Goal: Task Accomplishment & Management: Manage account settings

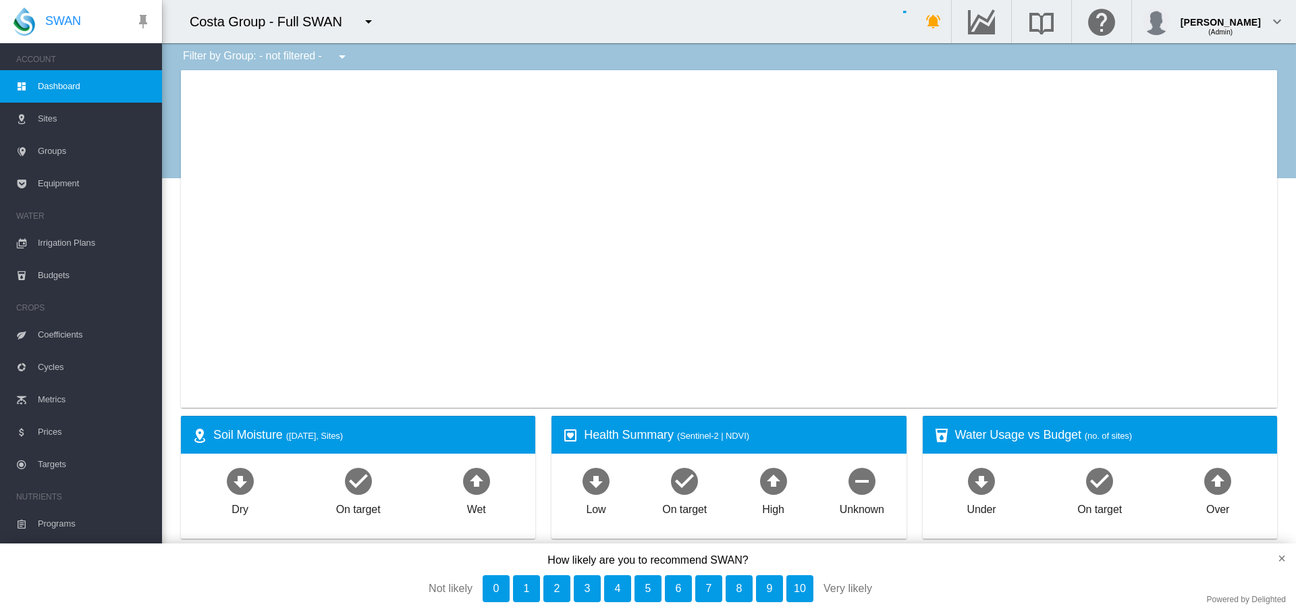
click at [369, 24] on md-icon "icon-menu-down" at bounding box center [369, 22] width 16 height 16
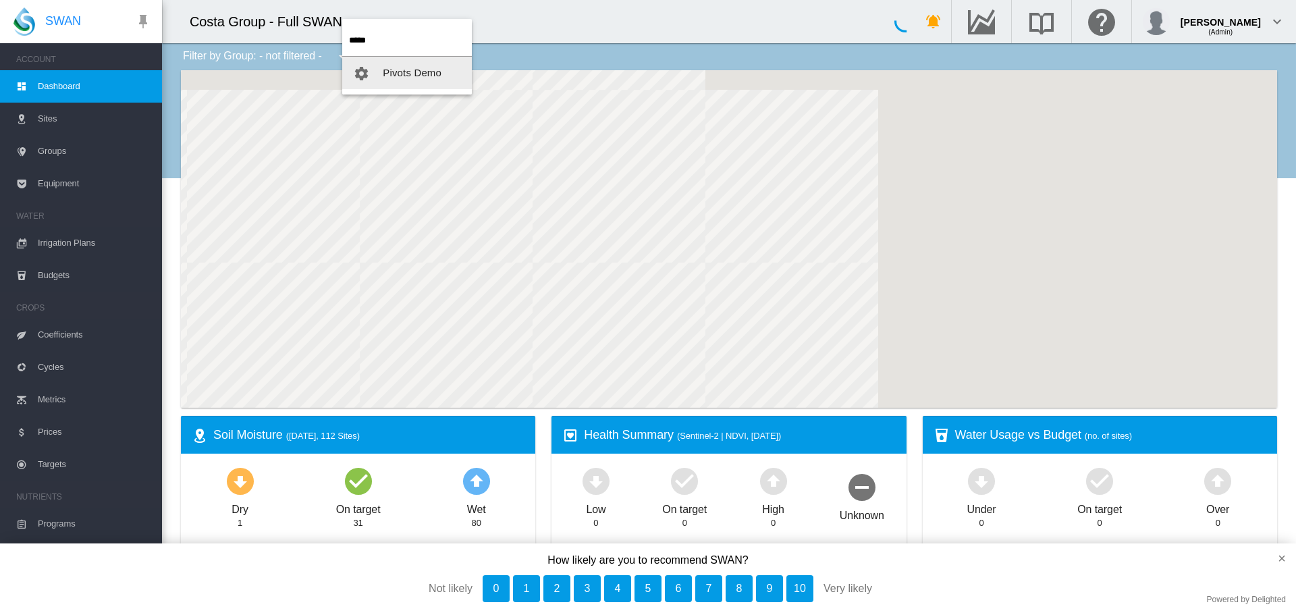
type input "*****"
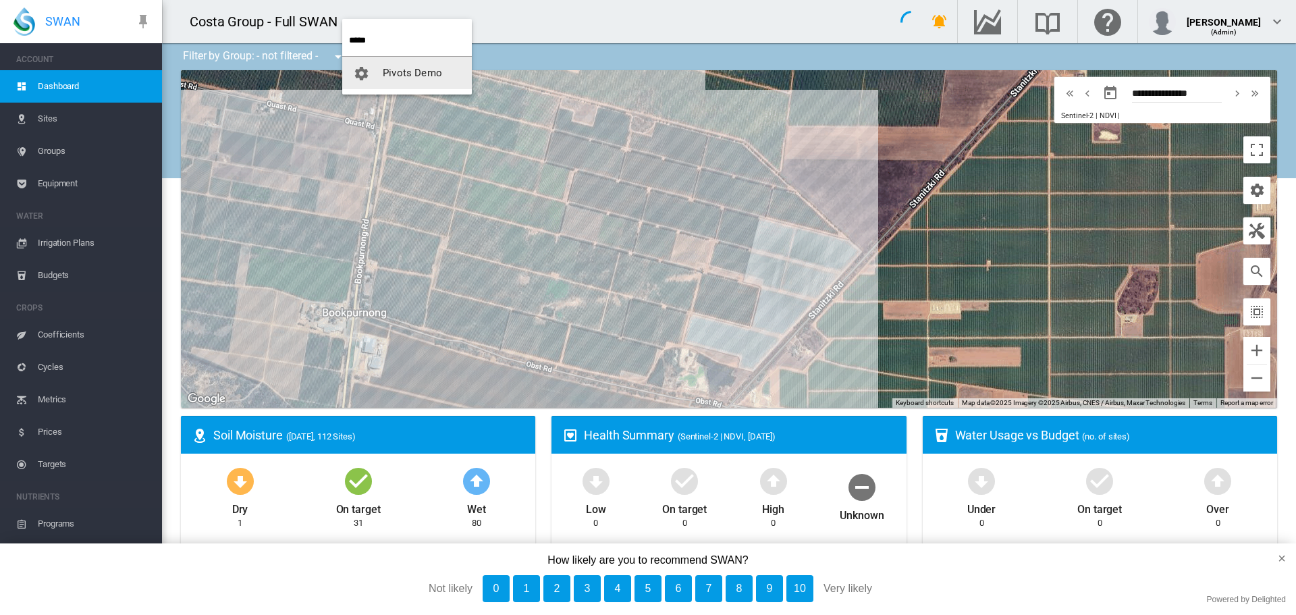
drag, startPoint x: 400, startPoint y: 66, endPoint x: 314, endPoint y: 62, distance: 86.5
click at [400, 66] on button "Pivots Demo" at bounding box center [407, 73] width 130 height 32
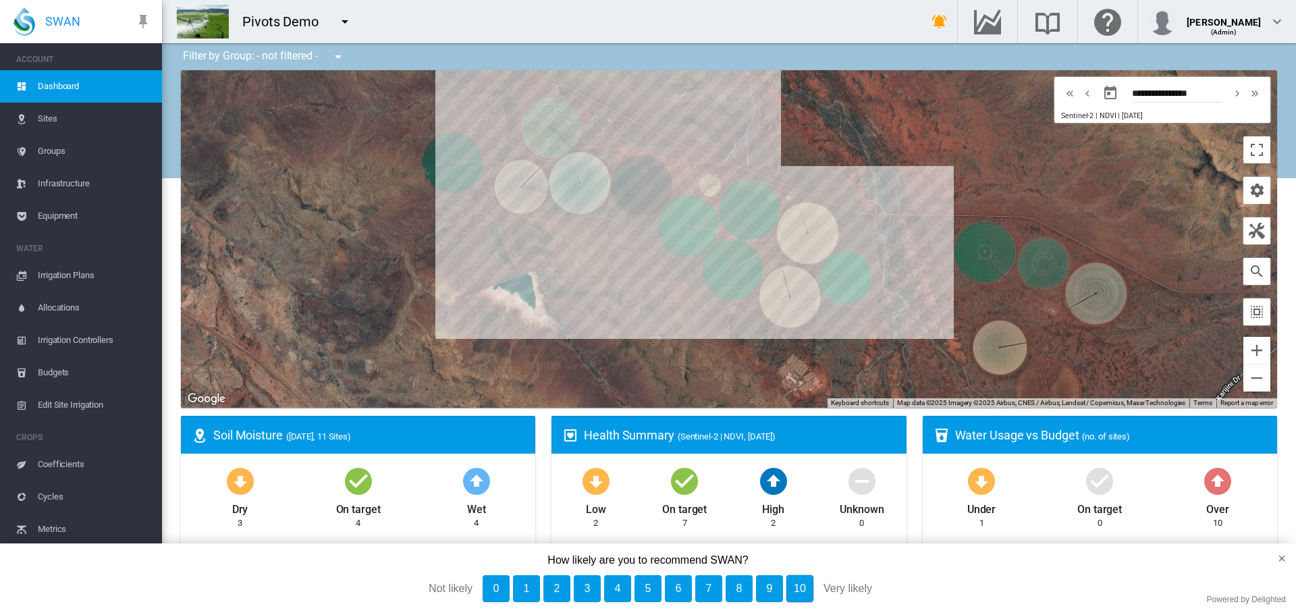
drag, startPoint x: 805, startPoint y: 586, endPoint x: 661, endPoint y: 512, distance: 162.1
click at [803, 588] on button "10" at bounding box center [800, 588] width 27 height 27
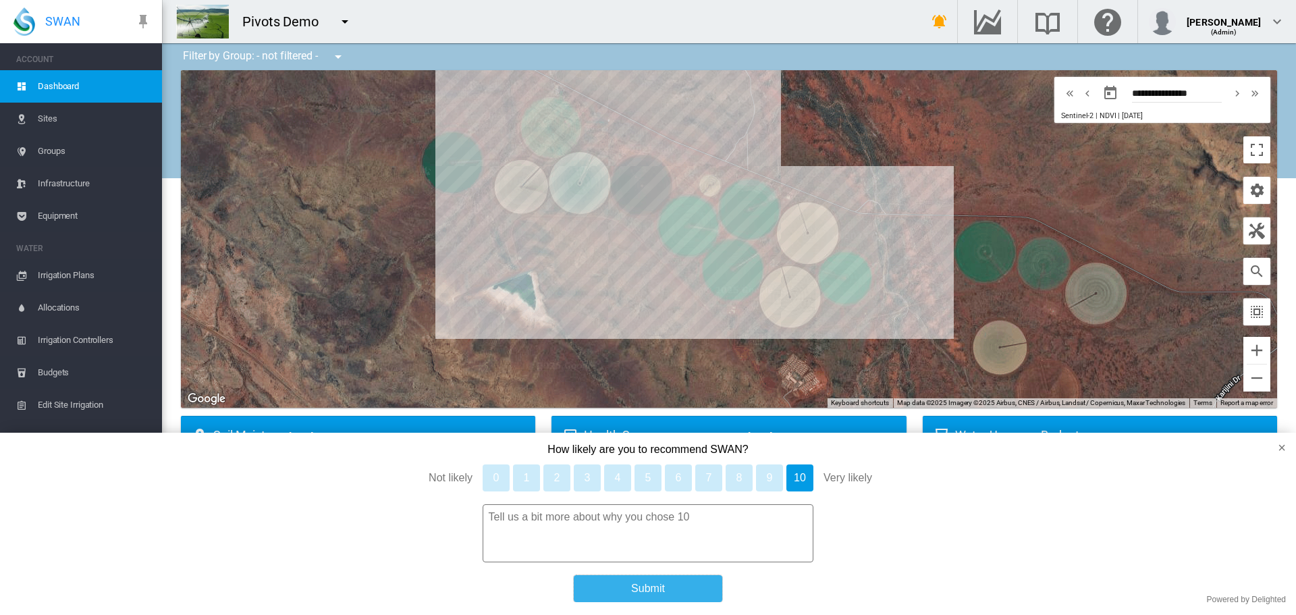
click at [643, 596] on button "Submit" at bounding box center [648, 588] width 149 height 27
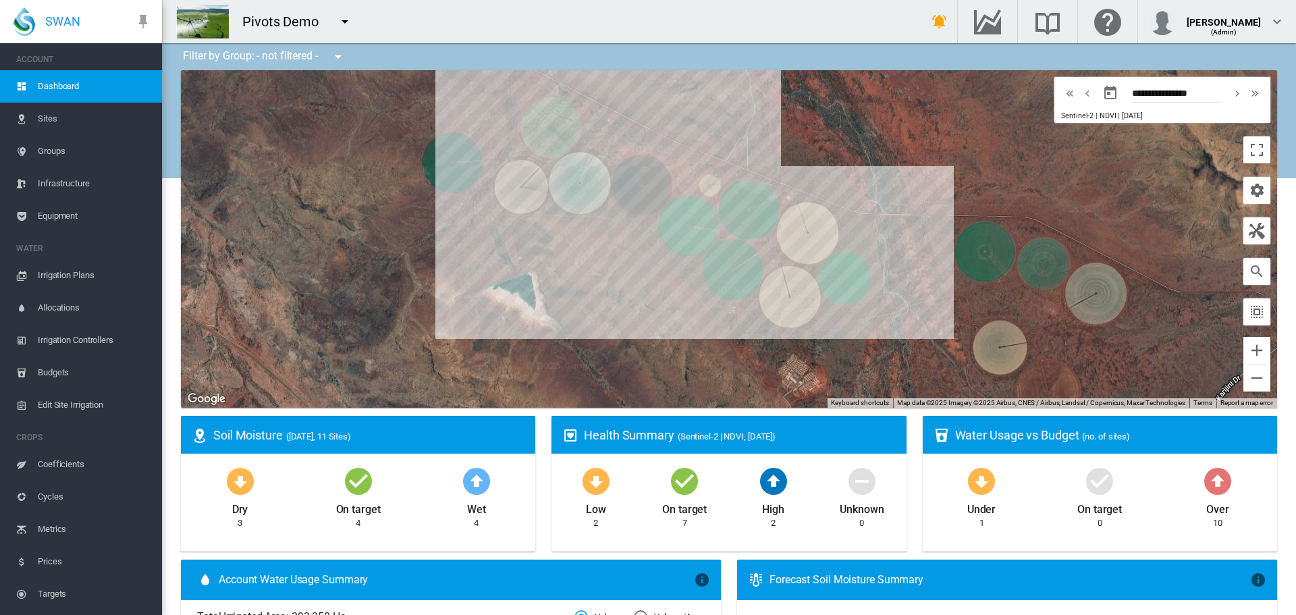
click at [43, 115] on span "Sites" at bounding box center [94, 119] width 113 height 32
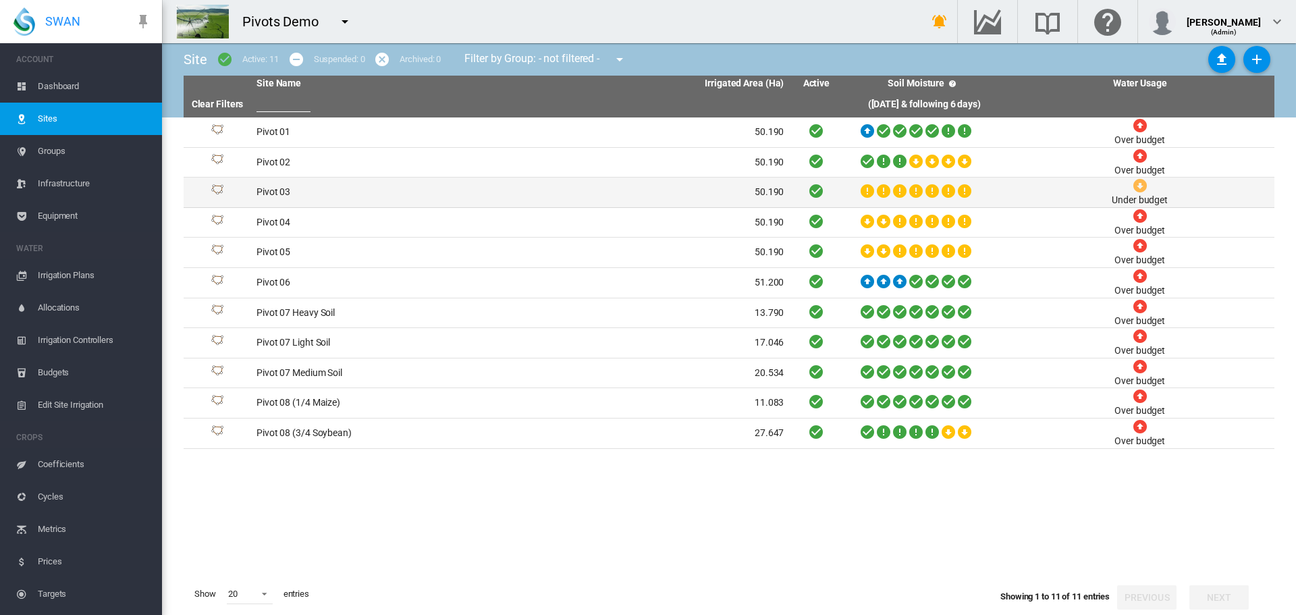
click at [270, 188] on td "Pivot 03" at bounding box center [385, 193] width 269 height 30
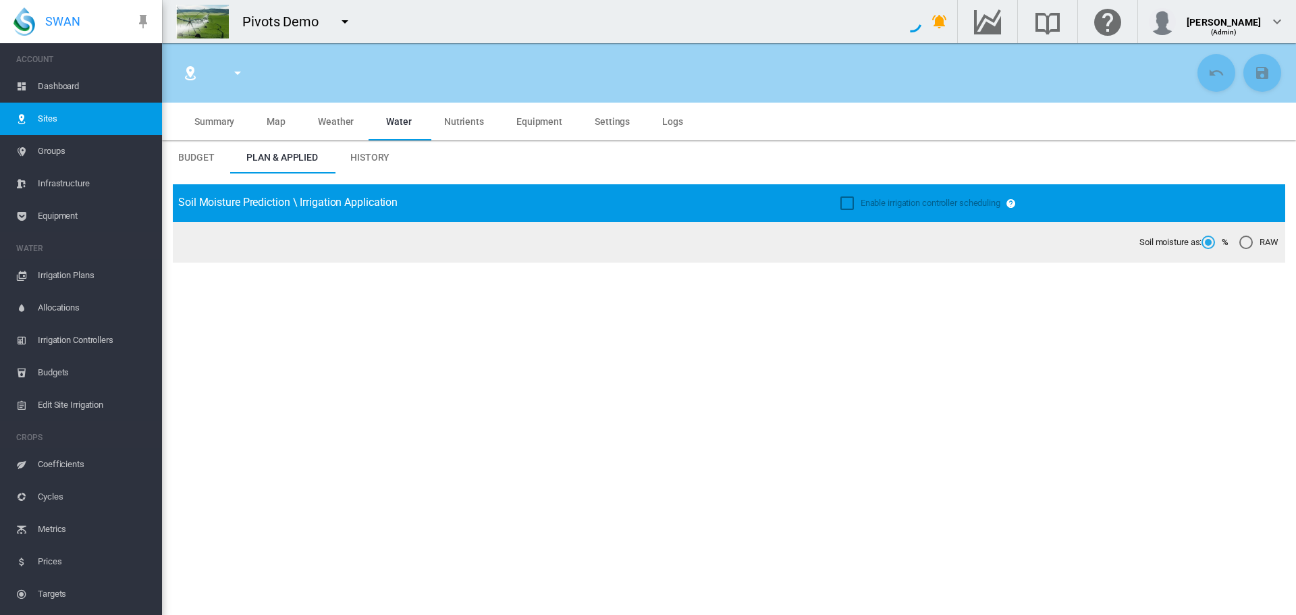
type input "******"
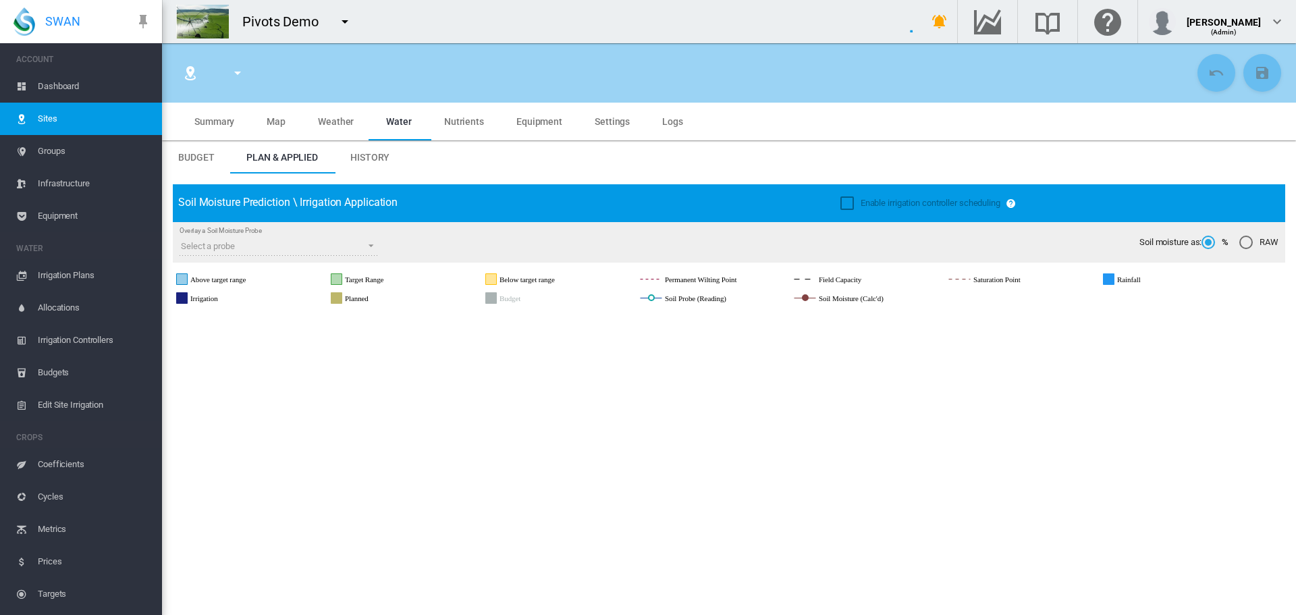
type input "********"
type input "*********"
type input "***"
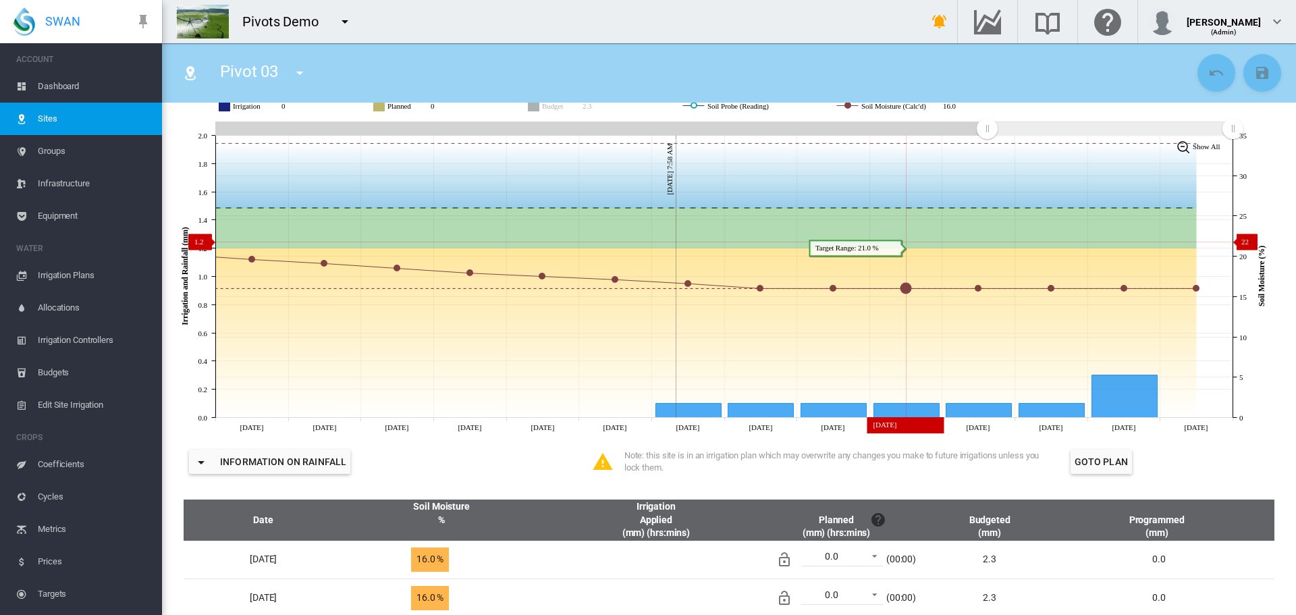
scroll to position [225, 0]
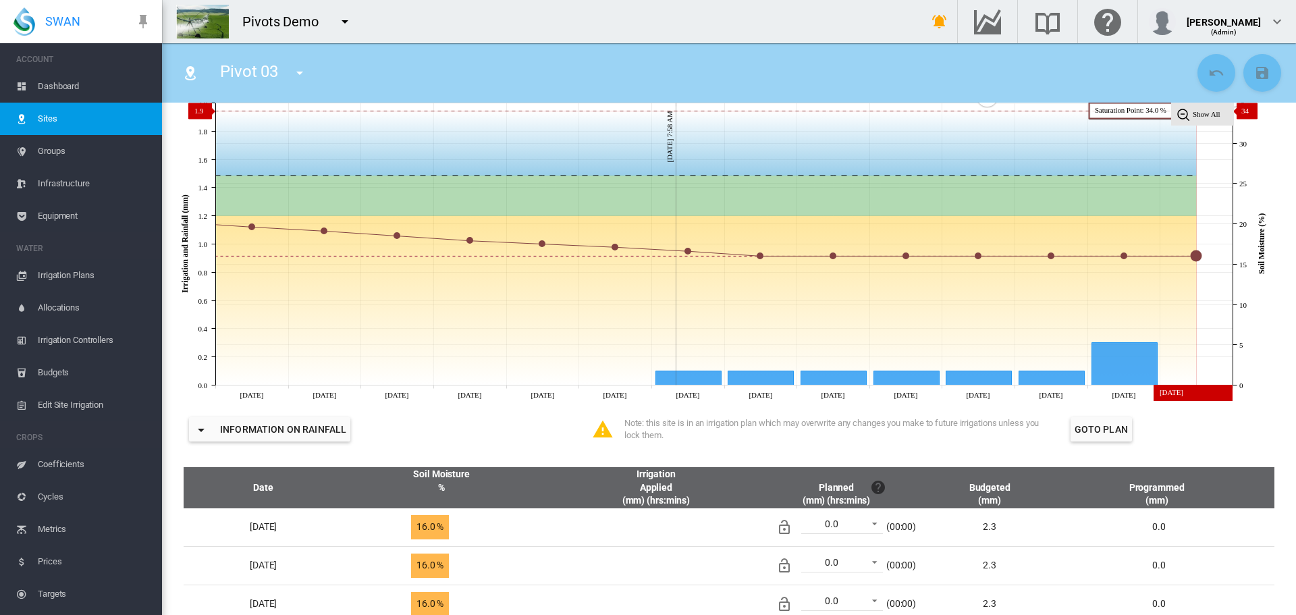
click at [1206, 111] on tspan "Show All" at bounding box center [1207, 114] width 28 height 8
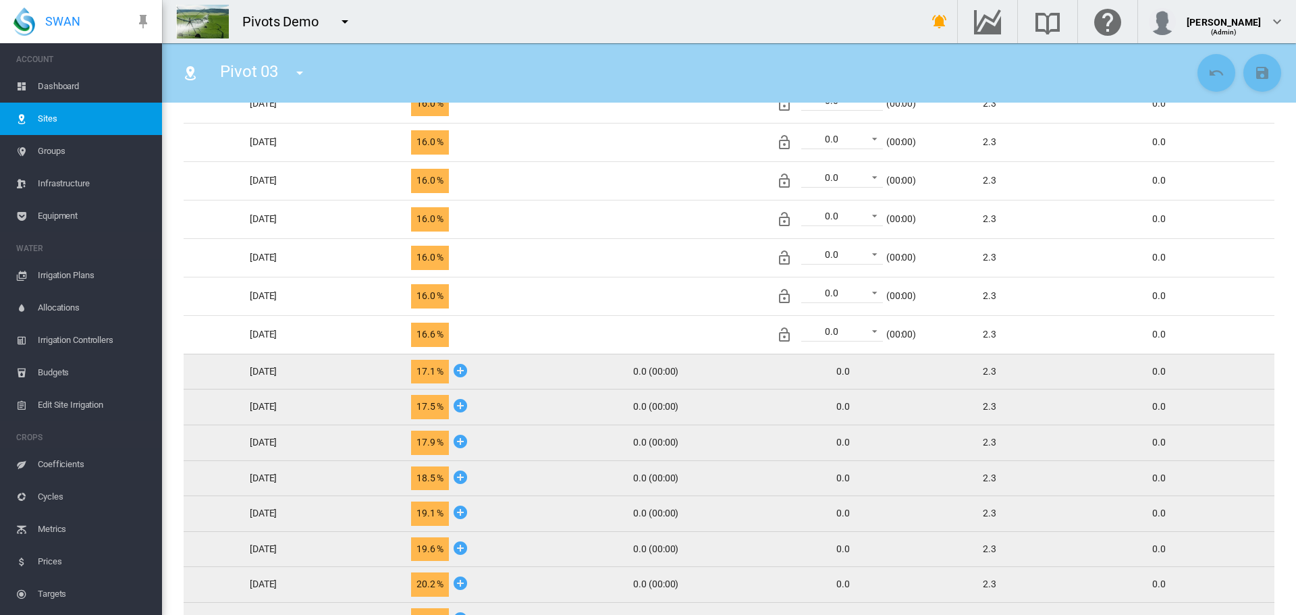
scroll to position [788, 0]
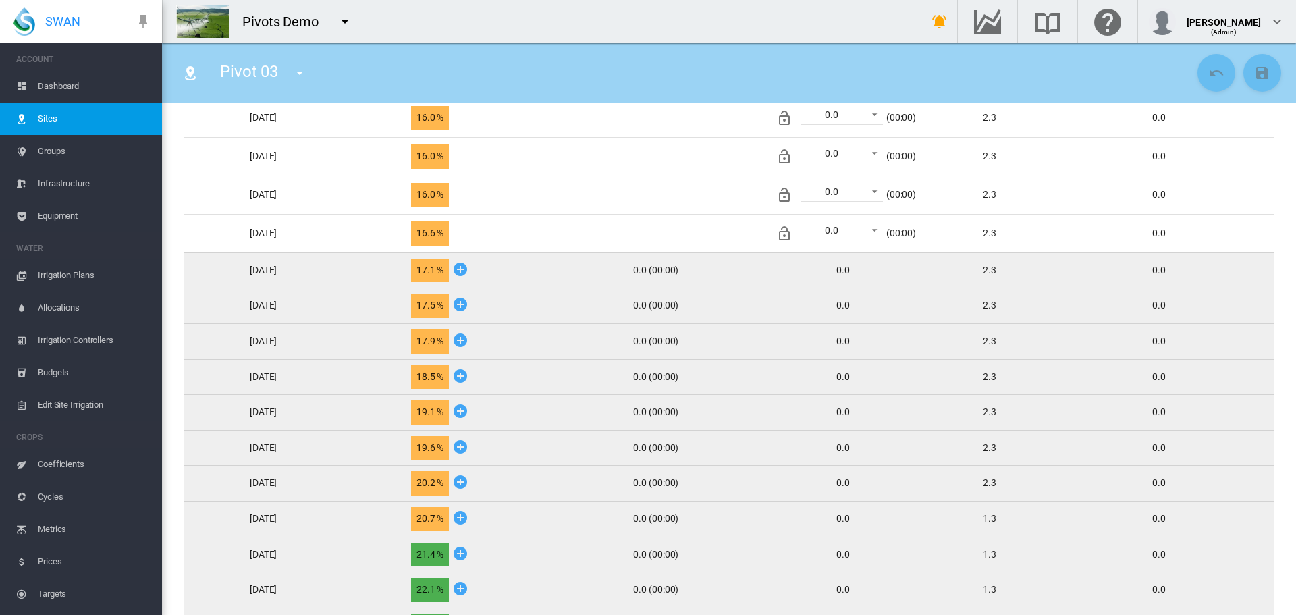
click at [469, 515] on icon at bounding box center [460, 517] width 16 height 17
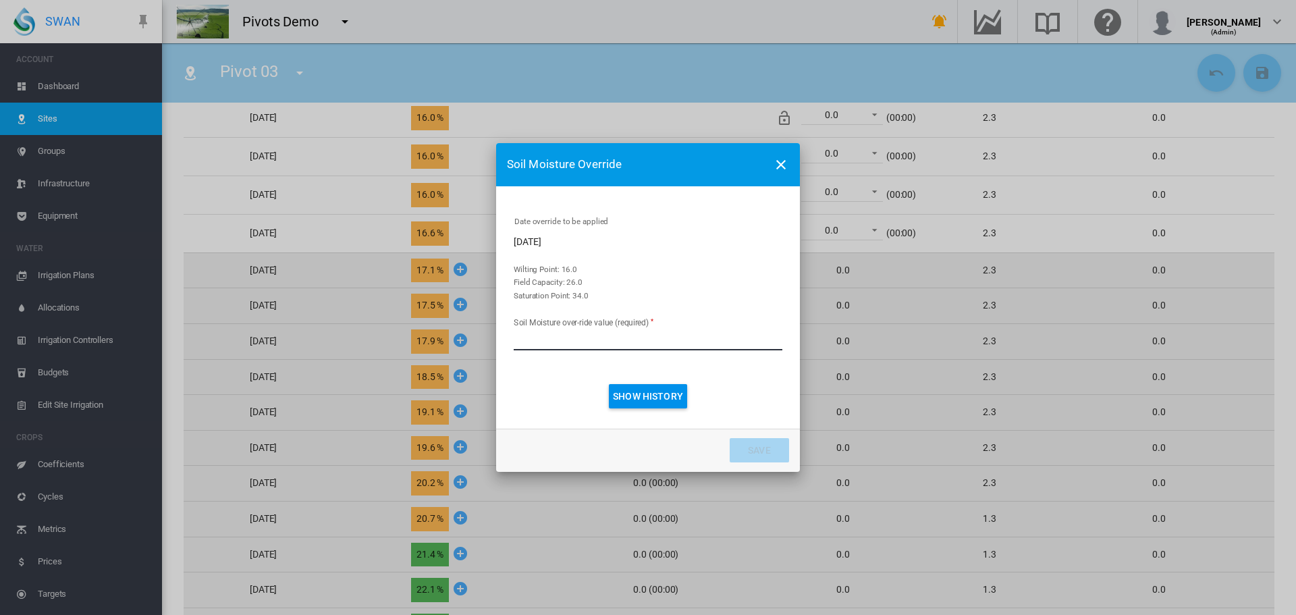
drag, startPoint x: 539, startPoint y: 342, endPoint x: 381, endPoint y: 330, distance: 158.4
click at [381, 330] on div "Soil Moisture Override Date override to be applied [DATE] Wilting Point: 16.0 F…" at bounding box center [648, 307] width 1296 height 615
type input "**"
click at [758, 446] on button "Save" at bounding box center [759, 450] width 59 height 24
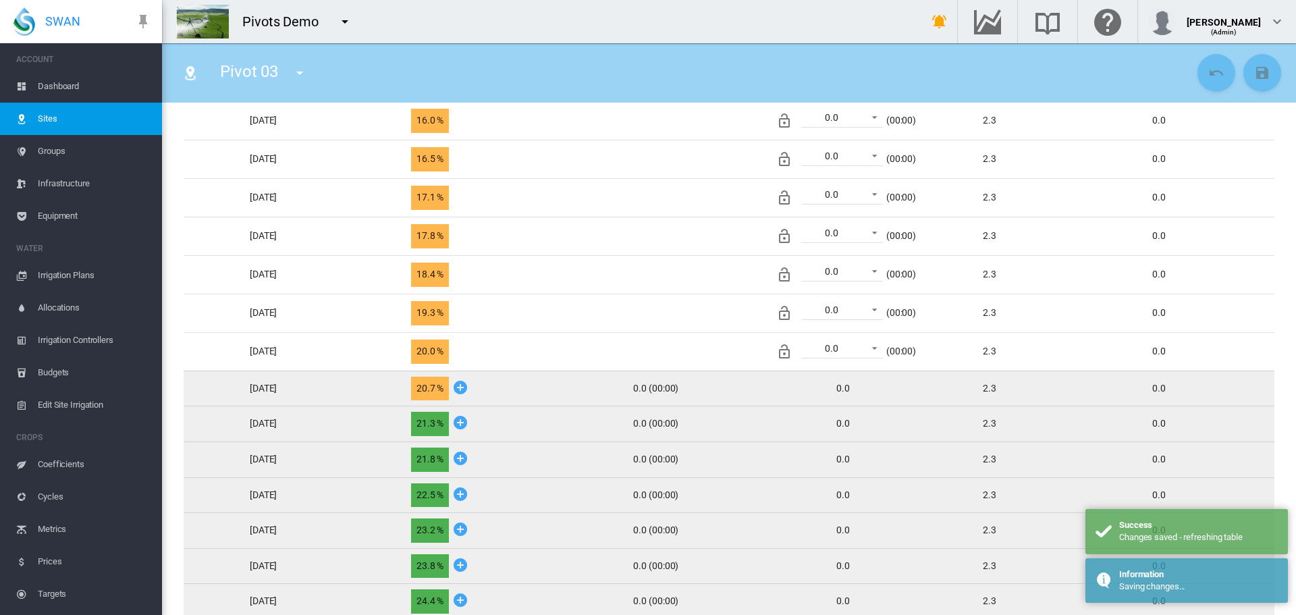
scroll to position [338, 0]
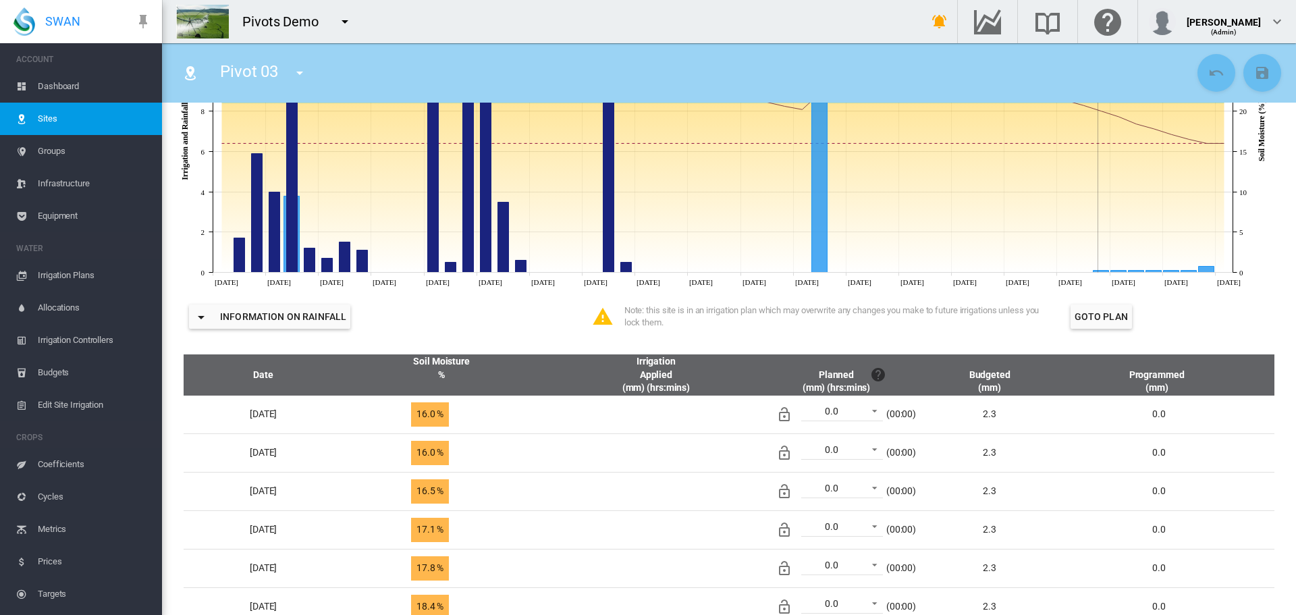
click at [295, 74] on md-icon "icon-menu-down" at bounding box center [300, 73] width 16 height 16
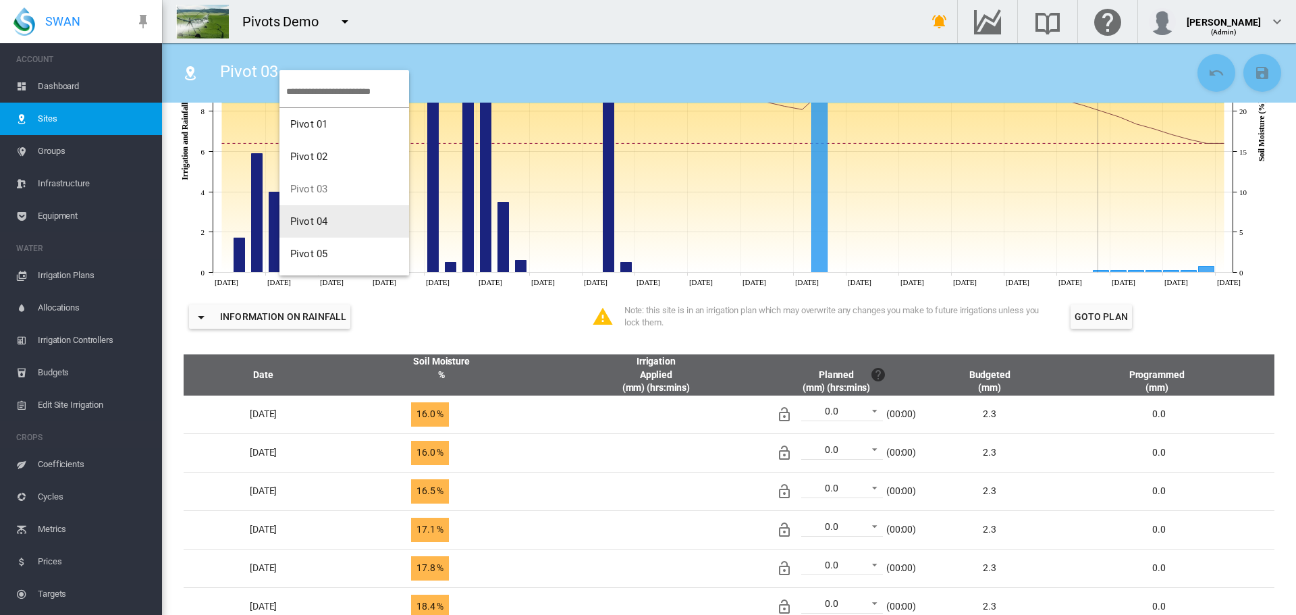
click at [313, 222] on span "Pivot 04" at bounding box center [308, 221] width 37 height 12
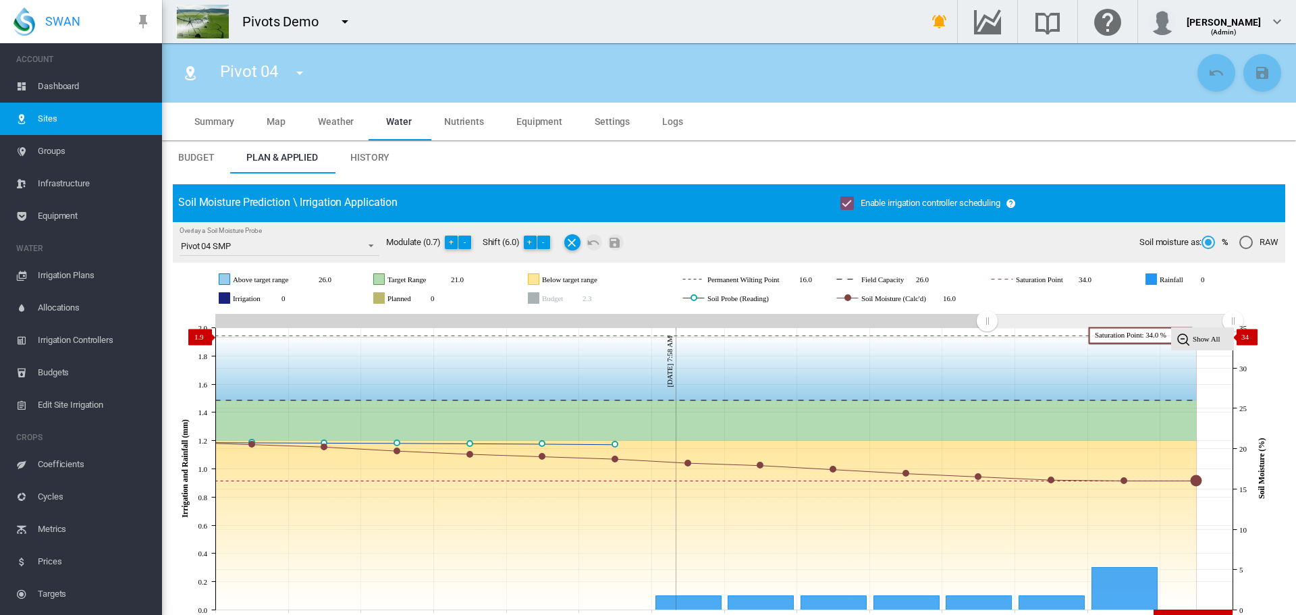
click at [1213, 337] on tspan "Show All" at bounding box center [1207, 339] width 28 height 8
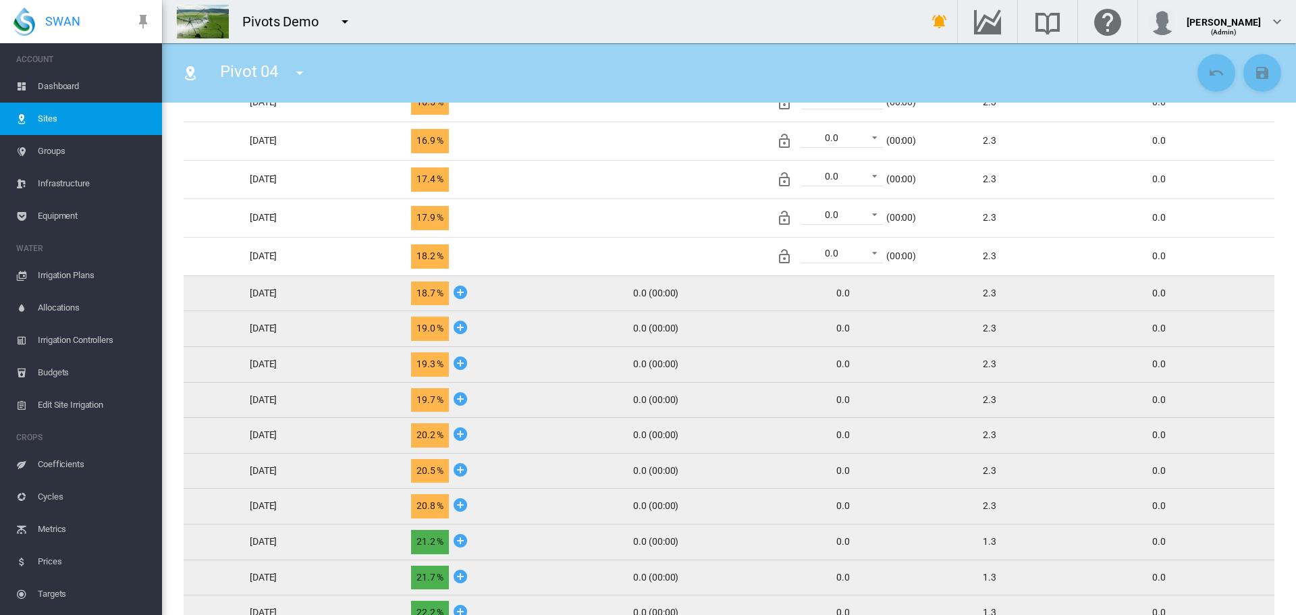
scroll to position [900, 0]
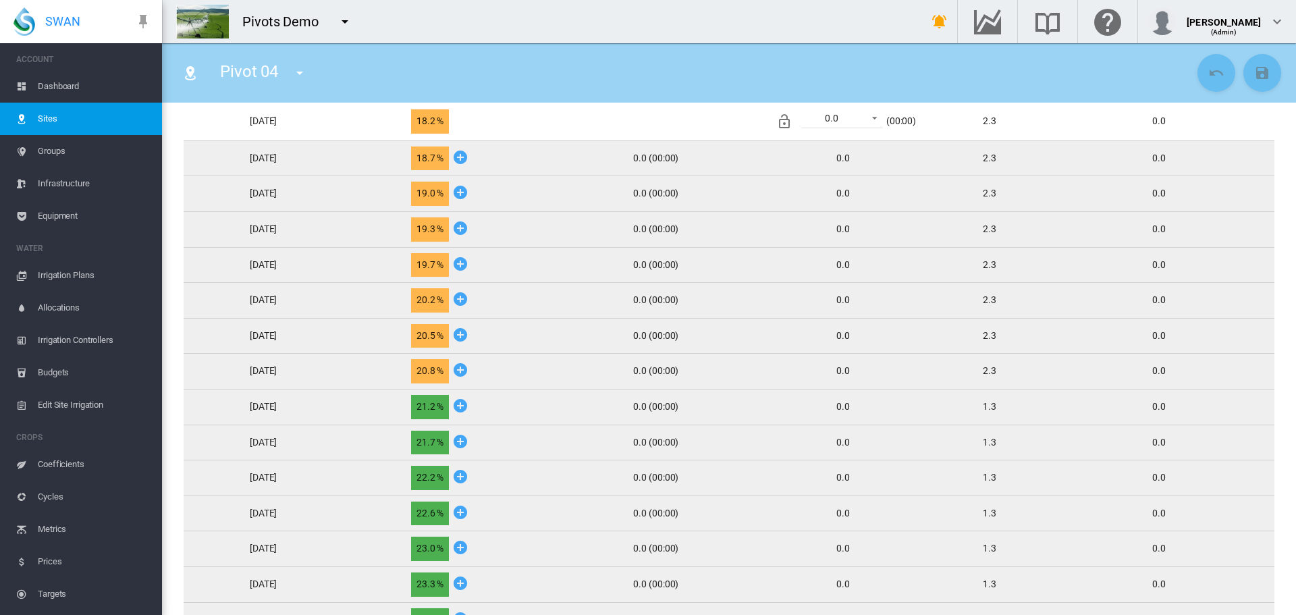
click at [469, 301] on icon at bounding box center [460, 298] width 16 height 17
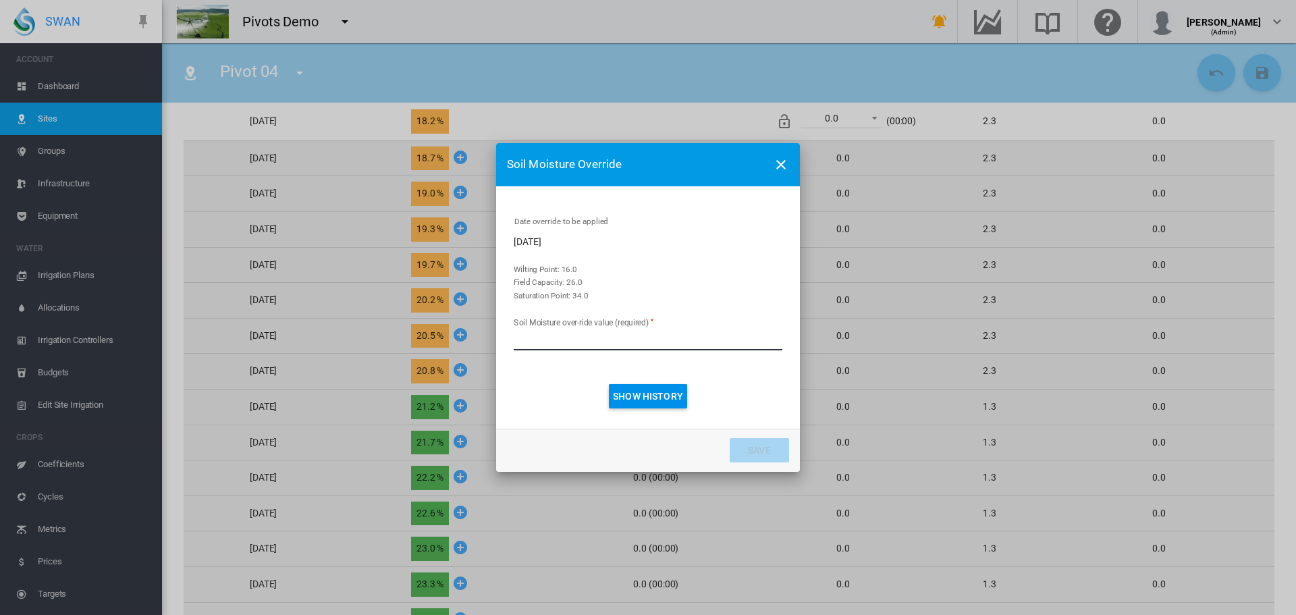
drag, startPoint x: 560, startPoint y: 344, endPoint x: 414, endPoint y: 322, distance: 148.1
click at [414, 322] on div "Soil Moisture Override Date override to be applied [DATE] Wilting Point: 16.0 F…" at bounding box center [648, 307] width 1296 height 615
type input "**"
click at [755, 458] on button "Save" at bounding box center [759, 450] width 59 height 24
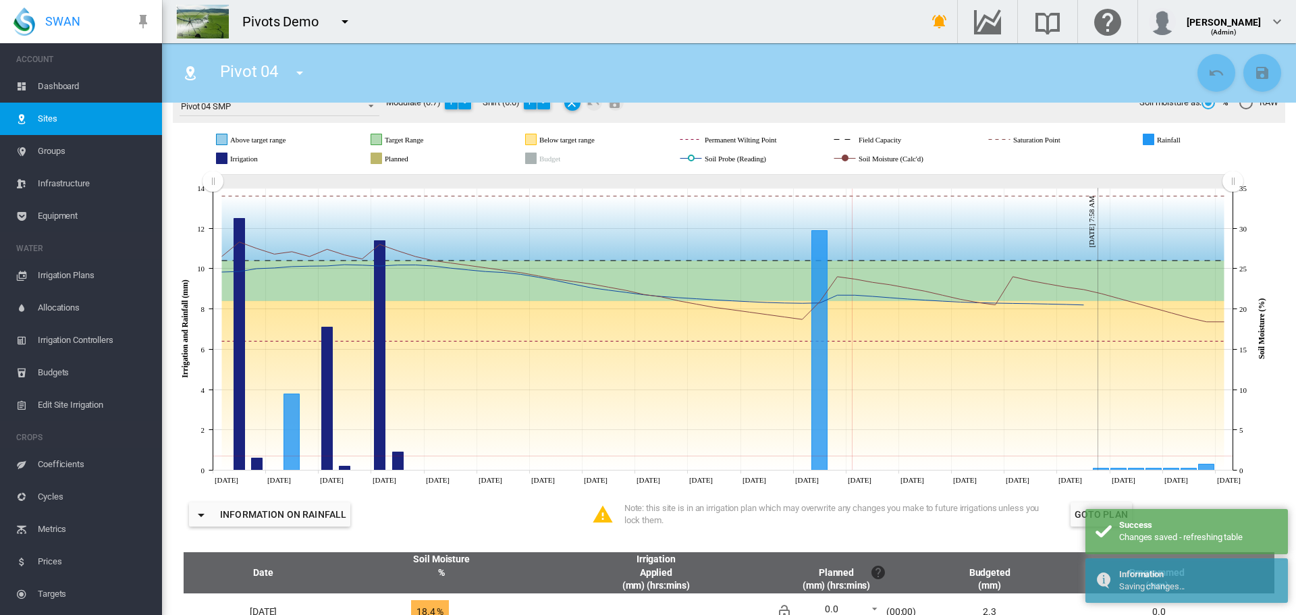
scroll to position [0, 0]
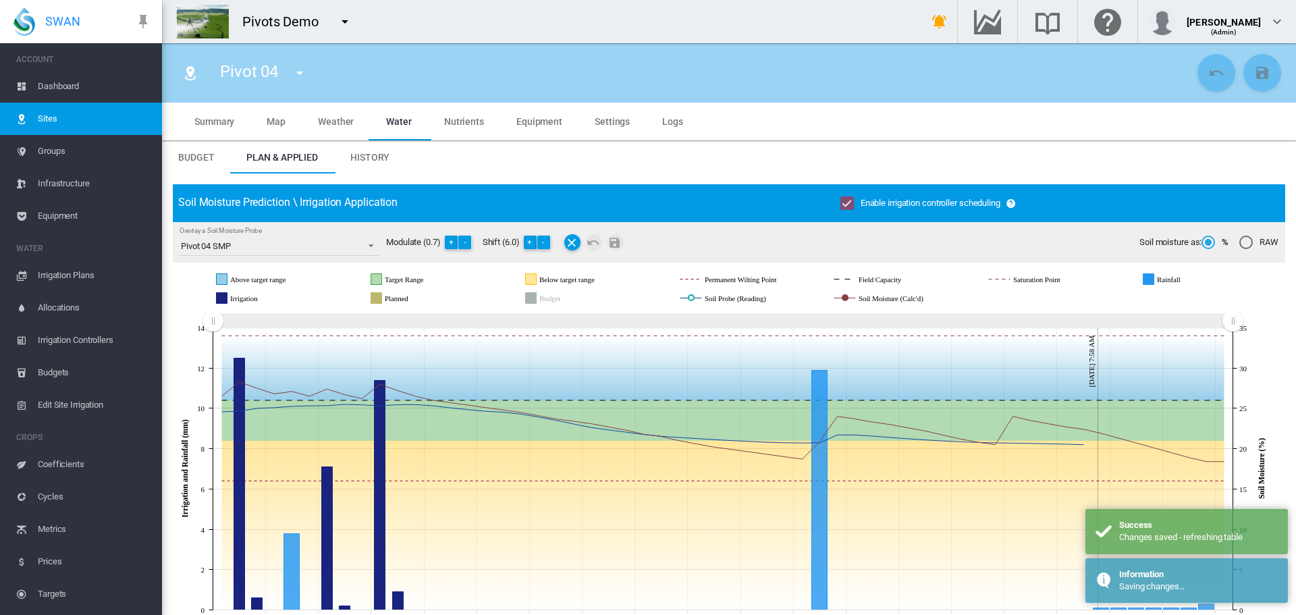
click at [302, 86] on div "Pivot 04 Pivot 01 Pivot 02 Pivot 03 Pivot 04 Pivot 05 Pivot 06" at bounding box center [269, 73] width 122 height 38
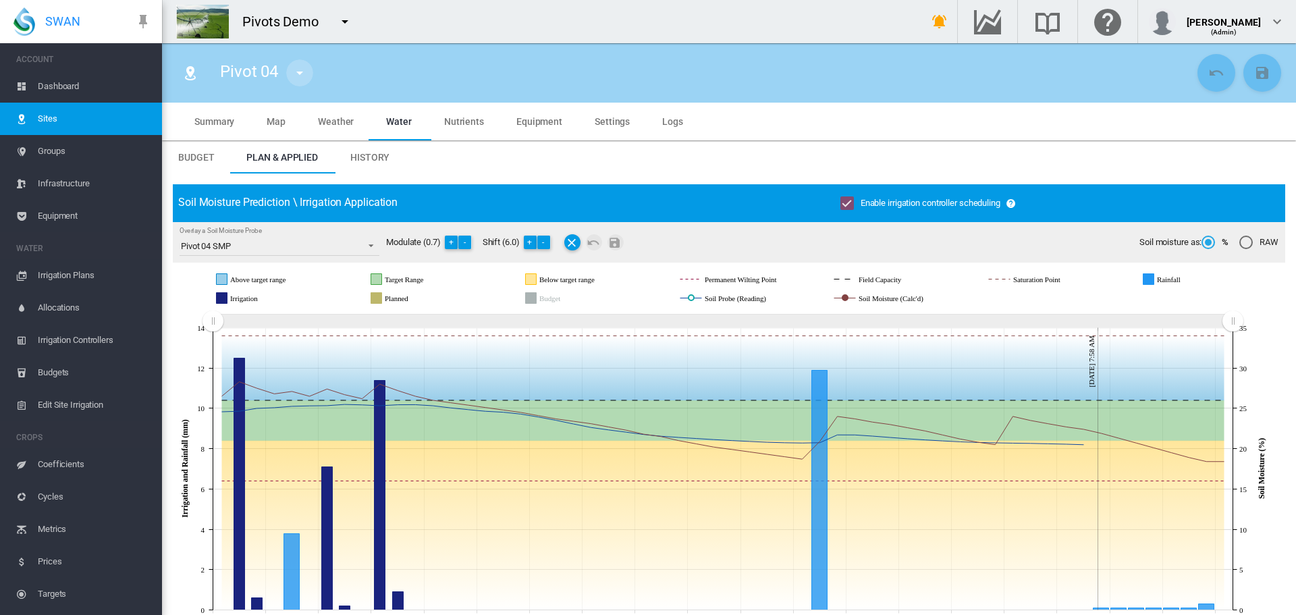
click at [300, 80] on md-icon "icon-menu-down" at bounding box center [300, 73] width 16 height 16
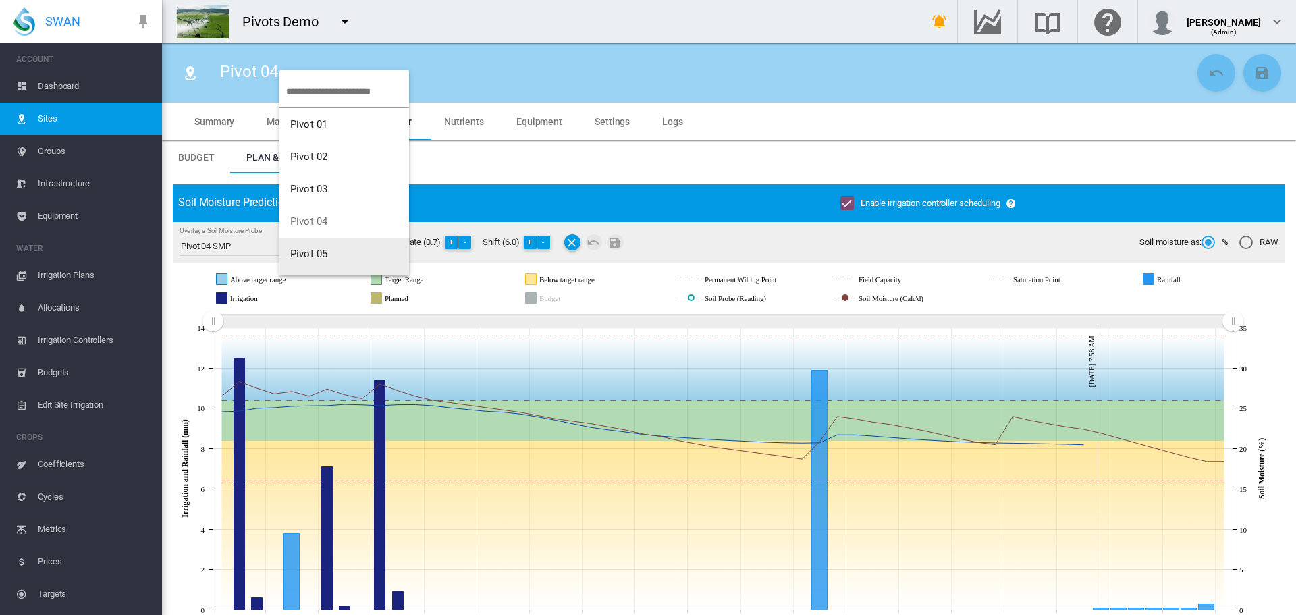
scroll to position [27, 0]
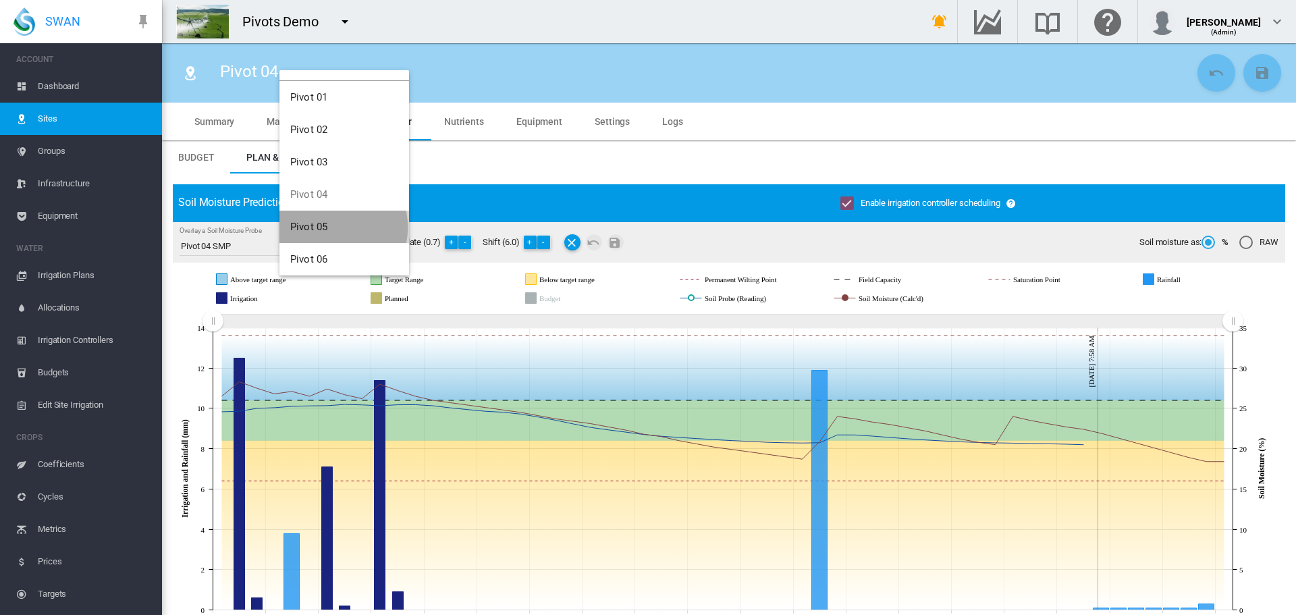
click at [329, 228] on button "Pivot 05" at bounding box center [345, 227] width 130 height 32
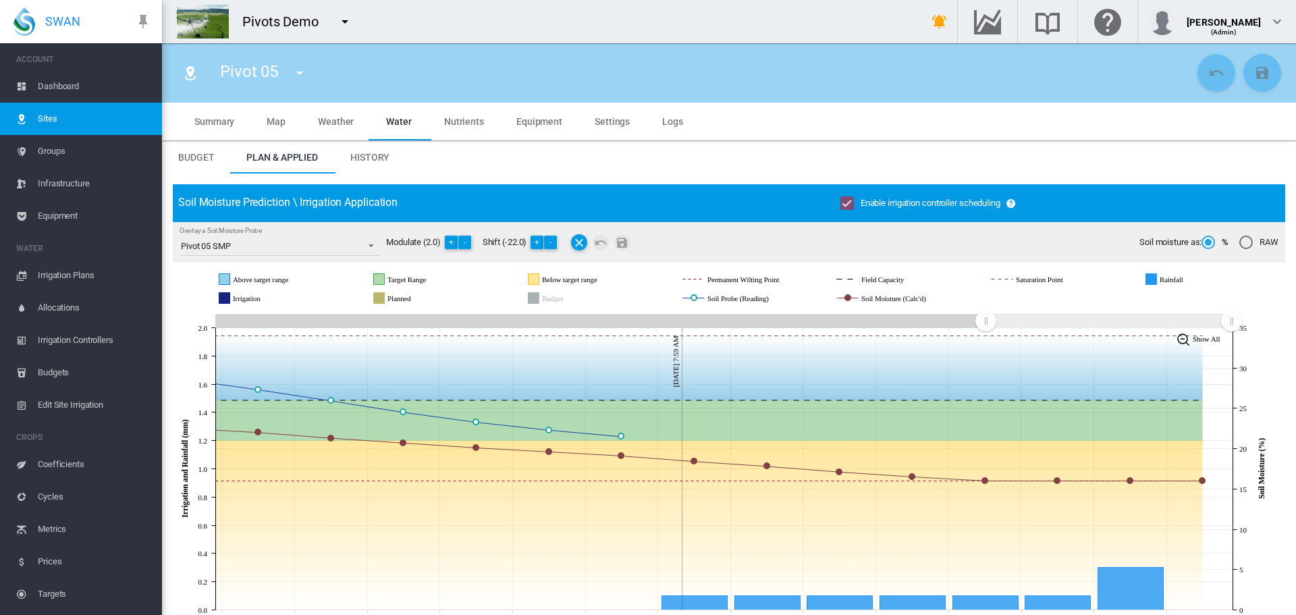
click at [1214, 327] on rect "Zoom chart using cursor arrows" at bounding box center [1109, 322] width 246 height 14
click at [1210, 342] on tspan "Show All" at bounding box center [1207, 339] width 28 height 8
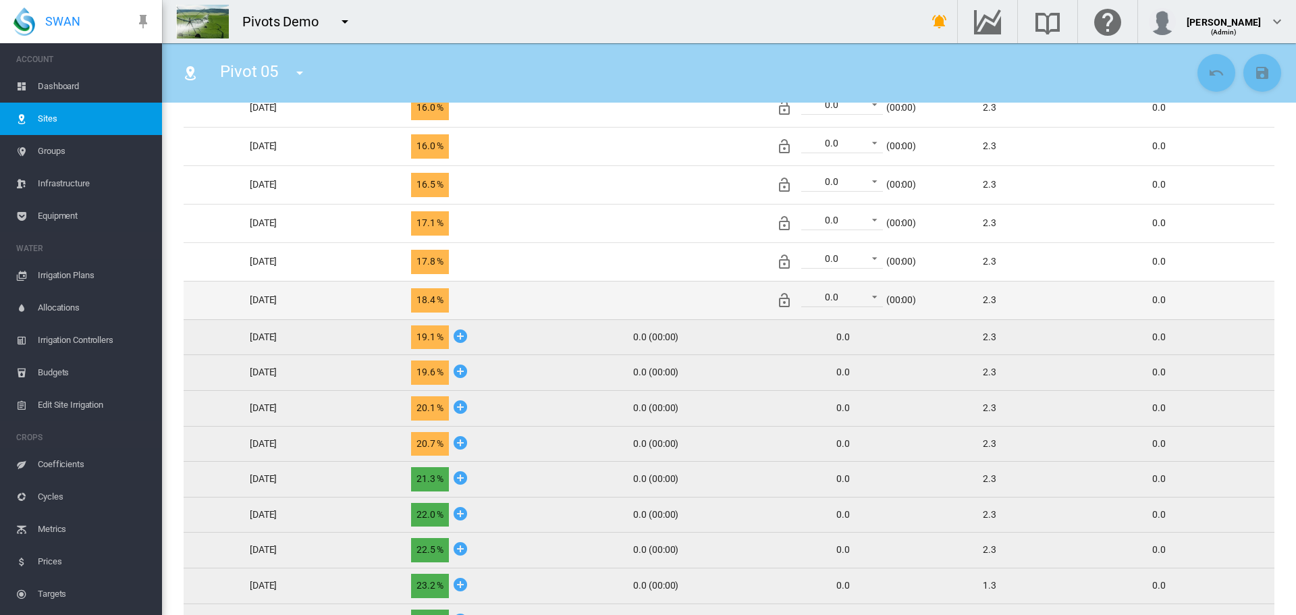
scroll to position [726, 0]
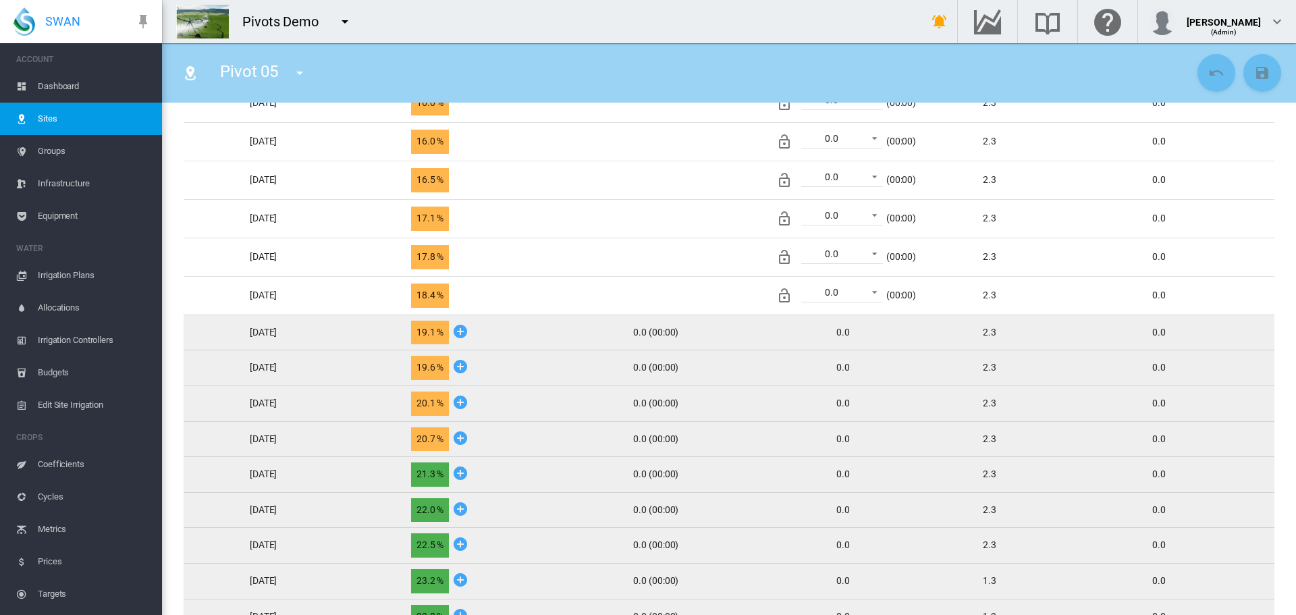
click at [469, 373] on icon at bounding box center [460, 366] width 16 height 17
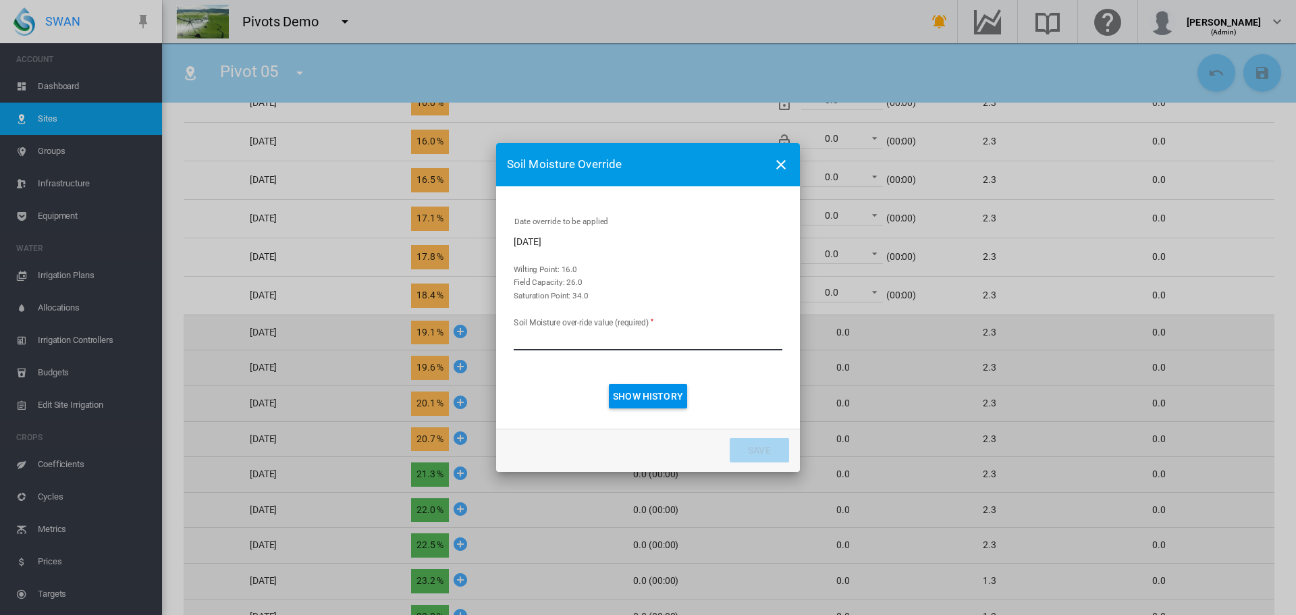
drag, startPoint x: 573, startPoint y: 338, endPoint x: 408, endPoint y: 322, distance: 164.9
click at [408, 322] on div "Soil Moisture Override Date override to be applied [DATE] Wilting Point: 16.0 F…" at bounding box center [648, 307] width 1296 height 615
type input "**"
click at [730, 438] on button "Save" at bounding box center [759, 450] width 59 height 24
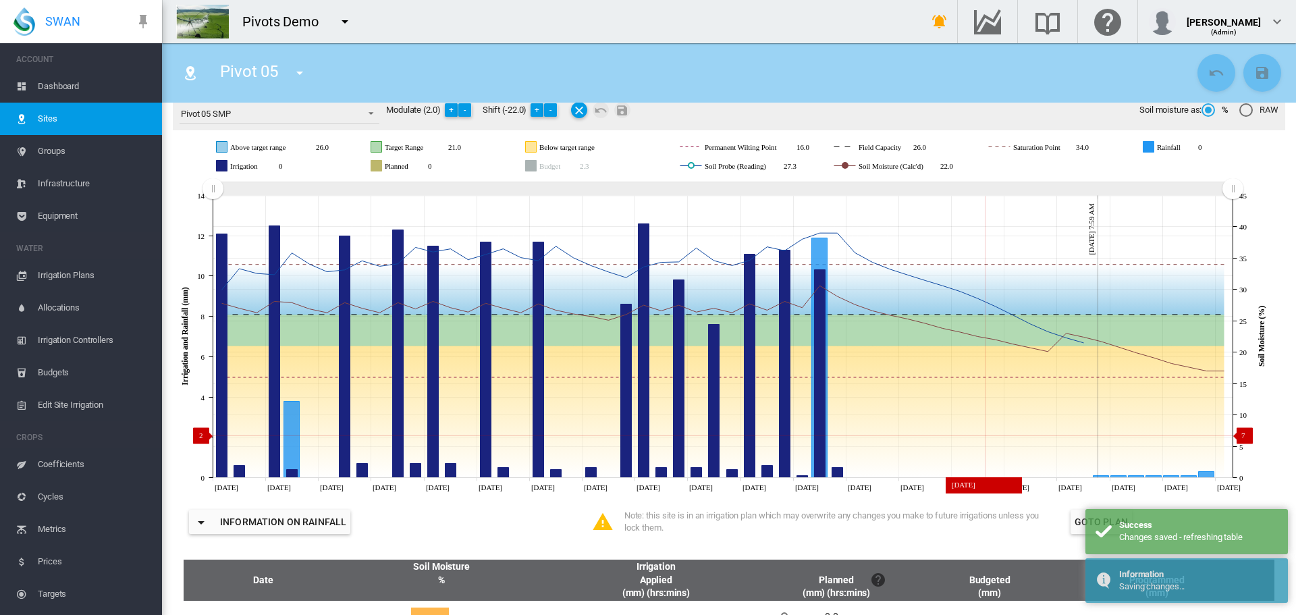
scroll to position [0, 0]
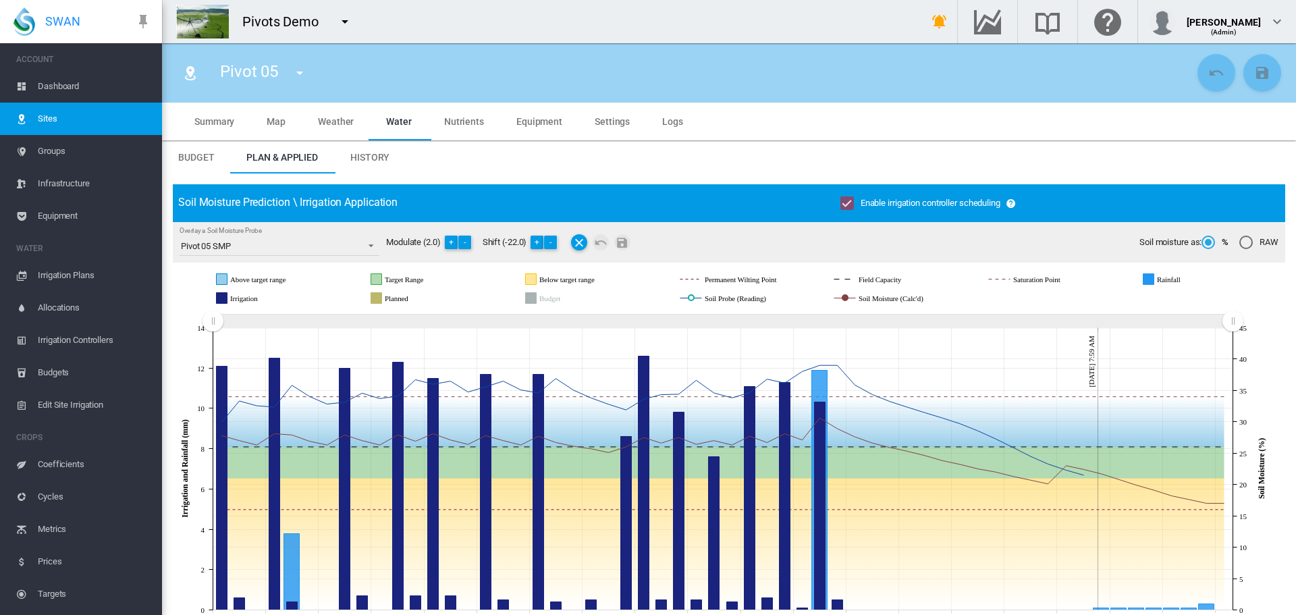
click at [69, 277] on span "Irrigation Plans" at bounding box center [94, 275] width 113 height 32
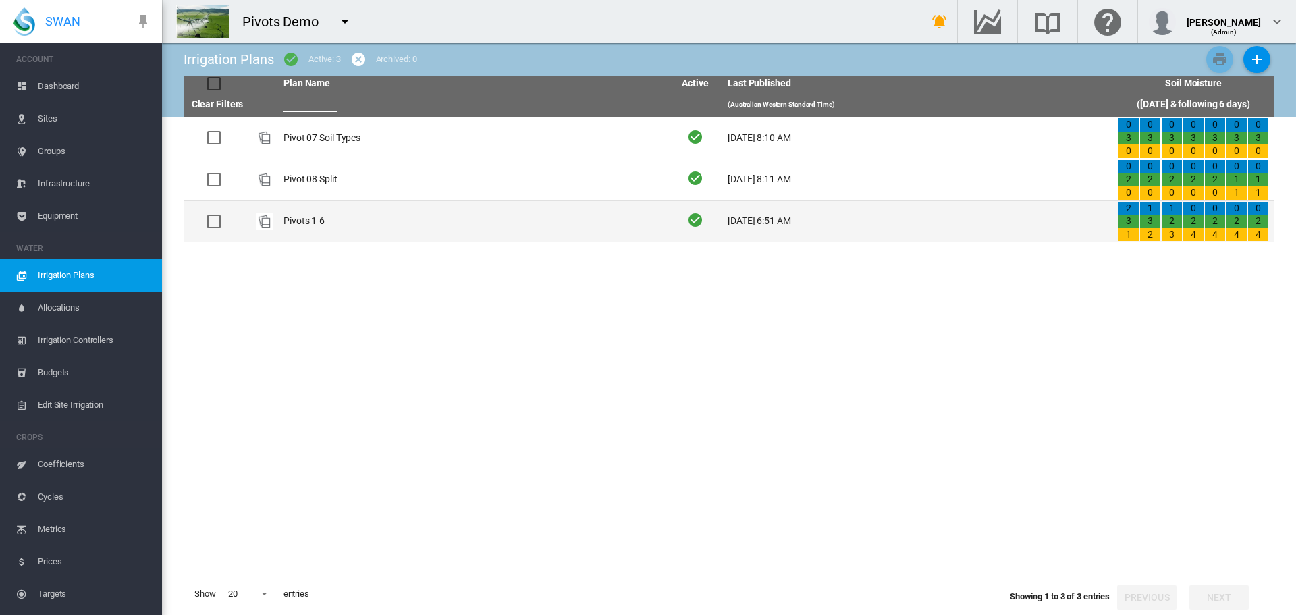
click at [303, 234] on td "Pivots 1-6" at bounding box center [473, 221] width 390 height 41
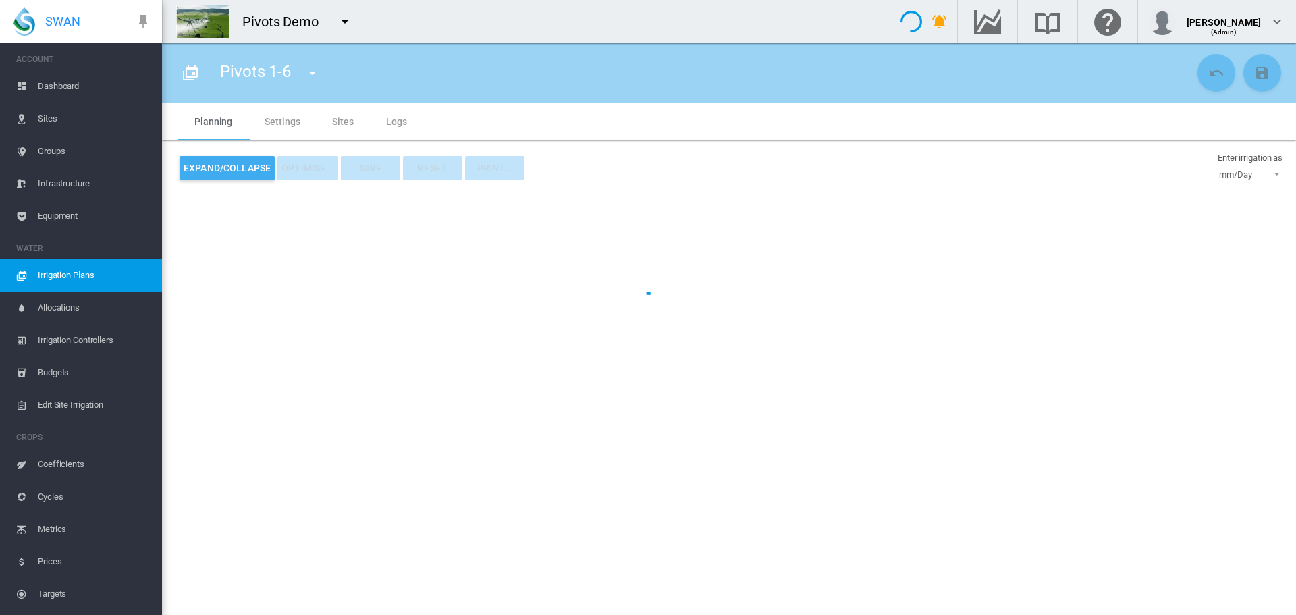
type input "**********"
type input "*"
type input "*****"
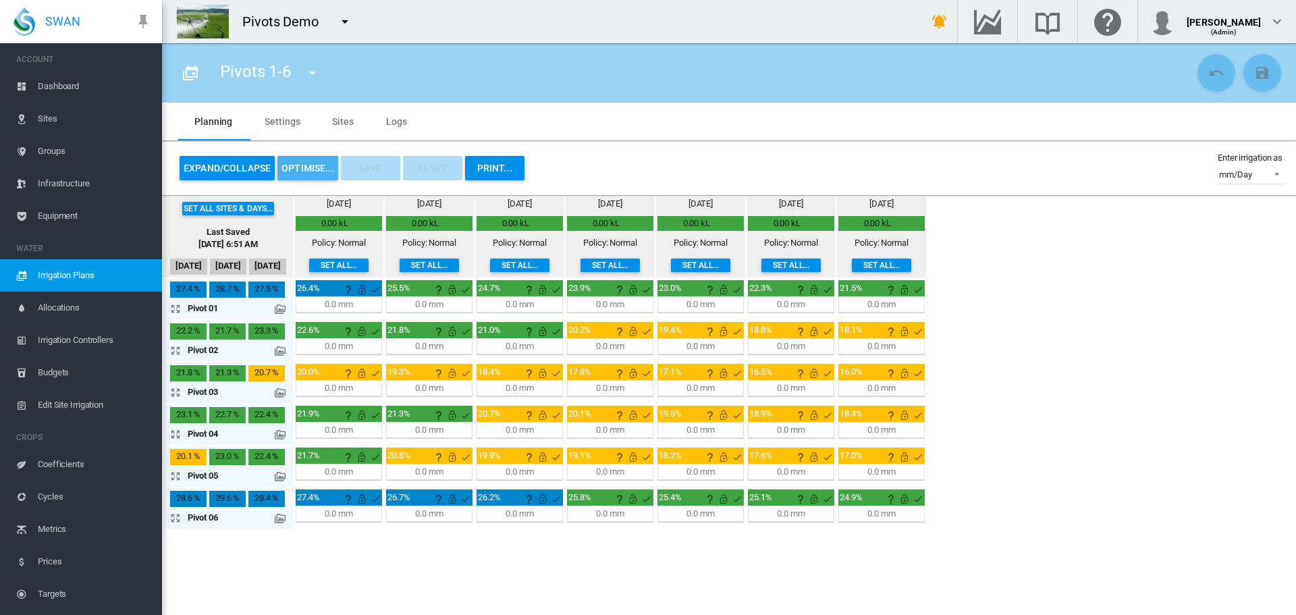
click at [300, 168] on button "OPTIMISE..." at bounding box center [307, 168] width 61 height 24
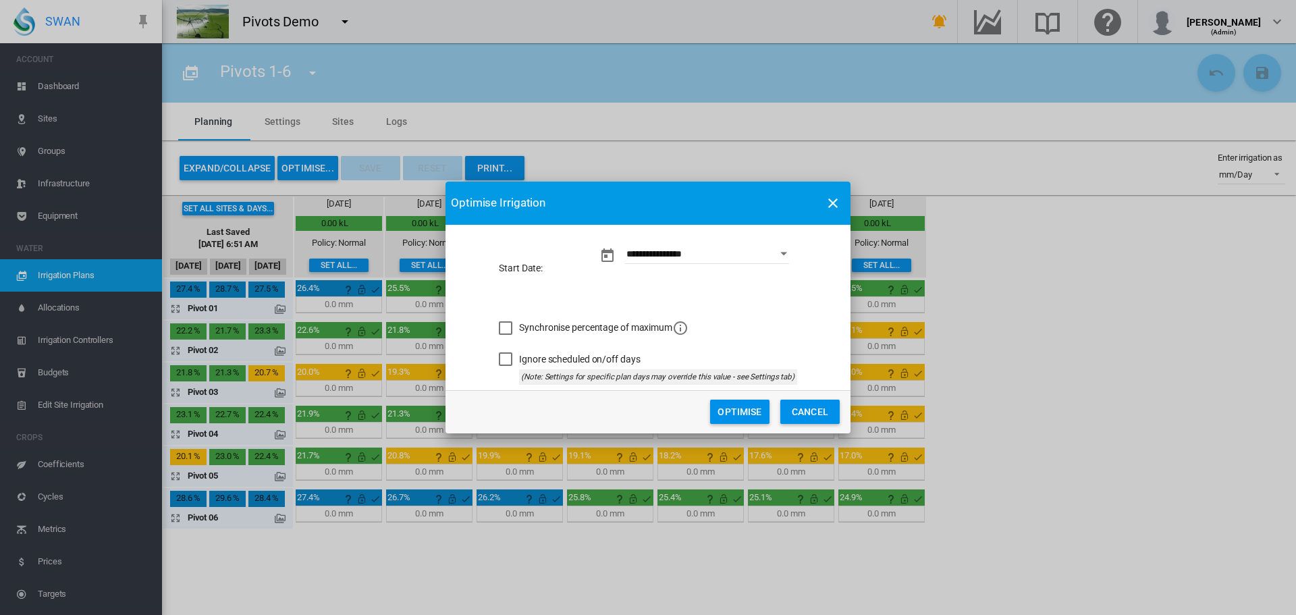
click at [735, 407] on button "Optimise" at bounding box center [739, 412] width 59 height 24
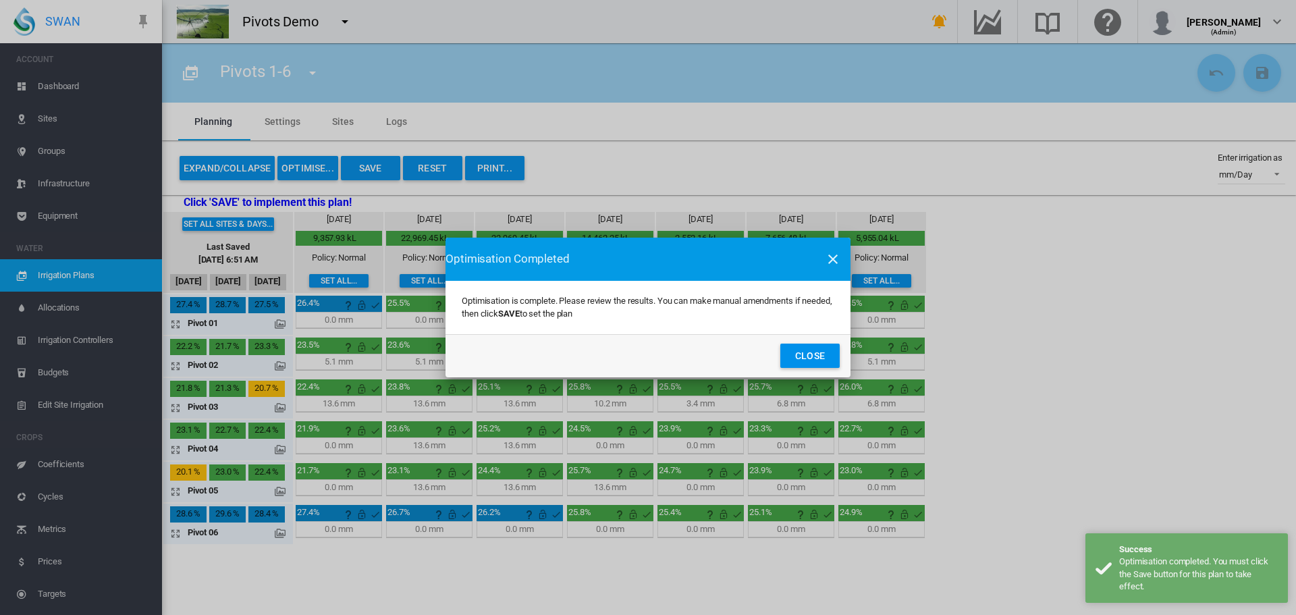
drag, startPoint x: 795, startPoint y: 350, endPoint x: 780, endPoint y: 344, distance: 16.7
click at [790, 353] on button "Close" at bounding box center [809, 356] width 59 height 24
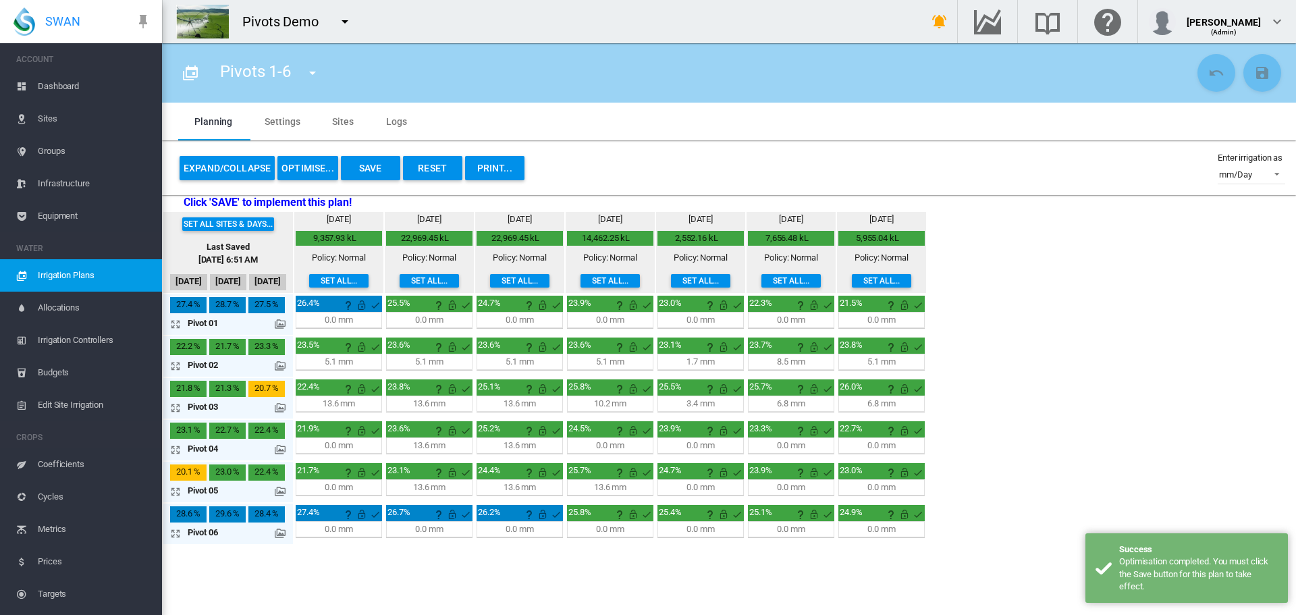
click at [285, 448] on md-icon at bounding box center [280, 449] width 11 height 11
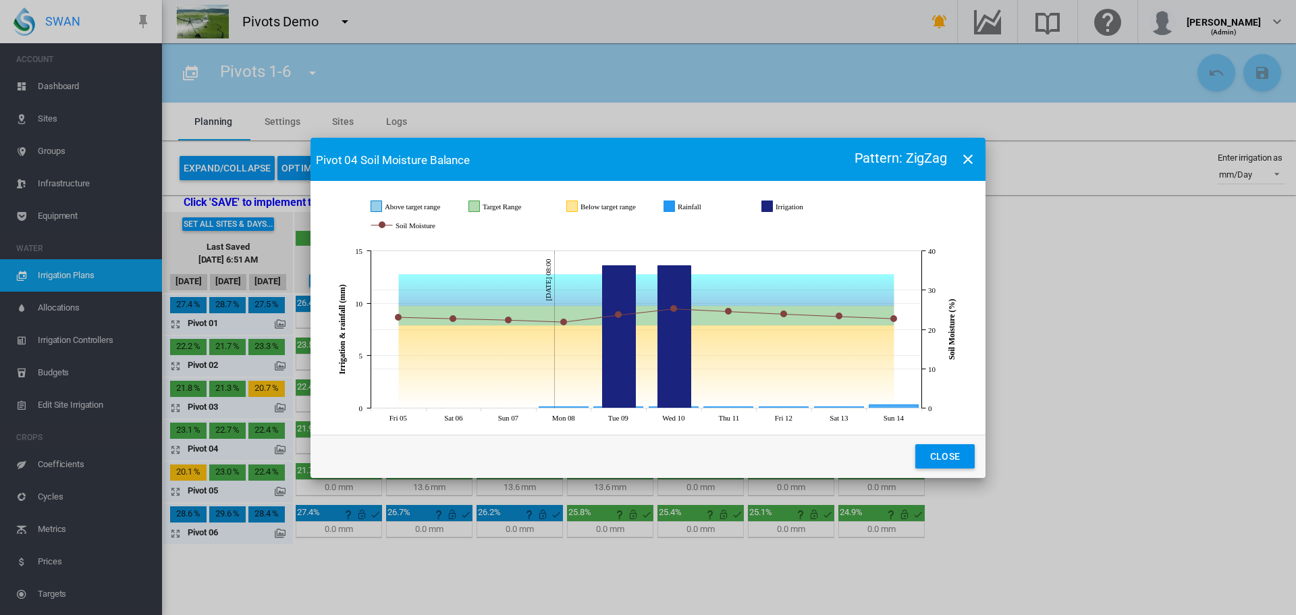
click at [915, 444] on button "Close" at bounding box center [944, 456] width 59 height 24
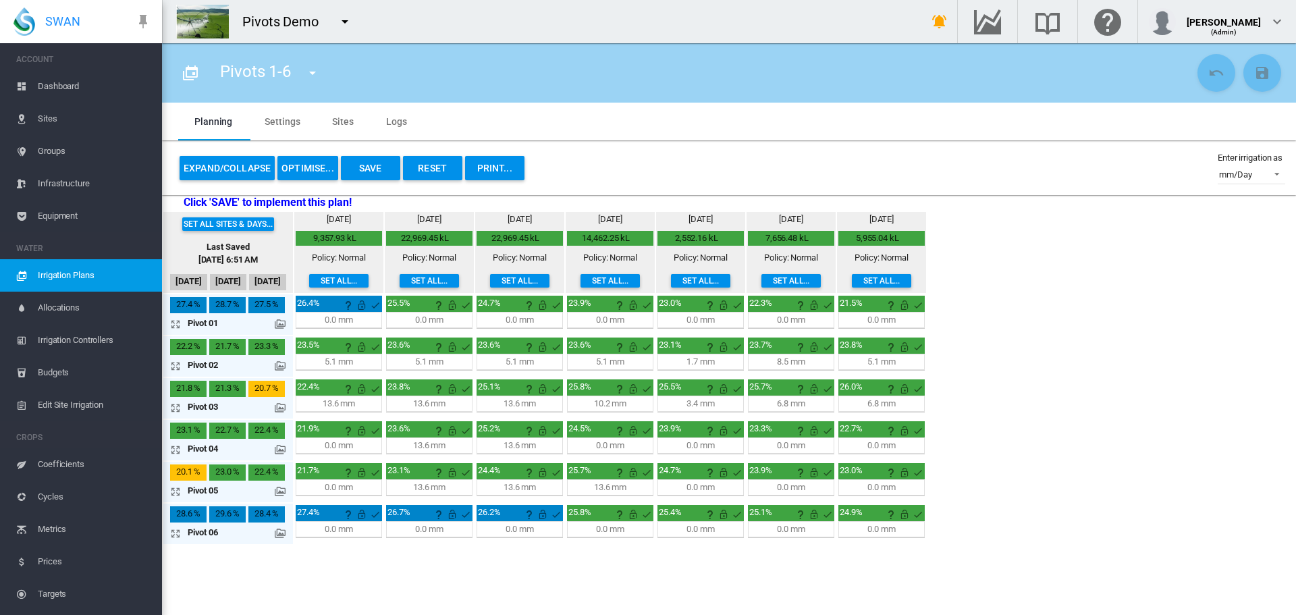
drag, startPoint x: 273, startPoint y: 492, endPoint x: 295, endPoint y: 492, distance: 21.6
click at [293, 492] on table "Set all sites & days... Last Saved [DATE] 6:51 AM [DATE] [DATE] [DATE] [DATE]" at bounding box center [545, 378] width 766 height 335
click at [278, 491] on md-icon at bounding box center [280, 491] width 11 height 11
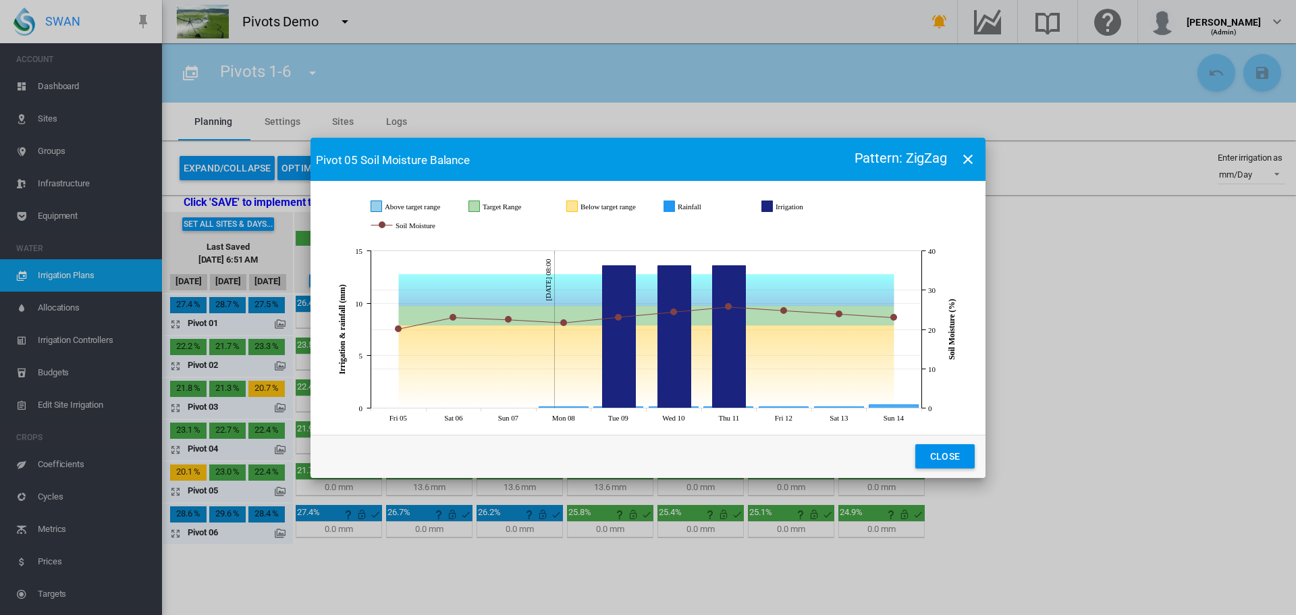
click at [945, 445] on button "Close" at bounding box center [944, 456] width 59 height 24
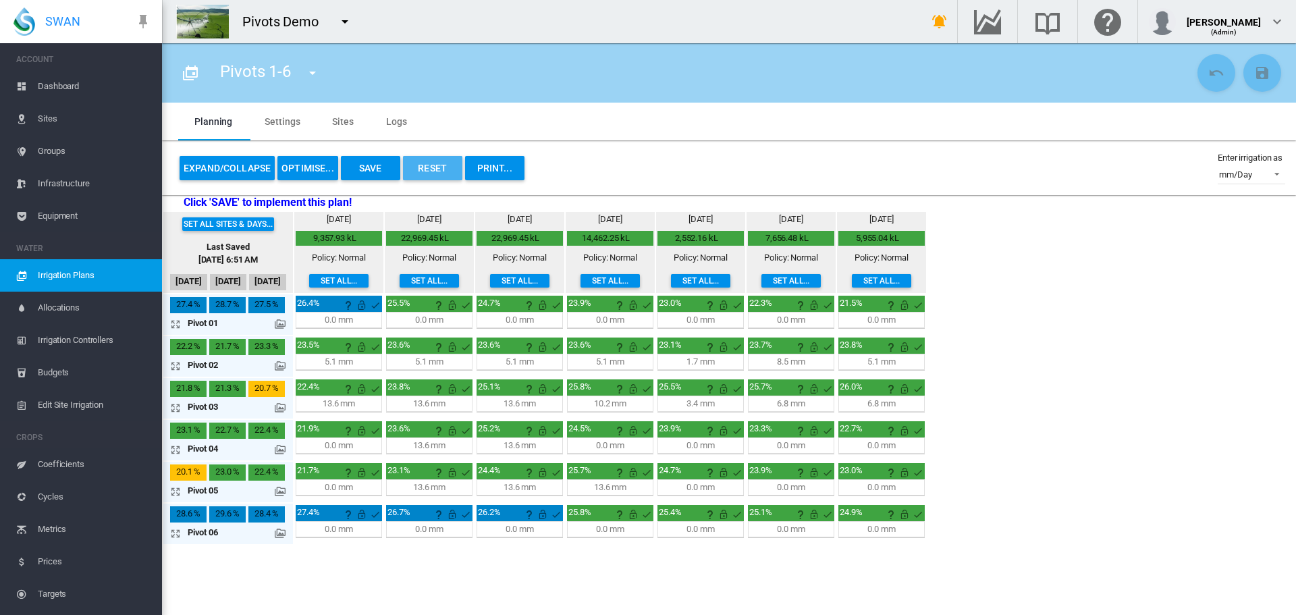
click at [451, 173] on button "Reset" at bounding box center [432, 168] width 59 height 24
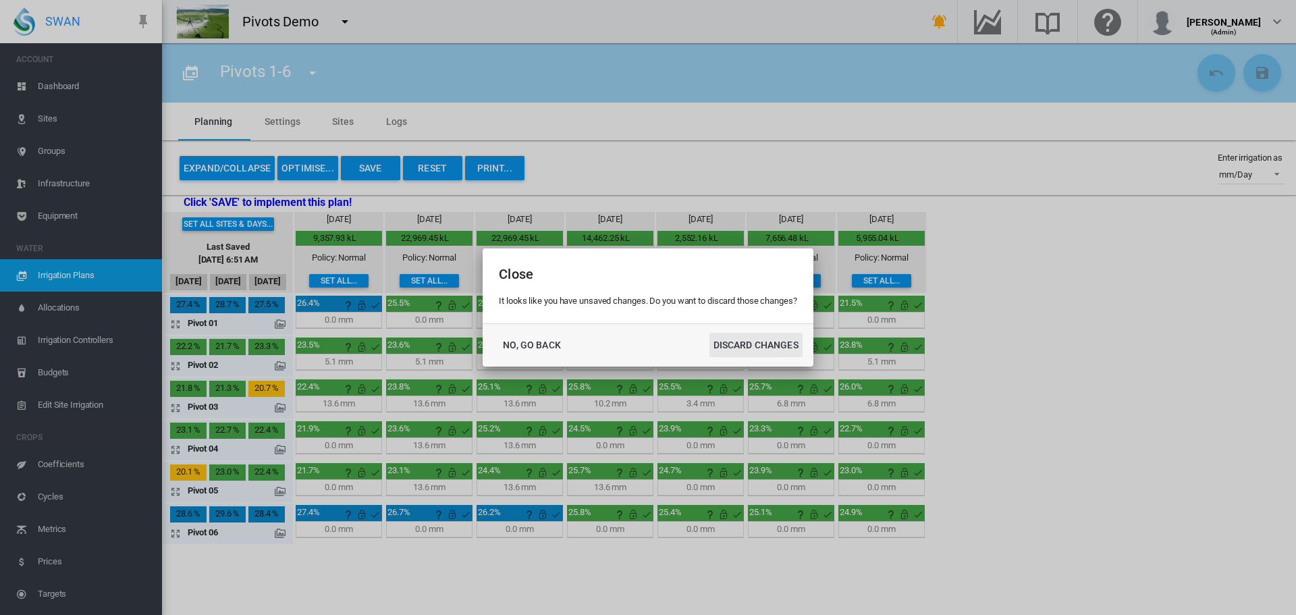
click at [756, 347] on button "DISCARD CHANGES" at bounding box center [756, 345] width 93 height 24
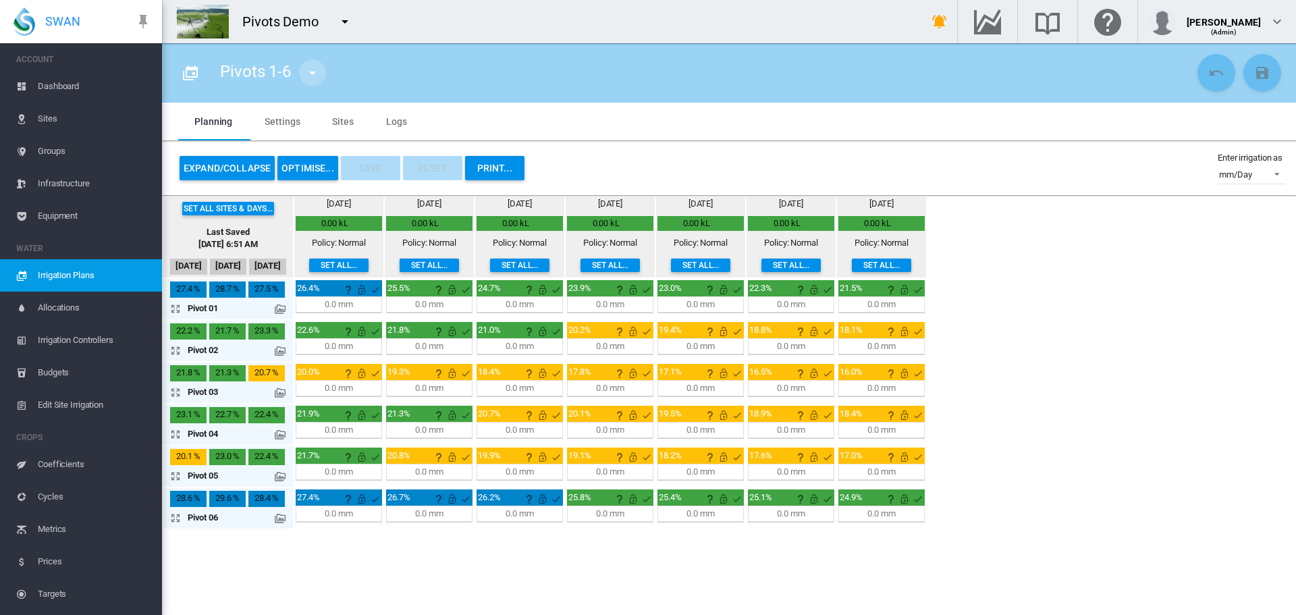
click at [309, 65] on md-icon "icon-menu-down" at bounding box center [312, 73] width 16 height 16
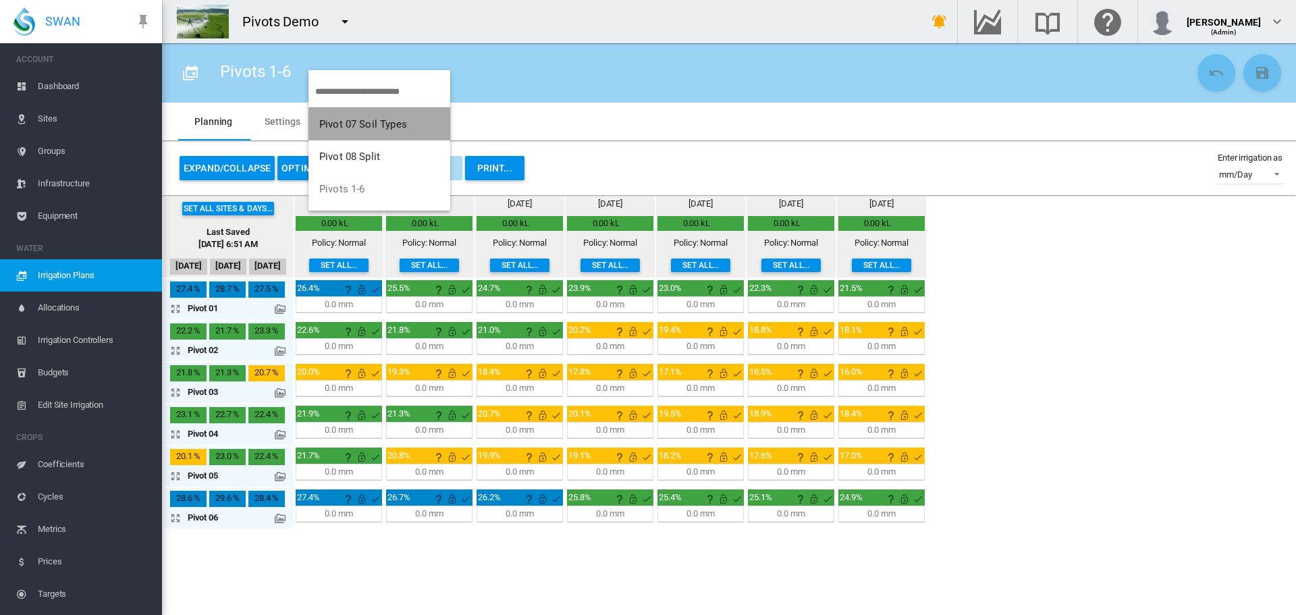
click at [347, 136] on button "Pivot 07 Soil Types" at bounding box center [380, 124] width 142 height 32
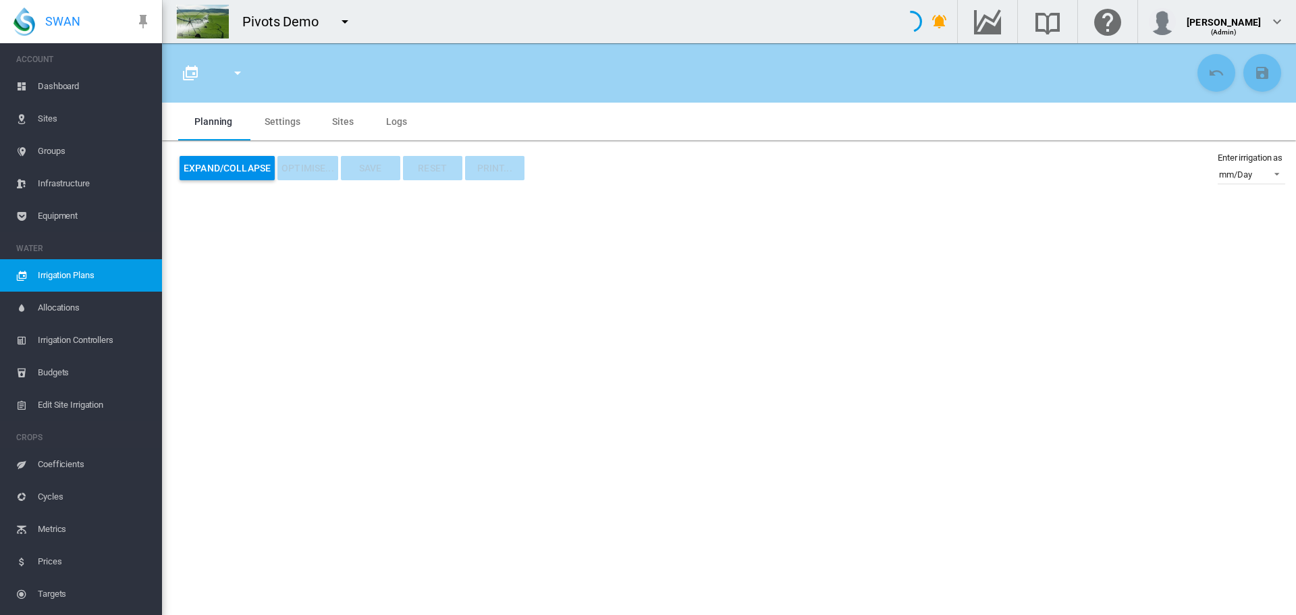
type input "**********"
type input "*"
type input "*********"
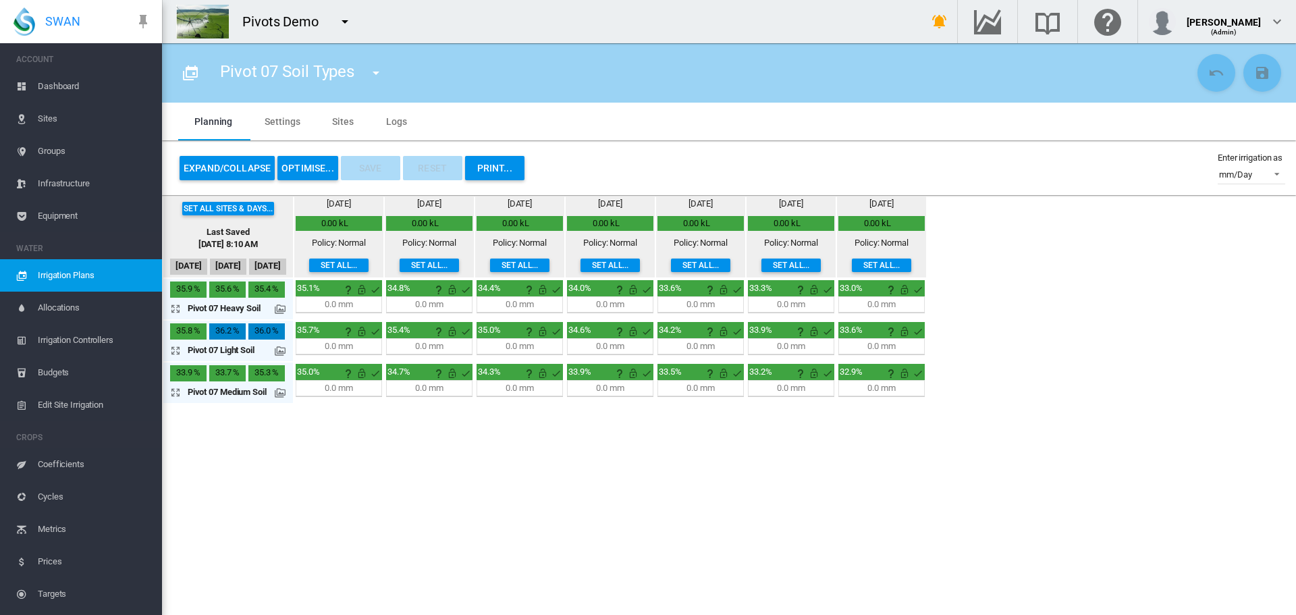
click at [282, 308] on md-icon at bounding box center [280, 309] width 11 height 11
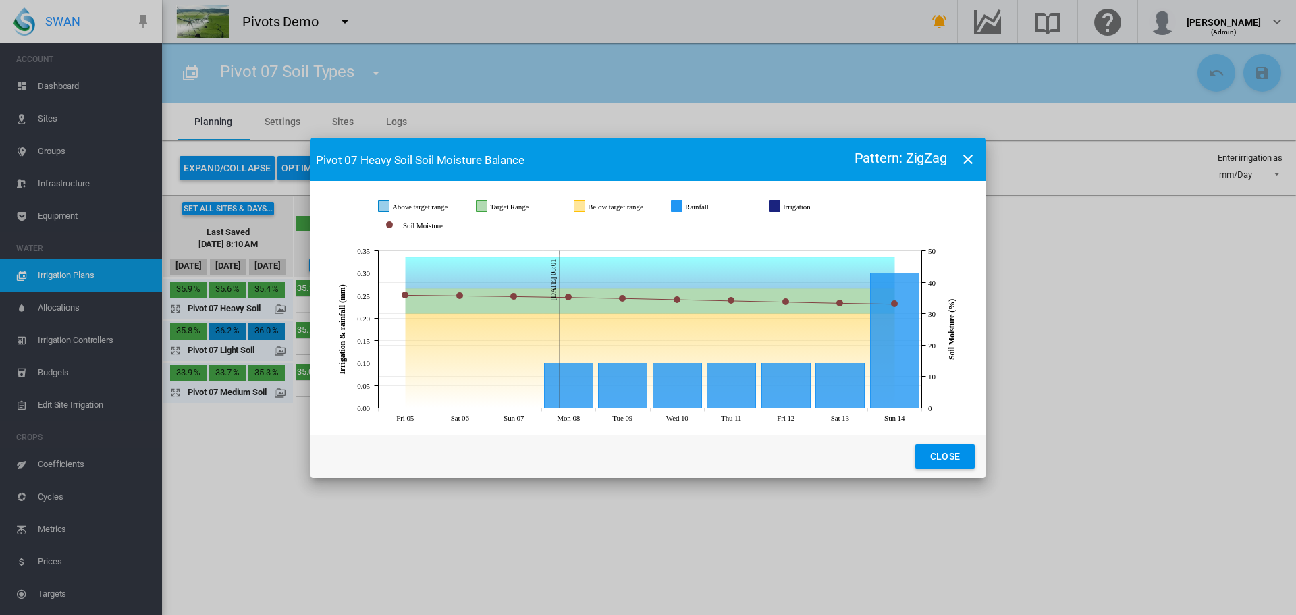
click at [915, 444] on button "Close" at bounding box center [944, 456] width 59 height 24
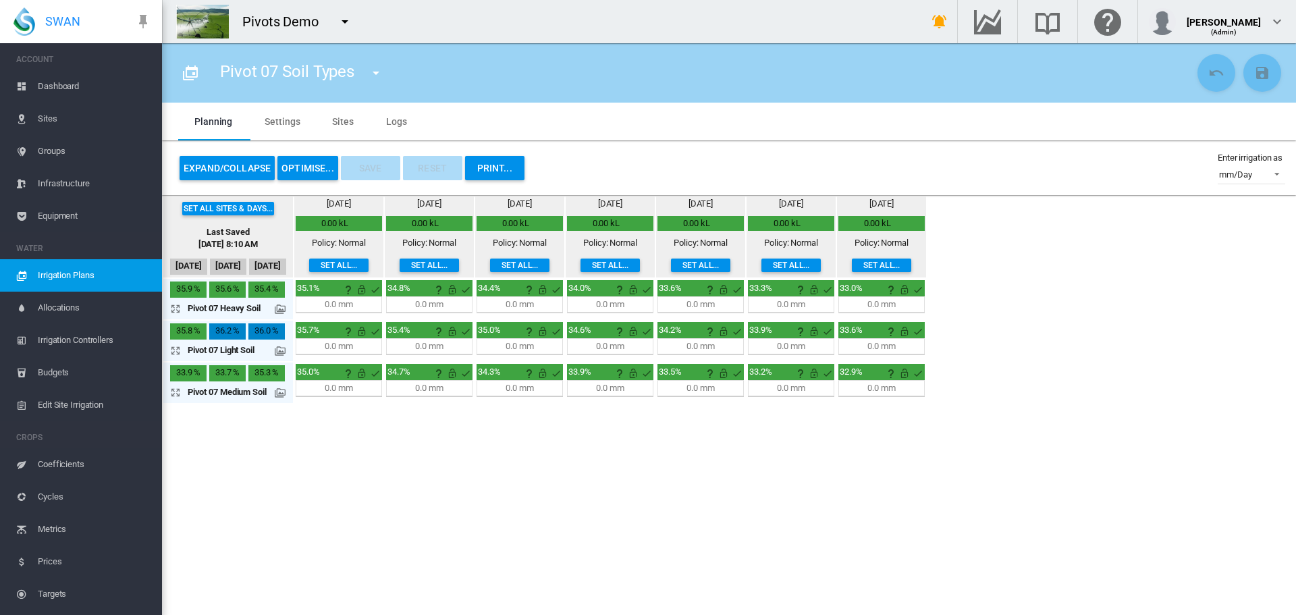
click at [283, 356] on md-icon at bounding box center [280, 351] width 11 height 11
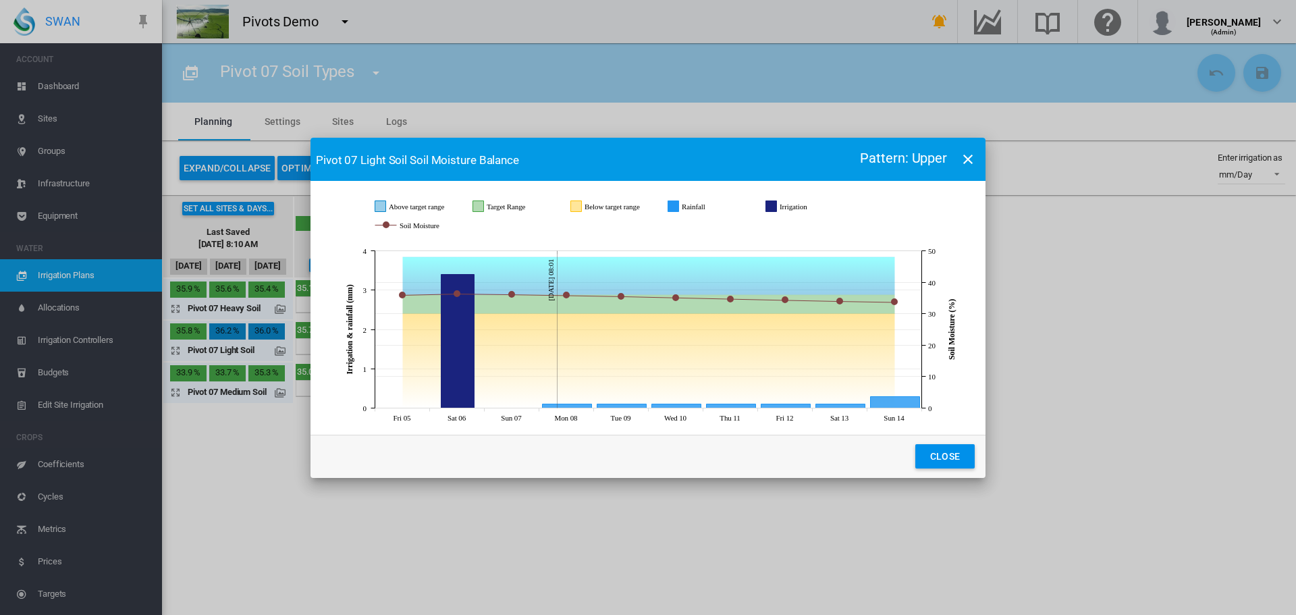
click at [915, 444] on button "Close" at bounding box center [944, 456] width 59 height 24
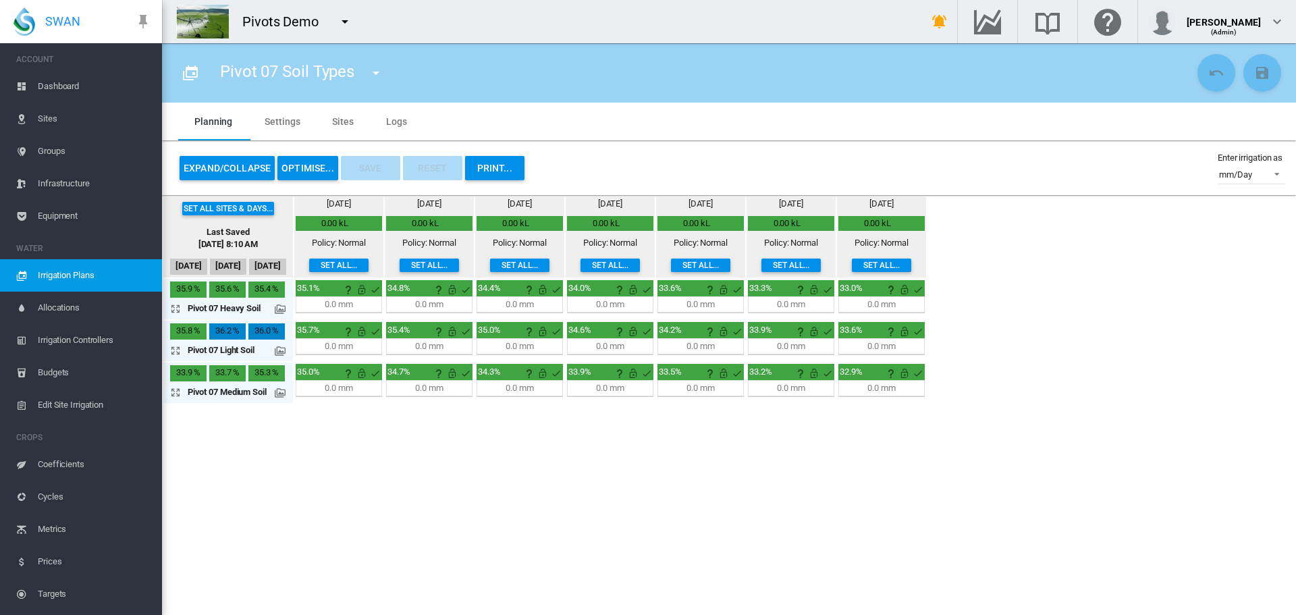
click at [279, 394] on md-icon at bounding box center [280, 393] width 11 height 11
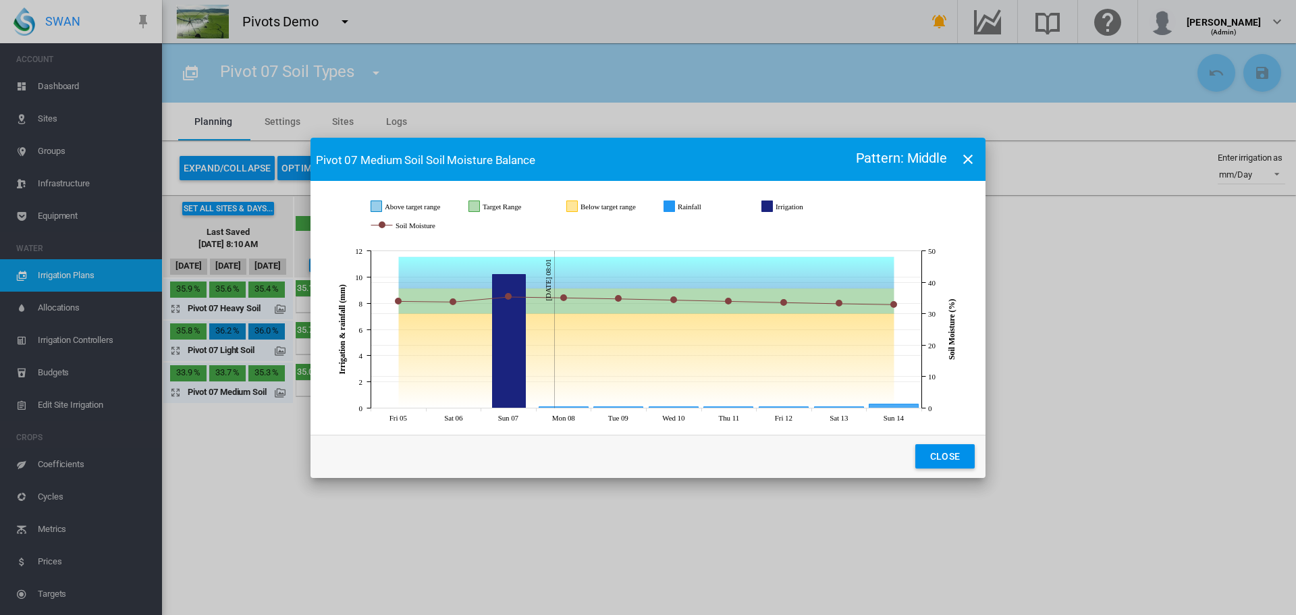
click at [915, 444] on button "Close" at bounding box center [944, 456] width 59 height 24
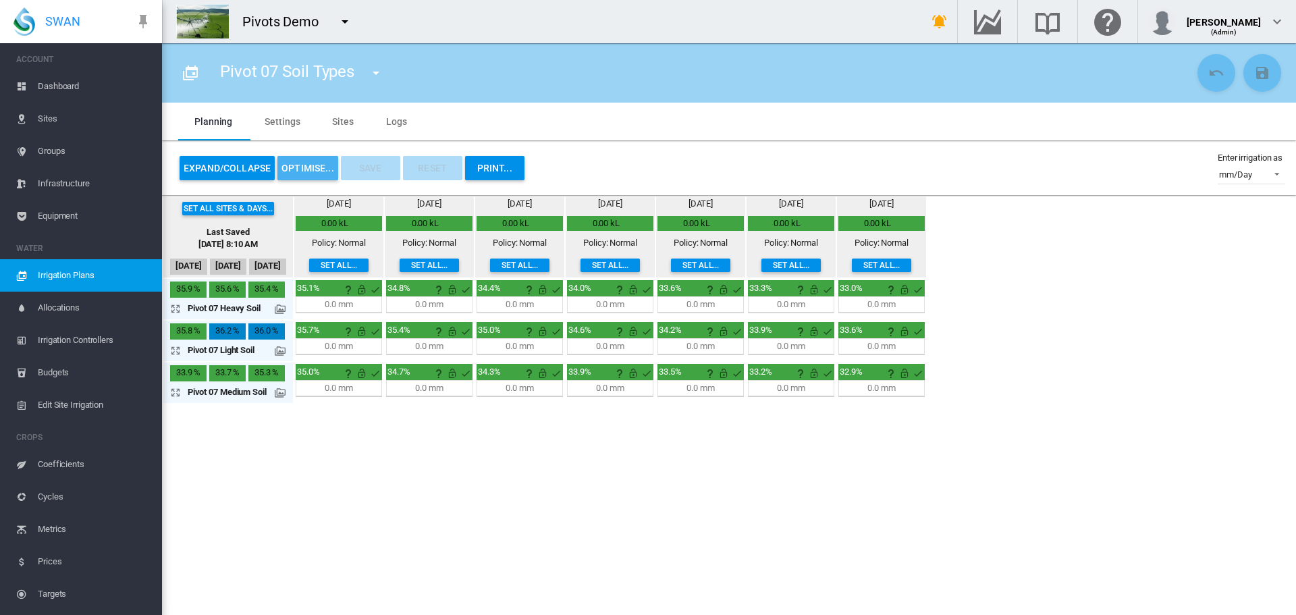
click at [299, 180] on button "OPTIMISE..." at bounding box center [307, 168] width 61 height 24
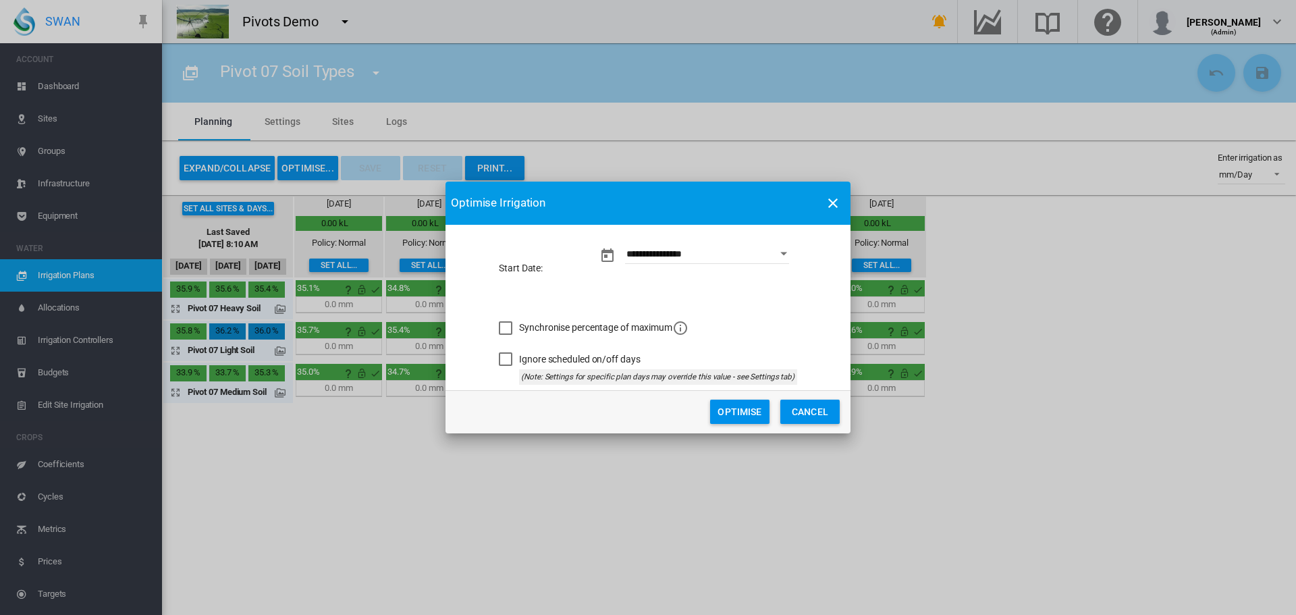
click at [741, 417] on button "Optimise" at bounding box center [739, 412] width 59 height 24
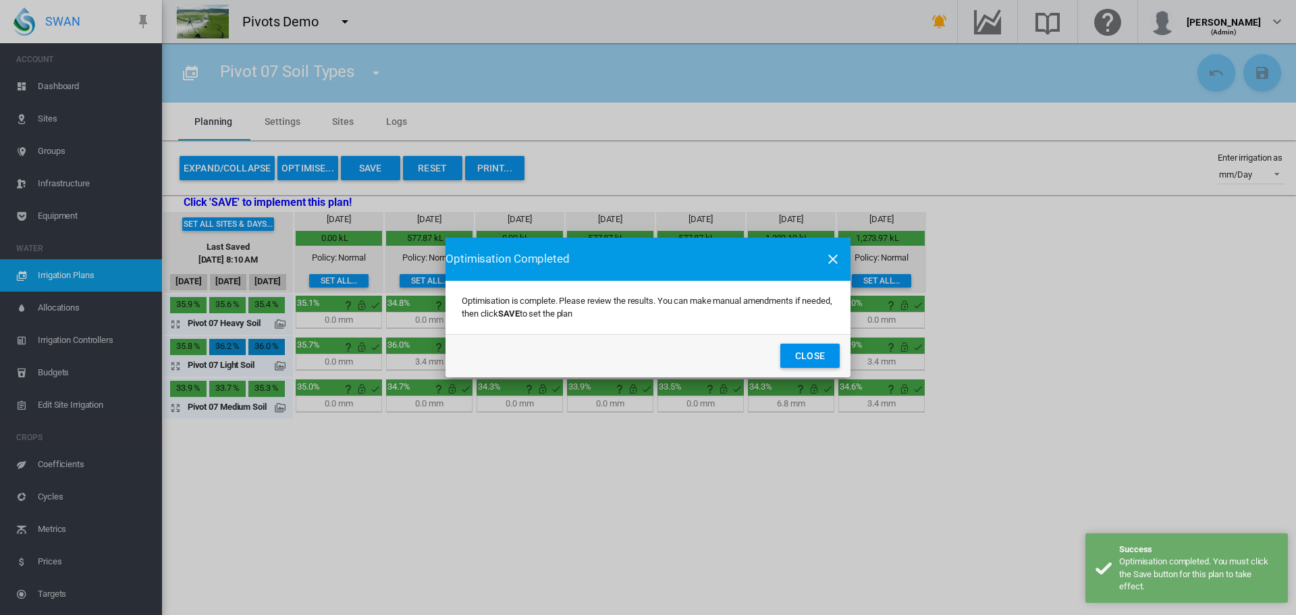
click at [780, 344] on button "Close" at bounding box center [809, 356] width 59 height 24
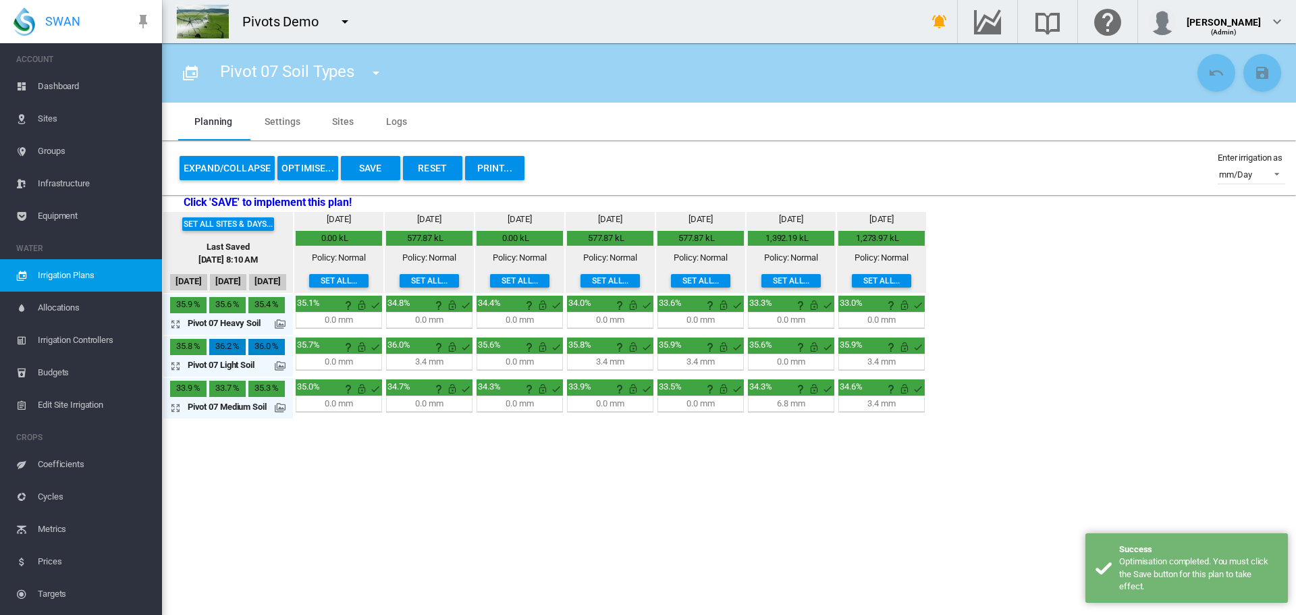
click at [371, 167] on button "Save" at bounding box center [370, 168] width 59 height 24
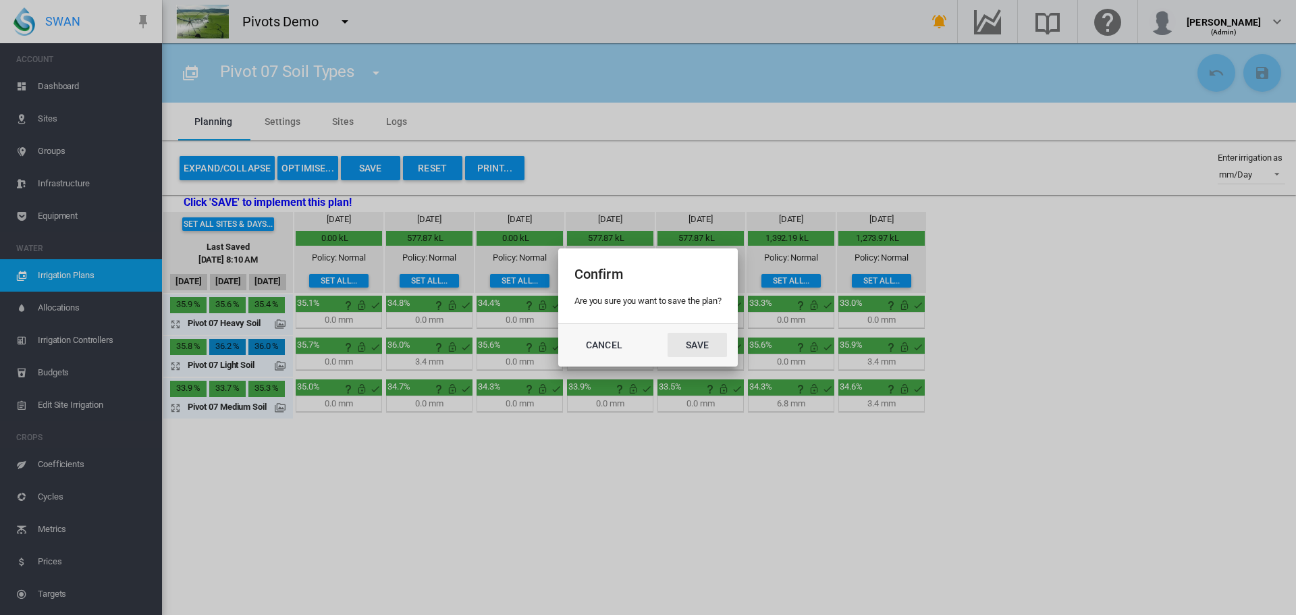
click at [668, 333] on button "Save" at bounding box center [697, 345] width 59 height 24
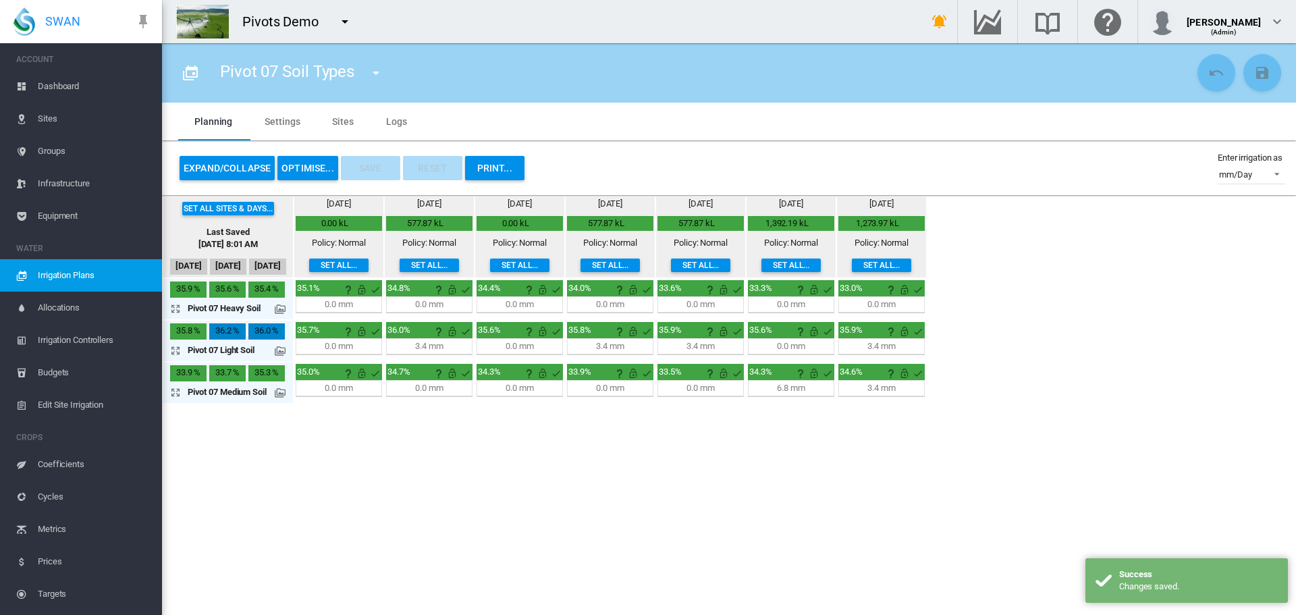
click at [378, 78] on md-icon "icon-menu-down" at bounding box center [376, 73] width 16 height 16
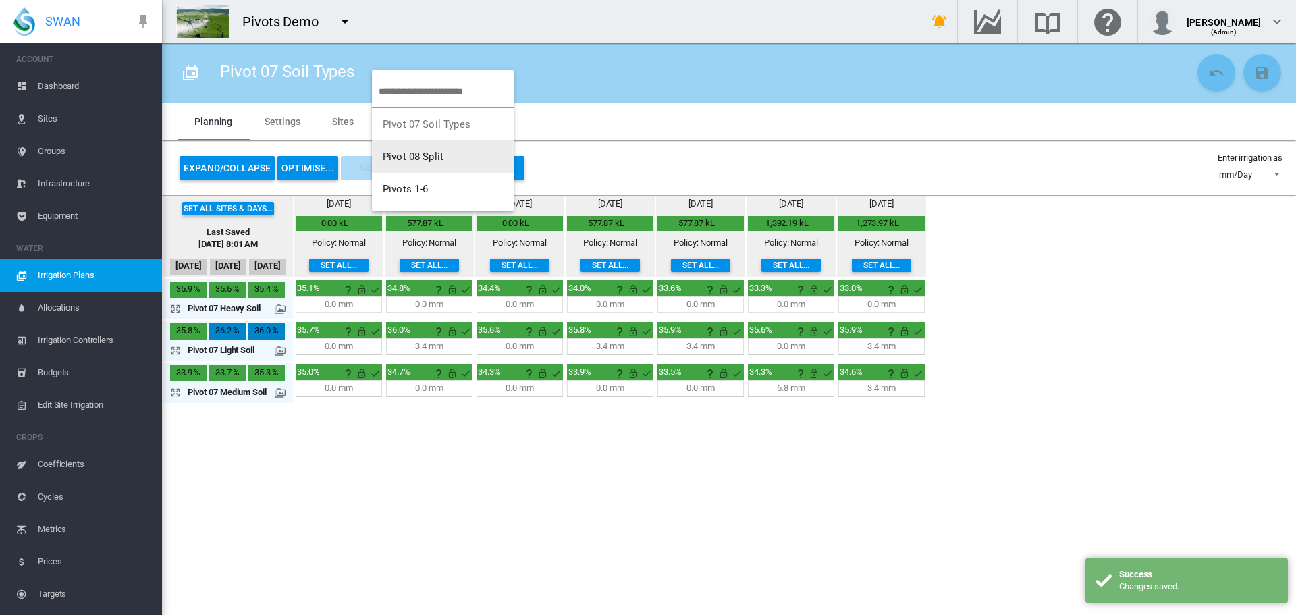
click at [388, 161] on span "Pivot 08 Split" at bounding box center [413, 157] width 61 height 12
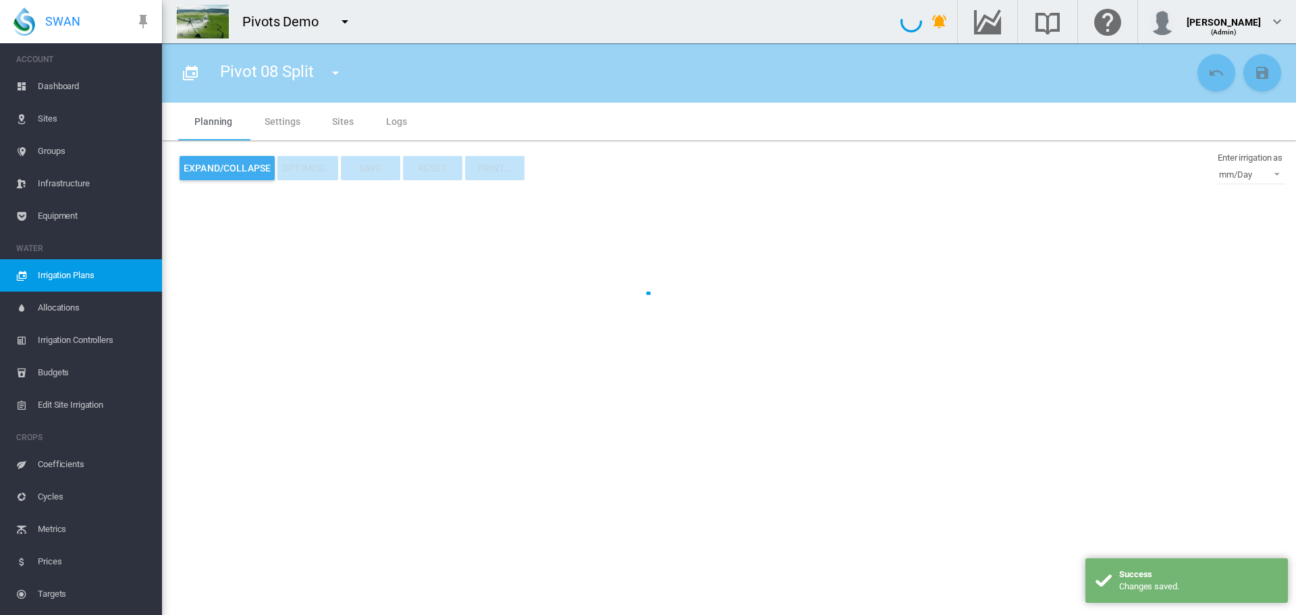
type input "**********"
type input "*"
type input "*********"
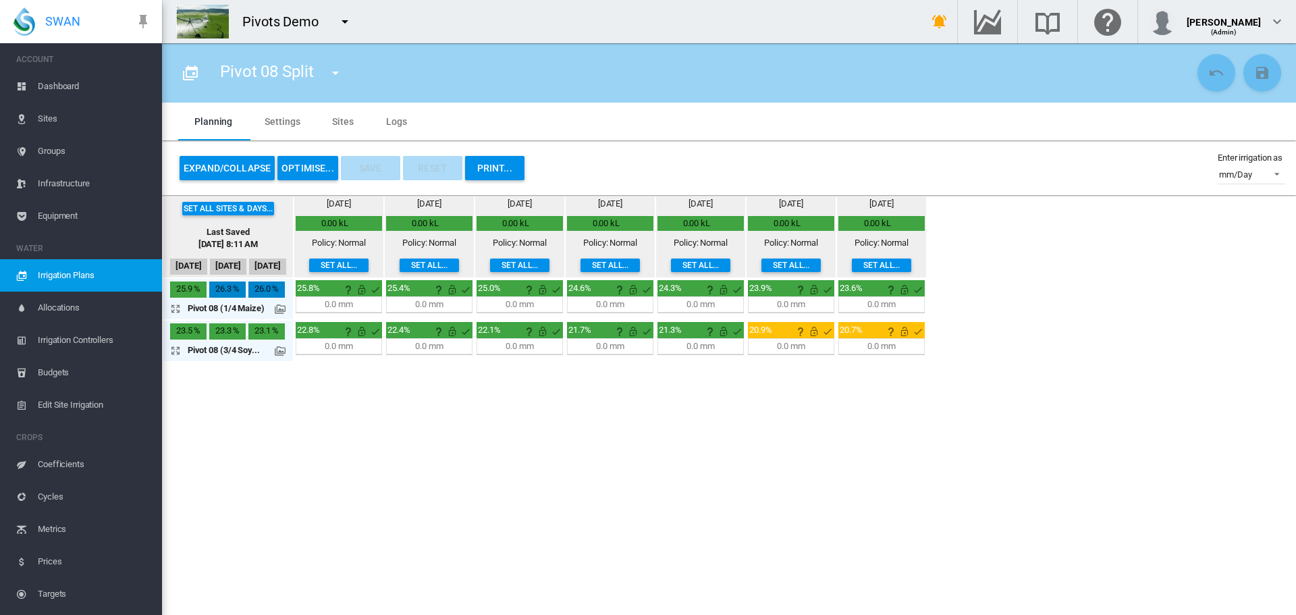
click at [307, 164] on button "OPTIMISE..." at bounding box center [307, 168] width 61 height 24
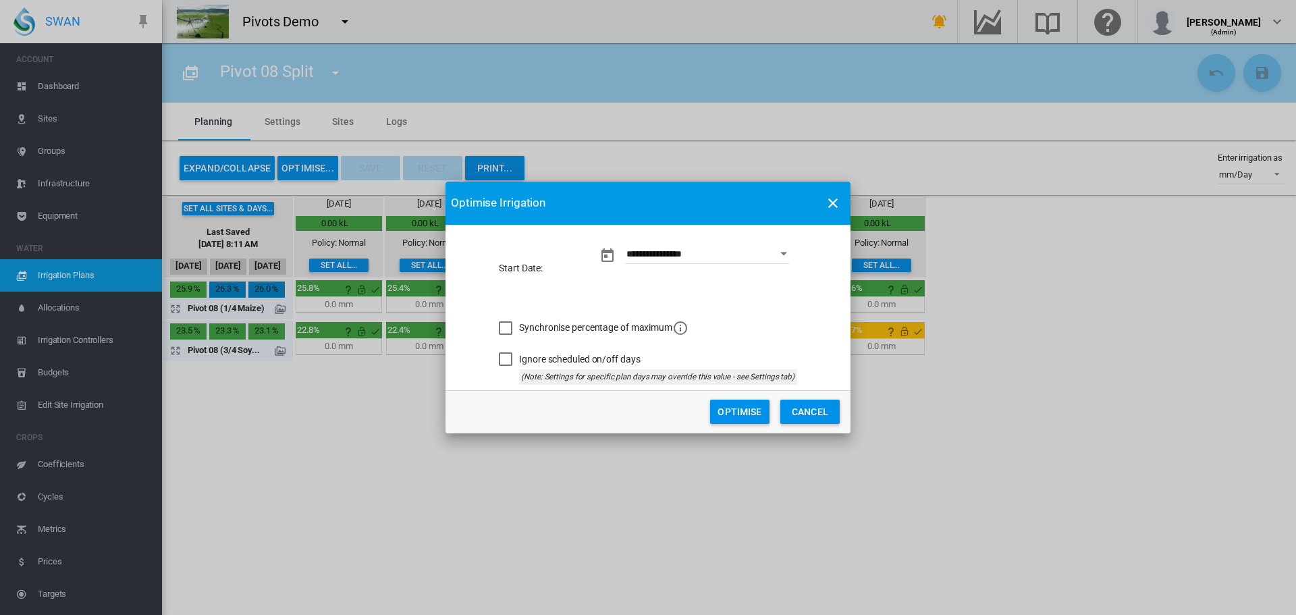
click at [728, 401] on button "Optimise" at bounding box center [739, 412] width 59 height 24
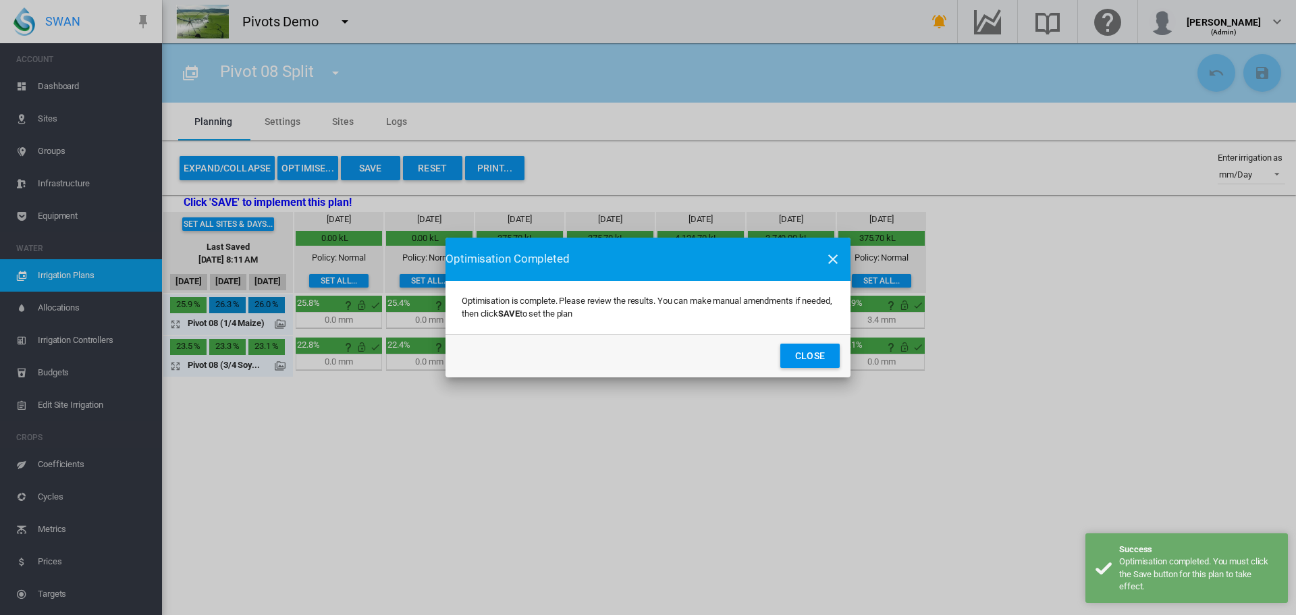
click at [780, 344] on button "Close" at bounding box center [809, 356] width 59 height 24
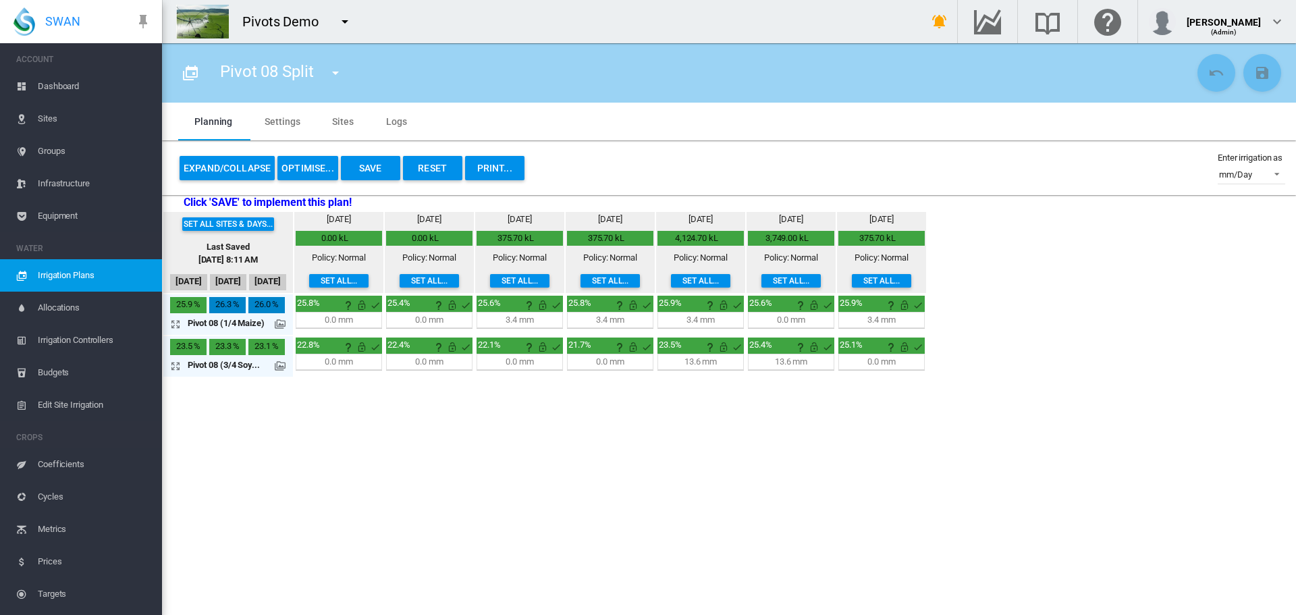
click at [368, 170] on button "Save" at bounding box center [370, 168] width 59 height 24
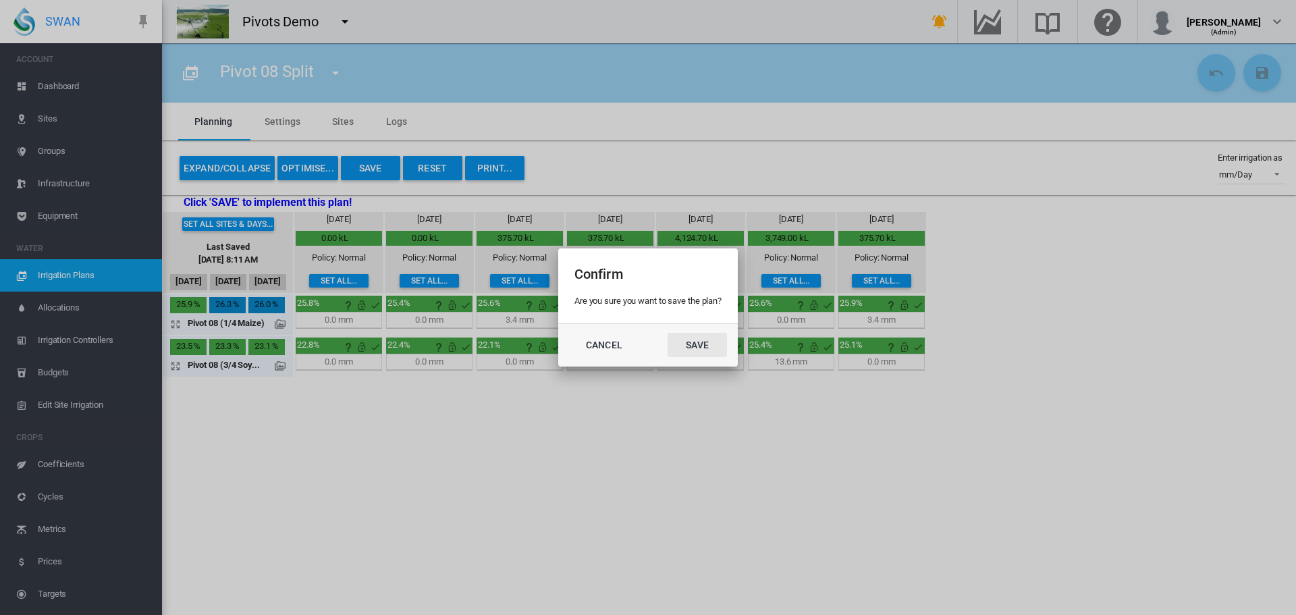
click at [668, 333] on button "Save" at bounding box center [697, 345] width 59 height 24
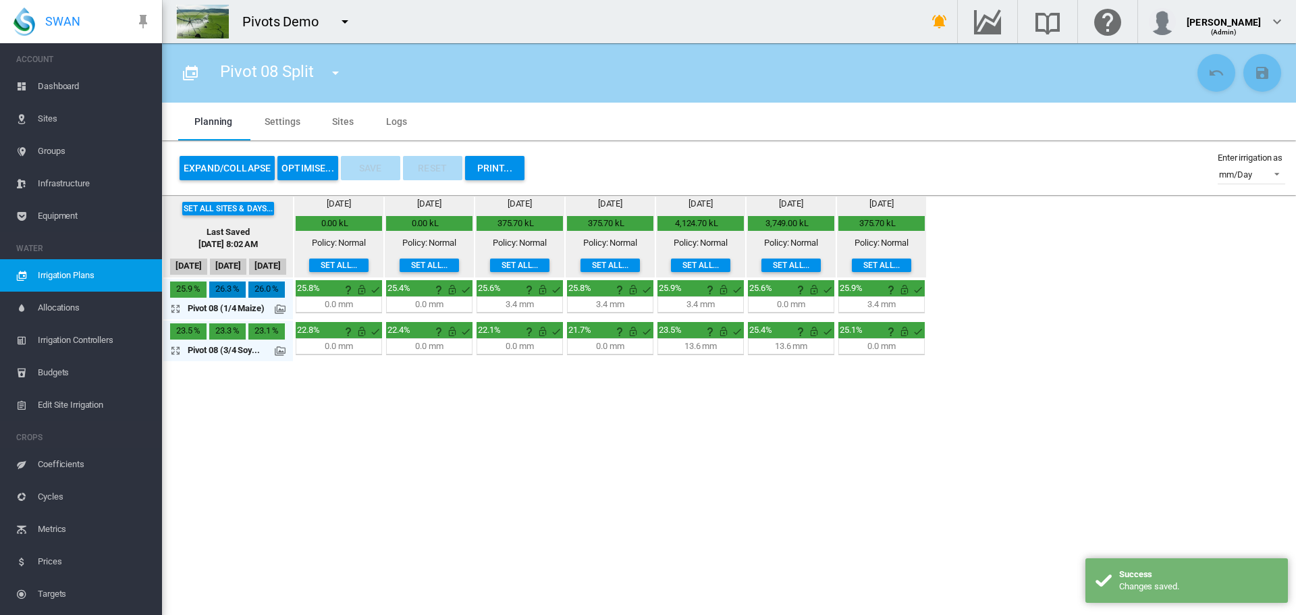
click at [280, 360] on div "Pivot 08 (3/4 Soy..." at bounding box center [228, 350] width 119 height 19
click at [280, 356] on md-icon at bounding box center [280, 351] width 11 height 11
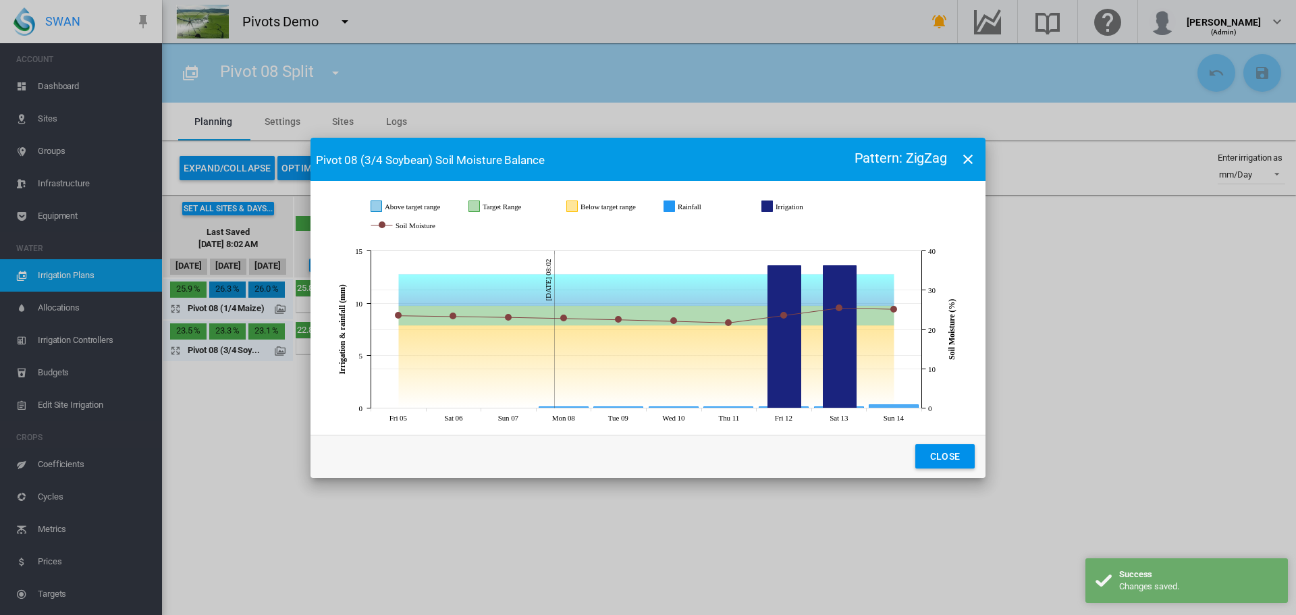
click at [915, 444] on button "Close" at bounding box center [944, 456] width 59 height 24
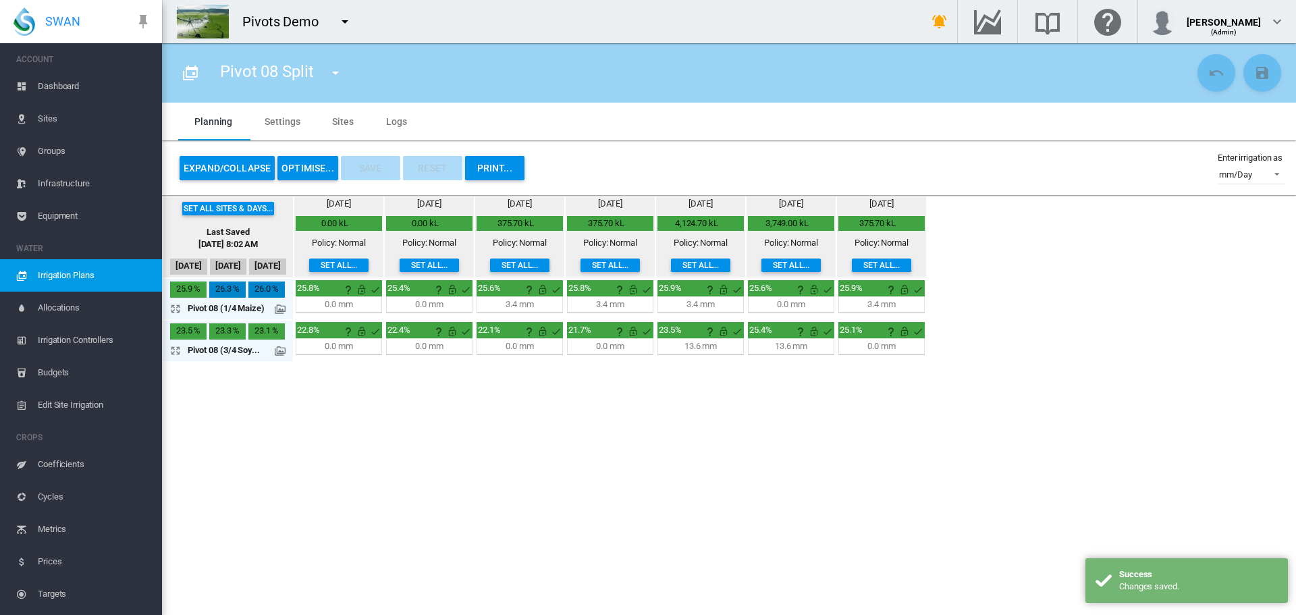
click at [278, 313] on md-icon at bounding box center [280, 309] width 11 height 11
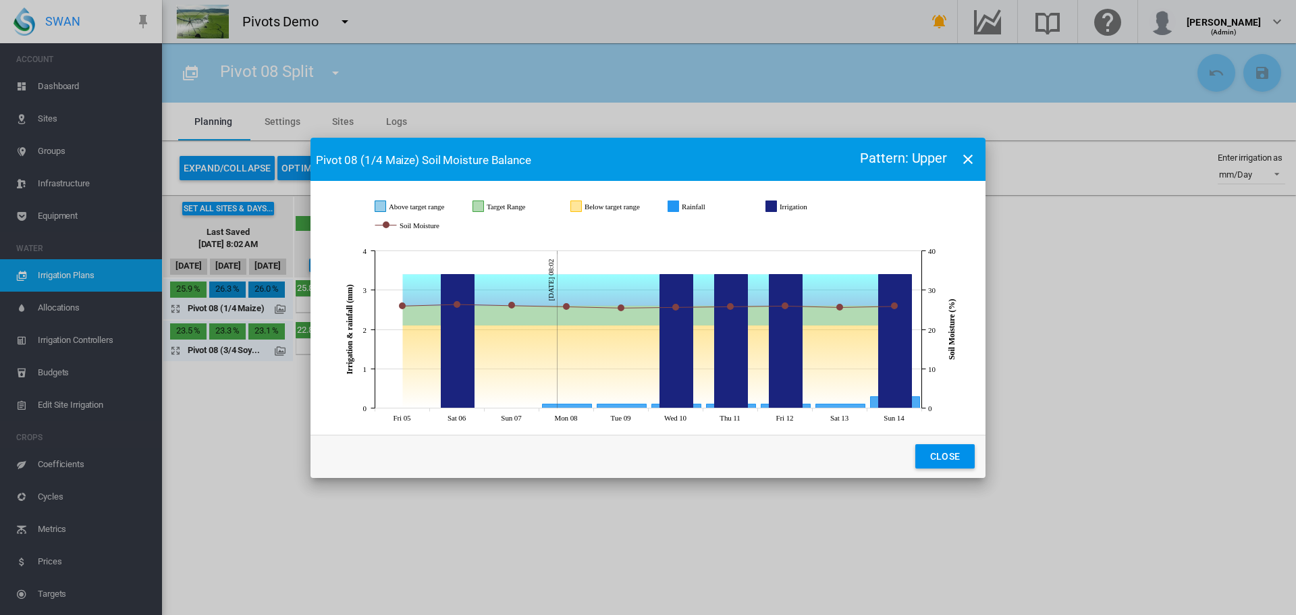
click at [915, 444] on button "Close" at bounding box center [944, 456] width 59 height 24
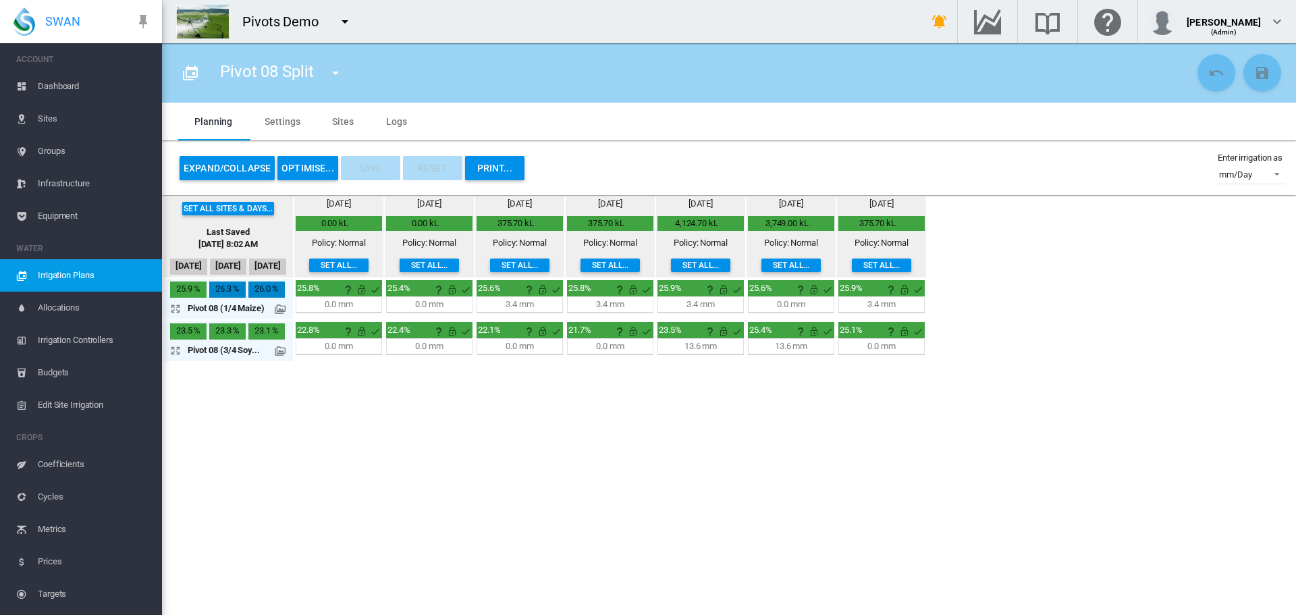
click at [52, 160] on span "Groups" at bounding box center [94, 151] width 113 height 32
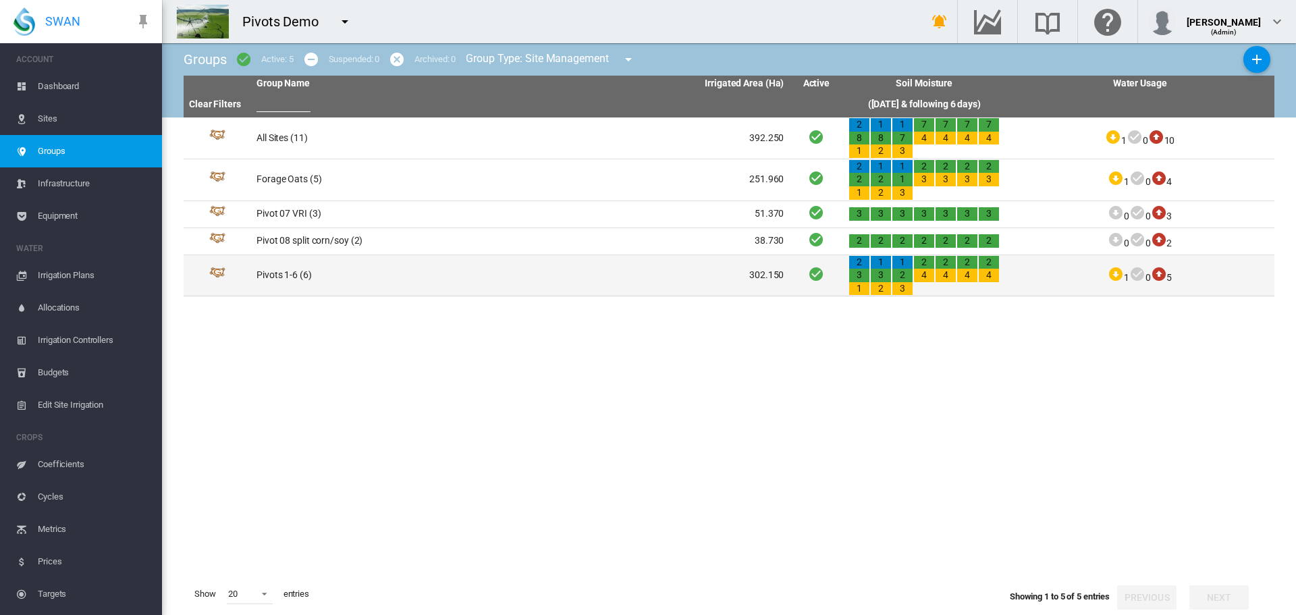
click at [284, 272] on td "Pivots 1-6 (6)" at bounding box center [385, 275] width 269 height 41
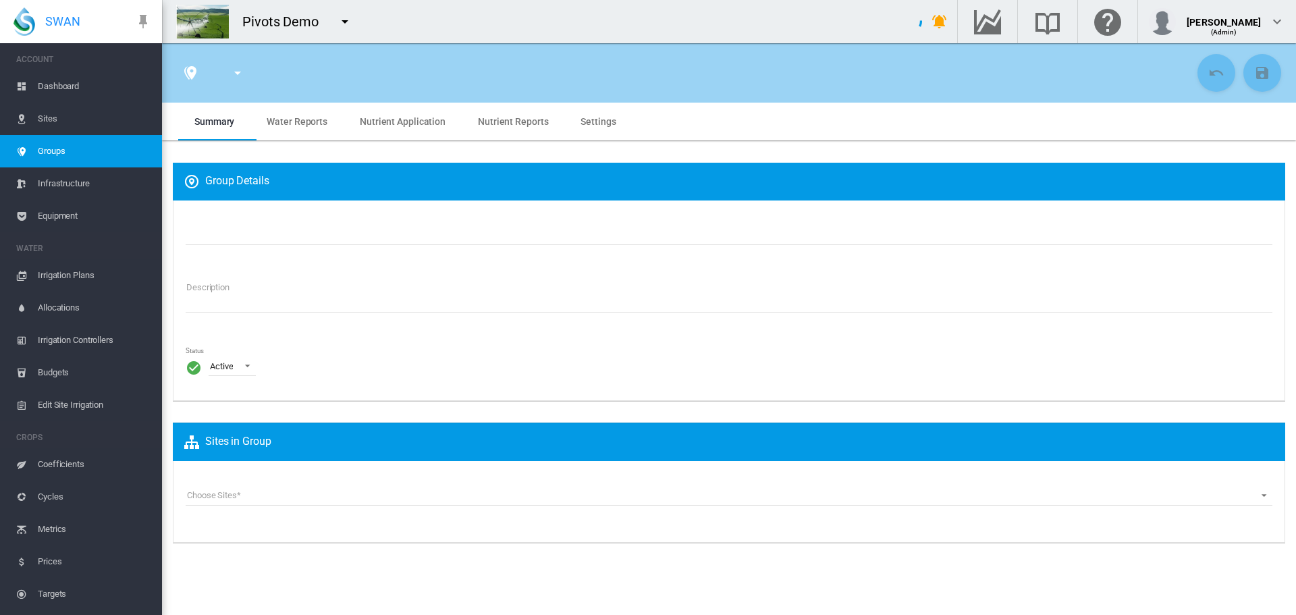
type input "**********"
type textarea "**********"
click at [405, 113] on md-tab-item "Nutrient Application" at bounding box center [403, 122] width 118 height 38
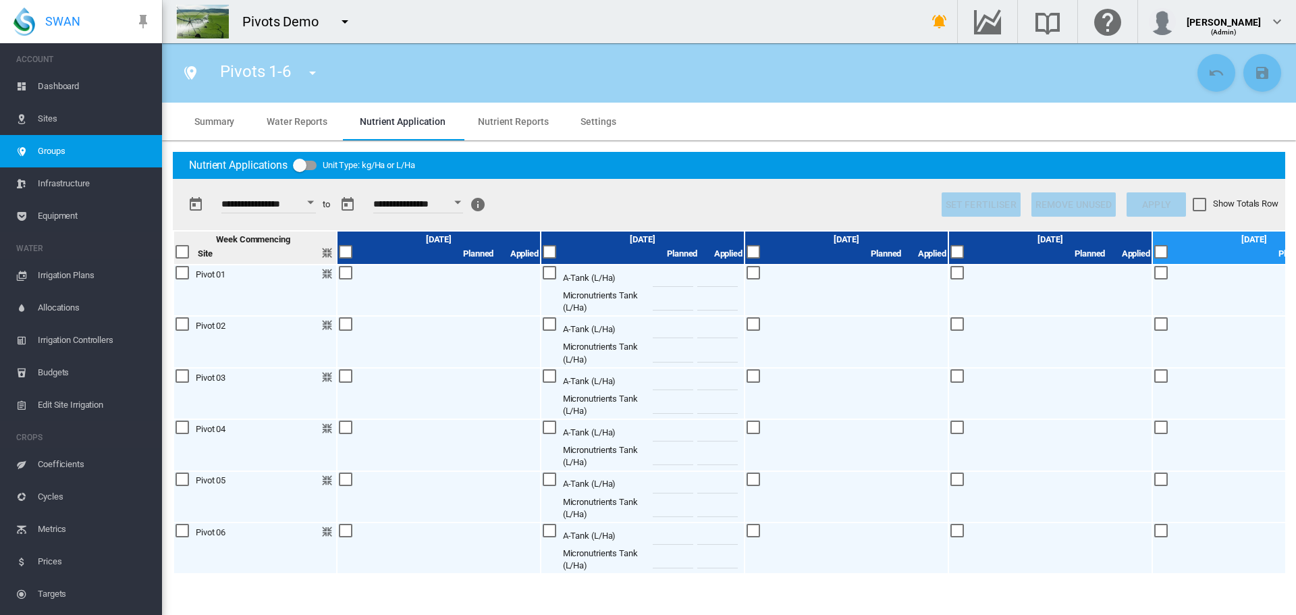
click at [66, 213] on span "Equipment" at bounding box center [94, 216] width 113 height 32
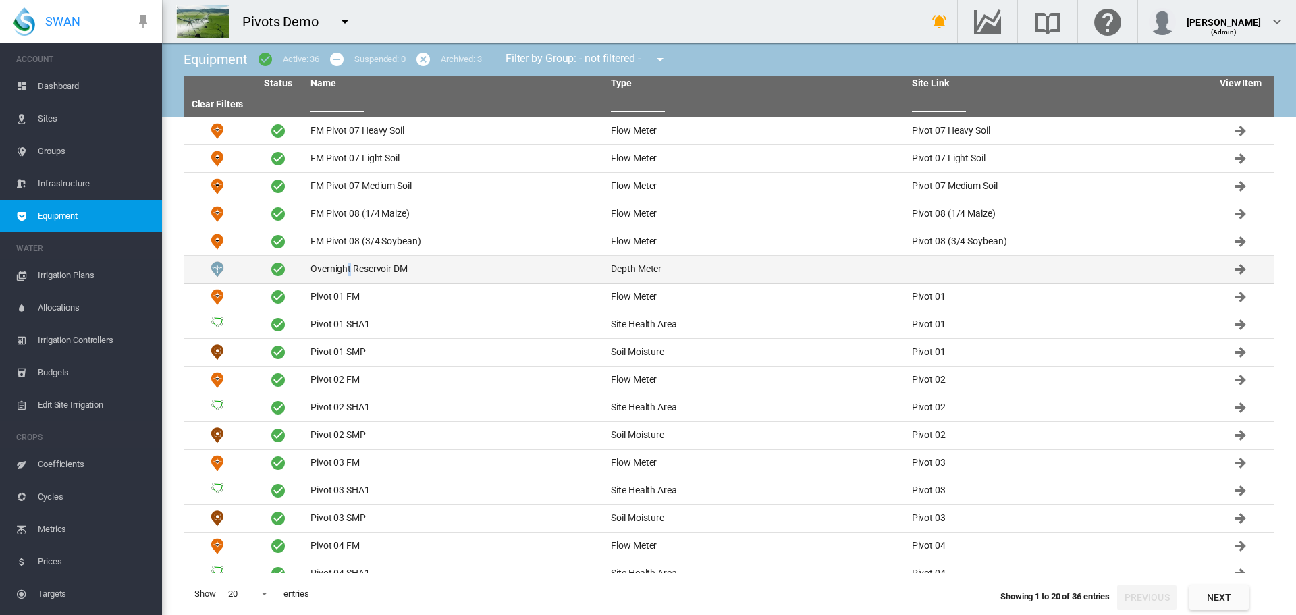
click at [348, 267] on td "Overnight Reservoir DM" at bounding box center [455, 269] width 300 height 27
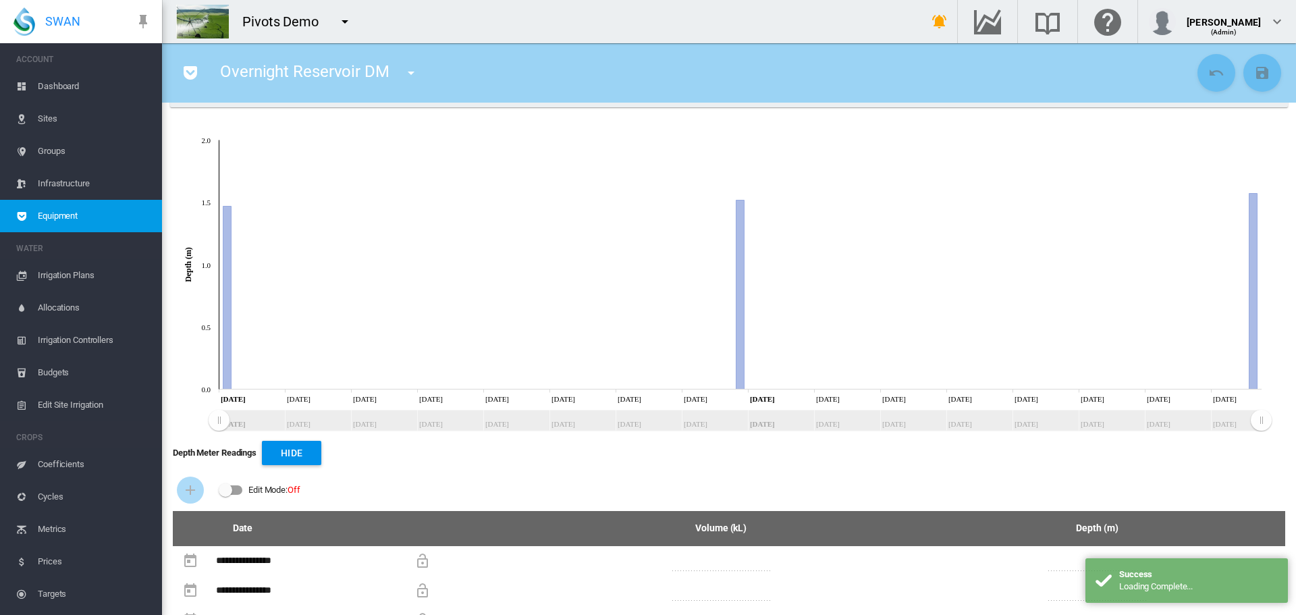
scroll to position [113, 0]
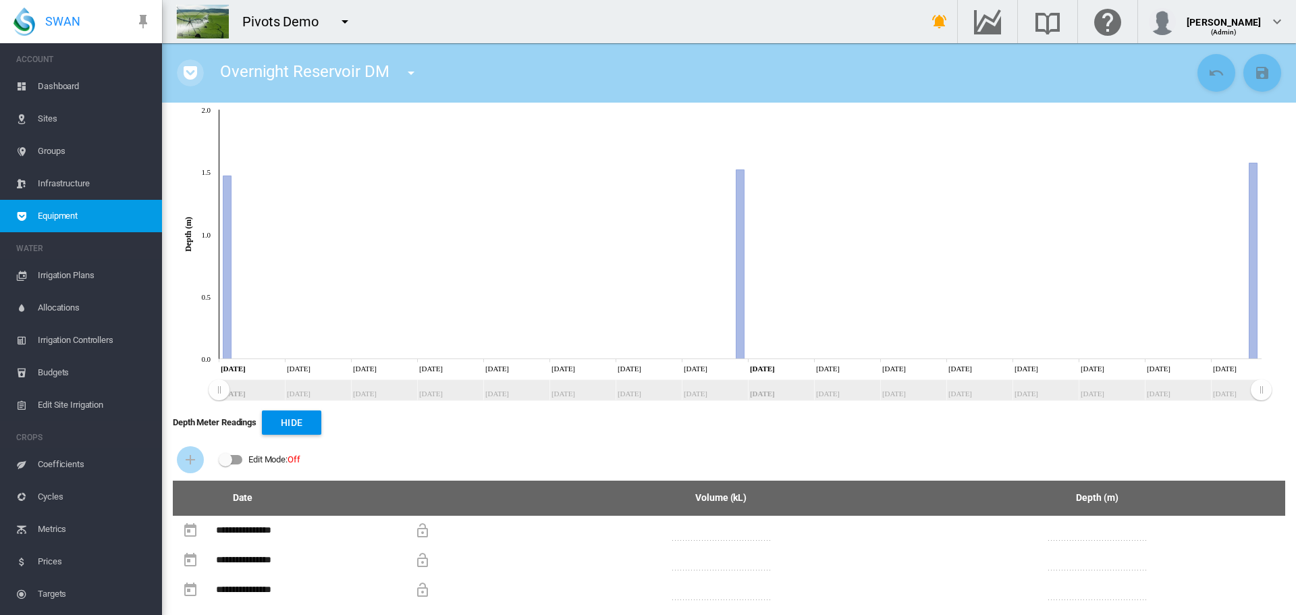
click at [184, 69] on md-icon "icon-pocket" at bounding box center [190, 73] width 16 height 16
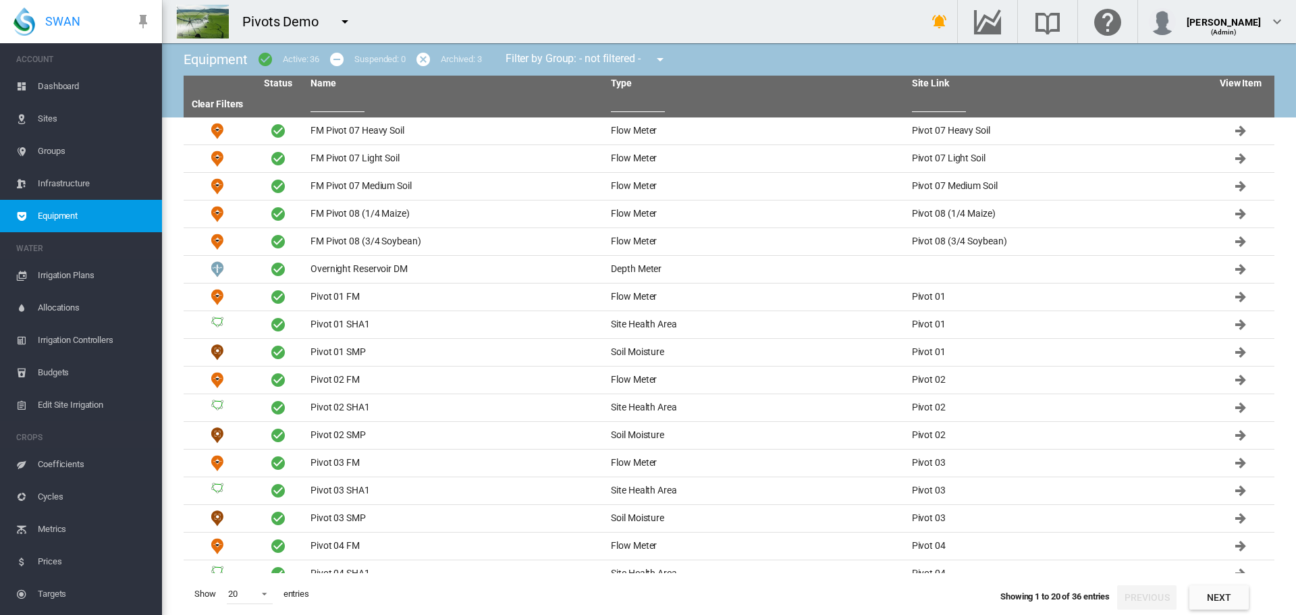
click at [1212, 600] on button "Next" at bounding box center [1219, 597] width 59 height 24
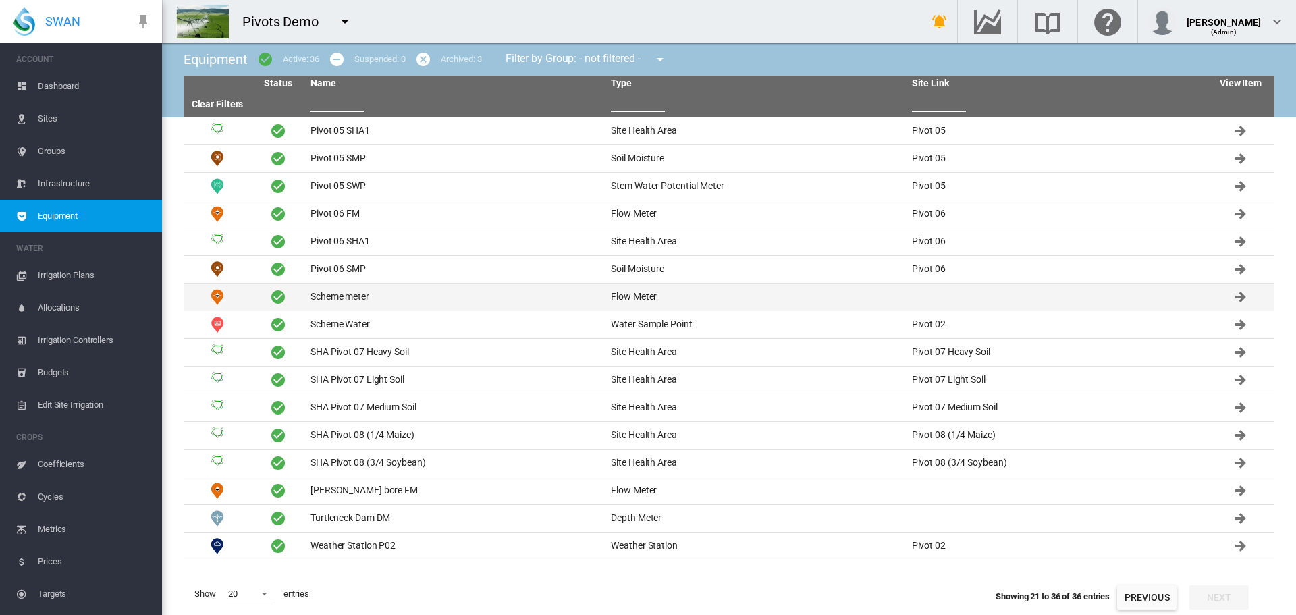
click at [336, 300] on td "Scheme meter" at bounding box center [455, 297] width 300 height 27
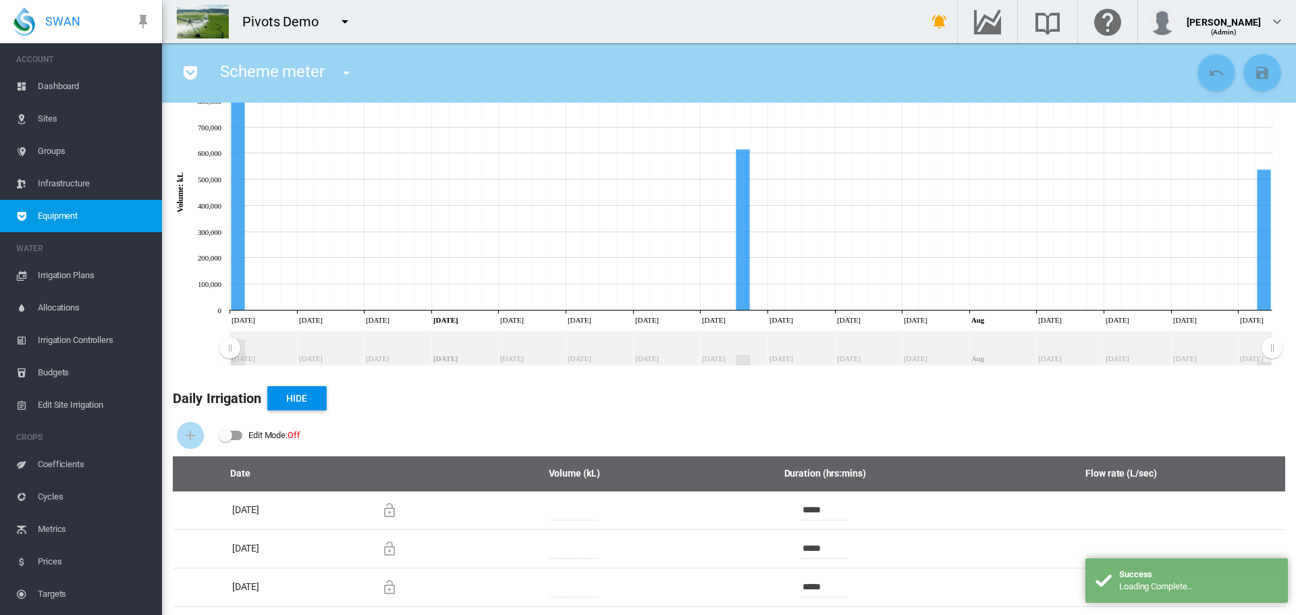
scroll to position [140, 0]
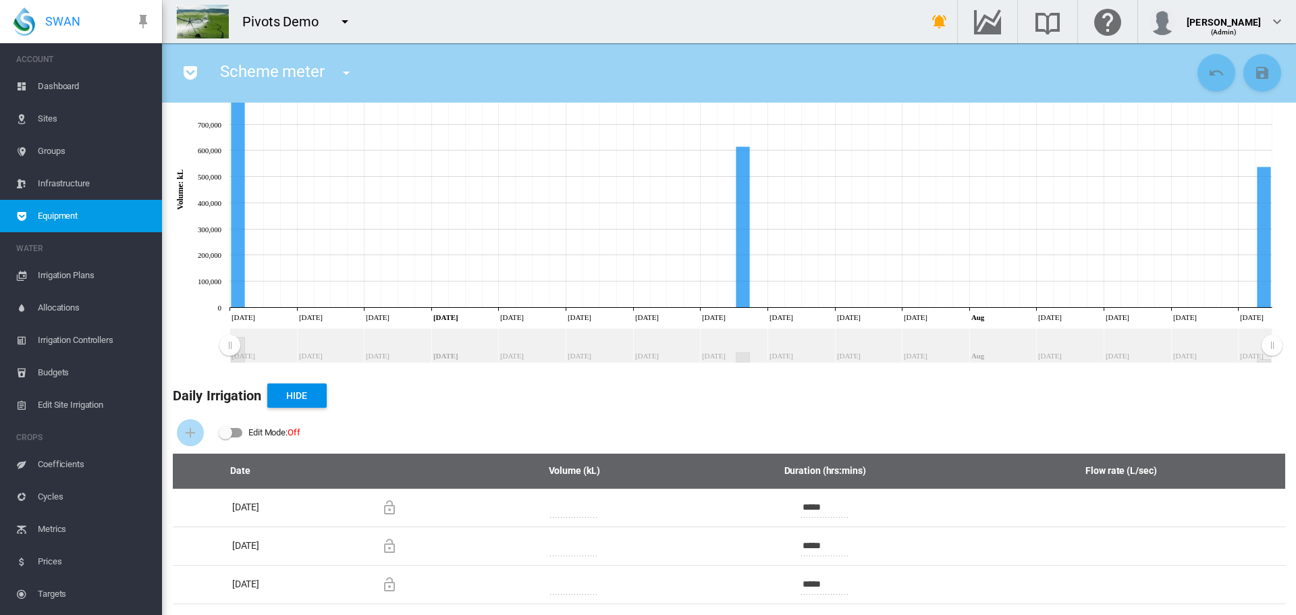
click at [189, 80] on md-icon "icon-pocket" at bounding box center [190, 73] width 16 height 16
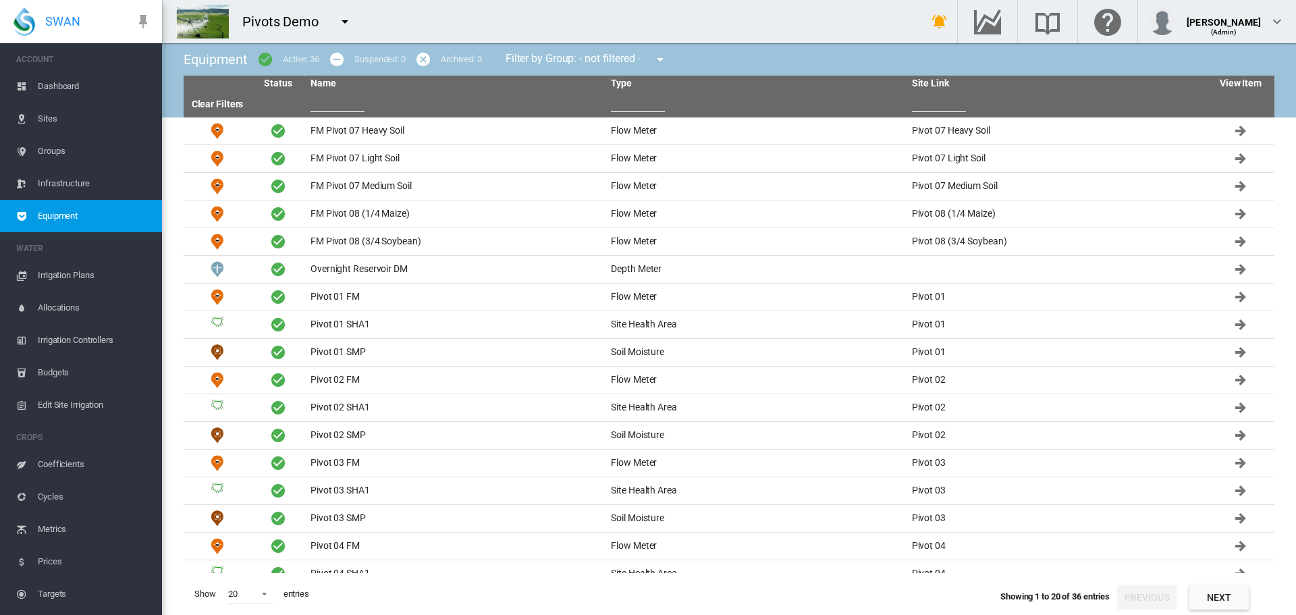
click at [1200, 595] on button "Next" at bounding box center [1219, 597] width 59 height 24
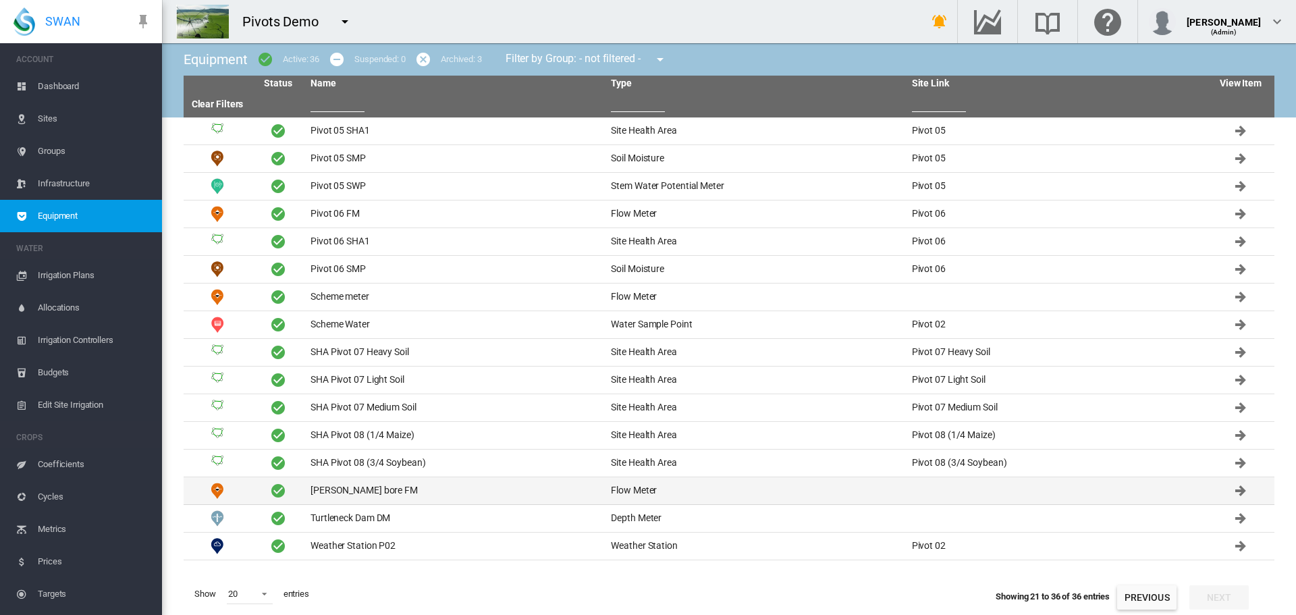
click at [346, 486] on td "Skippy's bore FM" at bounding box center [455, 490] width 300 height 27
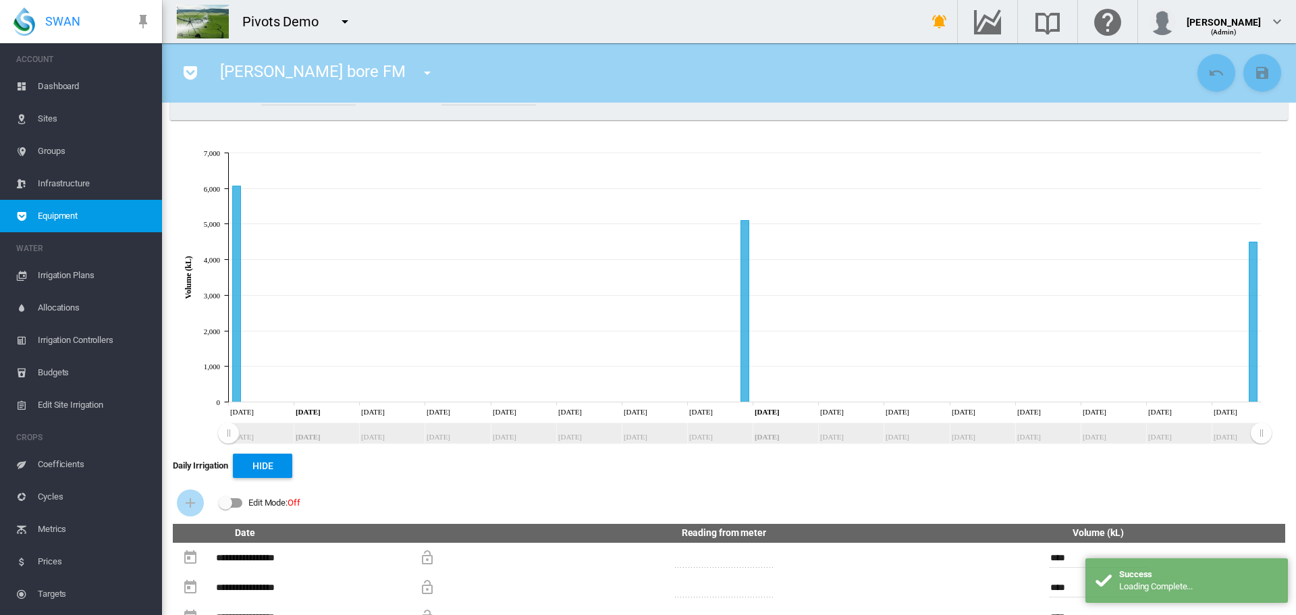
scroll to position [97, 0]
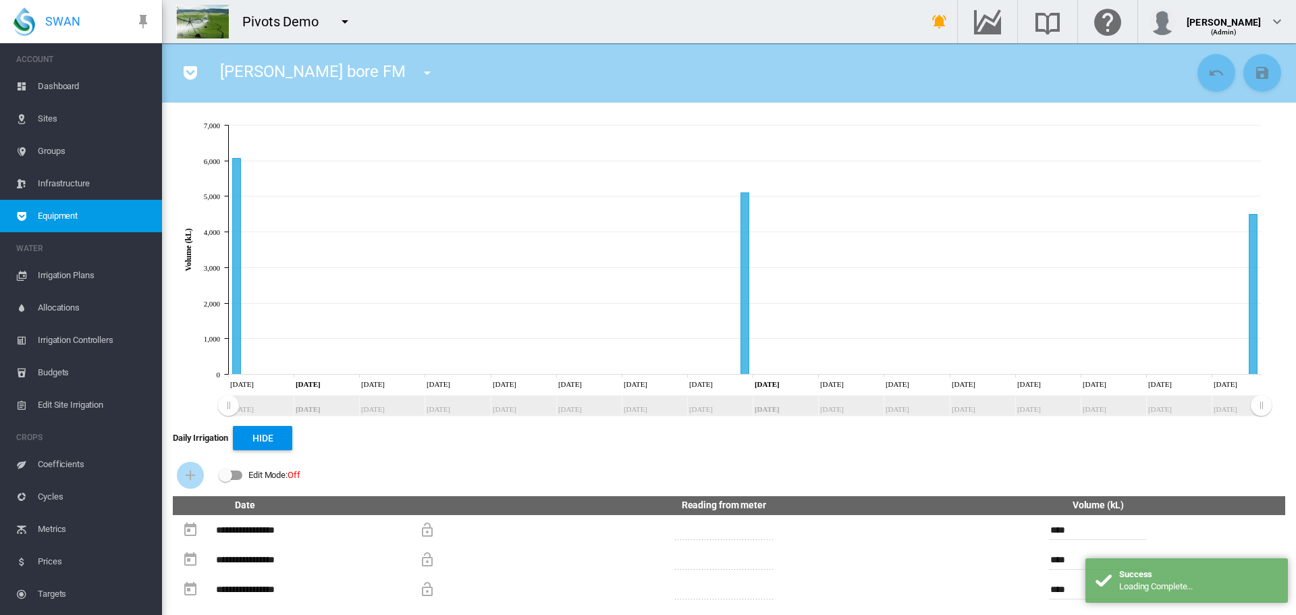
click at [201, 70] on button "button" at bounding box center [190, 72] width 27 height 27
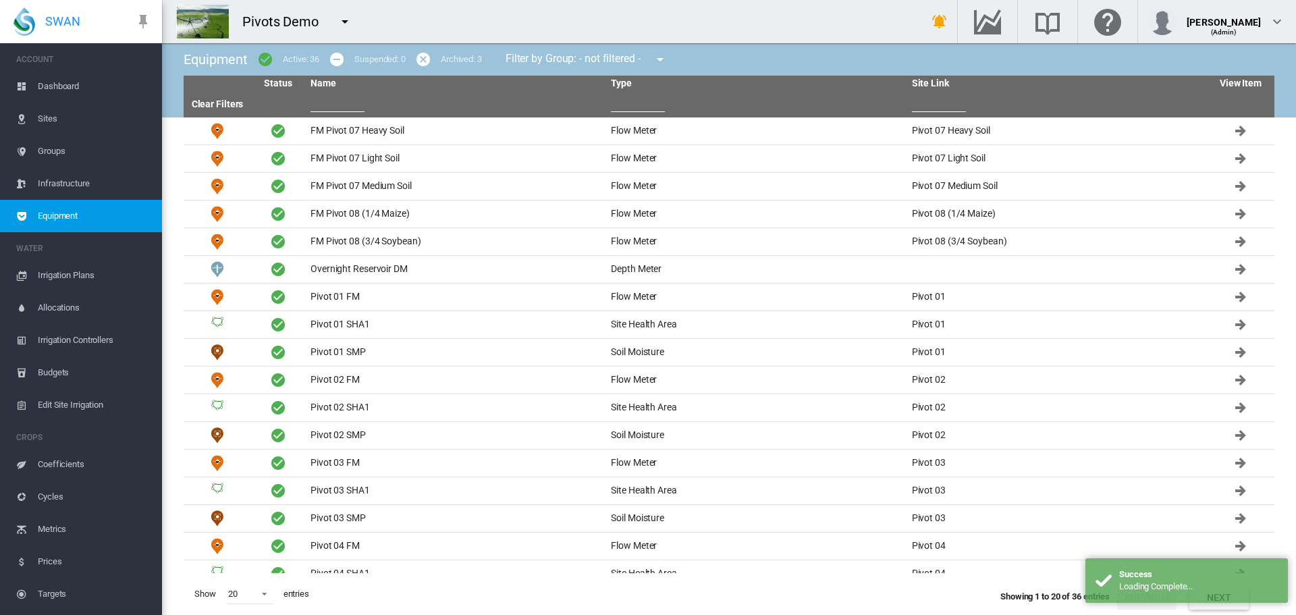
click at [1217, 609] on button "Next" at bounding box center [1219, 597] width 59 height 24
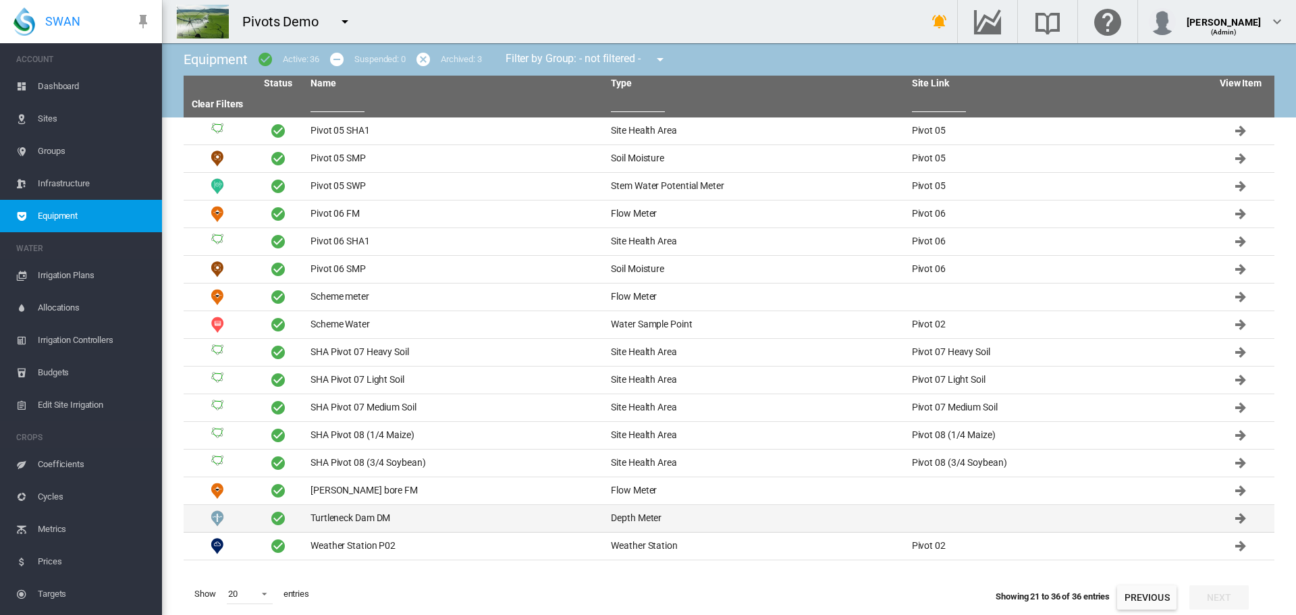
click at [331, 516] on td "Turtleneck Dam DM" at bounding box center [455, 518] width 300 height 27
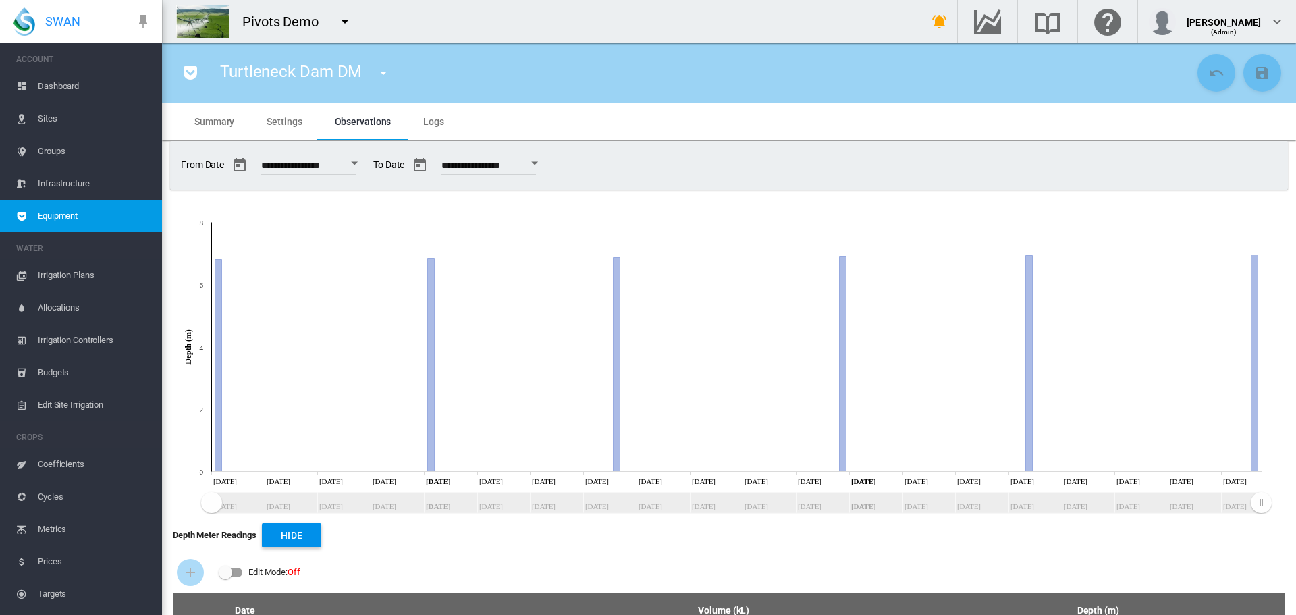
drag, startPoint x: 56, startPoint y: 90, endPoint x: 65, endPoint y: 90, distance: 9.5
click at [56, 90] on span "Dashboard" at bounding box center [94, 86] width 113 height 32
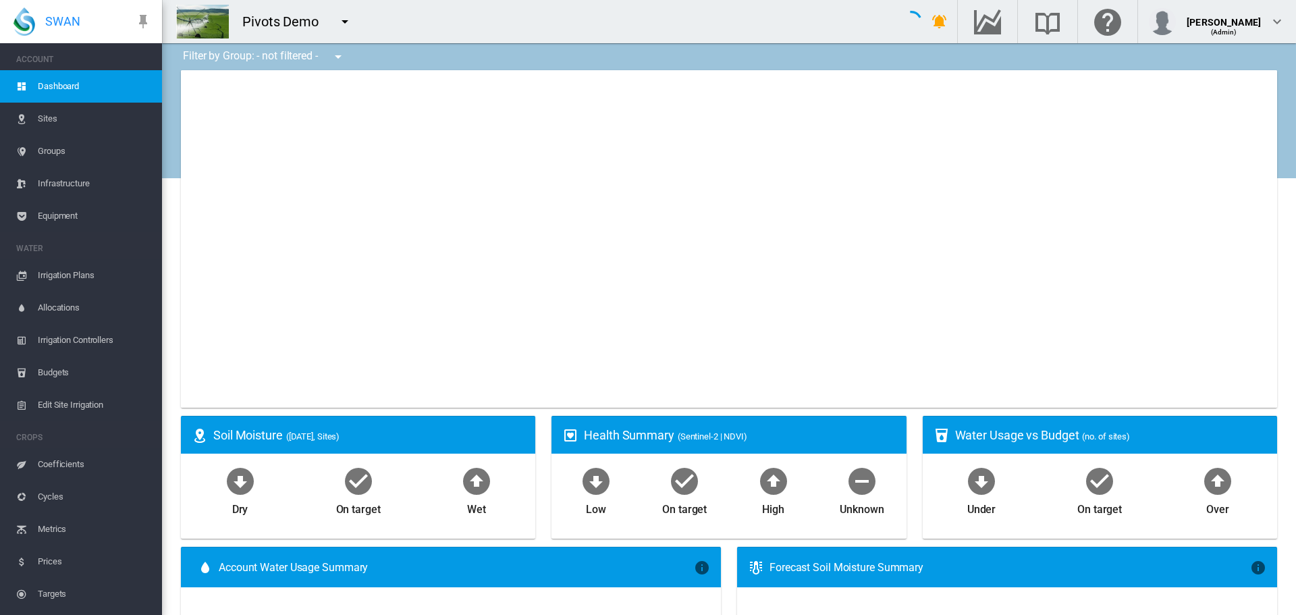
type input "**********"
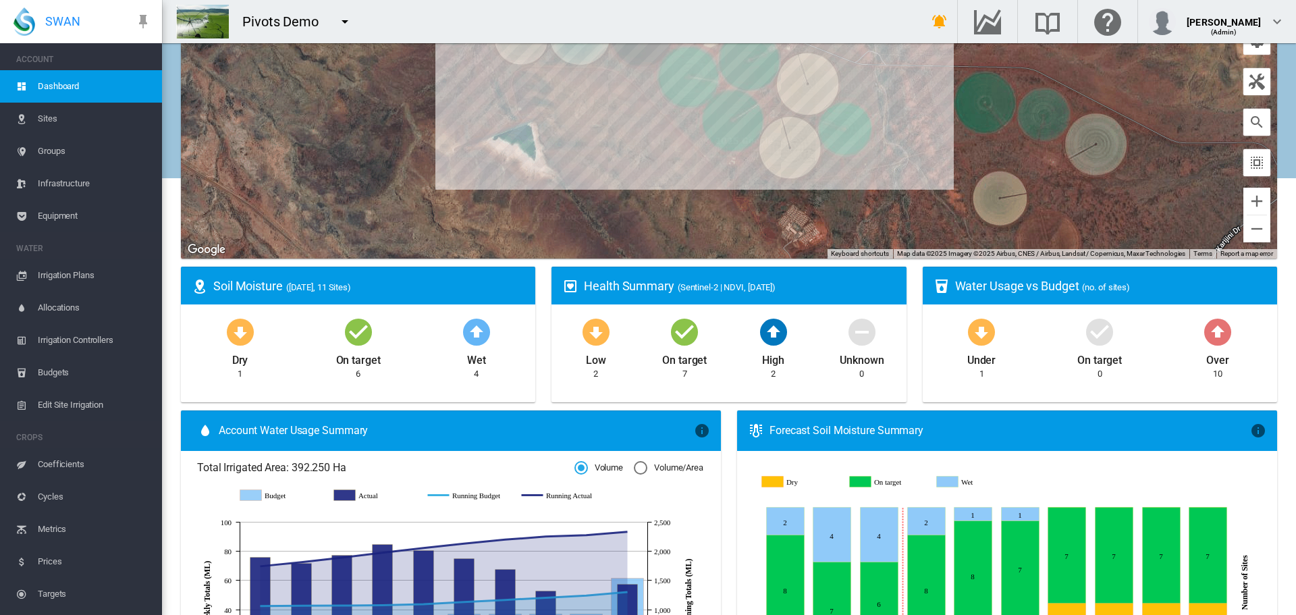
scroll to position [129, 0]
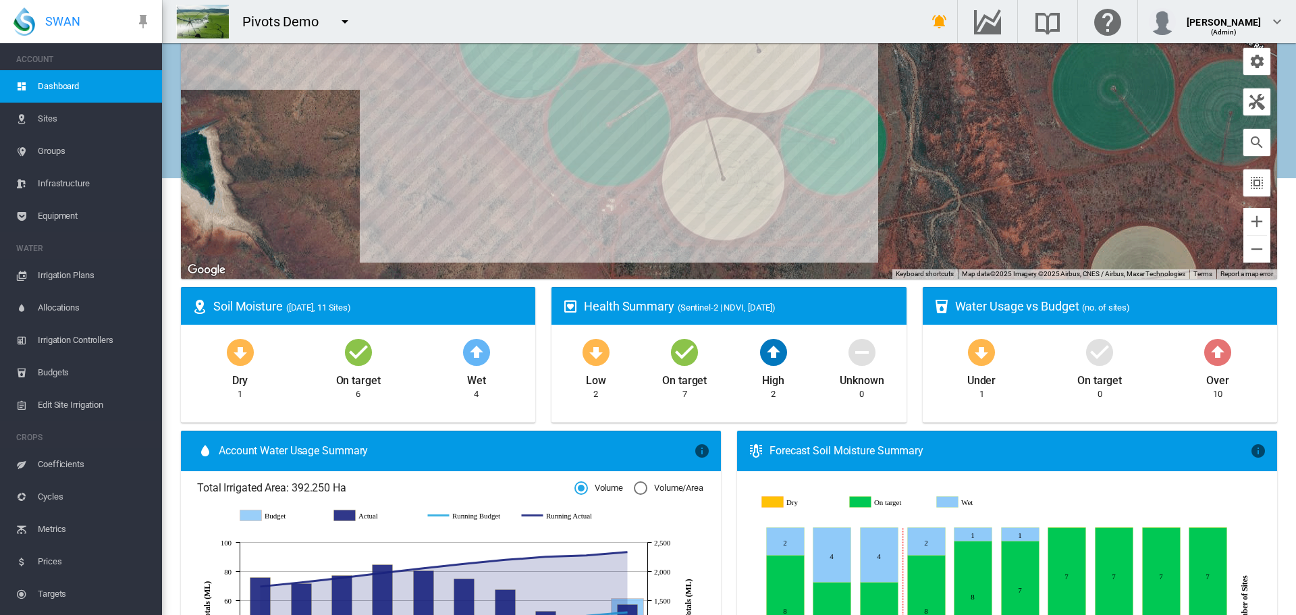
click at [59, 154] on span "Groups" at bounding box center [94, 151] width 113 height 32
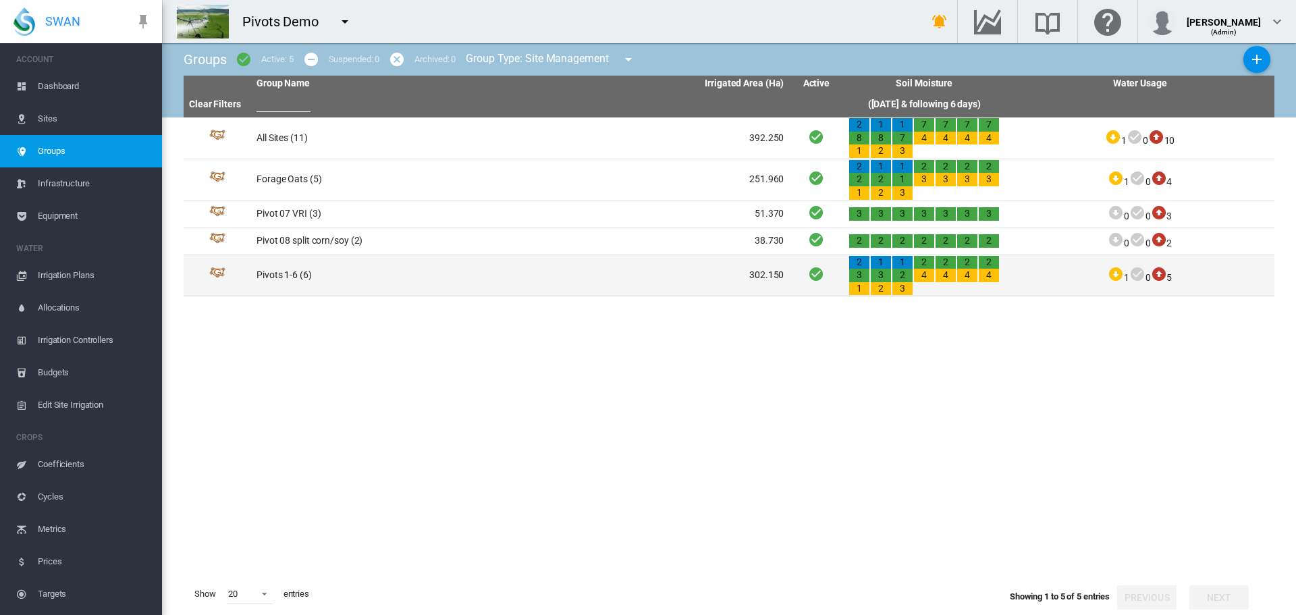
click at [292, 271] on td "Pivots 1-6 (6)" at bounding box center [385, 275] width 269 height 41
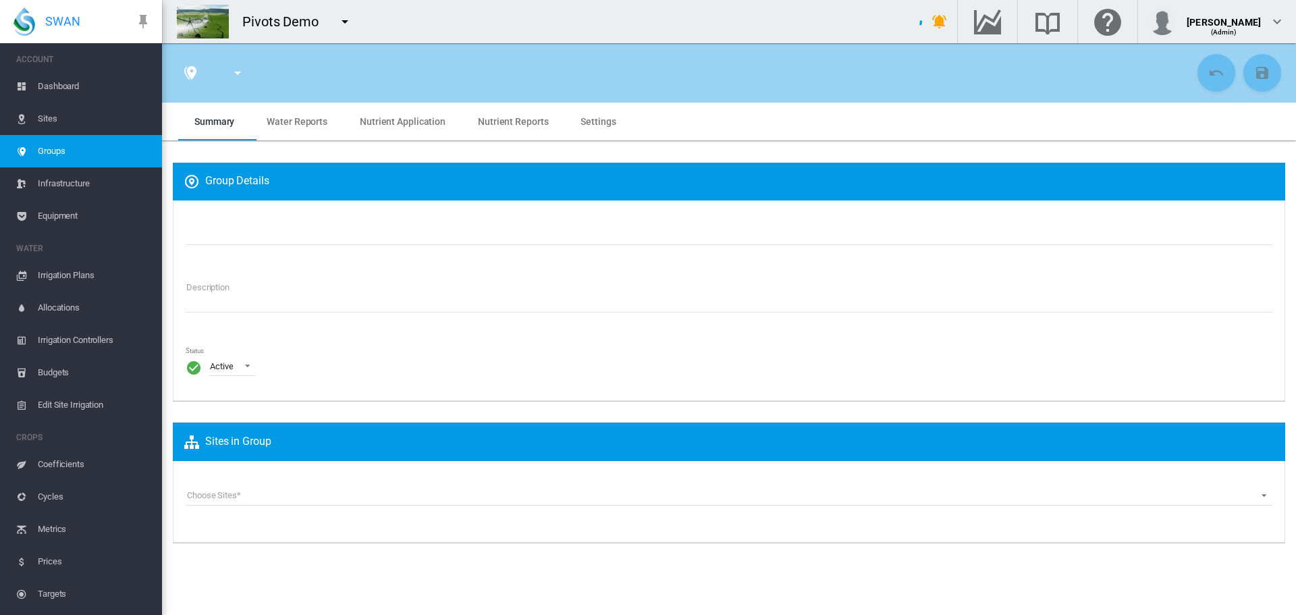
type input "**********"
type textarea "**********"
type input "*"
type input "**"
type input "*"
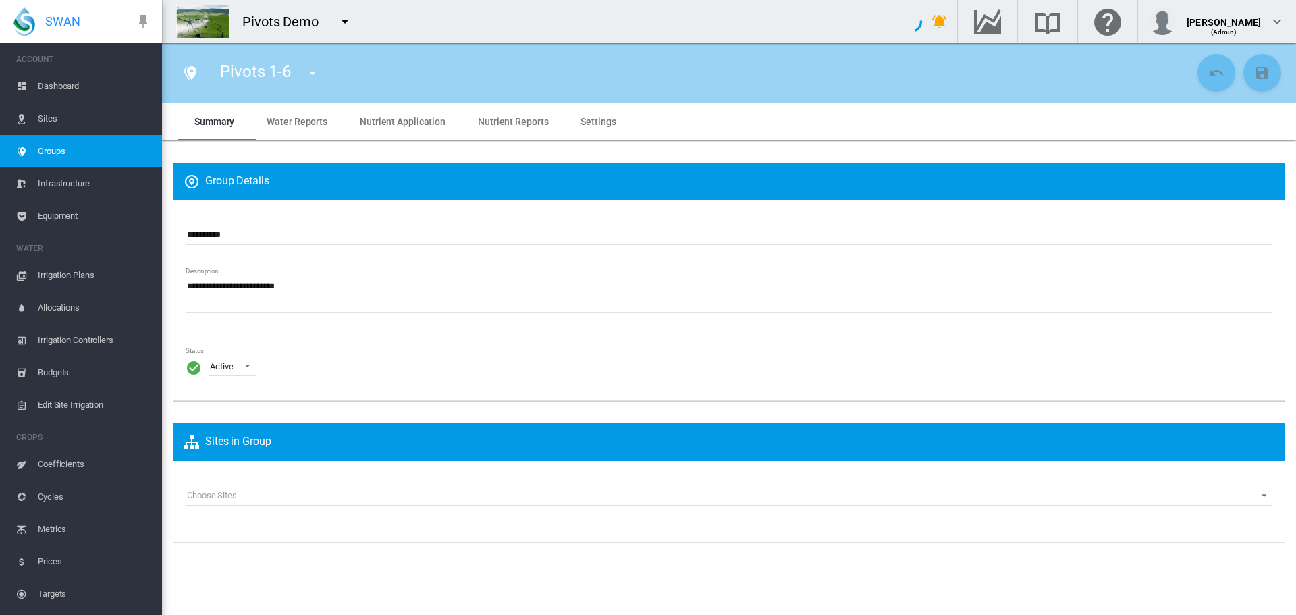
type input "***"
type input "*****"
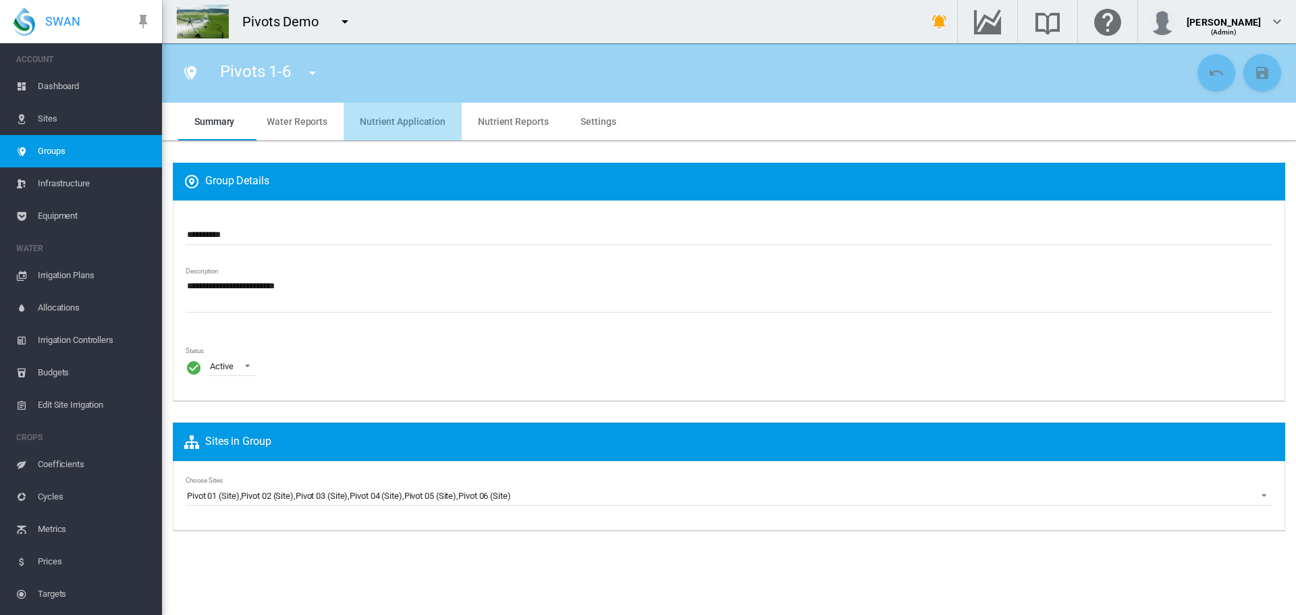
click at [405, 124] on application "Nutrient Application" at bounding box center [403, 121] width 86 height 11
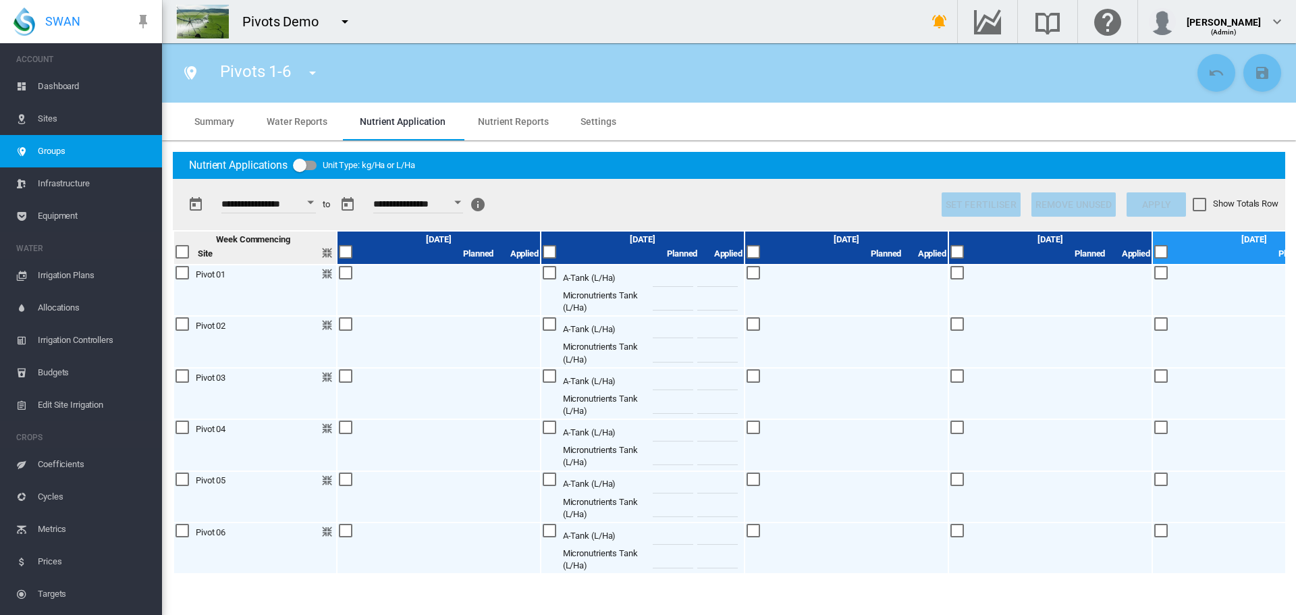
click at [312, 198] on button "Open calendar" at bounding box center [310, 202] width 24 height 24
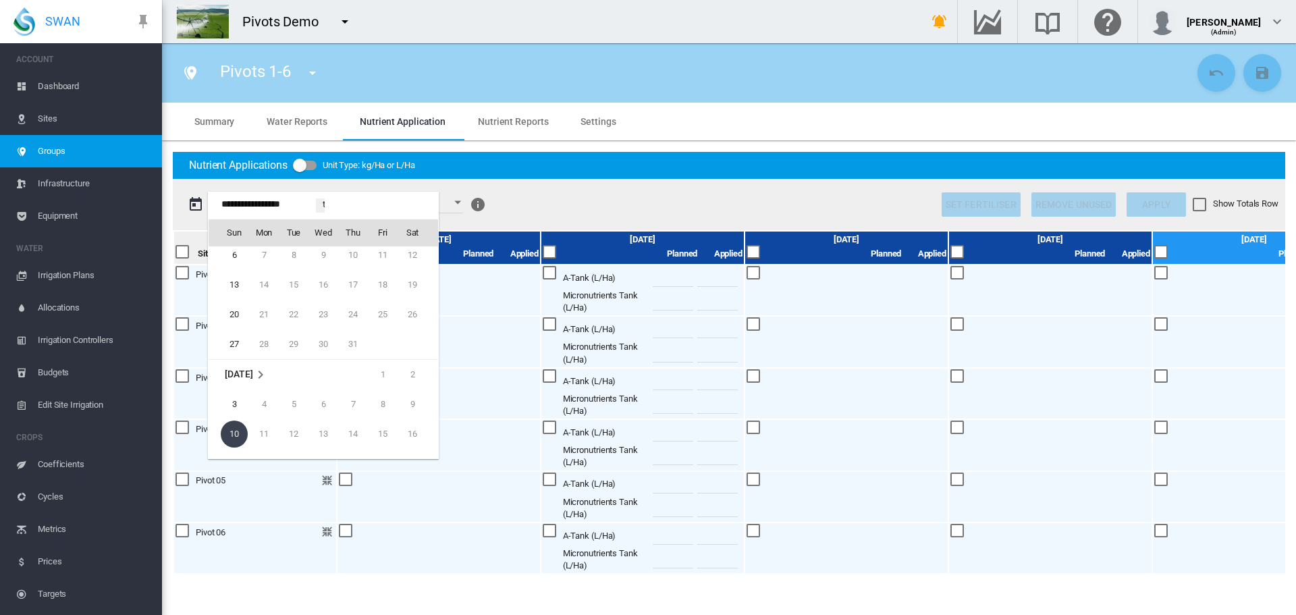
scroll to position [33232, 0]
click at [223, 267] on td "29" at bounding box center [229, 278] width 41 height 30
type input "**********"
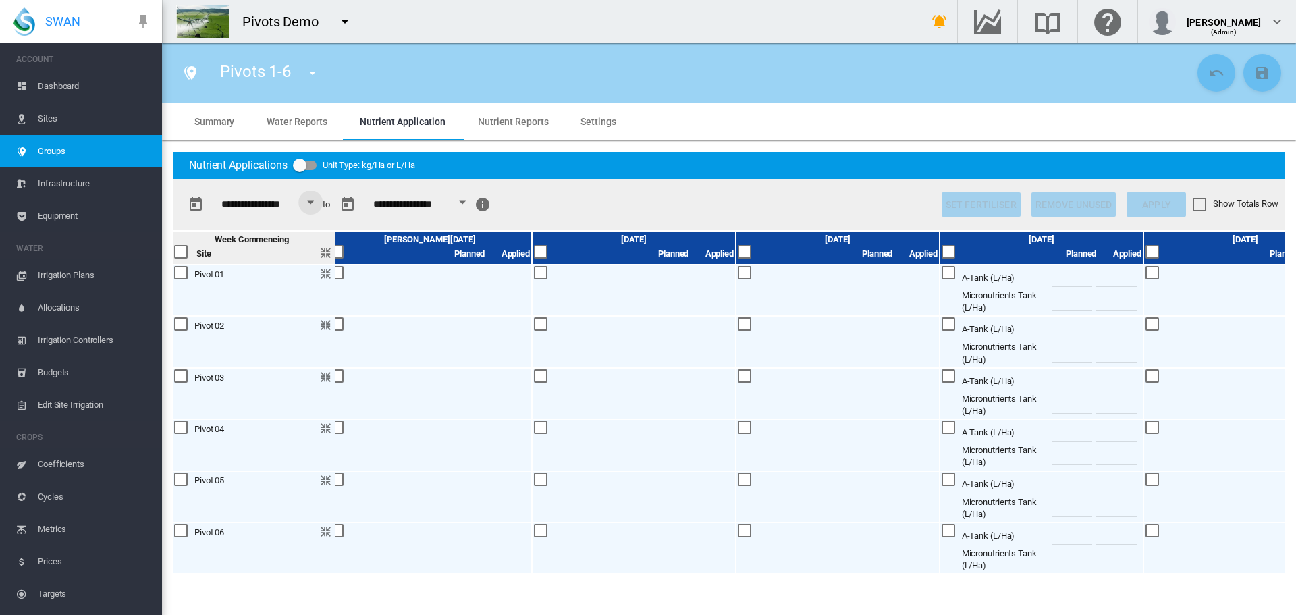
scroll to position [0, 6]
drag, startPoint x: 62, startPoint y: 82, endPoint x: 92, endPoint y: 80, distance: 30.4
click at [62, 82] on span "Dashboard" at bounding box center [94, 86] width 113 height 32
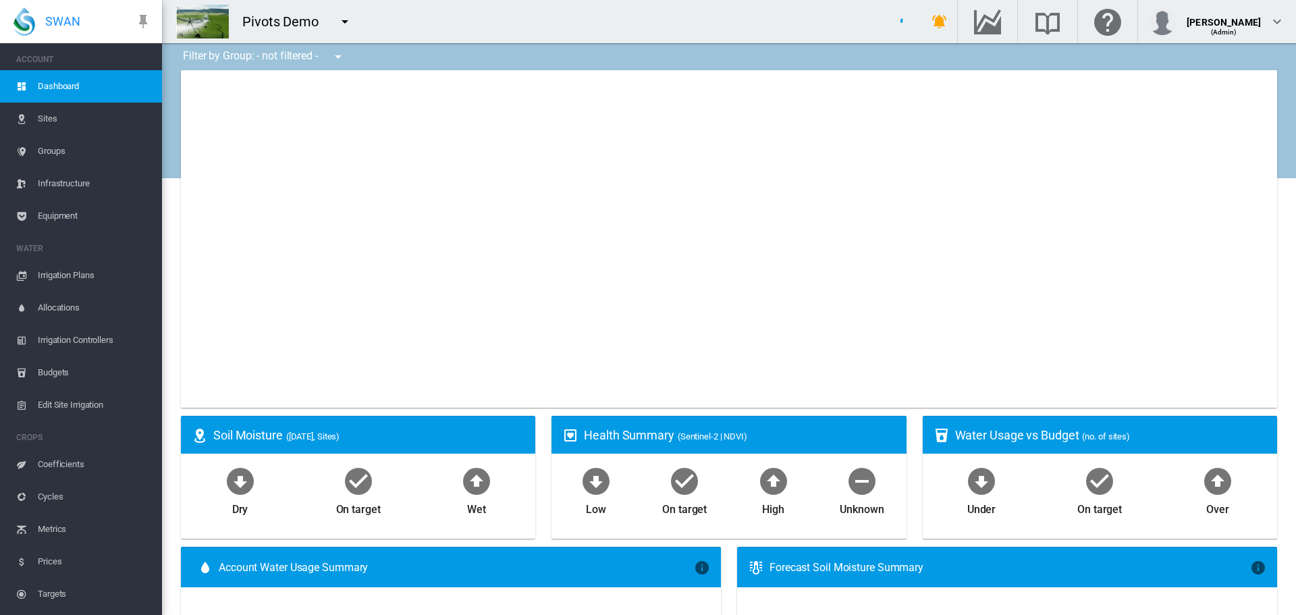
type input "**********"
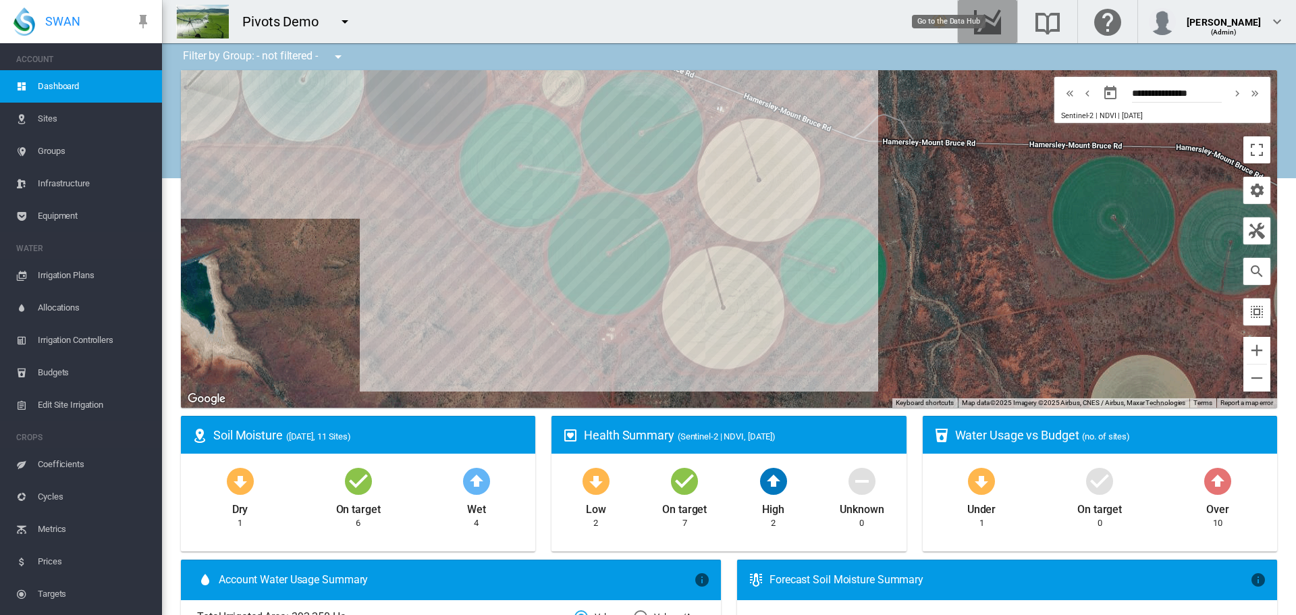
click at [999, 16] on md-icon "Go to the Data Hub" at bounding box center [988, 22] width 32 height 16
click at [348, 21] on md-icon "icon-menu-down" at bounding box center [345, 22] width 16 height 16
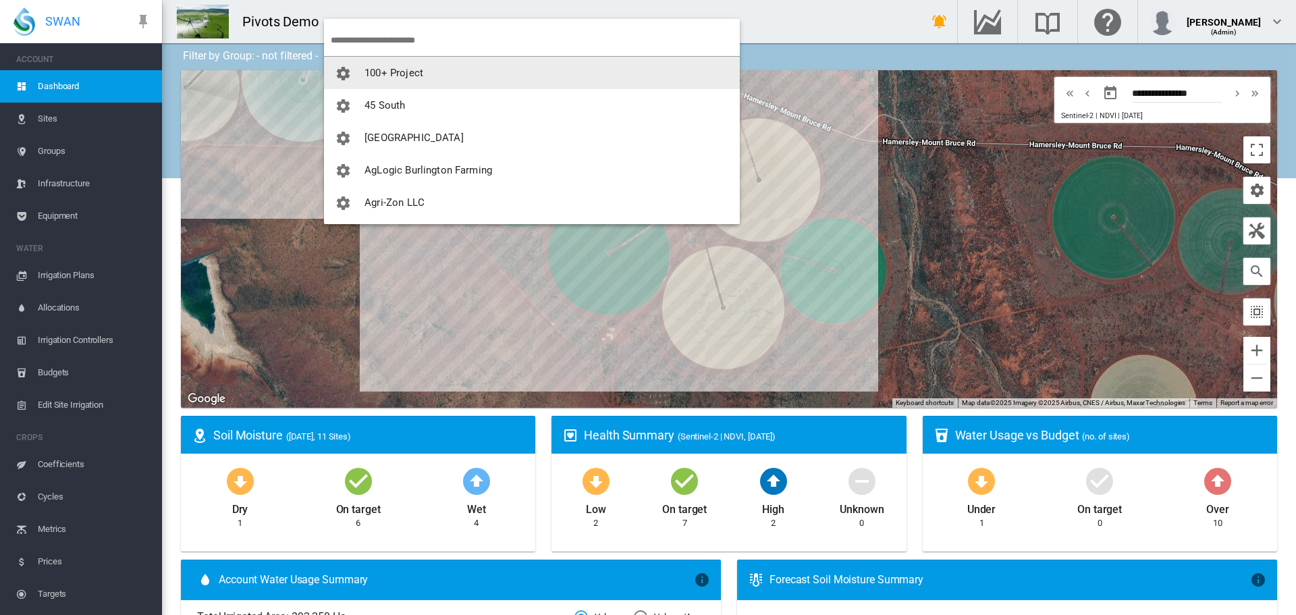
click at [519, 36] on input "search" at bounding box center [535, 40] width 409 height 32
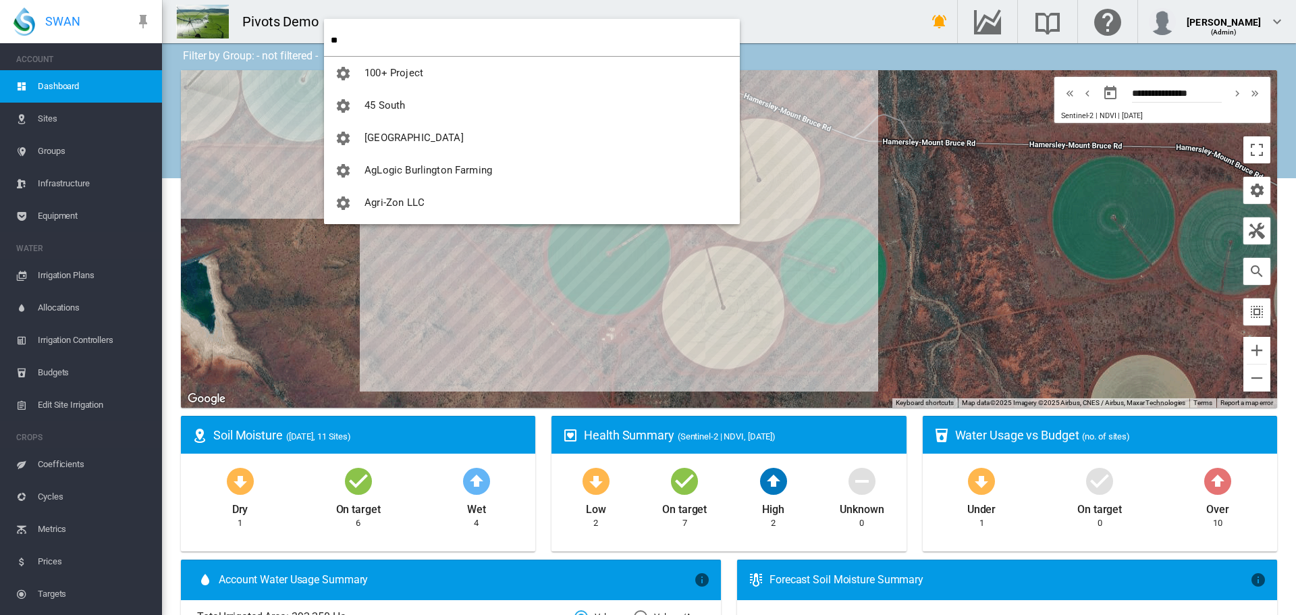
type input "**"
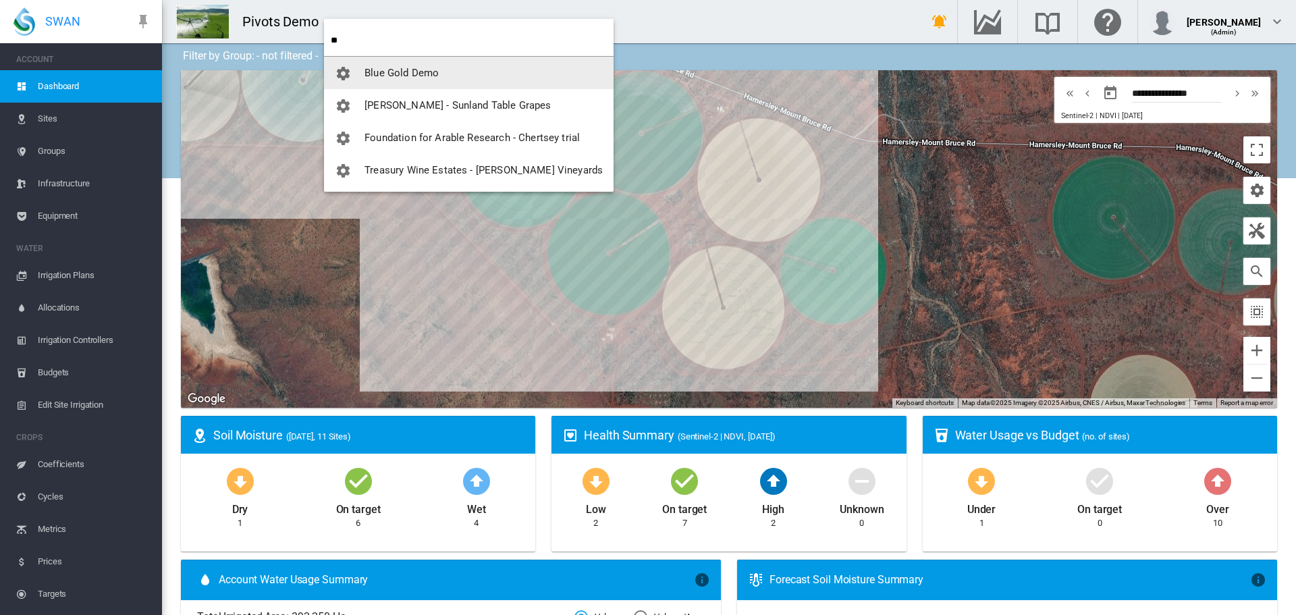
click at [388, 73] on span "Blue Gold Demo" at bounding box center [402, 73] width 74 height 12
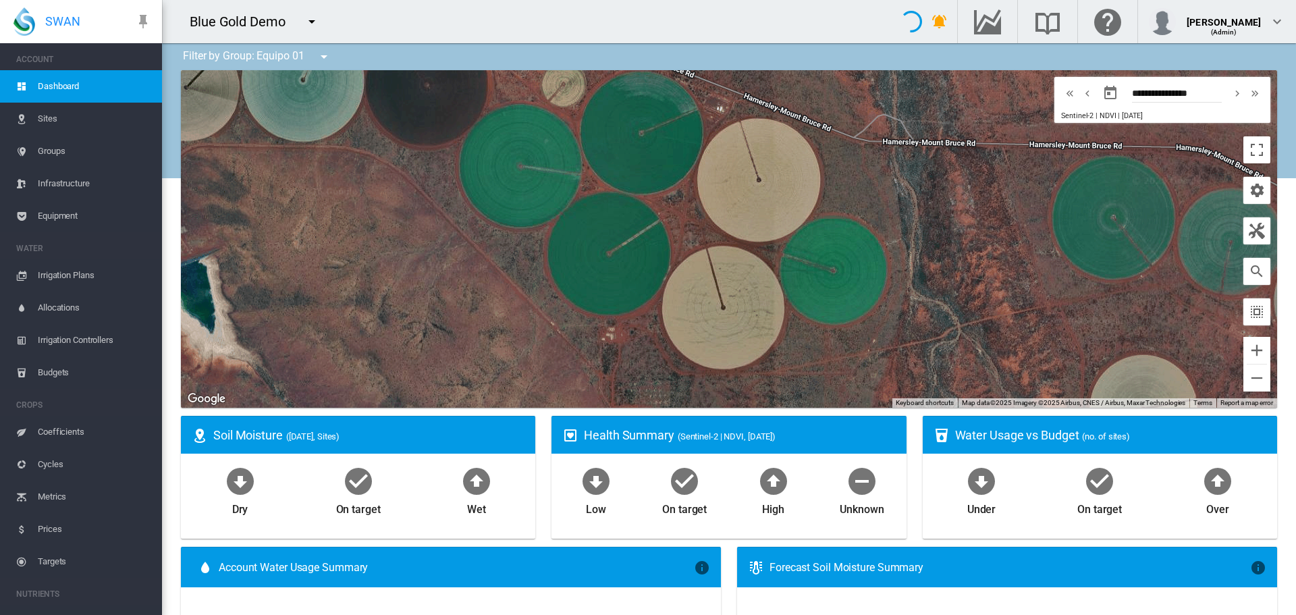
type input "**********"
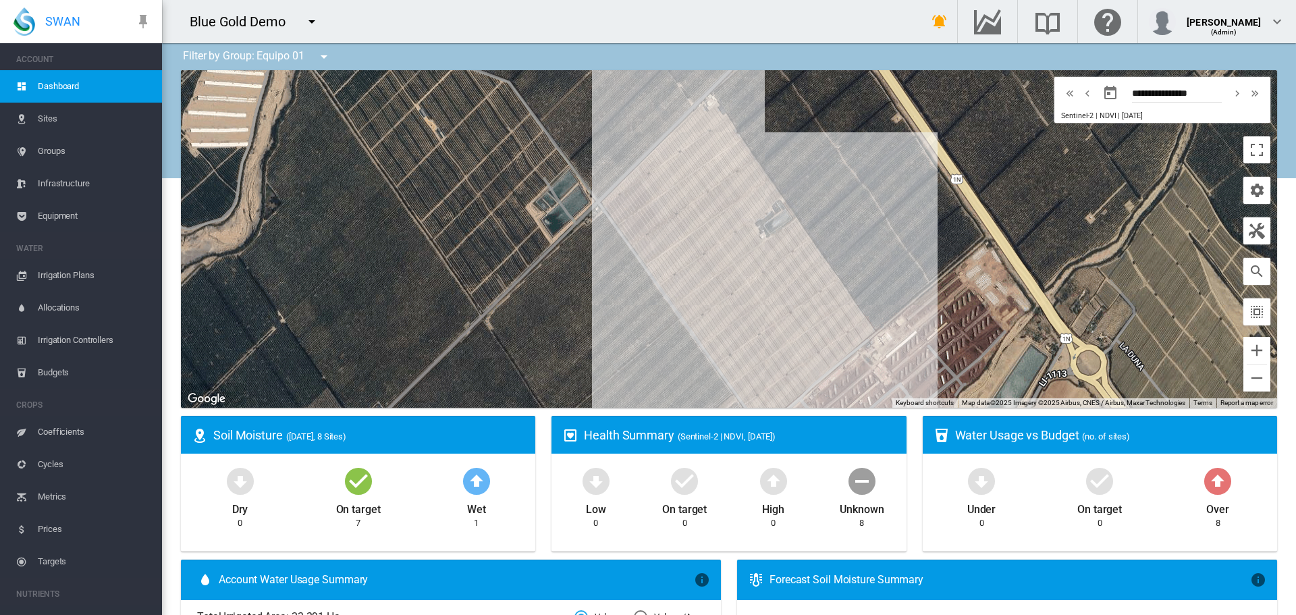
click at [53, 153] on span "Groups" at bounding box center [94, 151] width 113 height 32
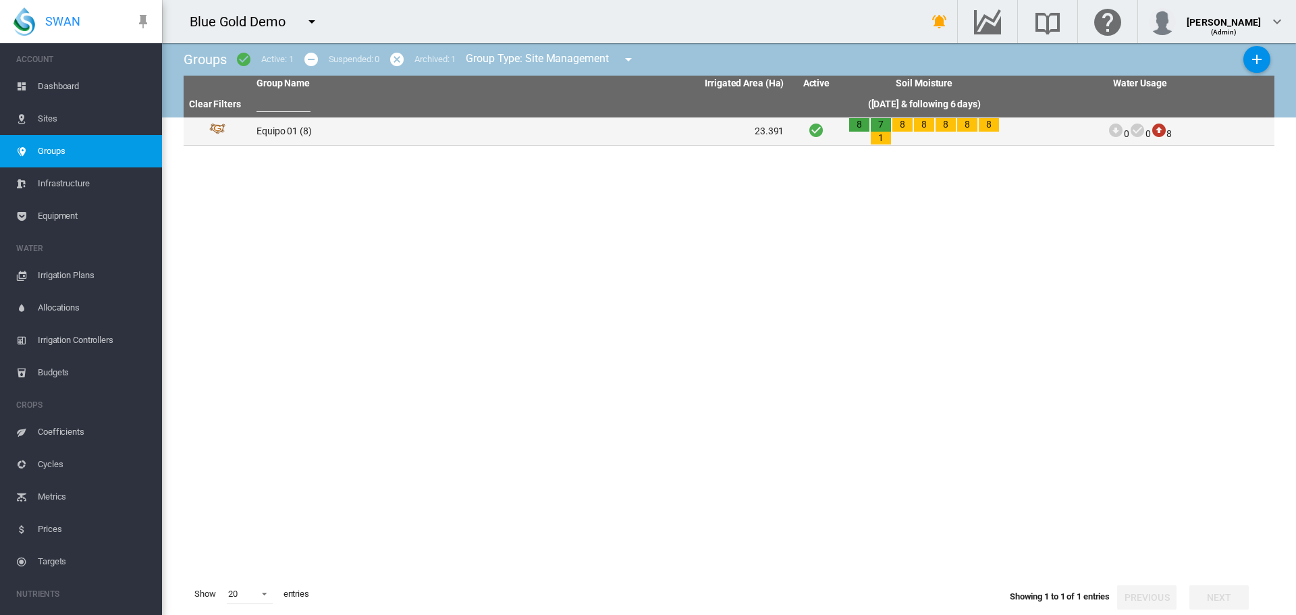
click at [273, 122] on td "Equipo 01 (8)" at bounding box center [385, 131] width 269 height 28
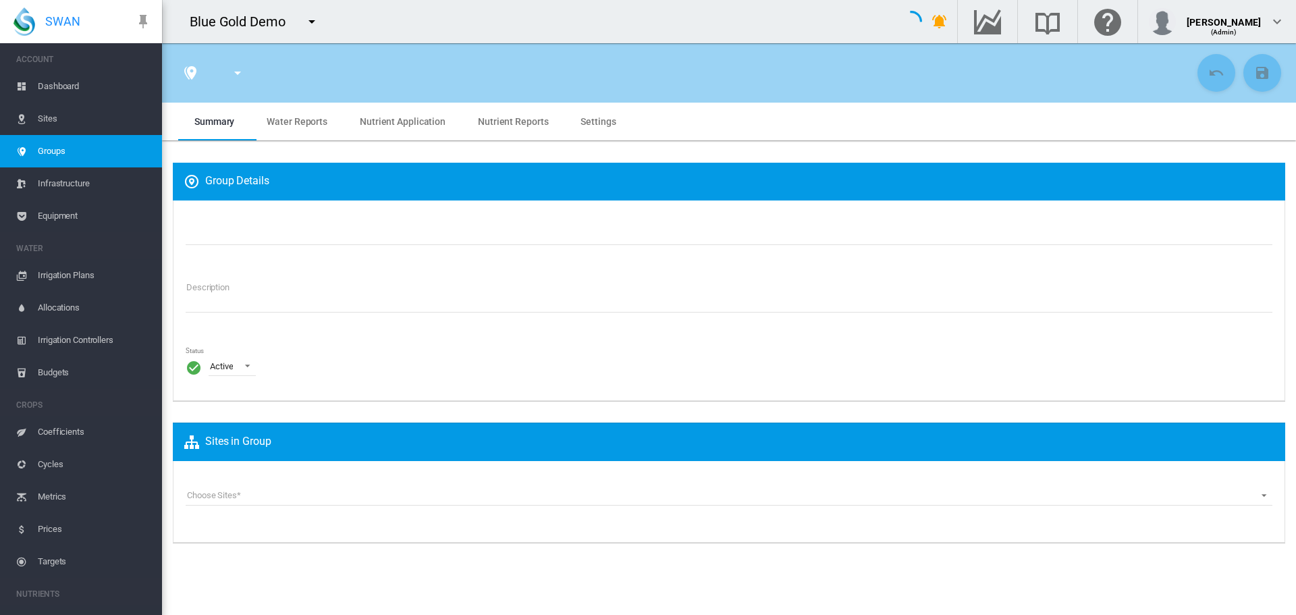
type input "*"
type input "****"
type input "*"
type input "***"
type input "****"
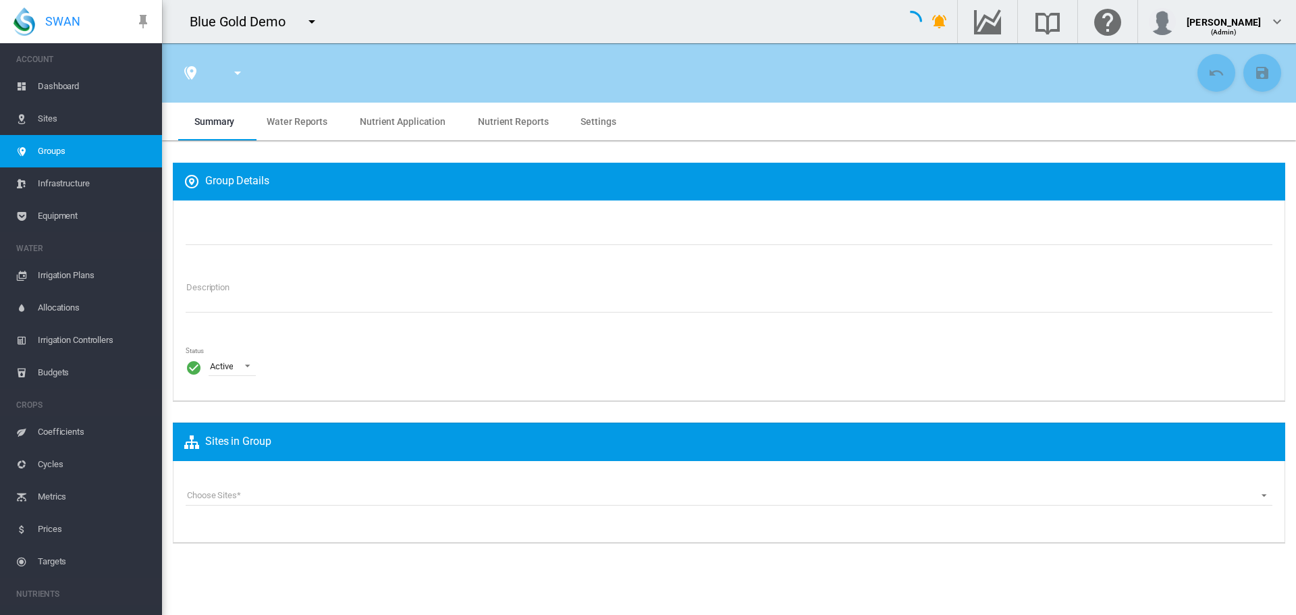
type input "*******"
type input "***"
type input "****"
type input "*********"
type textarea "**********"
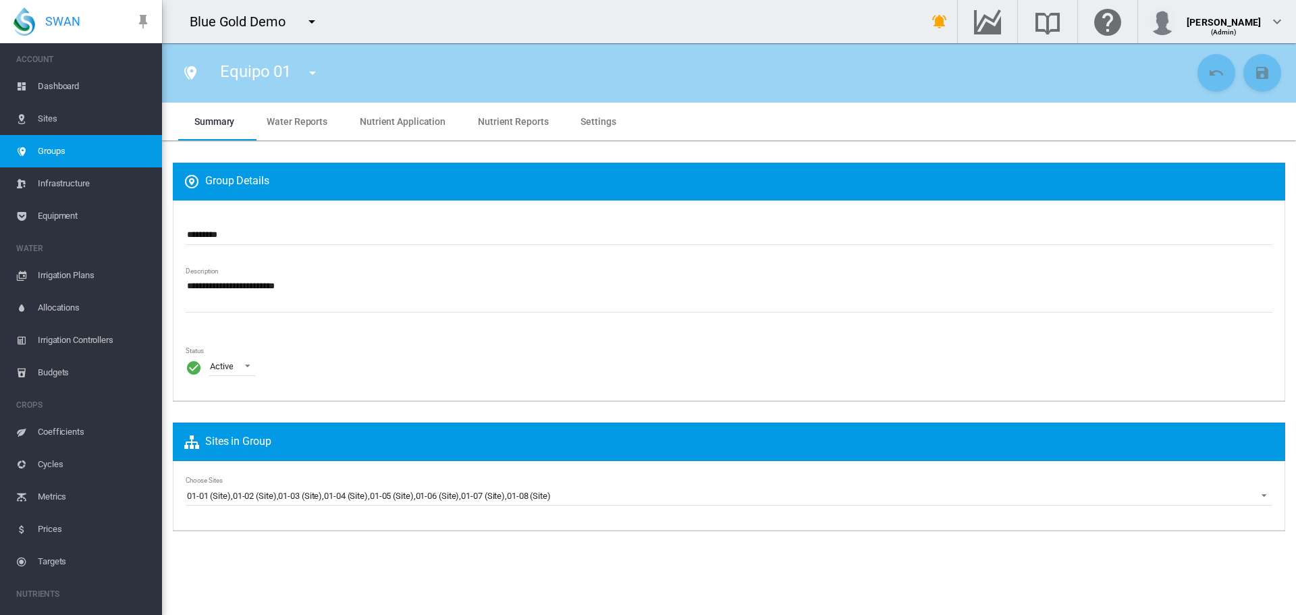
click at [385, 118] on application "Nutrient Application" at bounding box center [403, 121] width 86 height 11
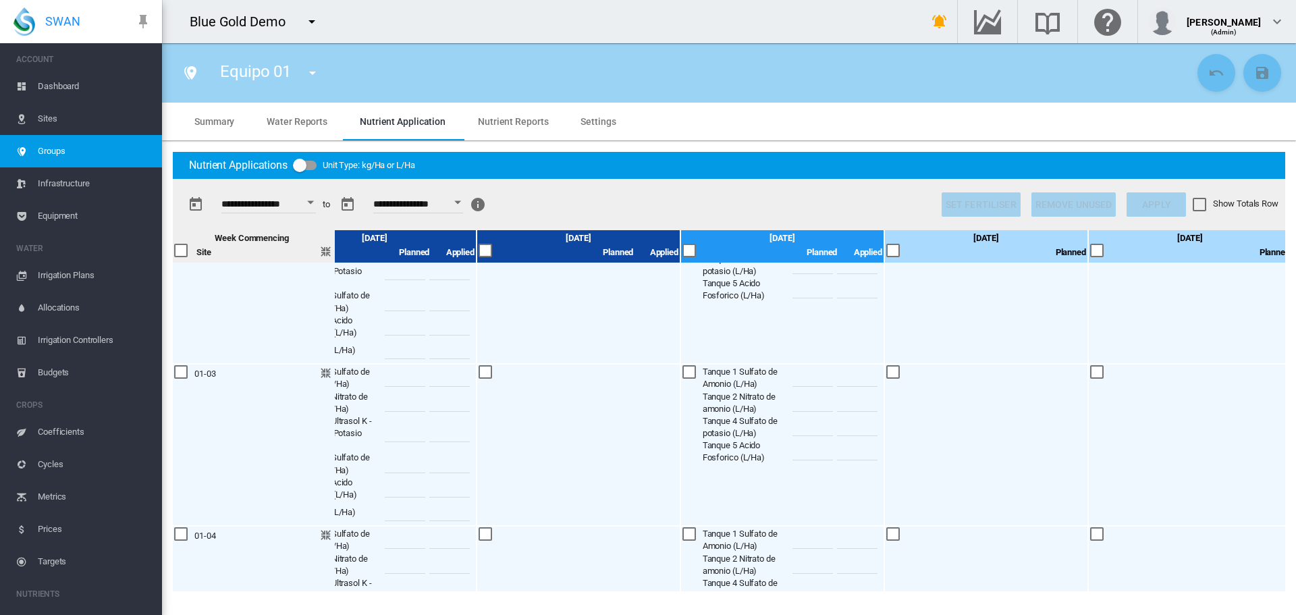
scroll to position [0, 472]
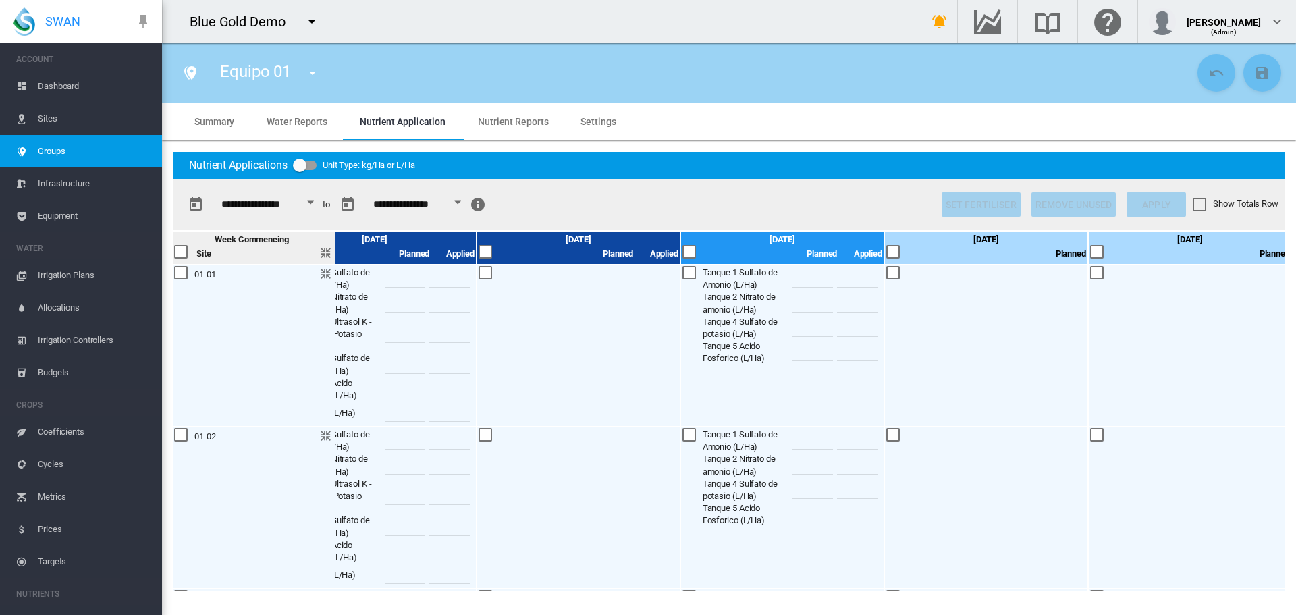
click at [690, 250] on div at bounding box center [690, 252] width 15 height 15
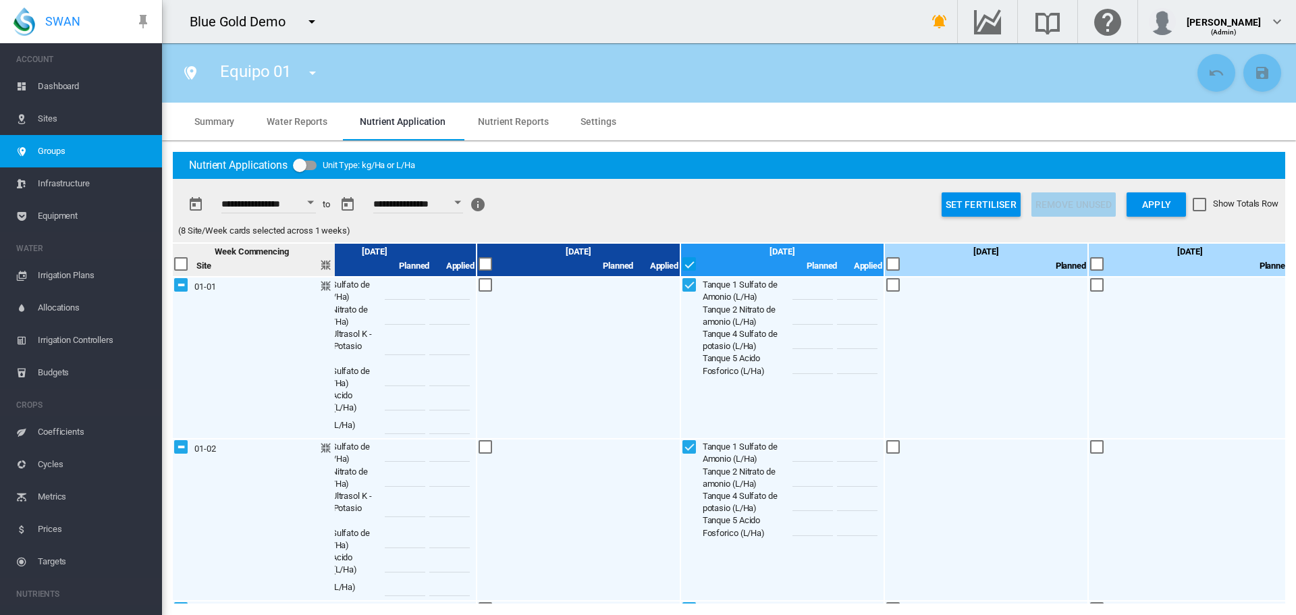
click at [974, 195] on button "Set Fertiliser" at bounding box center [981, 204] width 79 height 24
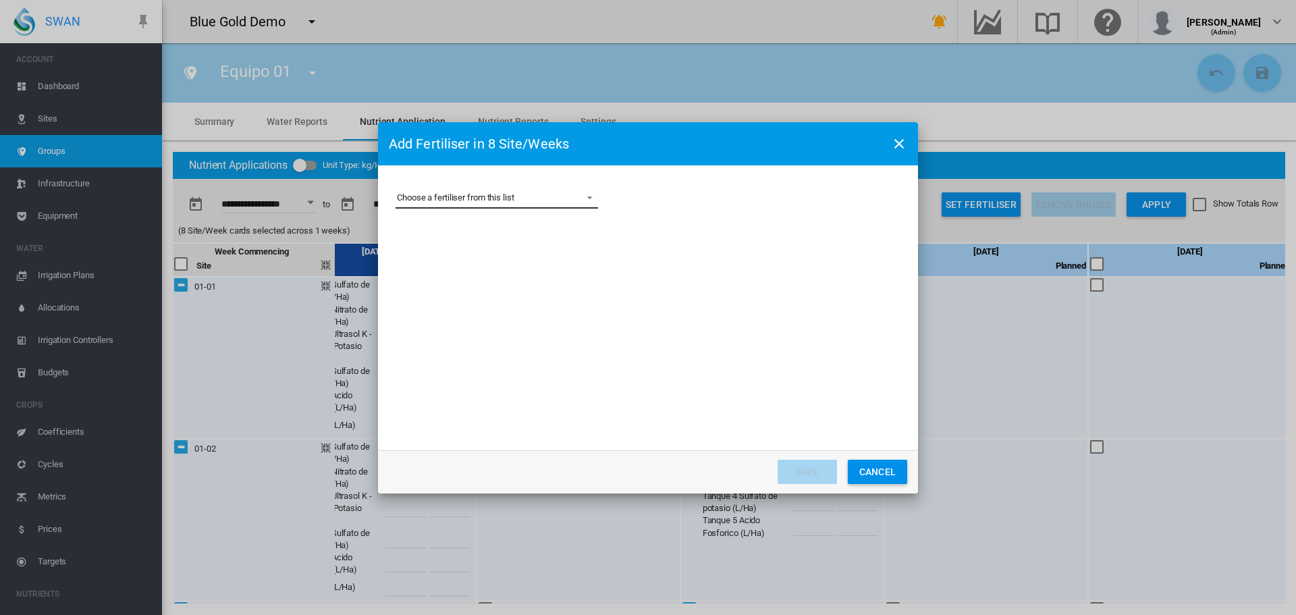
click at [552, 198] on md-select "Choose a fertiliser from this list Acido Fosforico Fosfato Monoamónico Nitrato …" at bounding box center [497, 198] width 203 height 20
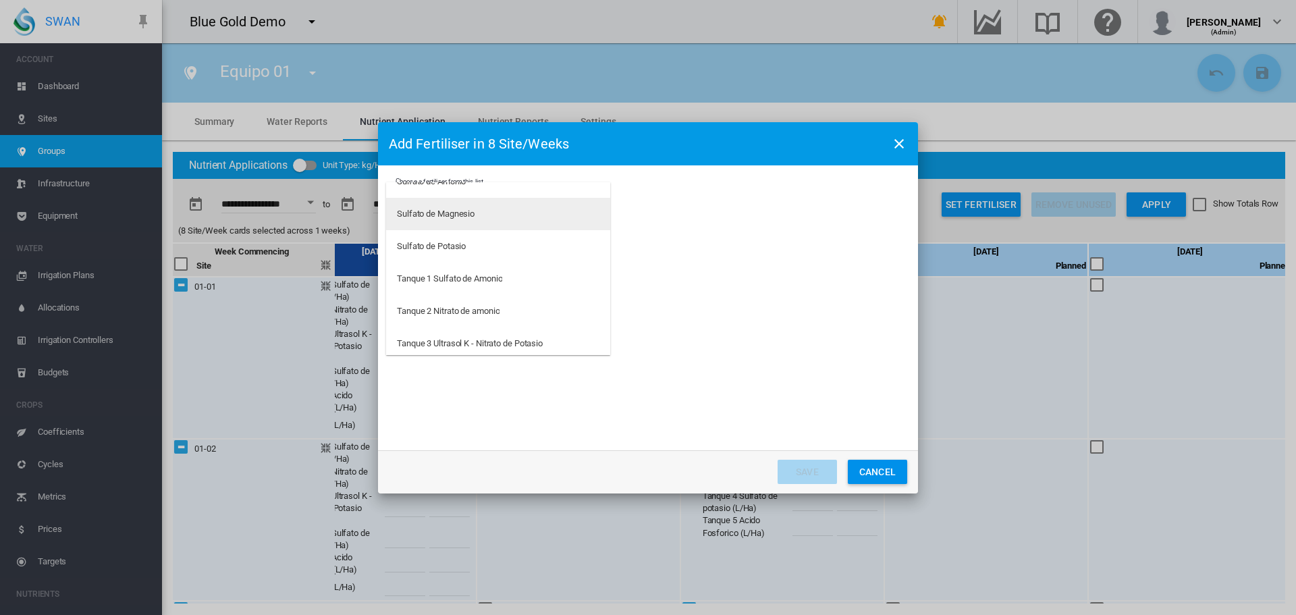
scroll to position [225, 0]
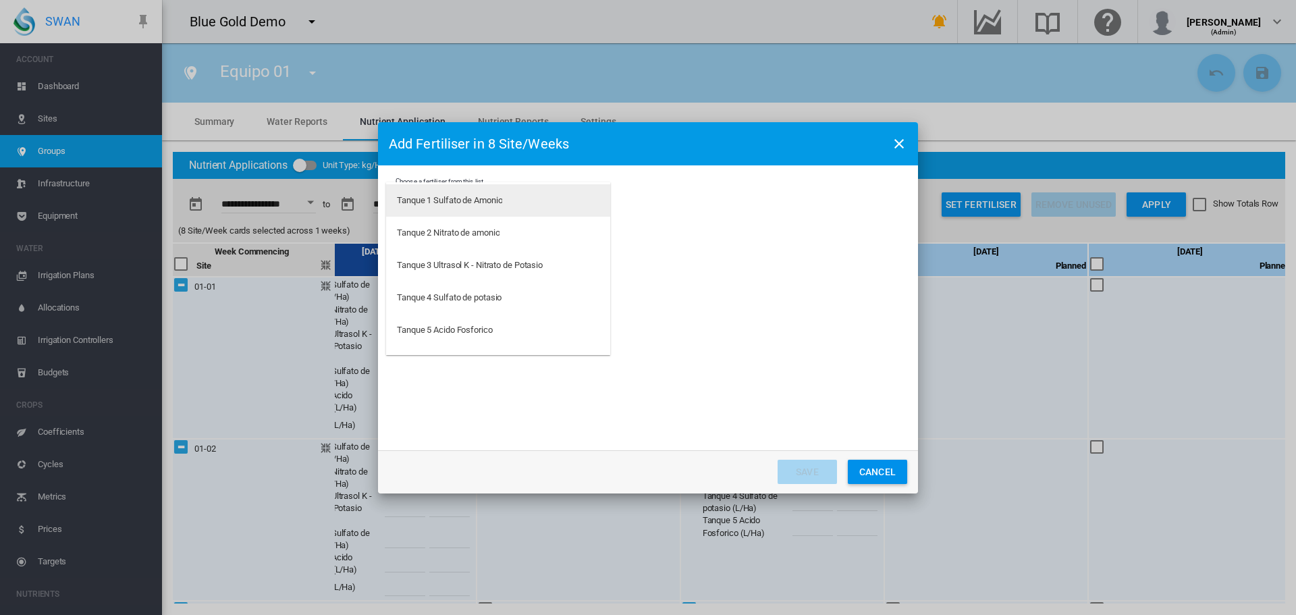
click at [434, 202] on div "Tanque 1 Sulfato de Amonio" at bounding box center [449, 200] width 105 height 12
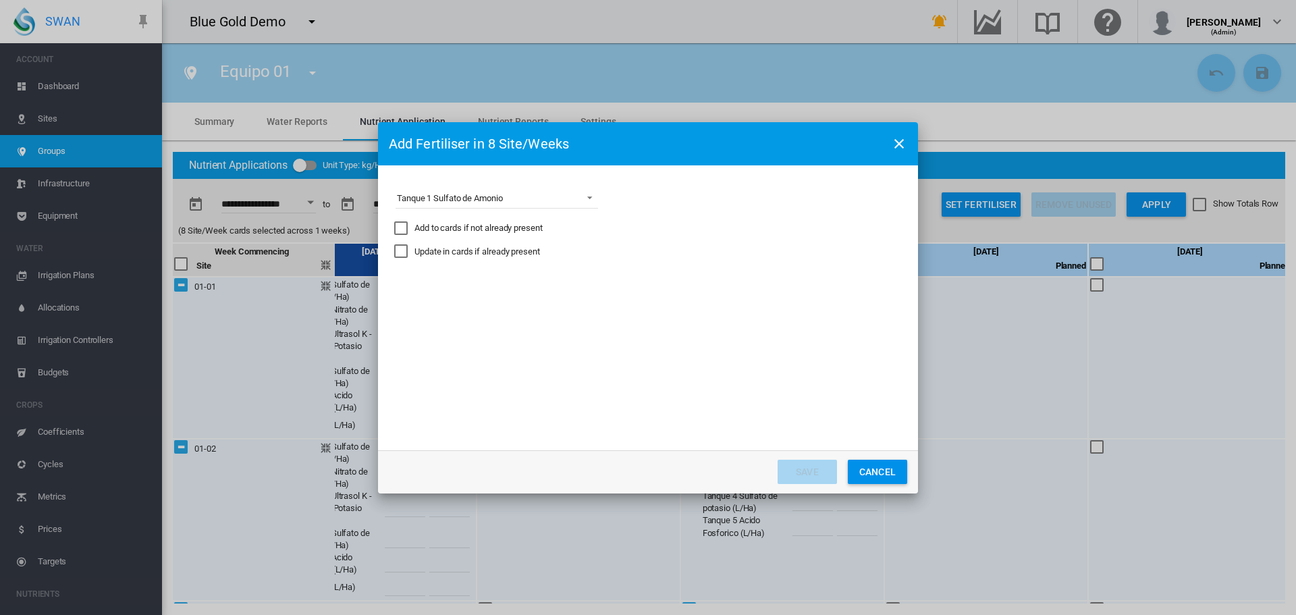
click at [398, 254] on div "Update in cards if already present" at bounding box center [401, 251] width 14 height 14
click at [444, 294] on md-select "Express the amount as... L per site/week L/Ha Distribute gross amount proportio…" at bounding box center [497, 292] width 203 height 20
click at [425, 295] on div "L per site/week" at bounding box center [426, 292] width 59 height 12
click at [663, 328] on div "Set Actual Amounts (Will not apply to future weeks)" at bounding box center [661, 322] width 14 height 14
click at [718, 371] on input "Choose a ..." at bounding box center [733, 362] width 61 height 20
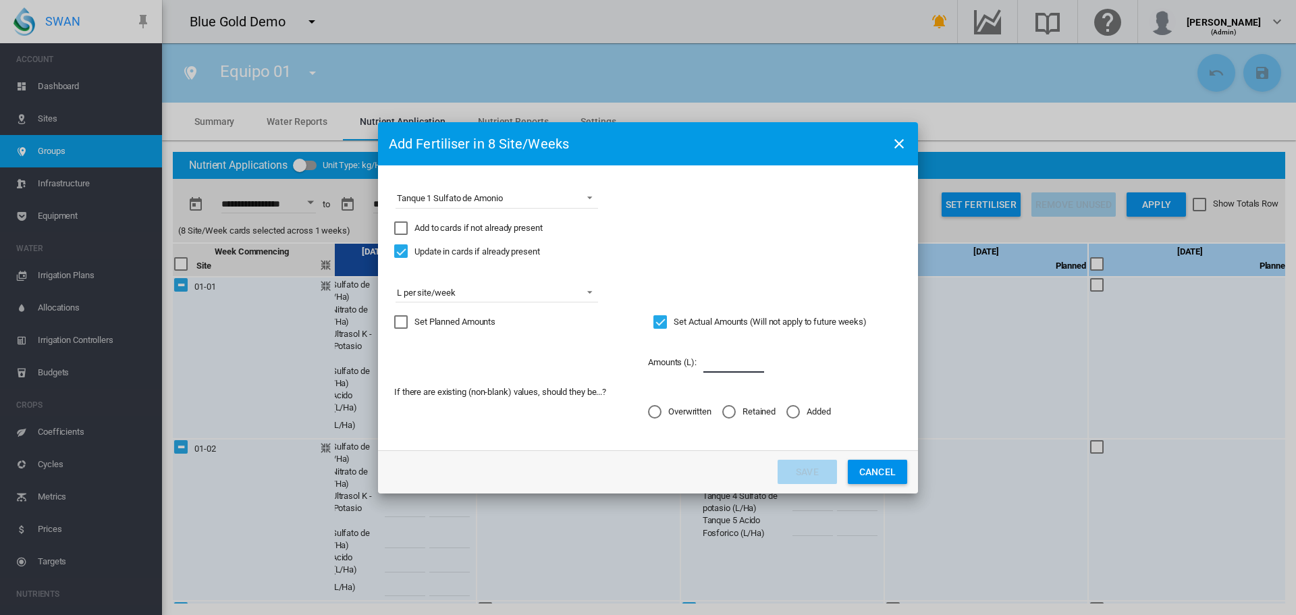
type input "*"
drag, startPoint x: 657, startPoint y: 413, endPoint x: 690, endPoint y: 423, distance: 34.4
click at [655, 413] on div "Overwritten" at bounding box center [655, 412] width 14 height 14
click at [795, 465] on button "Save" at bounding box center [807, 472] width 59 height 24
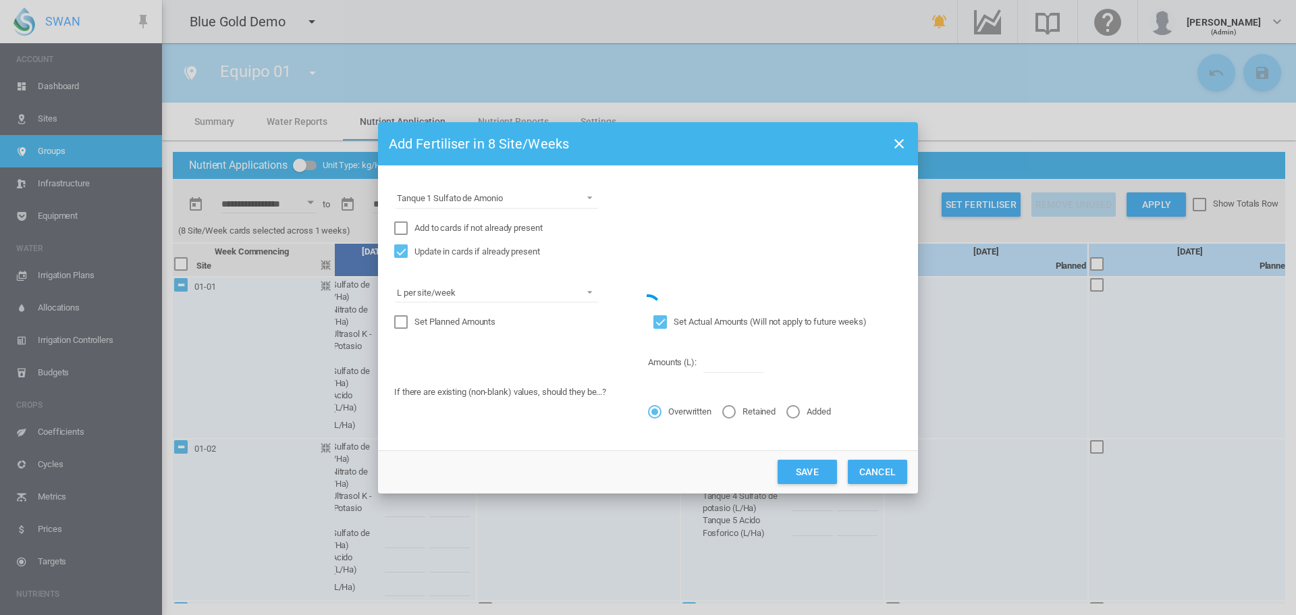
type input "*"
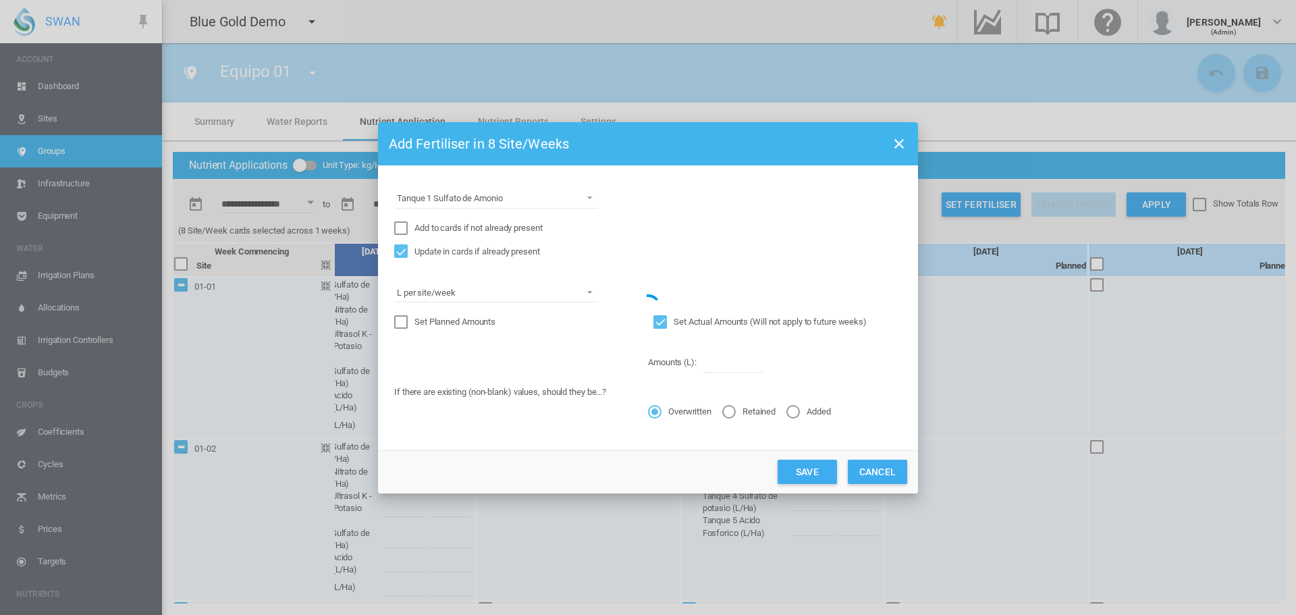
type input "*"
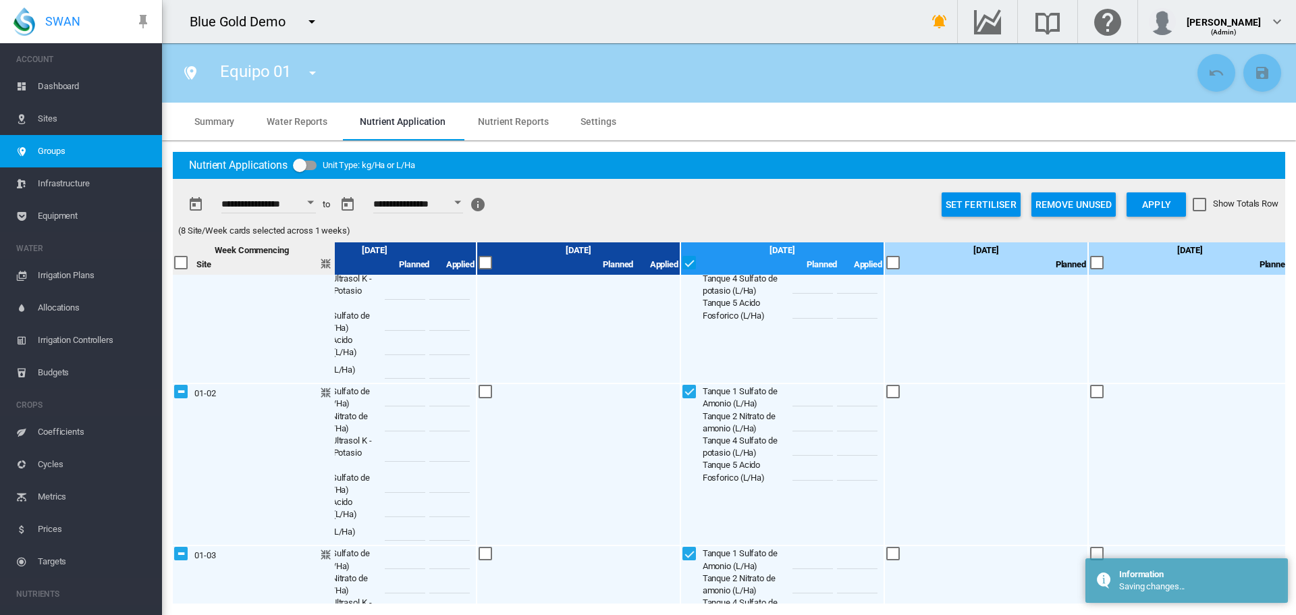
scroll to position [0, 472]
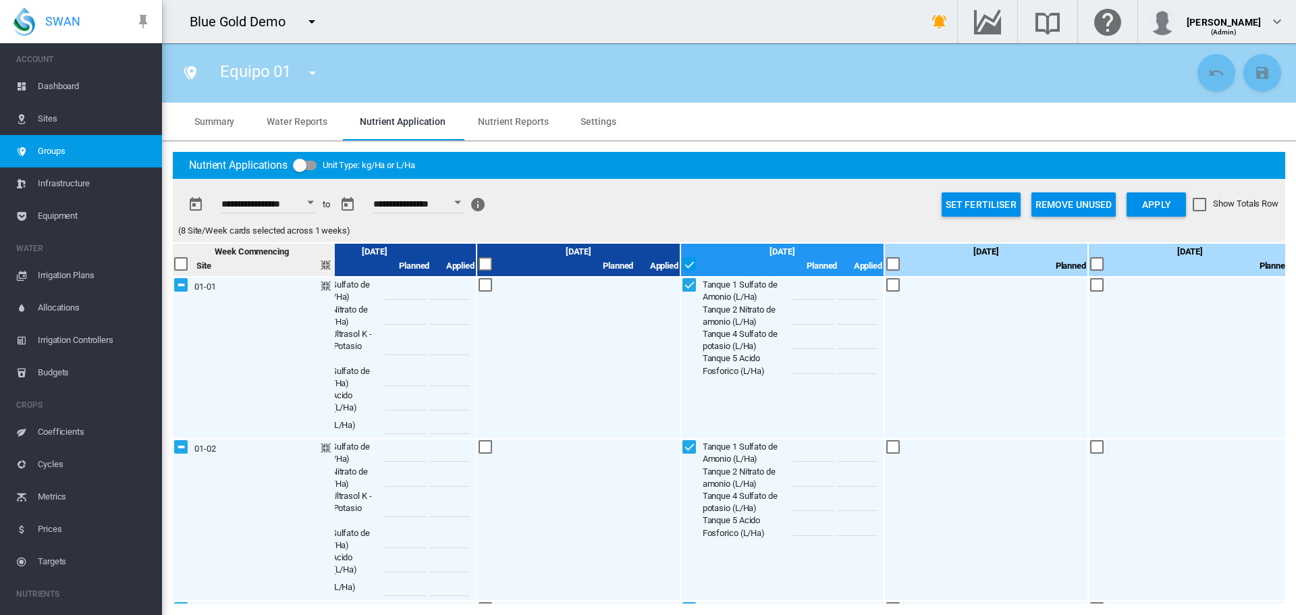
click at [967, 202] on button "Set Fertiliser" at bounding box center [981, 204] width 79 height 24
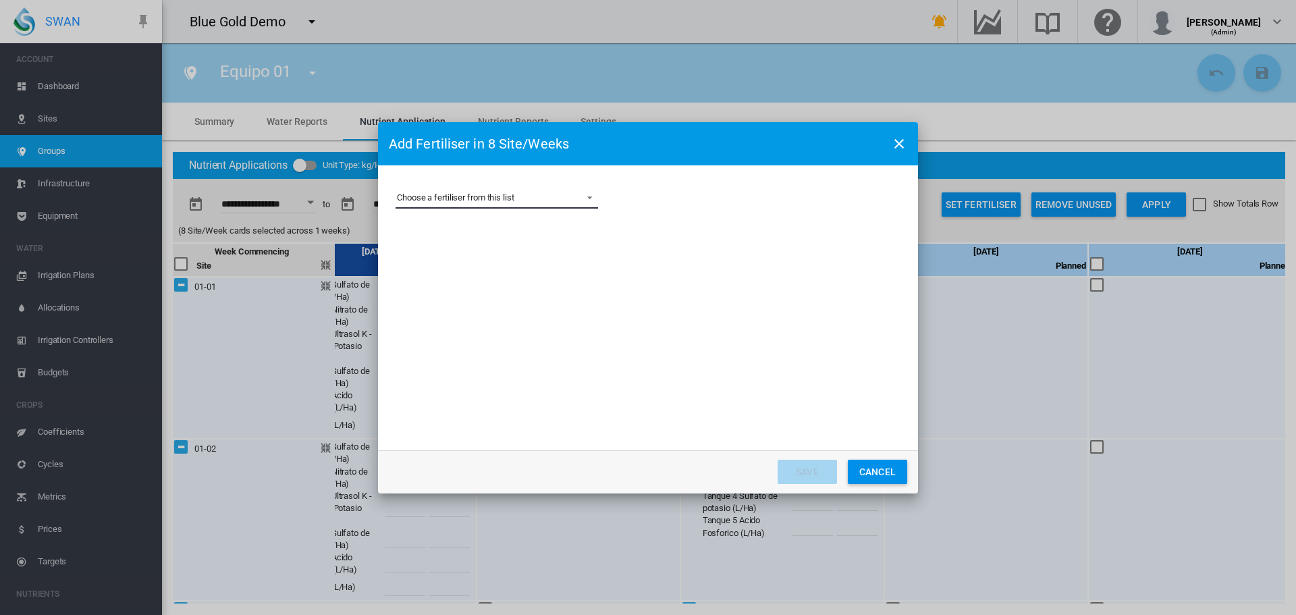
click at [479, 193] on md-select "Choose a fertiliser from this list Acido Fosforico Fosfato Monoamónico Nitrato …" at bounding box center [497, 198] width 203 height 20
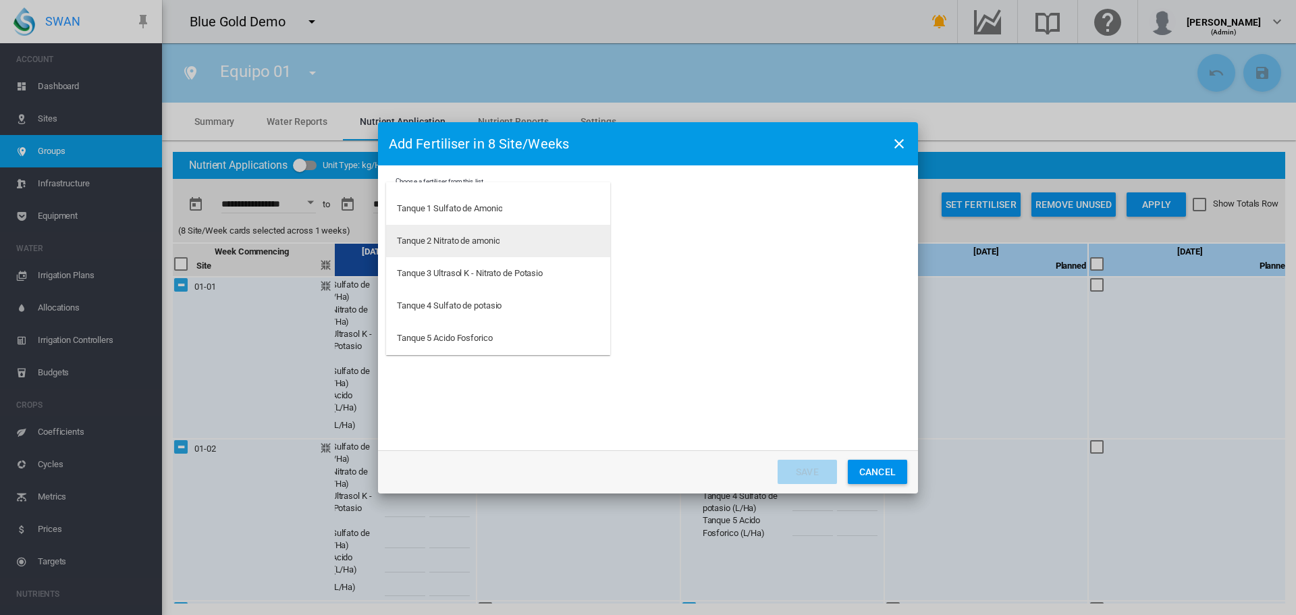
scroll to position [225, 0]
click at [446, 234] on div "Tanque 2 Nitrato de amonio" at bounding box center [448, 233] width 103 height 12
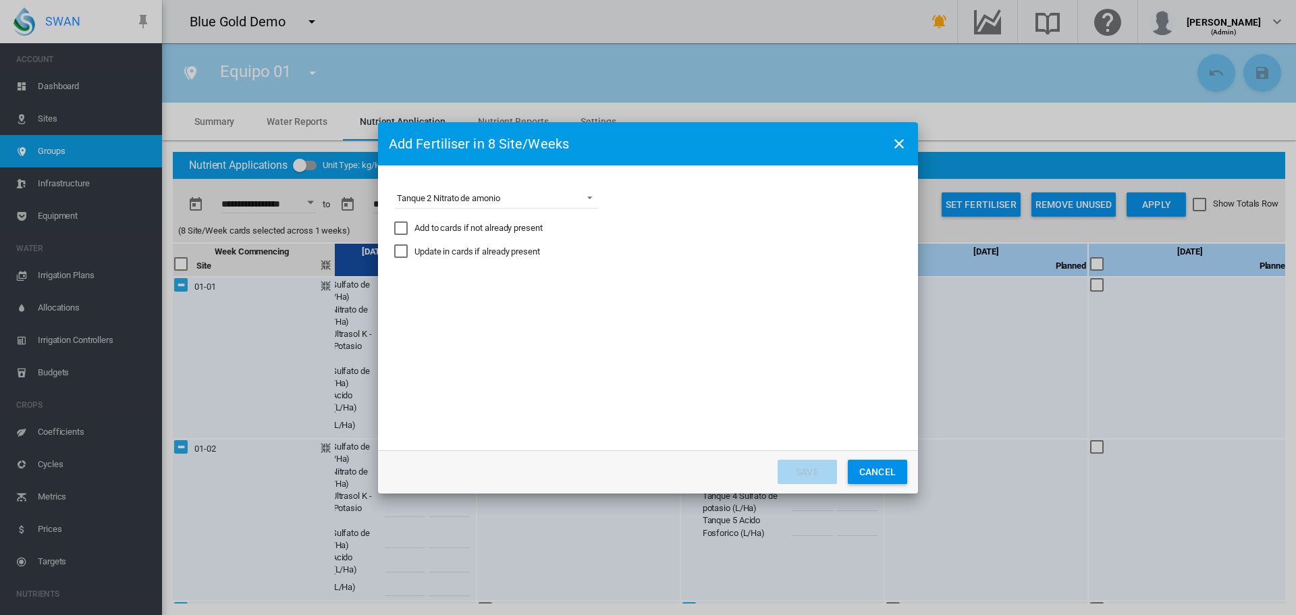
click at [425, 249] on div "Update in cards if already present" at bounding box center [478, 252] width 126 height 12
click at [419, 325] on md-option "L/Ha" at bounding box center [498, 325] width 224 height 32
click at [657, 319] on div "Set Actual Amounts (Will not apply to future weeks)" at bounding box center [661, 322] width 14 height 14
click at [741, 374] on md-input-container "Amount must be entered" at bounding box center [747, 362] width 63 height 23
click at [755, 364] on input "Choose a ..." at bounding box center [748, 362] width 61 height 20
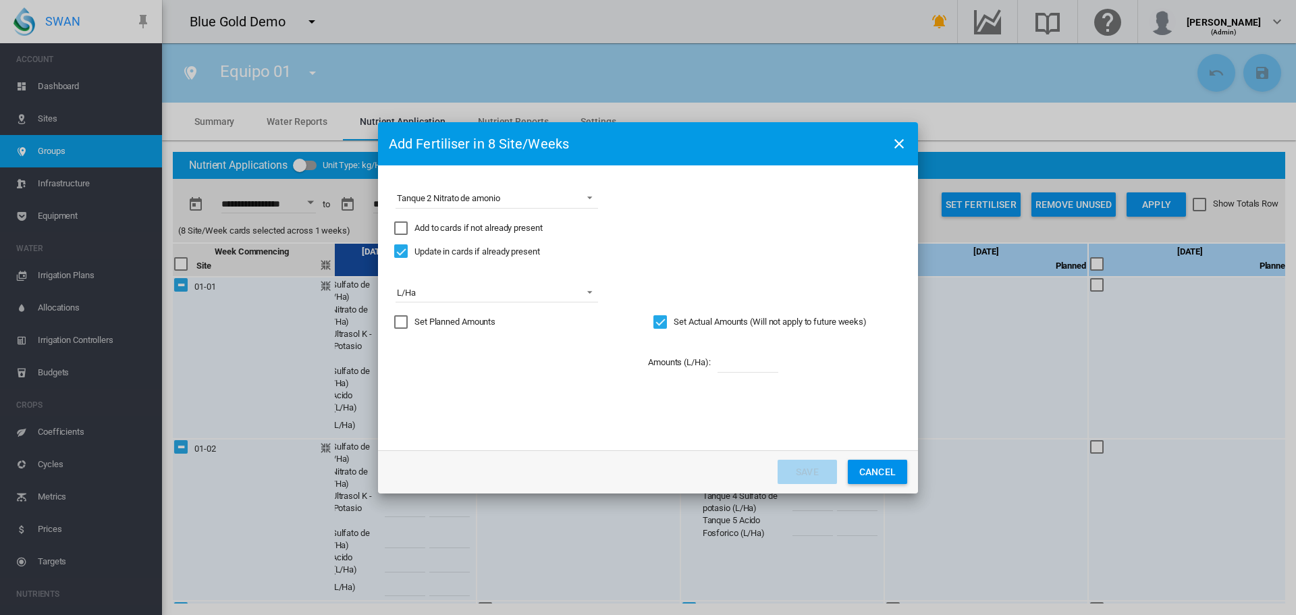
click at [747, 361] on input "Choose a ..." at bounding box center [748, 362] width 61 height 20
type input "*"
click at [650, 405] on div "Overwritten" at bounding box center [655, 412] width 14 height 14
click at [785, 472] on button "Save" at bounding box center [807, 472] width 59 height 24
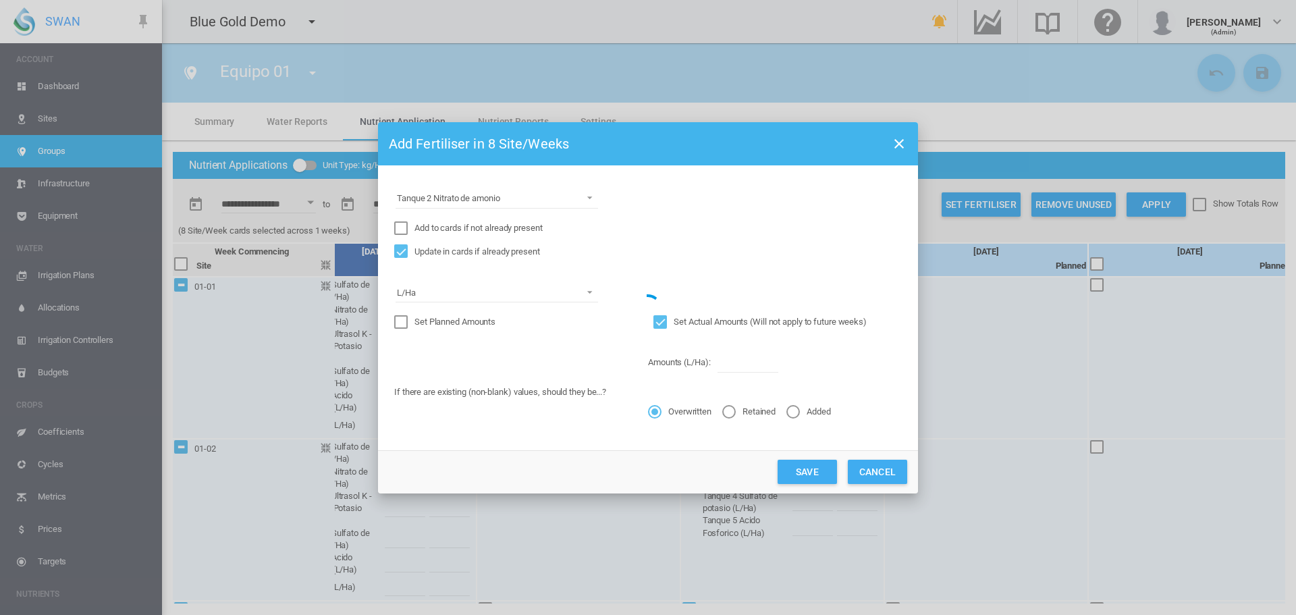
type input "*"
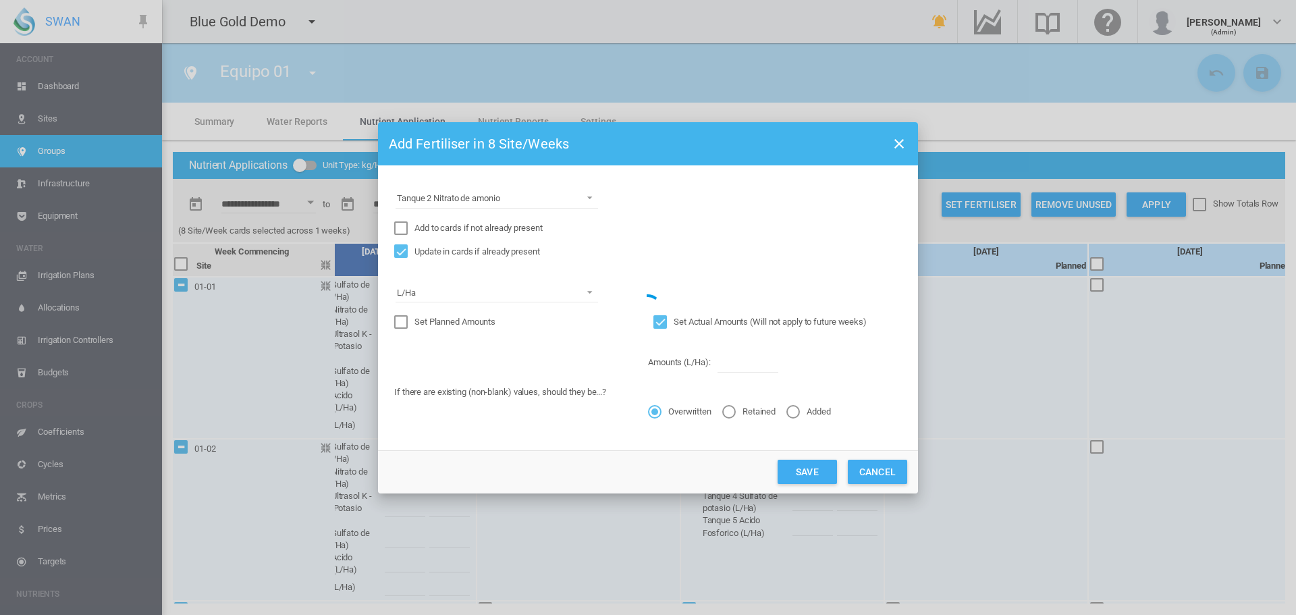
type input "*"
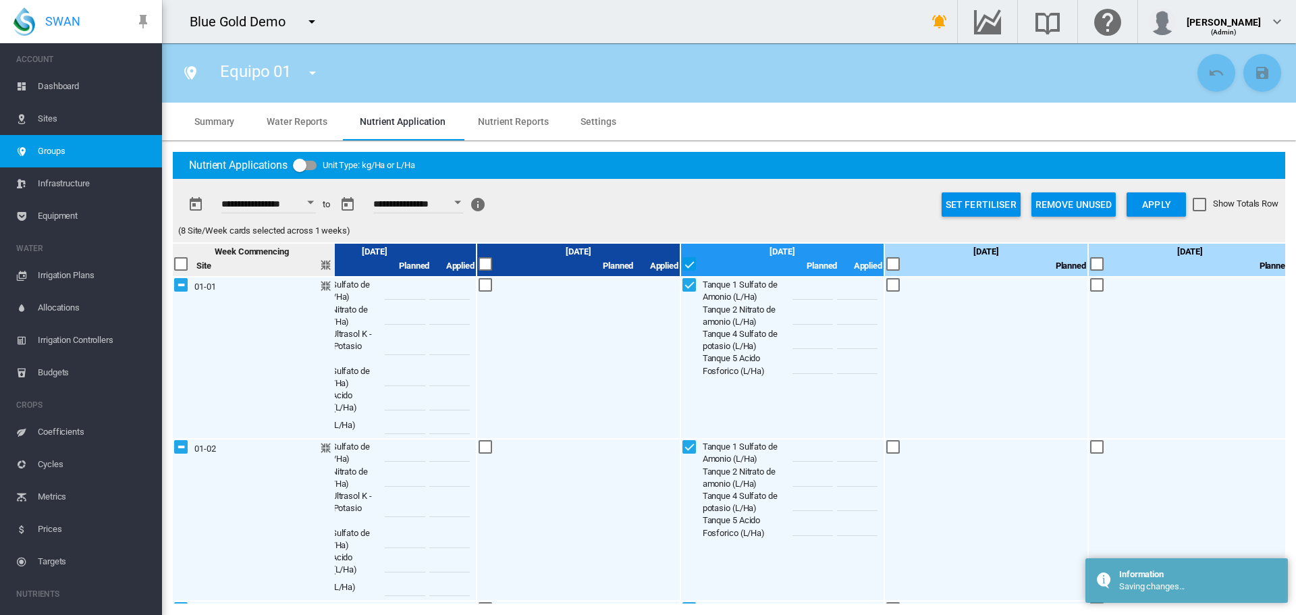
click at [1001, 202] on button "Set Fertiliser" at bounding box center [981, 204] width 79 height 24
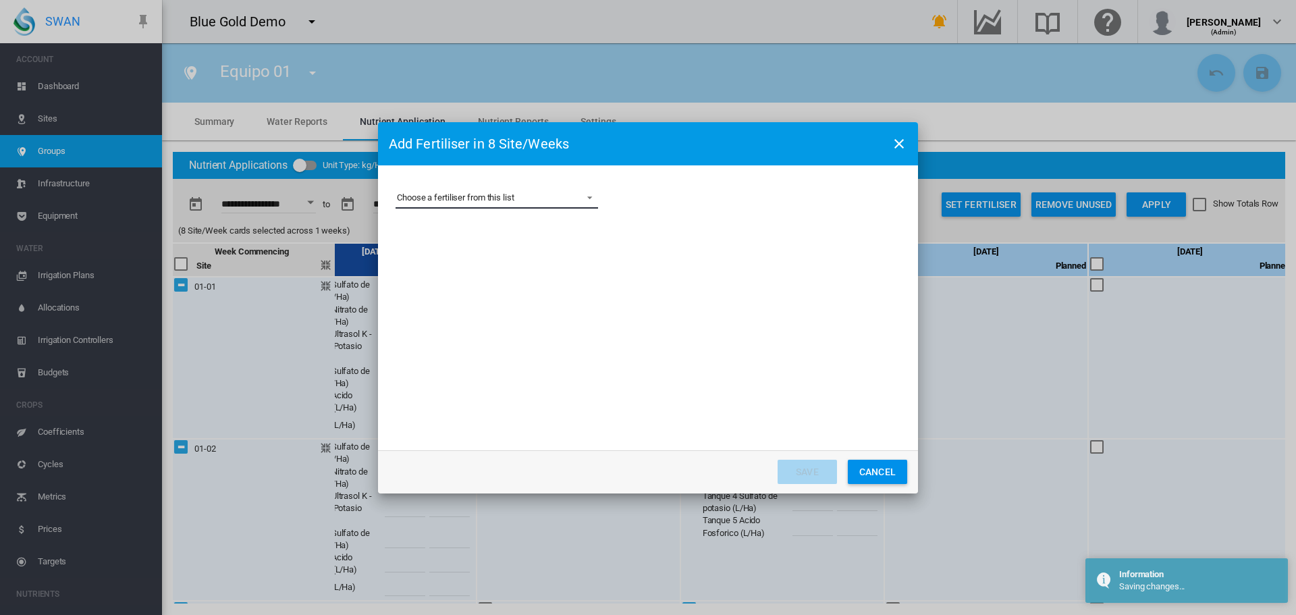
click at [420, 190] on md-select "Choose a fertiliser from this list Acido Fosforico Fosfato Monoamónico Nitrato …" at bounding box center [497, 198] width 203 height 20
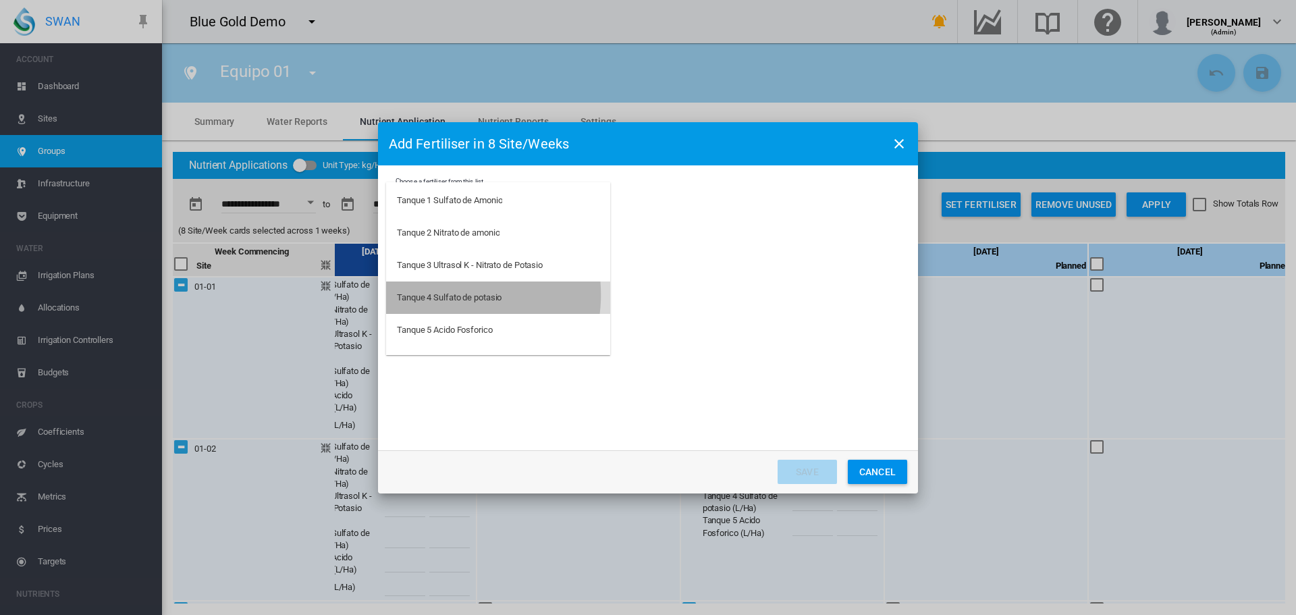
click at [448, 295] on div "Tanque 4 Sulfato de potasio" at bounding box center [449, 298] width 105 height 12
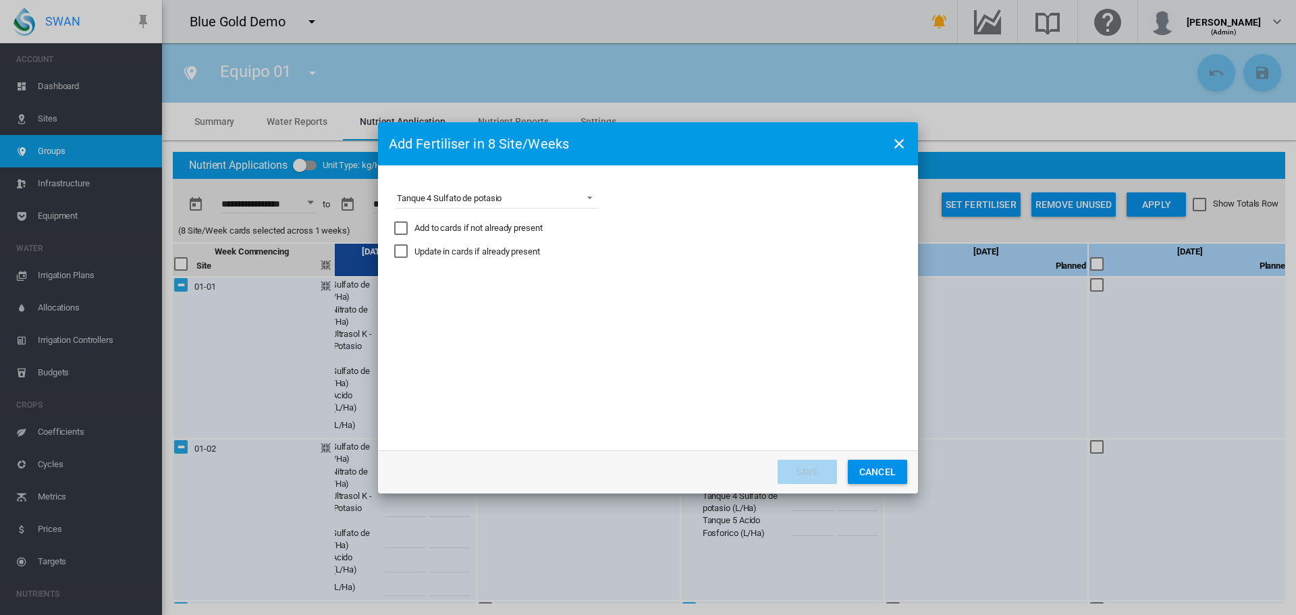
click at [449, 257] on div "Update in cards if already present" at bounding box center [478, 252] width 126 height 12
drag, startPoint x: 452, startPoint y: 254, endPoint x: 473, endPoint y: 295, distance: 46.2
click at [473, 295] on md-select "Express the amount as... L per site/week L/Ha Distribute gross amount proportio…" at bounding box center [497, 292] width 203 height 20
click at [398, 323] on div "L/Ha" at bounding box center [406, 325] width 19 height 12
click at [681, 317] on div "Set Actual Amounts (Will not apply to future weeks)" at bounding box center [770, 322] width 193 height 12
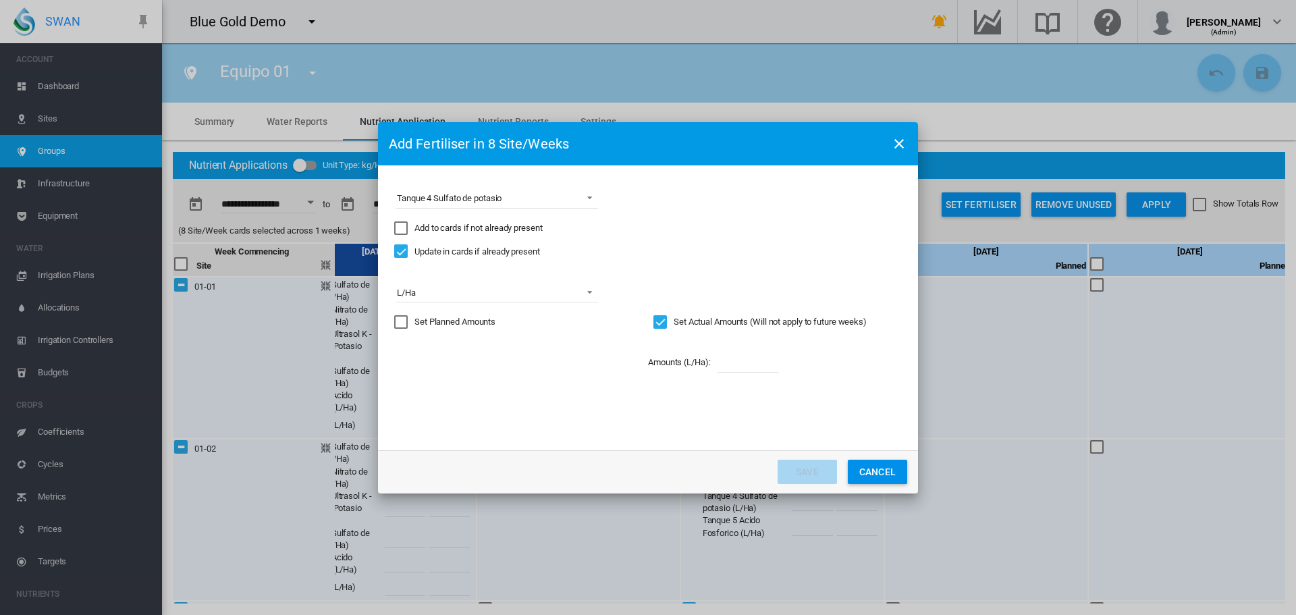
click at [718, 359] on md-input-container "Amount must be entered" at bounding box center [747, 362] width 63 height 23
click at [753, 377] on div "Amounts (L/Ha): Amount must be entered" at bounding box center [775, 362] width 254 height 47
click at [753, 369] on input "Choose a ..." at bounding box center [748, 362] width 61 height 20
type input "*"
click at [648, 410] on div "Overwritten" at bounding box center [655, 412] width 14 height 14
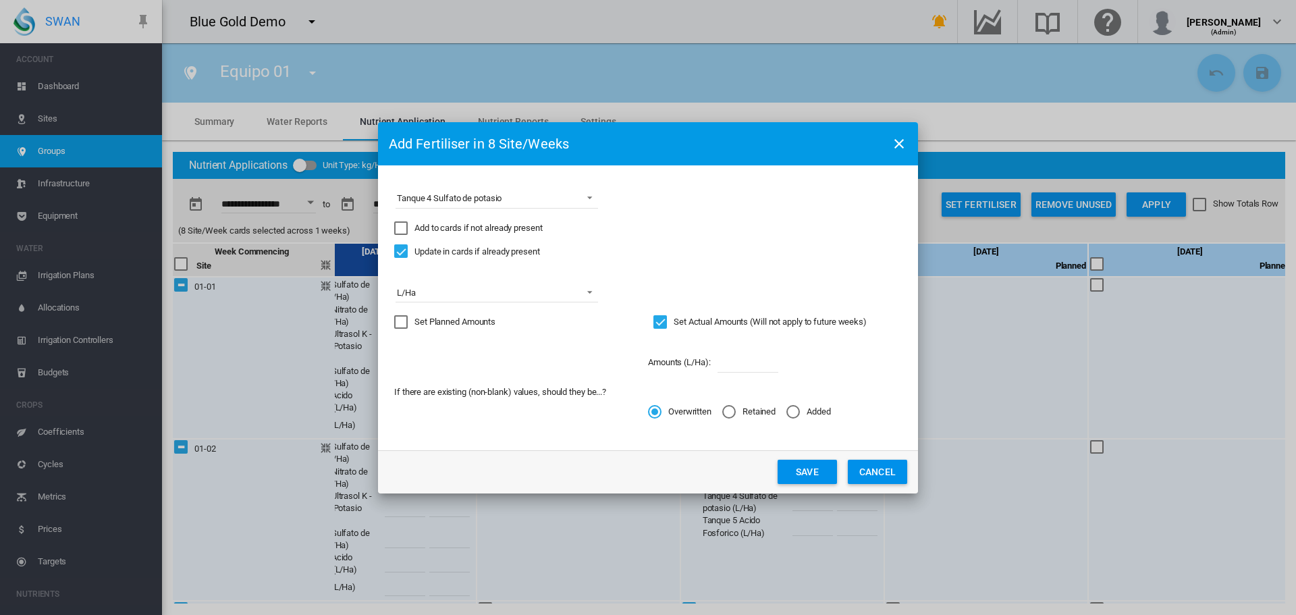
click at [816, 477] on button "Save" at bounding box center [807, 472] width 59 height 24
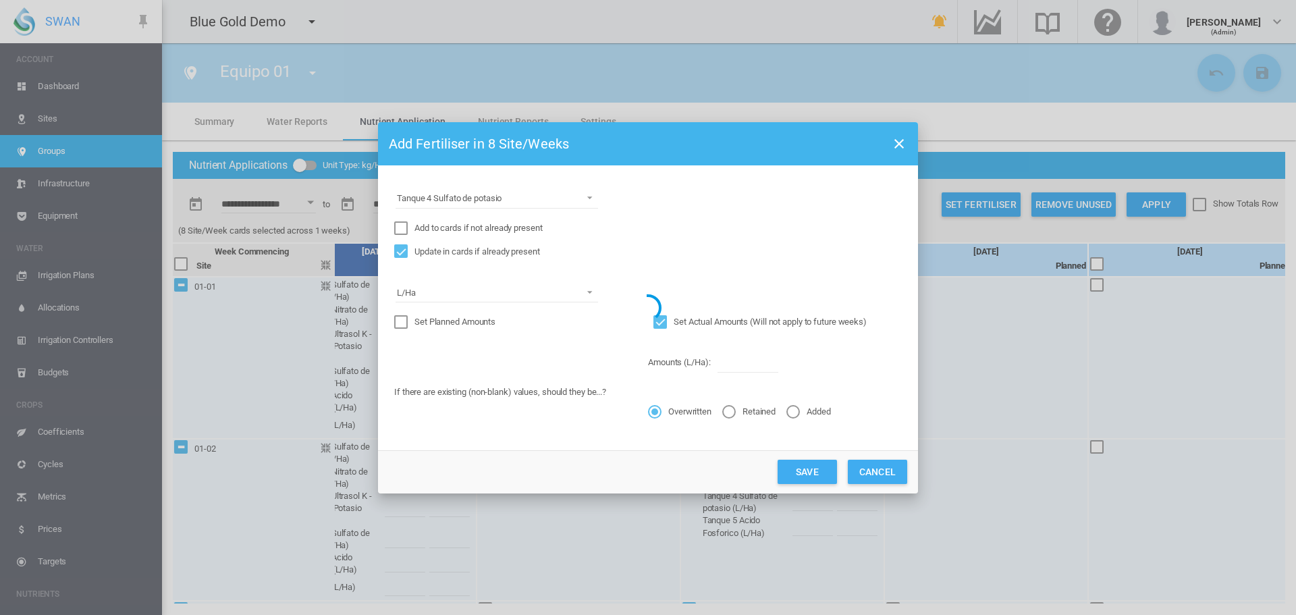
type input "*"
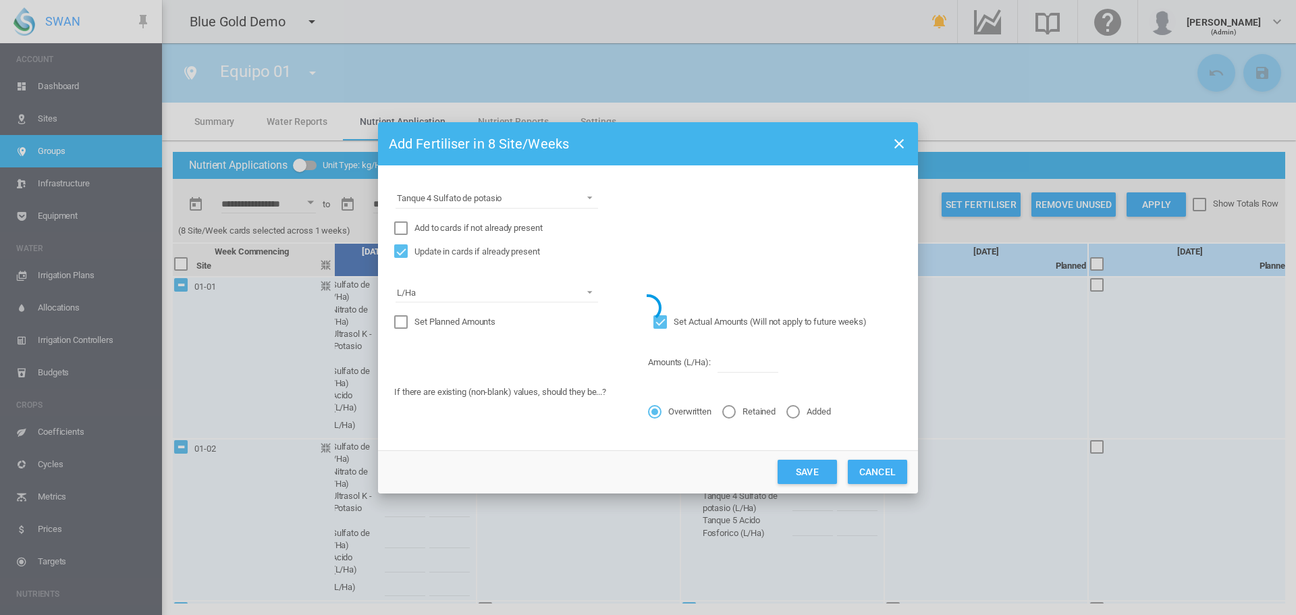
type input "*"
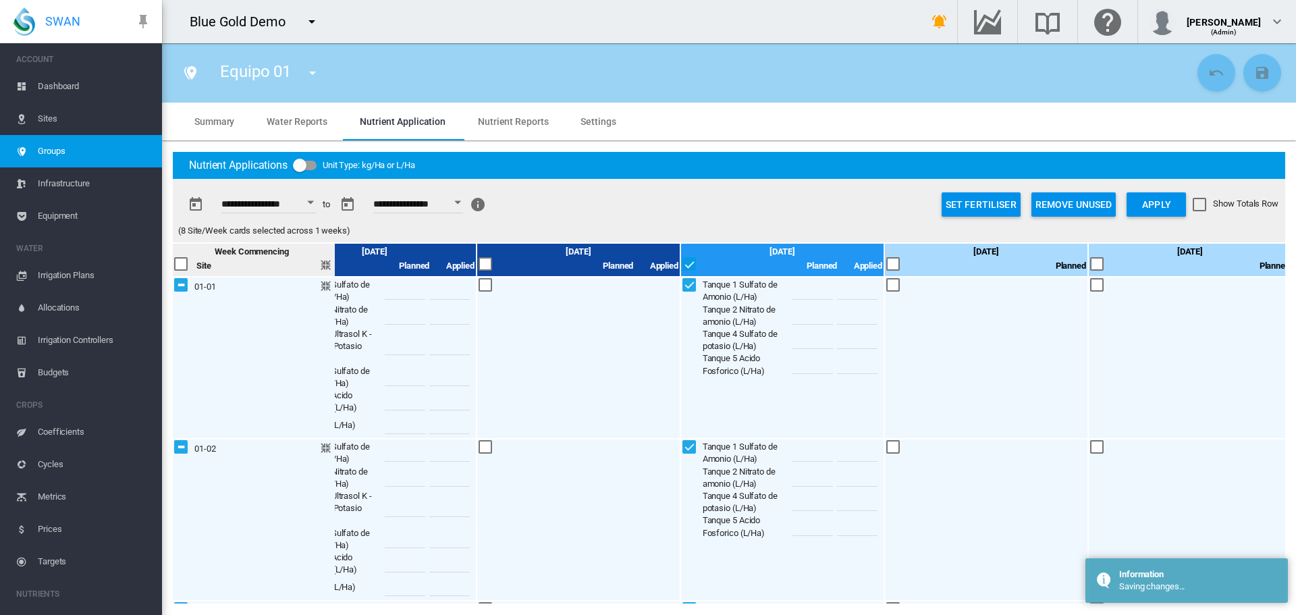
click at [981, 198] on button "Set Fertiliser" at bounding box center [981, 204] width 79 height 24
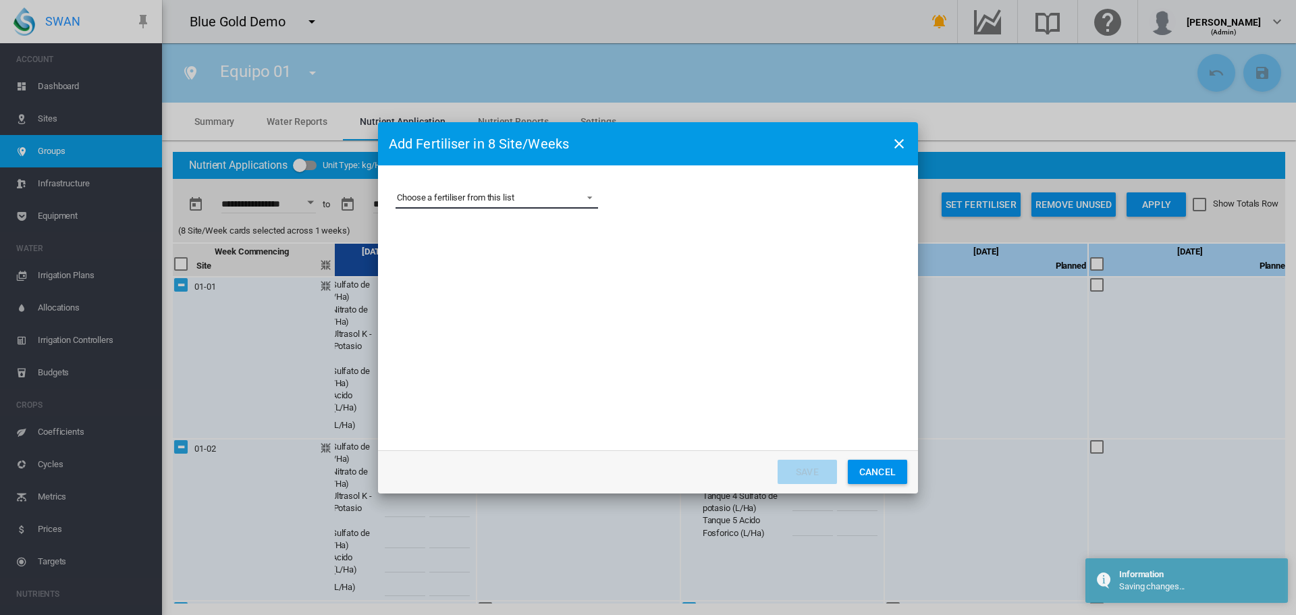
click at [445, 192] on md-select "Choose a fertiliser from this list Acido Fosforico Fosfato Monoamónico Nitrato …" at bounding box center [497, 198] width 203 height 20
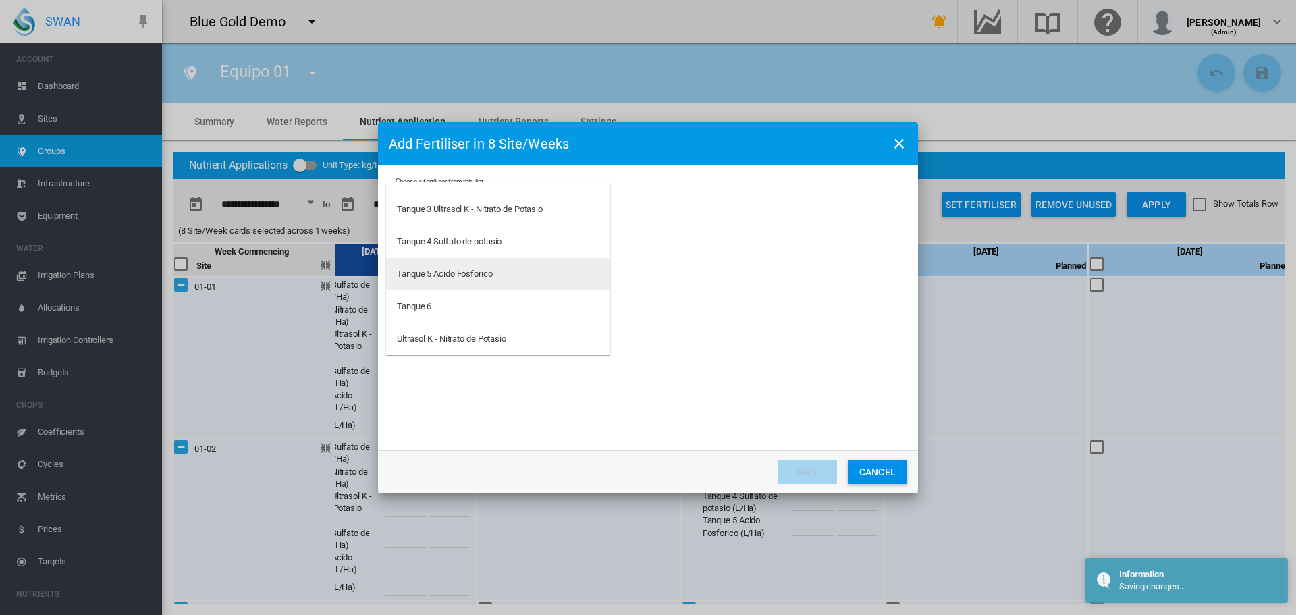
click at [442, 268] on div "Tanque 5 Acido Fosforico" at bounding box center [445, 274] width 96 height 12
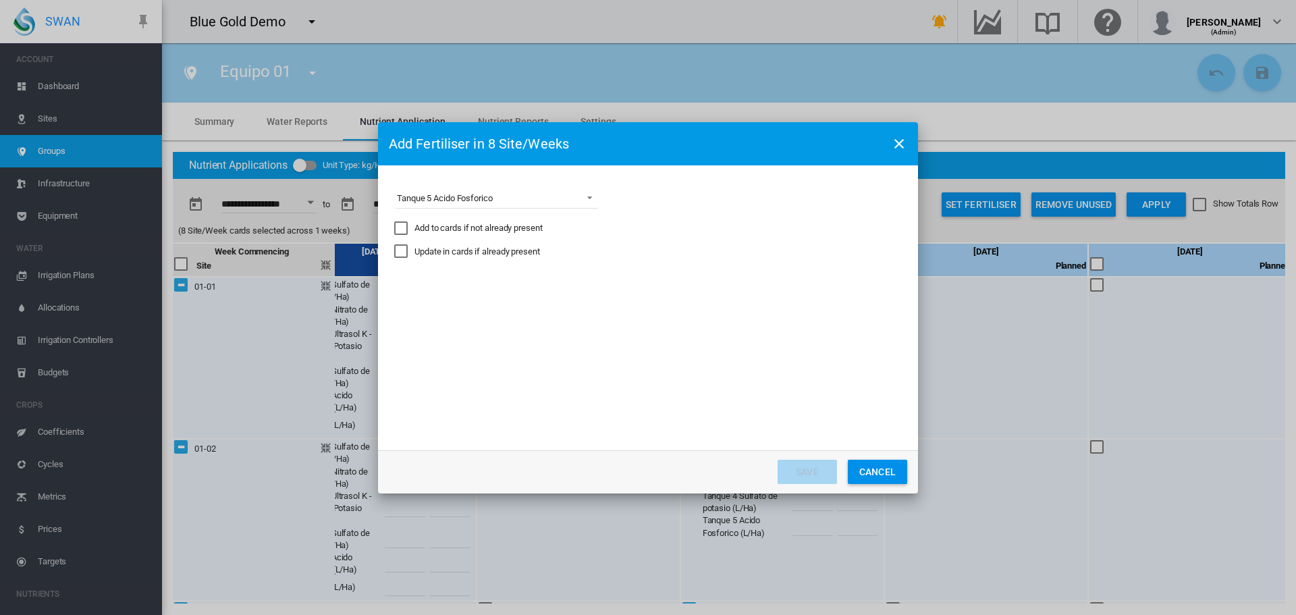
click at [439, 249] on div "Update in cards if already present" at bounding box center [478, 252] width 126 height 12
click at [519, 296] on md-select "Express the amount as... L per site/week L/Ha Distribute gross amount proportio…" at bounding box center [497, 292] width 203 height 20
click at [425, 300] on md-option "L per site/week" at bounding box center [498, 292] width 224 height 32
click at [682, 327] on div "Set Actual Amounts (Will not apply to future weeks)" at bounding box center [770, 322] width 193 height 12
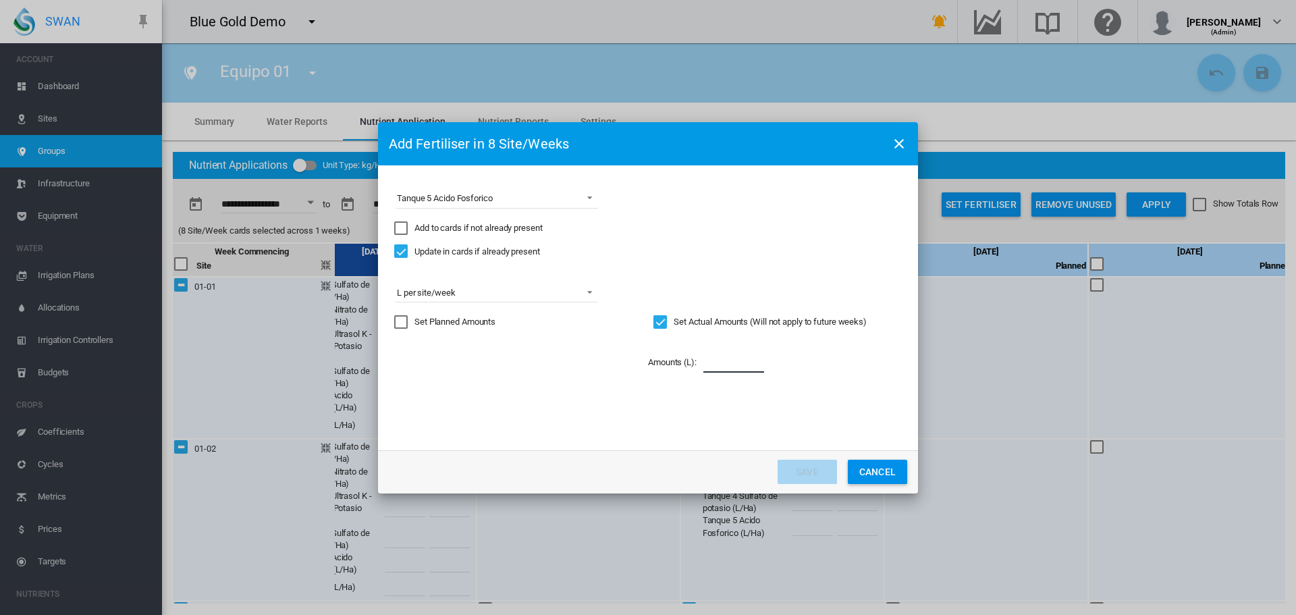
drag, startPoint x: 726, startPoint y: 355, endPoint x: 721, endPoint y: 364, distance: 10.0
click at [724, 361] on input "Choose a ..." at bounding box center [733, 362] width 61 height 20
type input "*"
click at [667, 404] on div "Amounts (L): Amount must be entered Amounts (L): * If there are existing (non-b…" at bounding box center [648, 378] width 508 height 79
drag, startPoint x: 691, startPoint y: 418, endPoint x: 677, endPoint y: 411, distance: 15.1
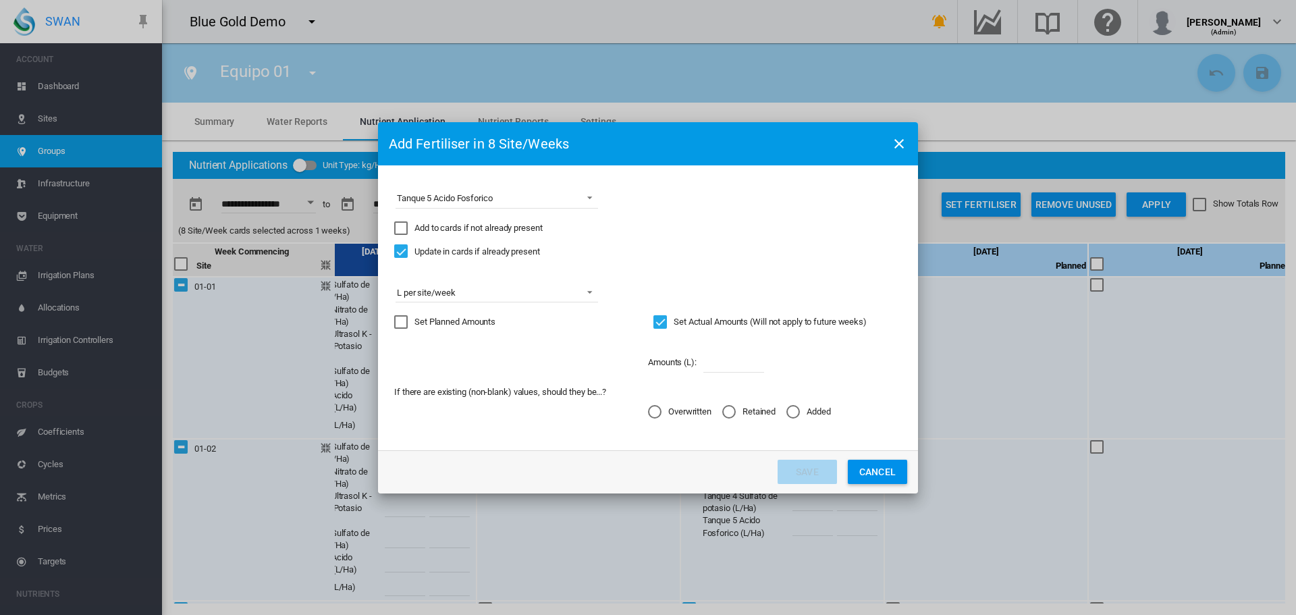
click at [689, 417] on md-radio-button "Overwritten" at bounding box center [679, 412] width 63 height 13
click at [788, 473] on button "Save" at bounding box center [807, 472] width 59 height 24
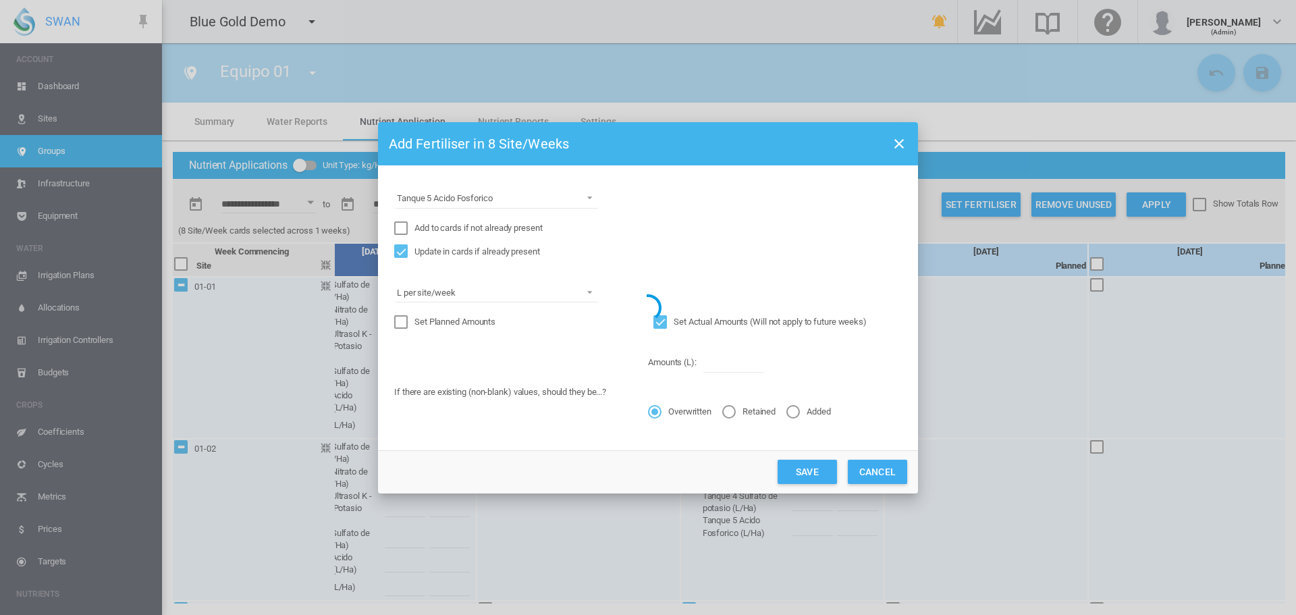
type input "*"
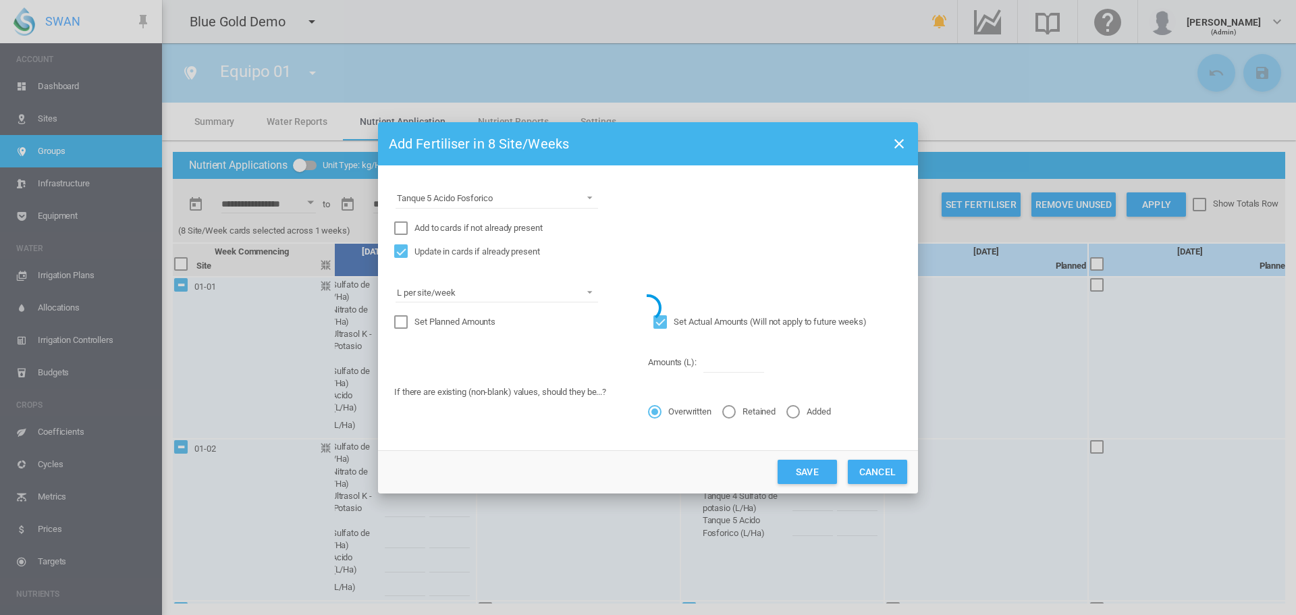
type input "*"
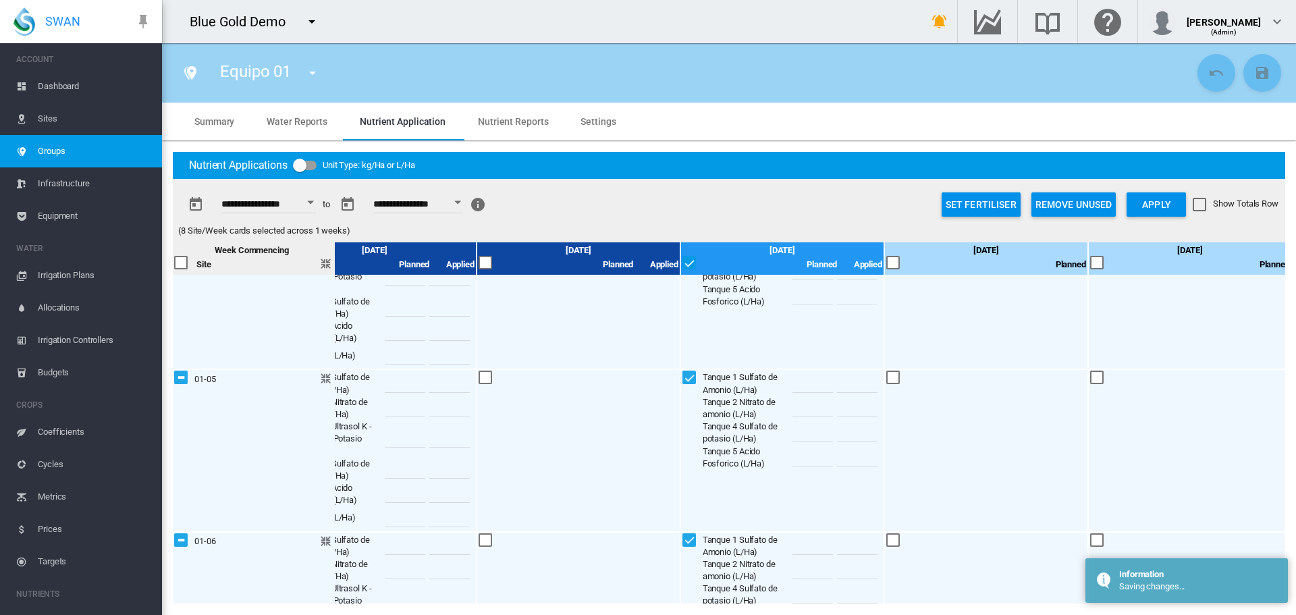
scroll to position [531, 472]
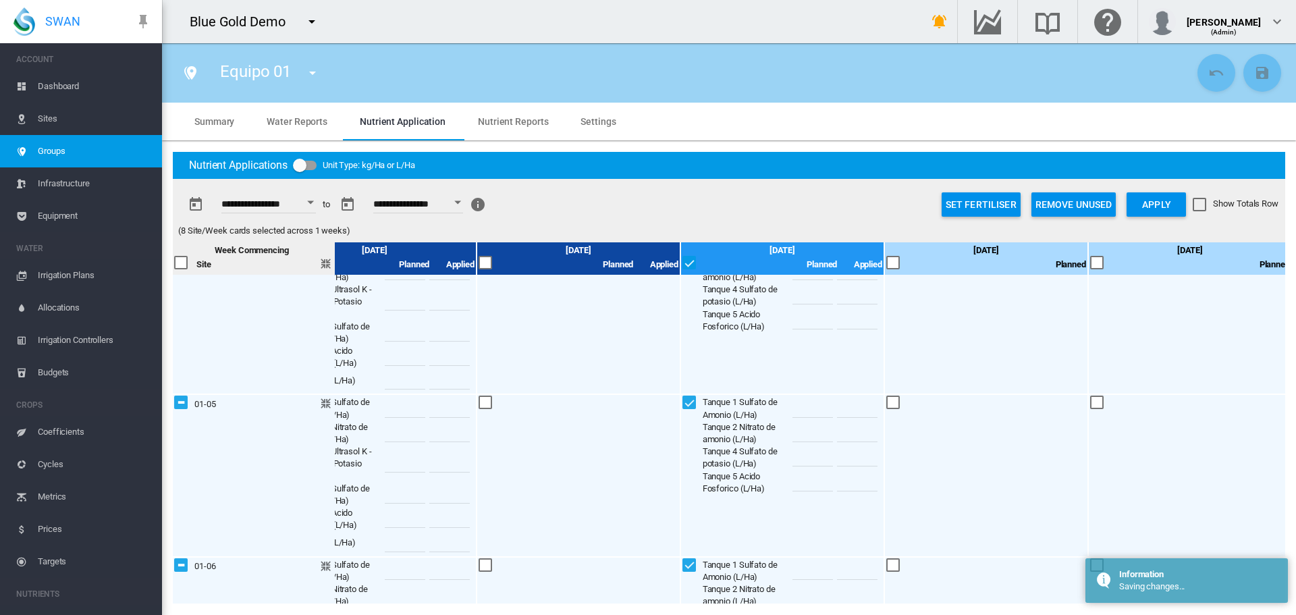
click at [1043, 205] on button "Remove Unused" at bounding box center [1074, 204] width 85 height 24
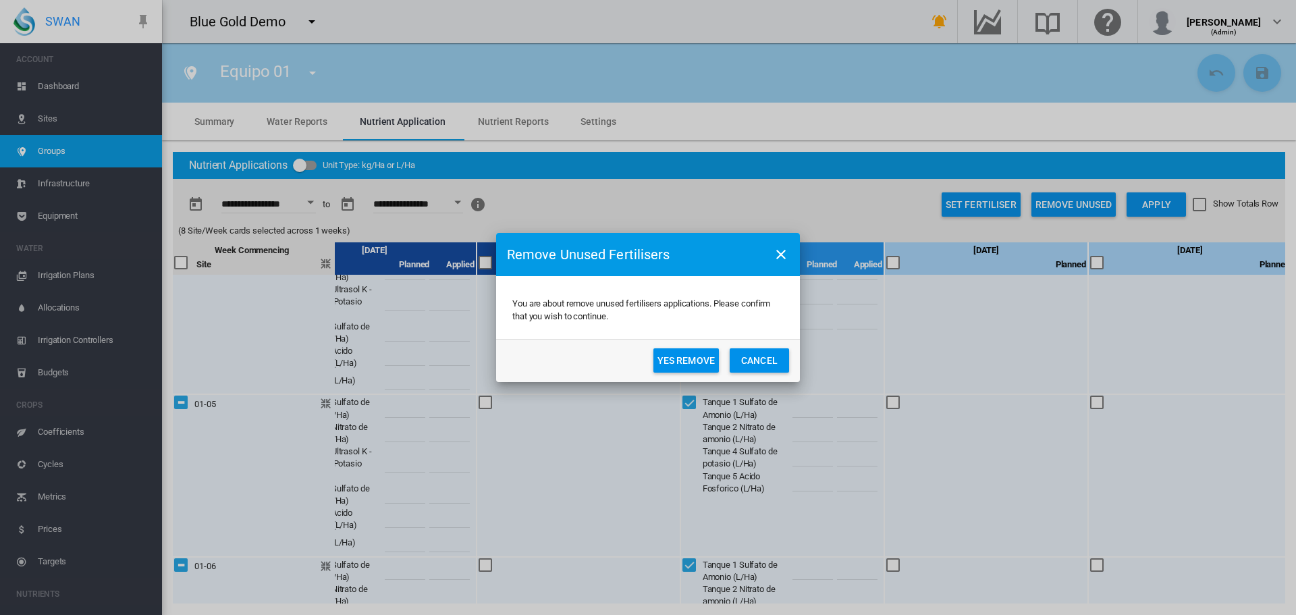
drag, startPoint x: 681, startPoint y: 358, endPoint x: 670, endPoint y: 329, distance: 31.4
click at [679, 358] on button "Yes Remove" at bounding box center [686, 360] width 65 height 24
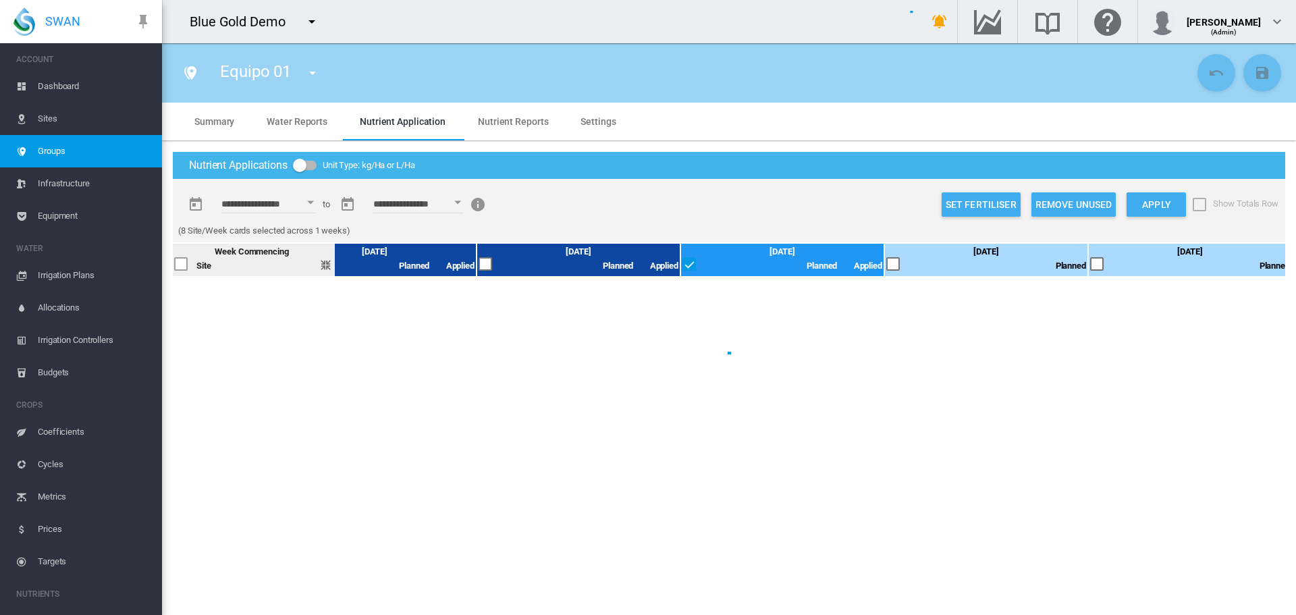
scroll to position [0, 472]
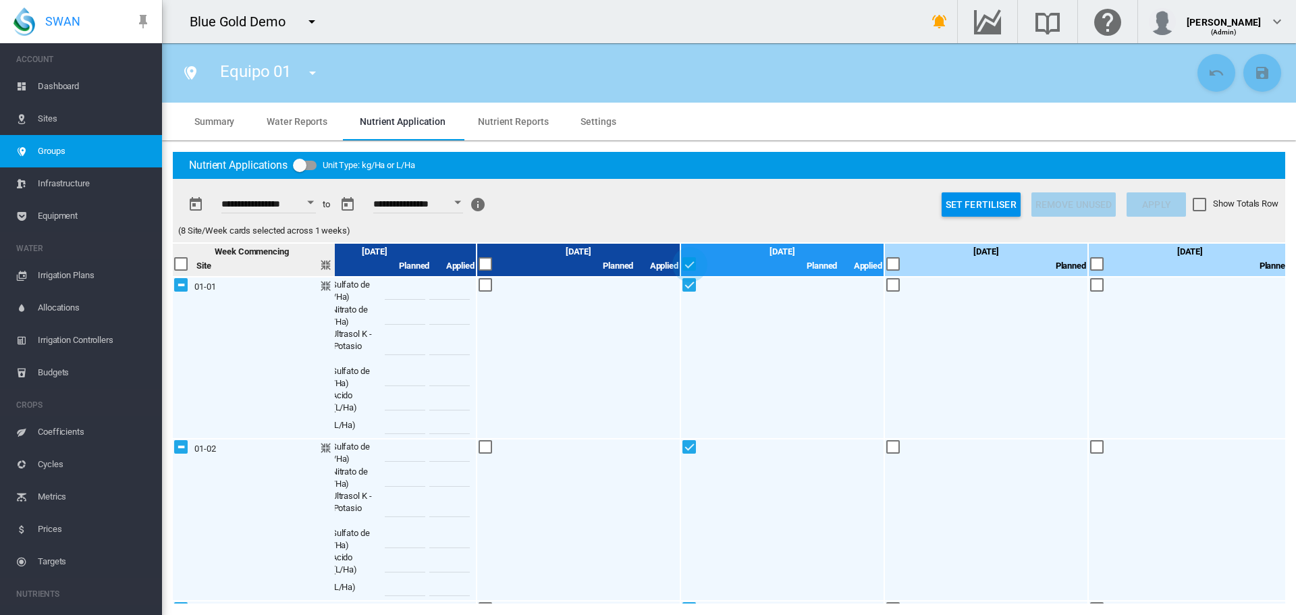
click at [691, 261] on div at bounding box center [690, 264] width 15 height 15
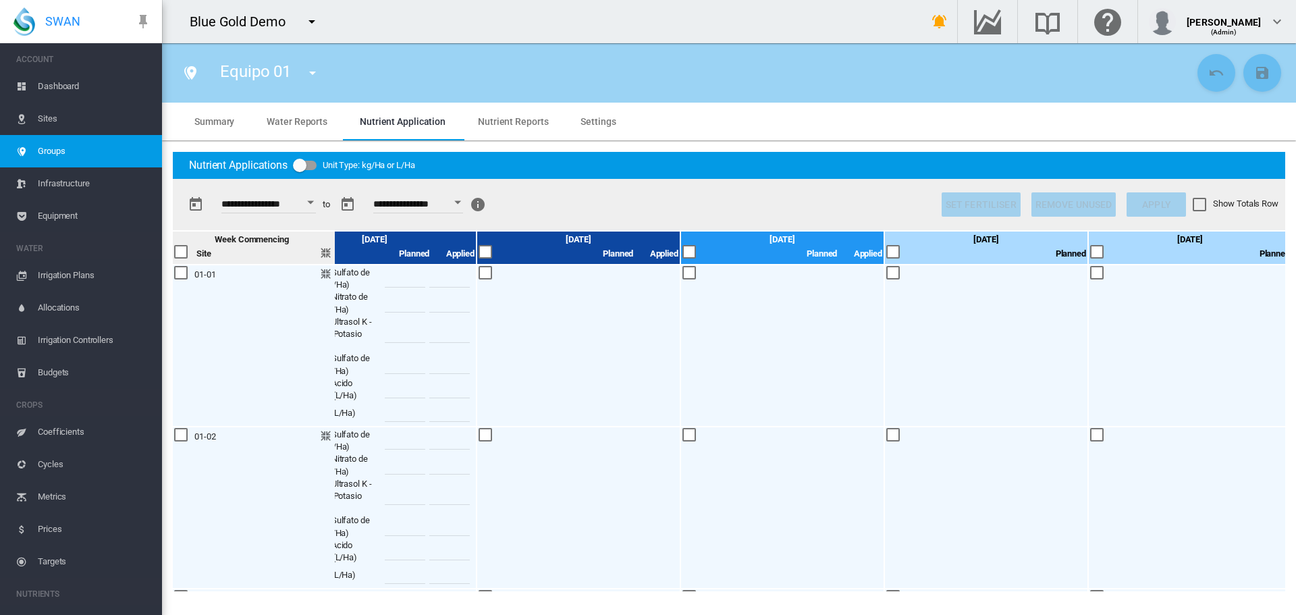
click at [285, 116] on span "Water Reports" at bounding box center [297, 121] width 61 height 11
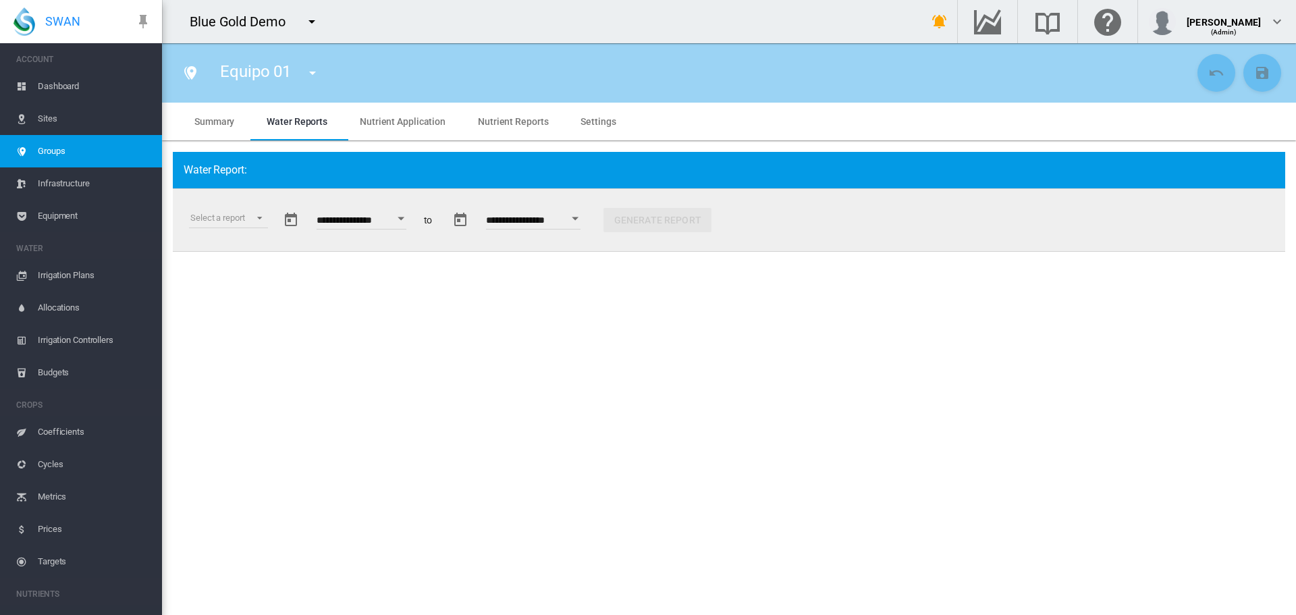
click at [388, 122] on application "Nutrient Application" at bounding box center [403, 121] width 86 height 11
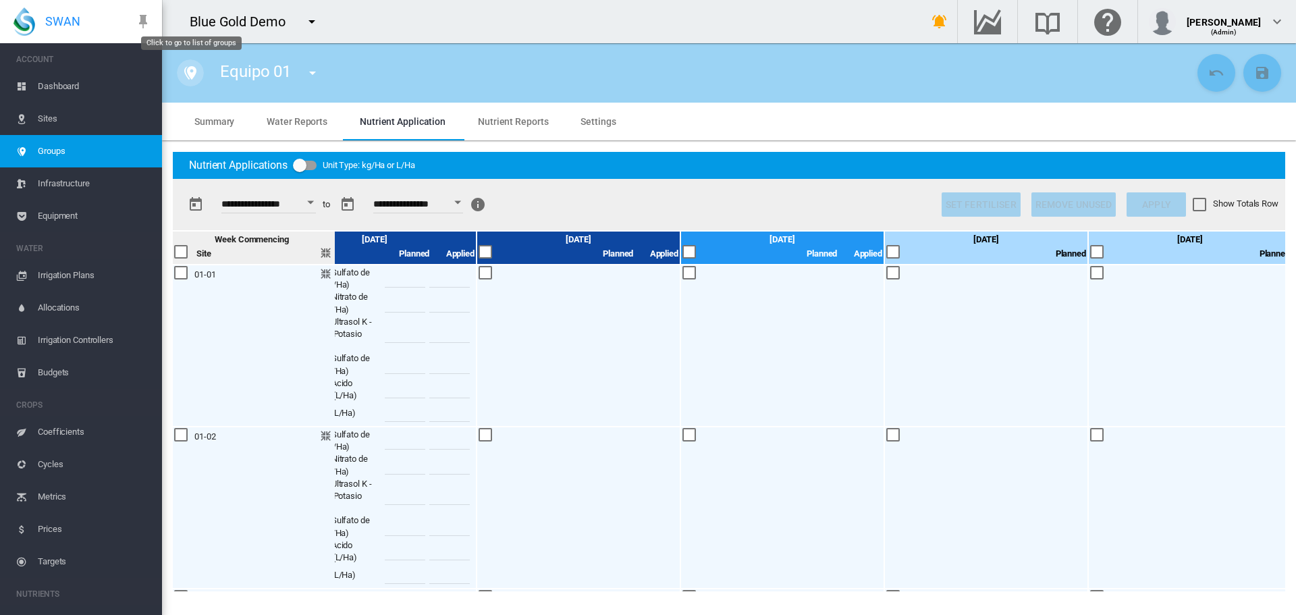
click at [186, 75] on md-icon "icon-map-marker-multiple" at bounding box center [190, 73] width 16 height 16
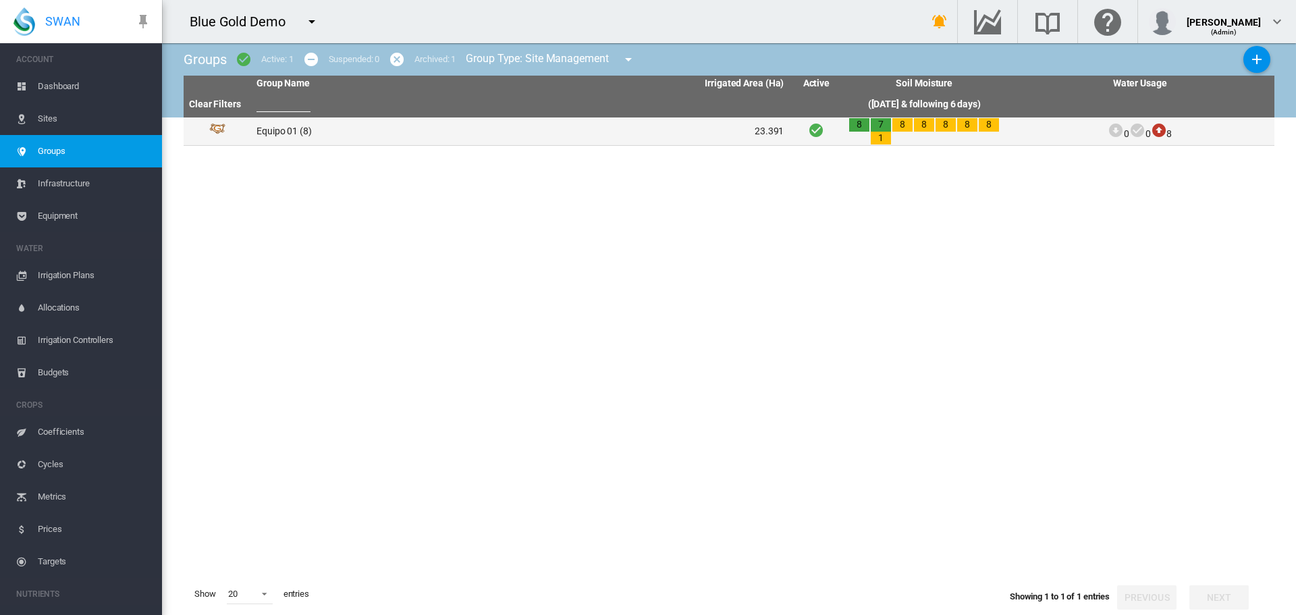
click at [265, 129] on td "Equipo 01 (8)" at bounding box center [385, 131] width 269 height 28
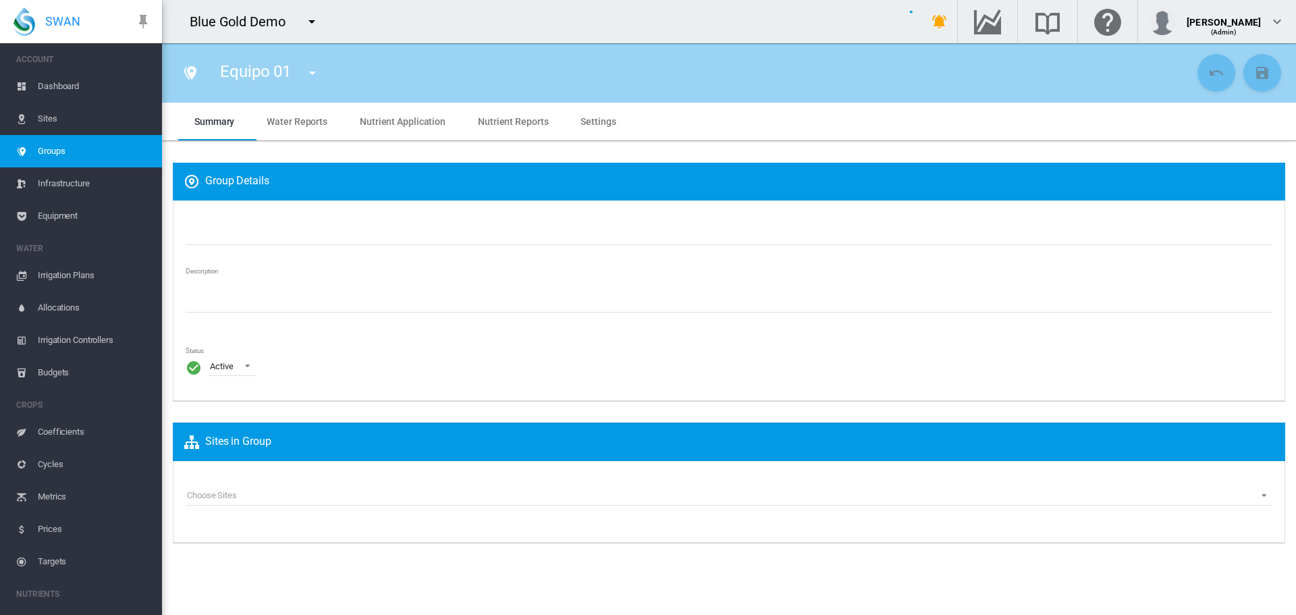
type input "*********"
type textarea "**********"
type input "*"
type input "****"
type input "*"
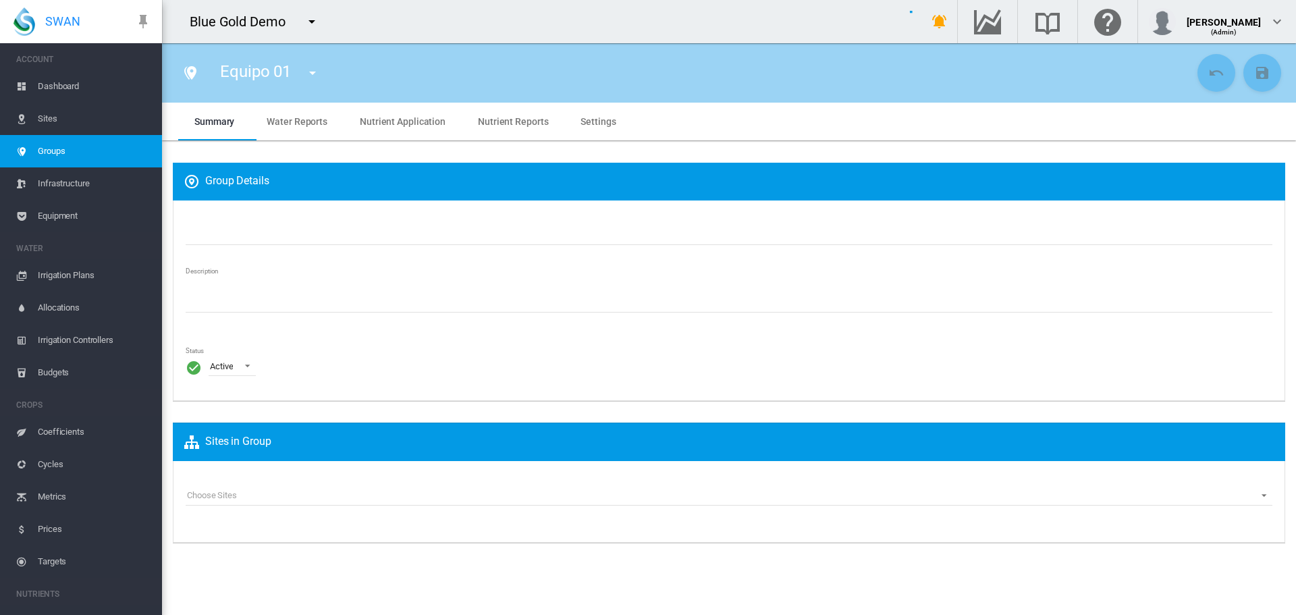
type input "***"
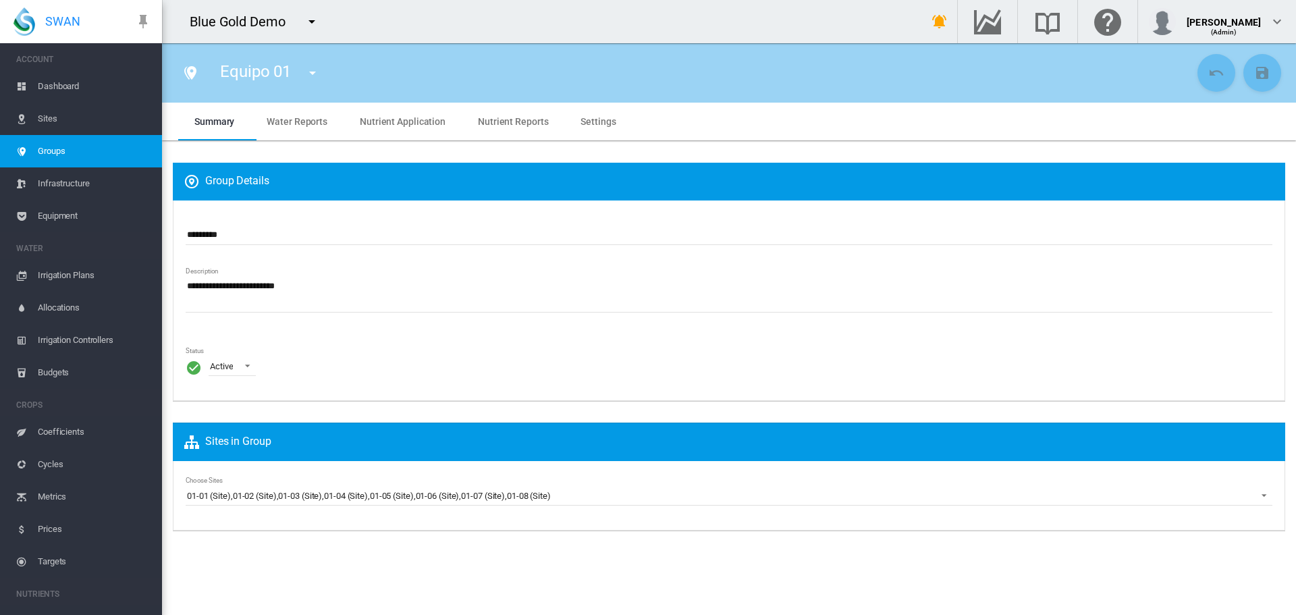
click at [405, 116] on application "Nutrient Application" at bounding box center [403, 121] width 86 height 11
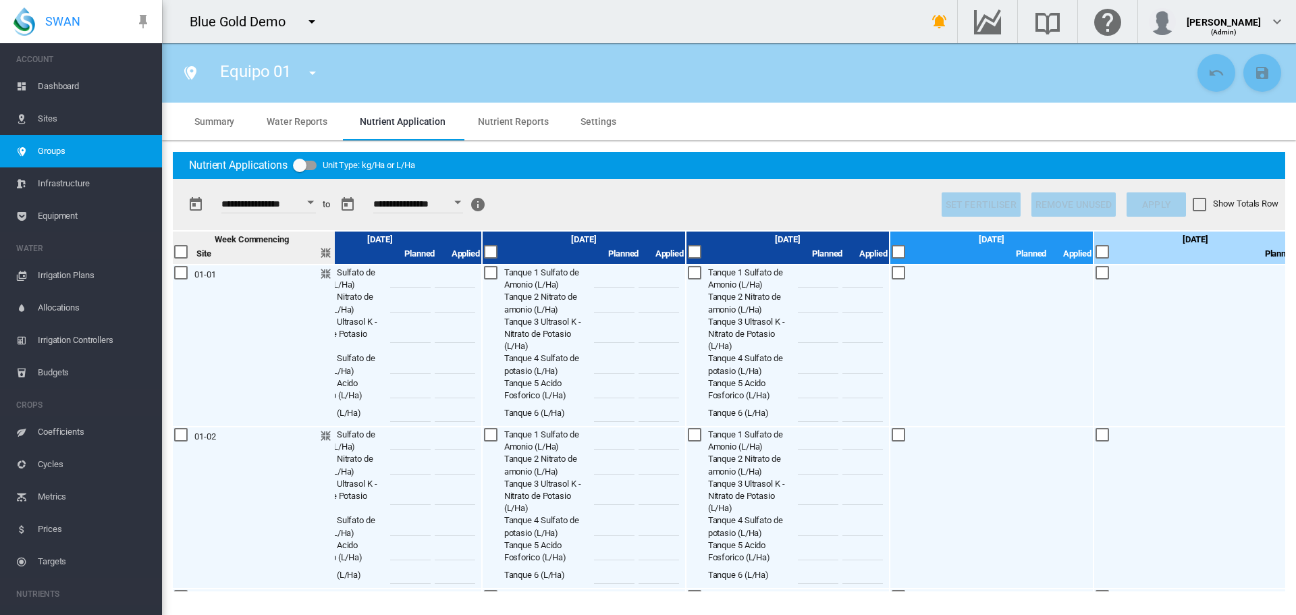
scroll to position [0, 543]
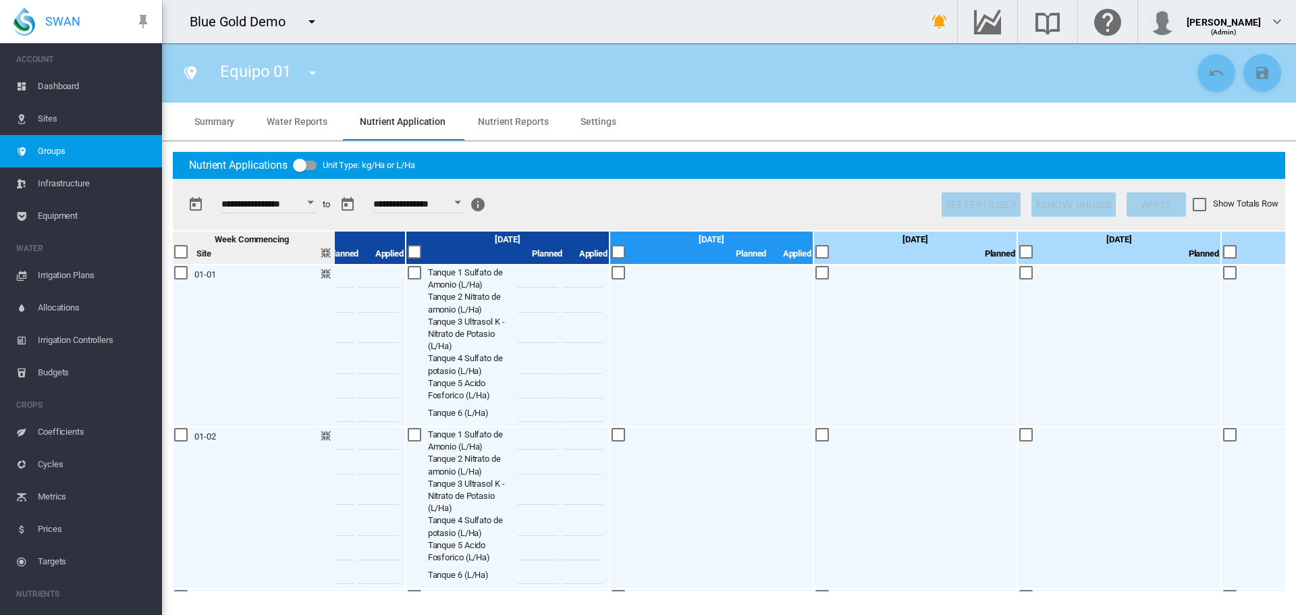
drag, startPoint x: 64, startPoint y: 81, endPoint x: 97, endPoint y: 72, distance: 34.4
click at [65, 83] on span "Dashboard" at bounding box center [94, 86] width 113 height 32
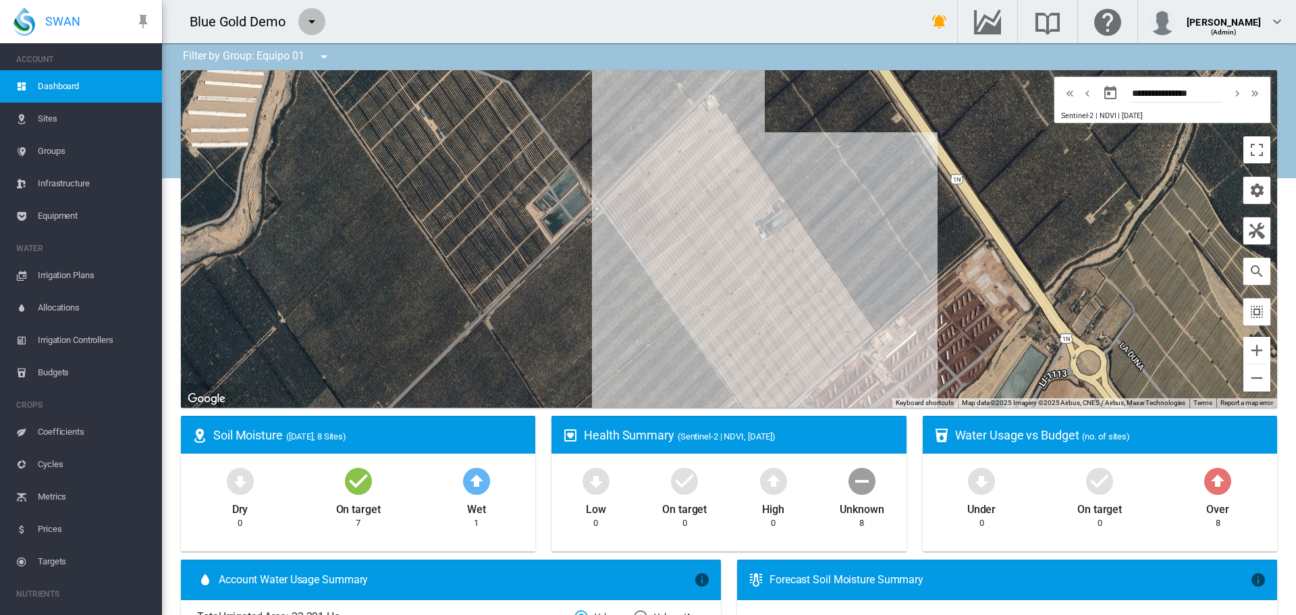
click at [315, 28] on md-icon "icon-menu-down" at bounding box center [312, 22] width 16 height 16
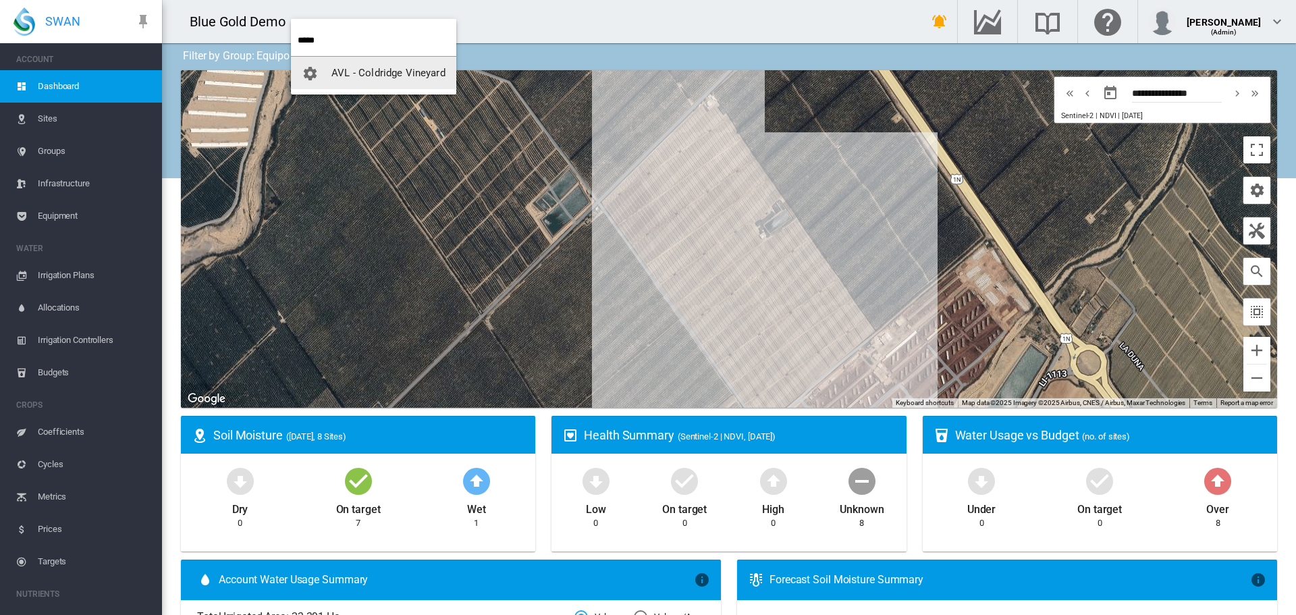
type input "*****"
click at [358, 66] on button "AVL - Coldridge Vineyard" at bounding box center [373, 73] width 165 height 32
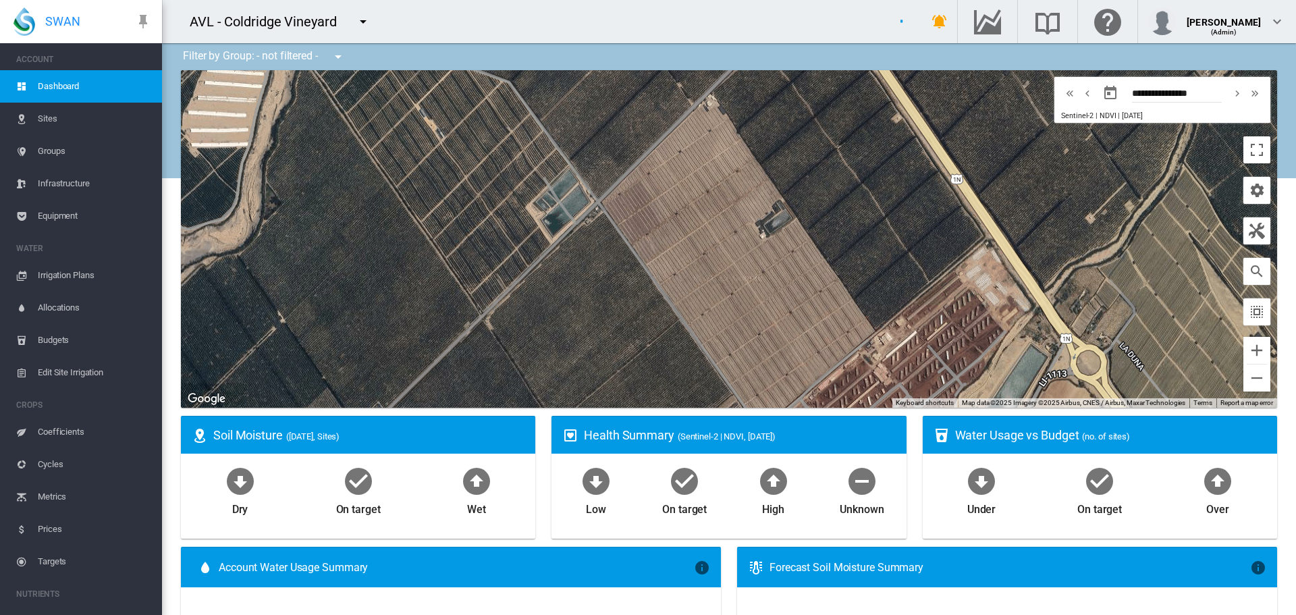
type input "**********"
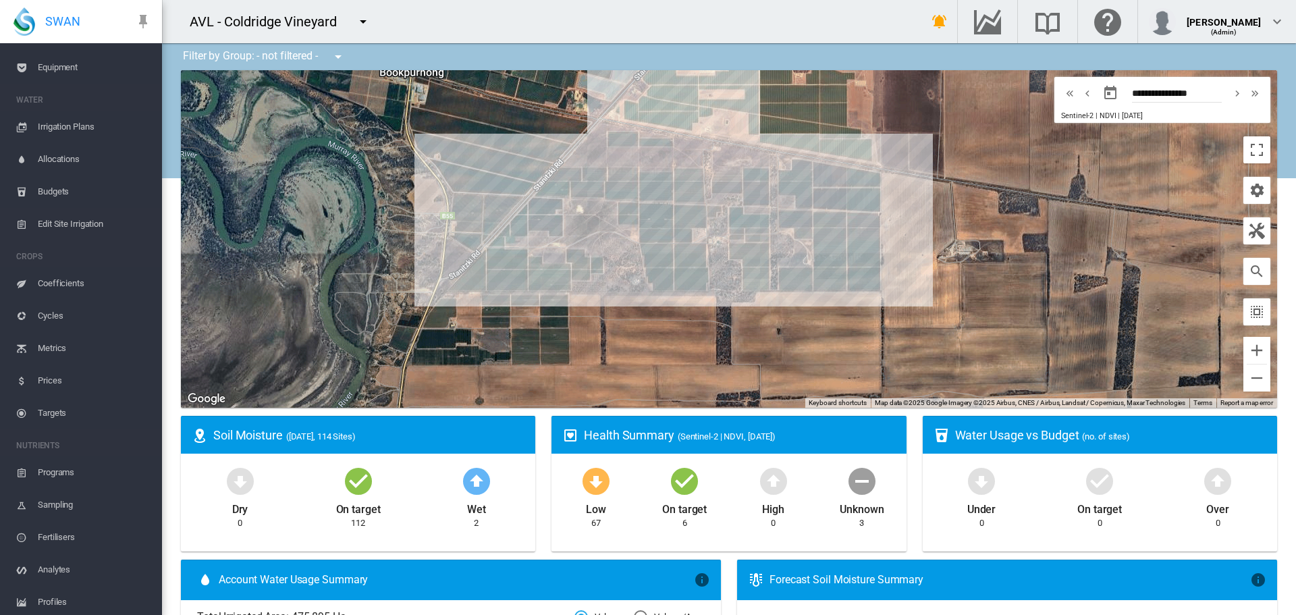
scroll to position [244, 0]
click at [58, 570] on span "Account Details" at bounding box center [94, 566] width 113 height 32
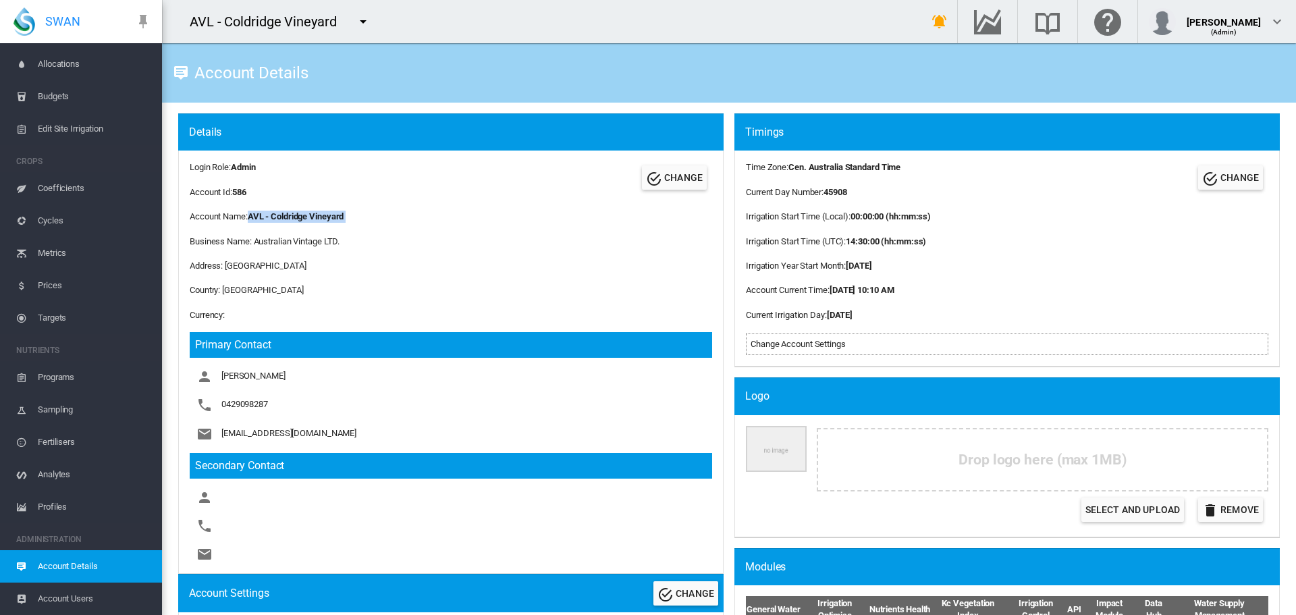
drag, startPoint x: 375, startPoint y: 226, endPoint x: 253, endPoint y: 221, distance: 123.0
click at [253, 221] on div "Login Role: Admin Account Id: 586 CHANGE Account Name: AVL - Coldridge Vineyard…" at bounding box center [451, 362] width 546 height 423
copy div "AVL - Coldridge Vineyard"
click at [53, 369] on span "Programs" at bounding box center [94, 377] width 113 height 32
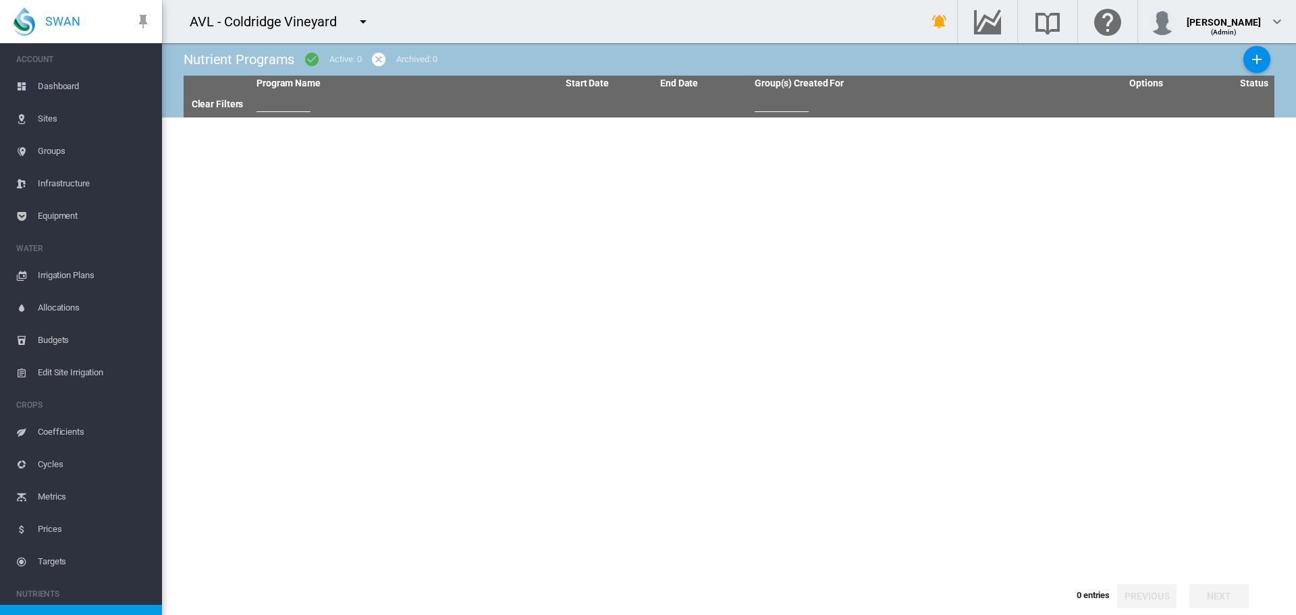
click at [55, 119] on span "Sites" at bounding box center [94, 119] width 113 height 32
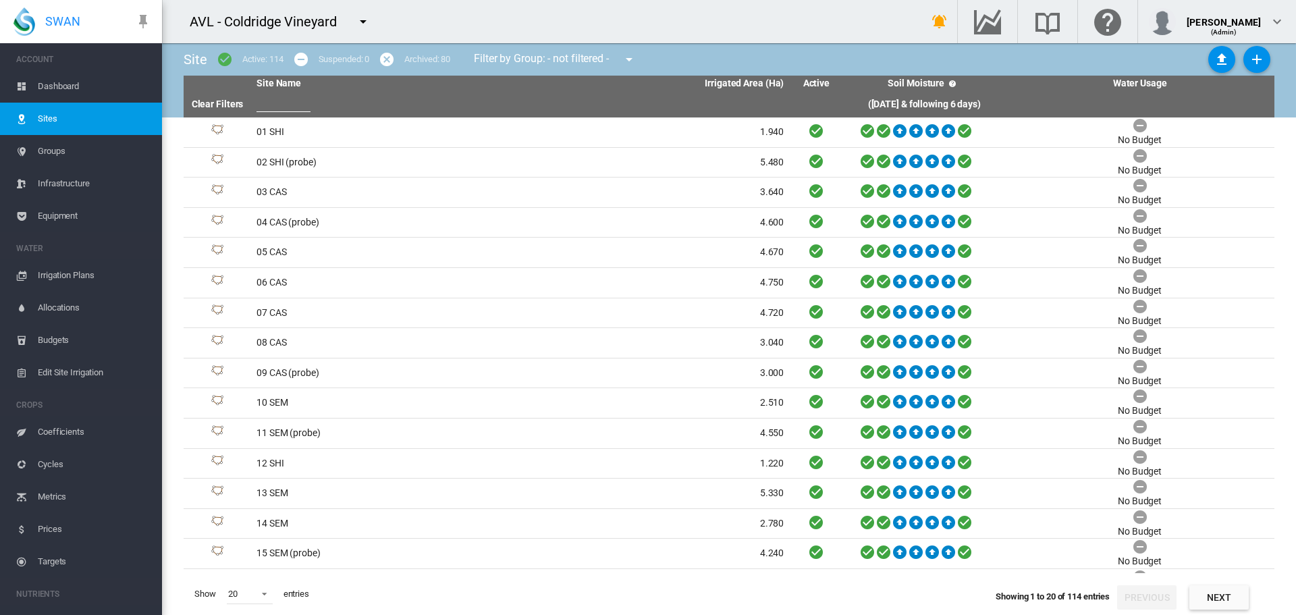
click at [258, 105] on input "text" at bounding box center [284, 102] width 54 height 20
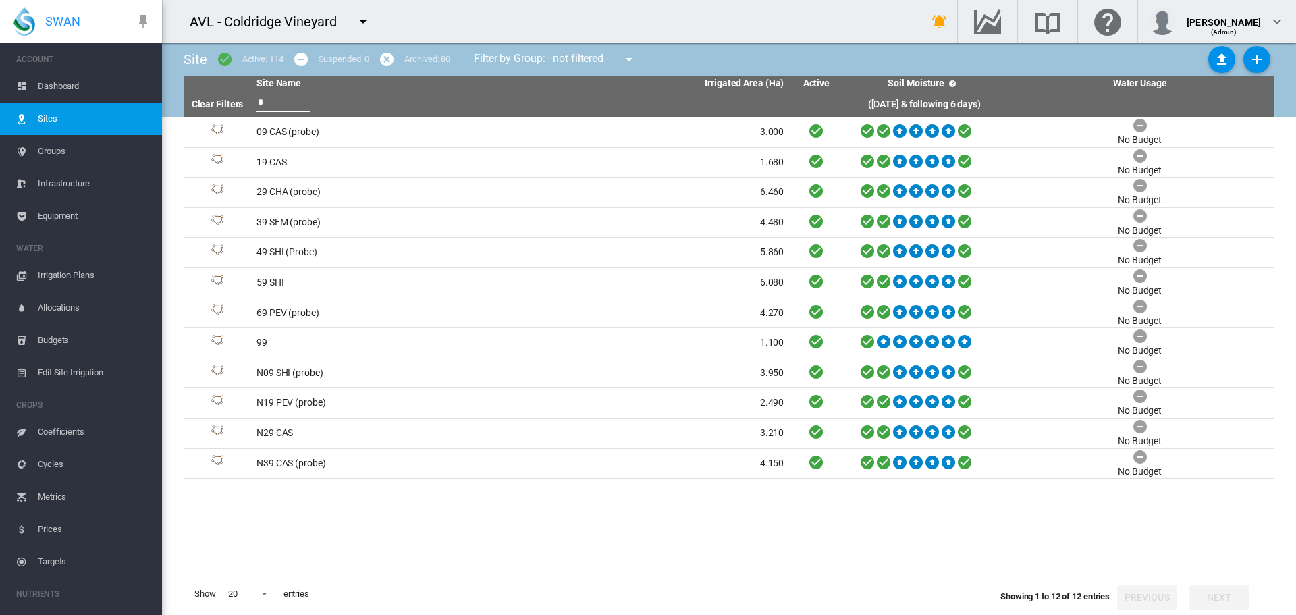
type input "*"
drag, startPoint x: 464, startPoint y: 569, endPoint x: 460, endPoint y: 561, distance: 9.4
click at [463, 569] on tbody "09 CAS (probe) 3.000" at bounding box center [729, 345] width 1091 height 456
click at [360, 16] on md-icon "icon-menu-down" at bounding box center [363, 22] width 16 height 16
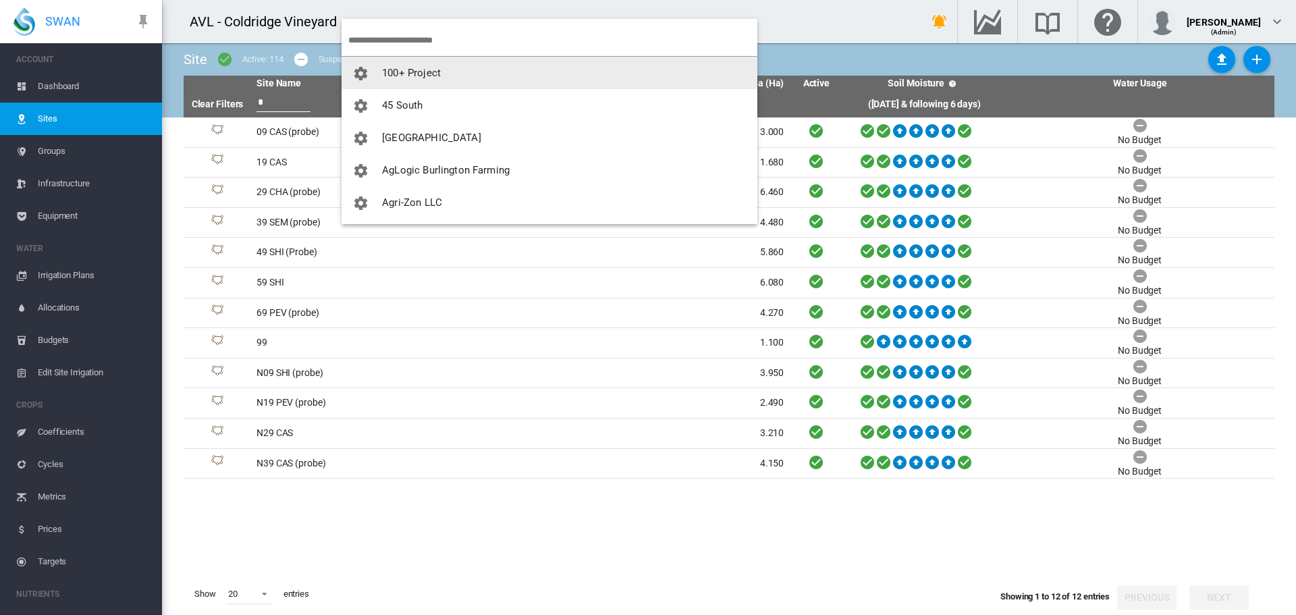
drag, startPoint x: 402, startPoint y: 39, endPoint x: 404, endPoint y: 48, distance: 9.0
click at [405, 43] on input "search" at bounding box center [552, 40] width 409 height 32
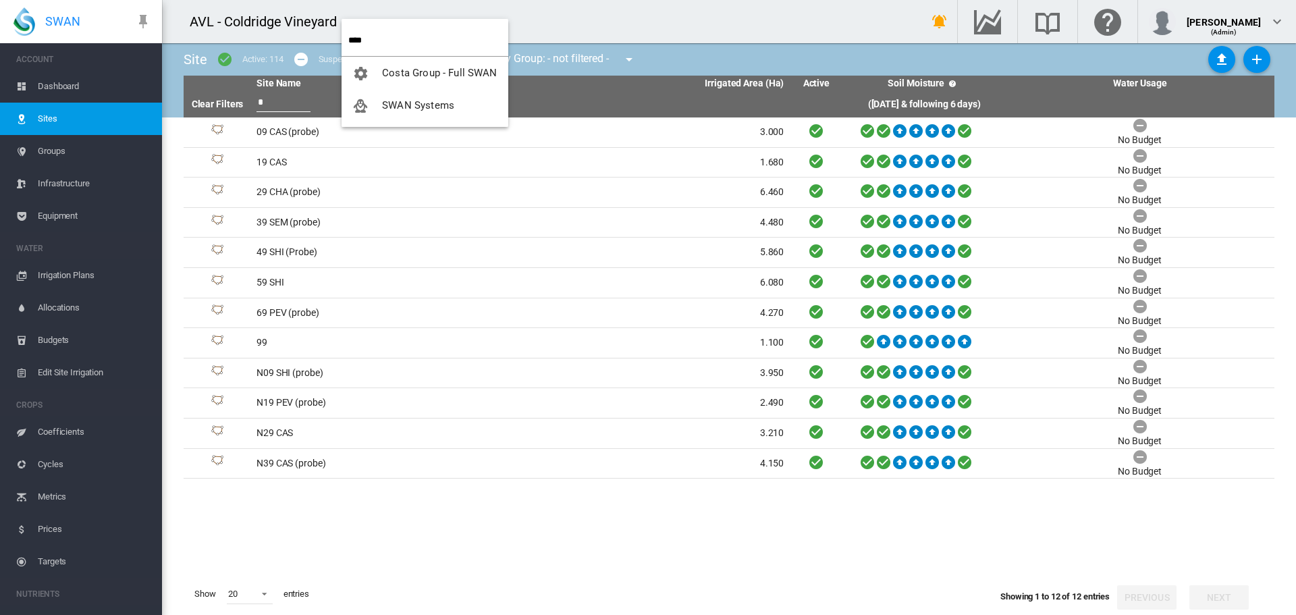
type input "****"
click at [406, 57] on button "Costa Group - Full SWAN" at bounding box center [425, 73] width 167 height 32
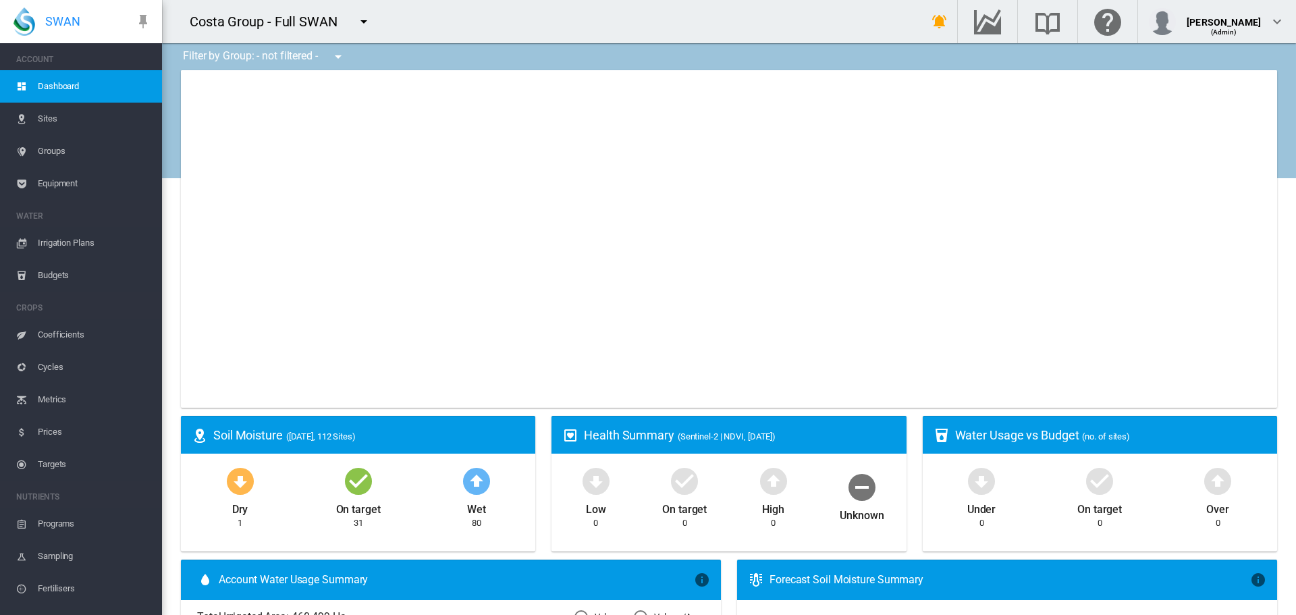
type input "**********"
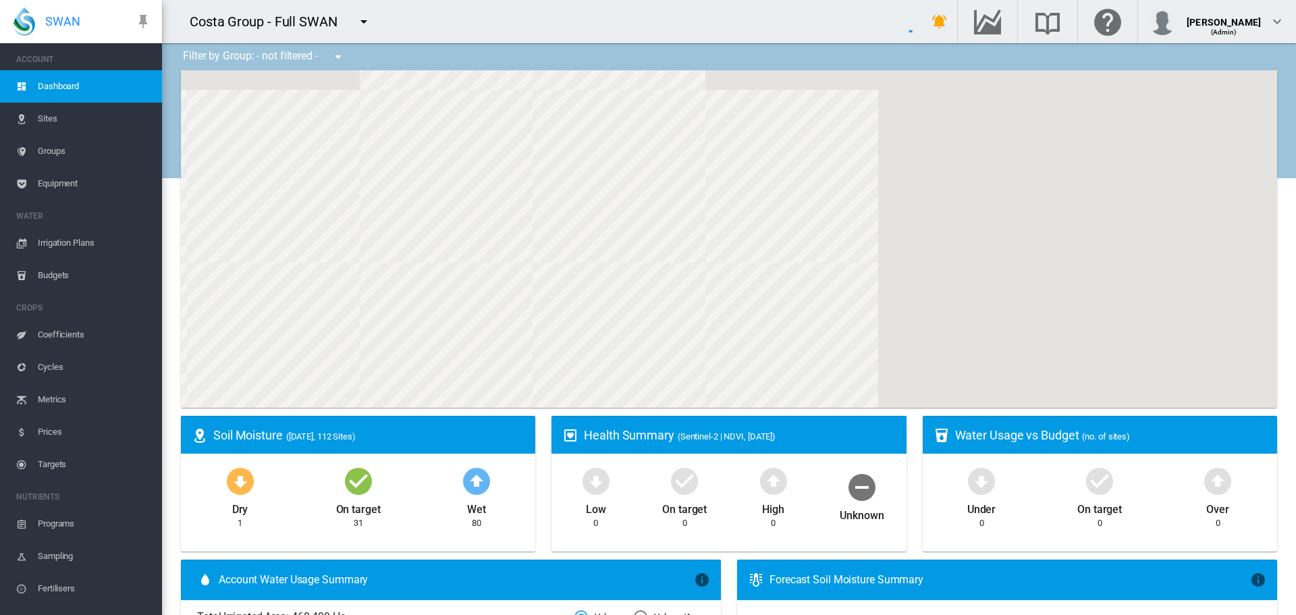
click at [365, 26] on md-icon "icon-menu-down" at bounding box center [364, 22] width 16 height 16
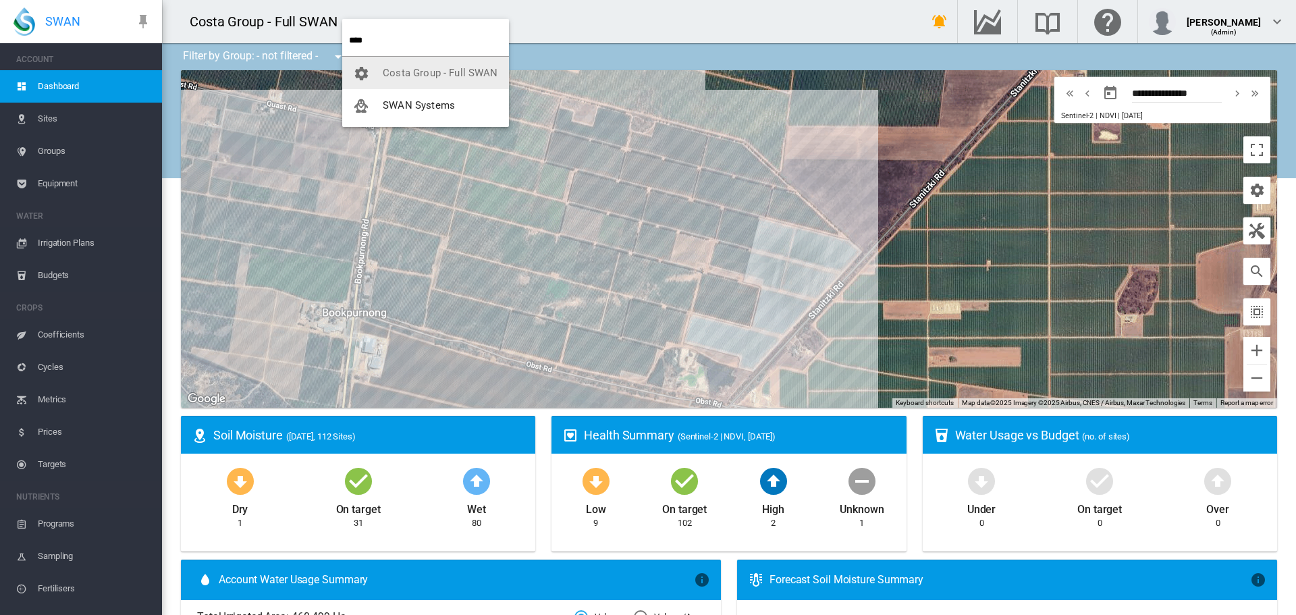
type input "****"
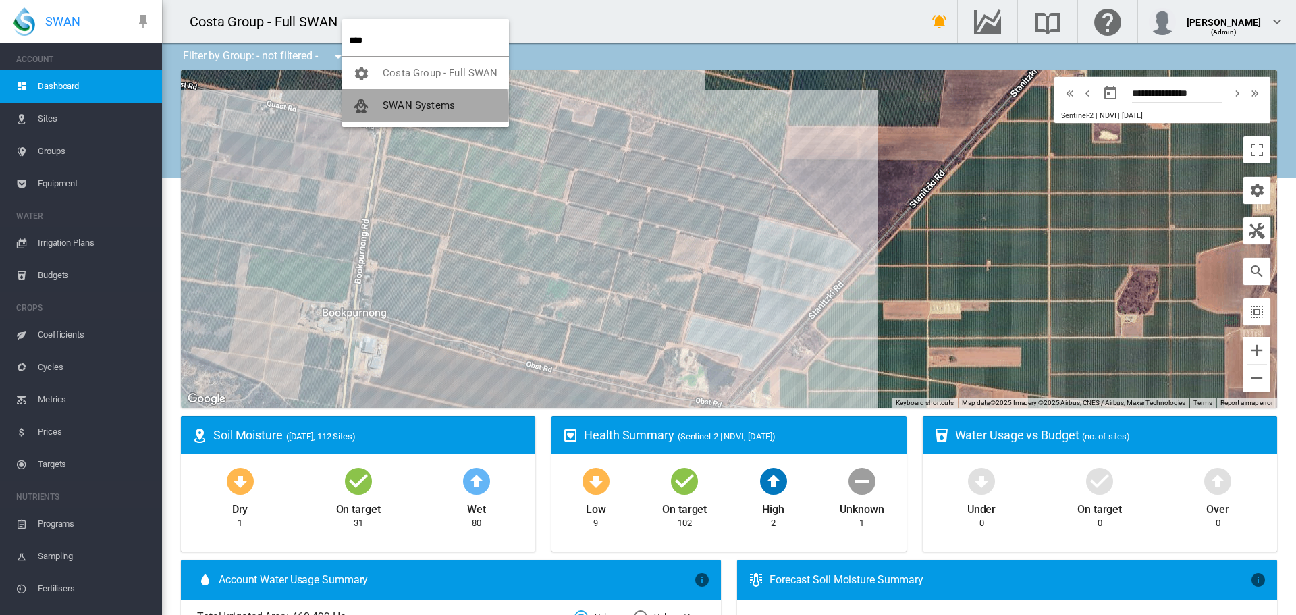
click at [407, 110] on span "SWAN Systems" at bounding box center [419, 105] width 72 height 12
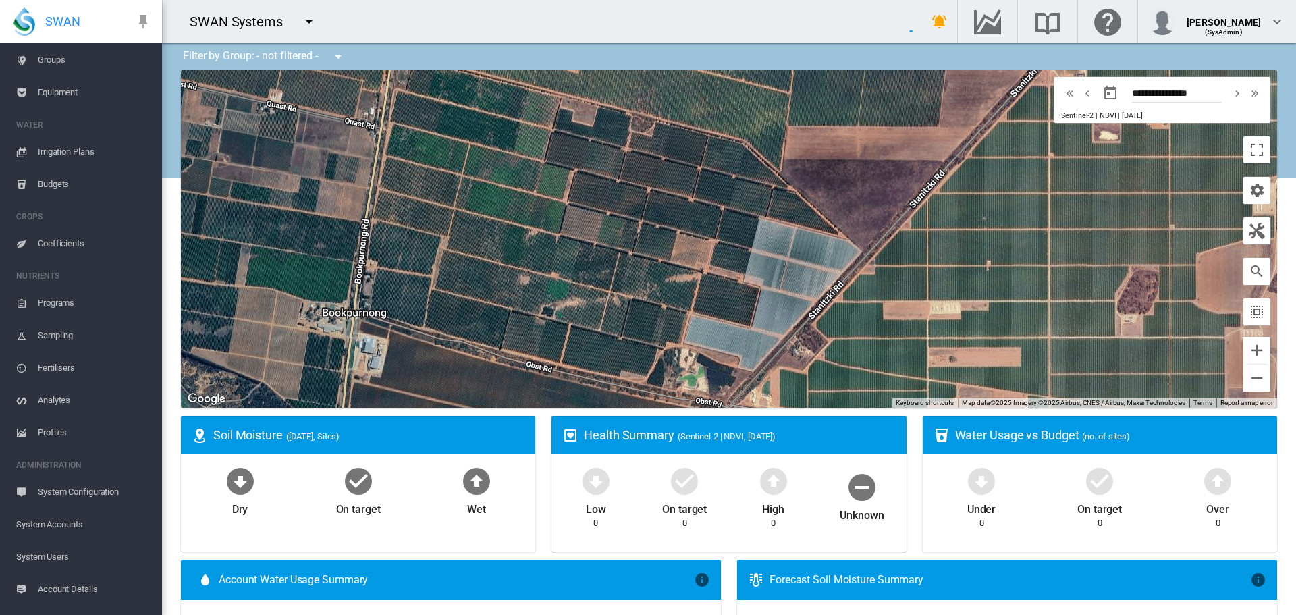
scroll to position [147, 0]
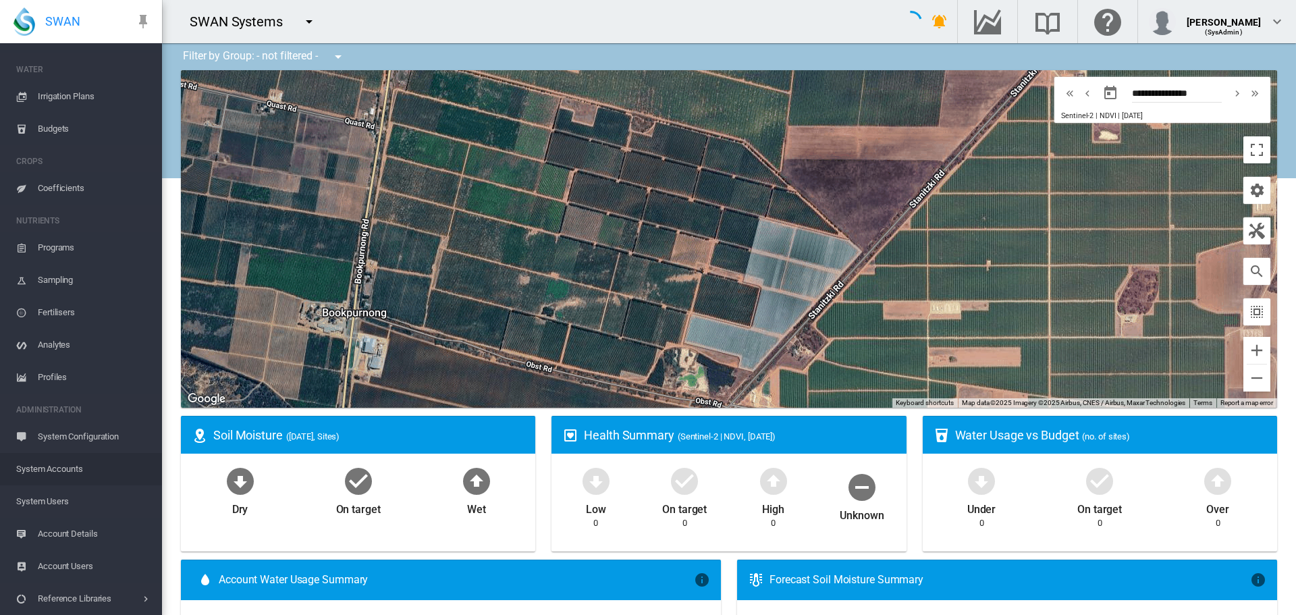
click at [34, 472] on span "System Accounts" at bounding box center [83, 469] width 135 height 32
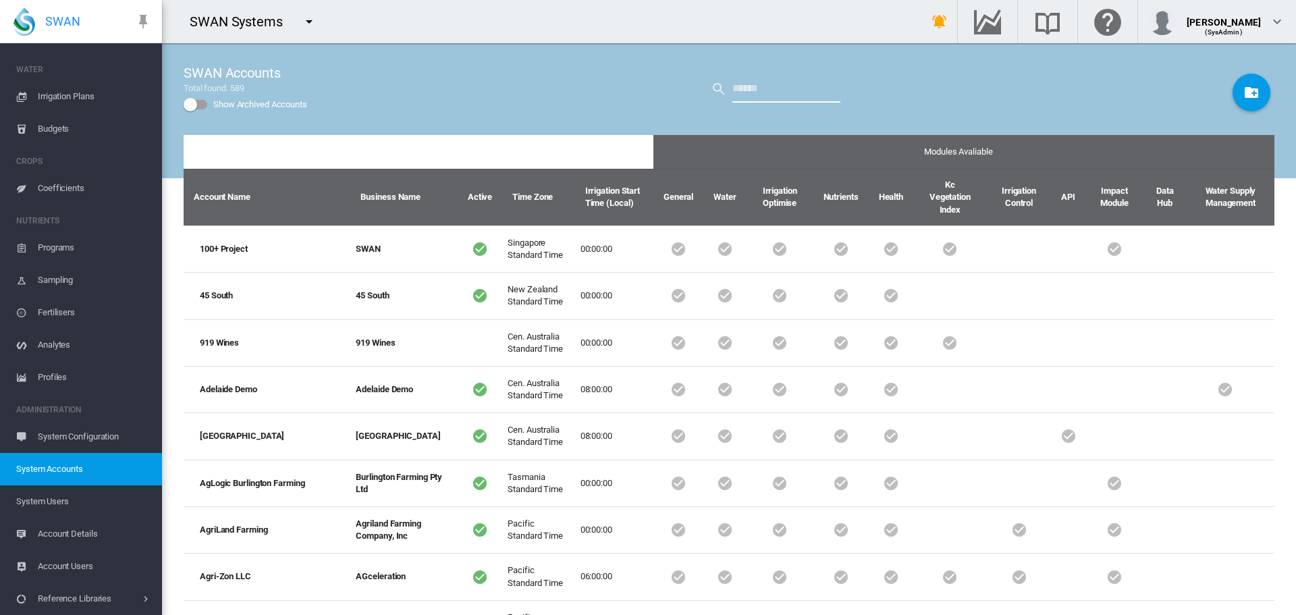
click at [805, 92] on input "text" at bounding box center [787, 89] width 108 height 27
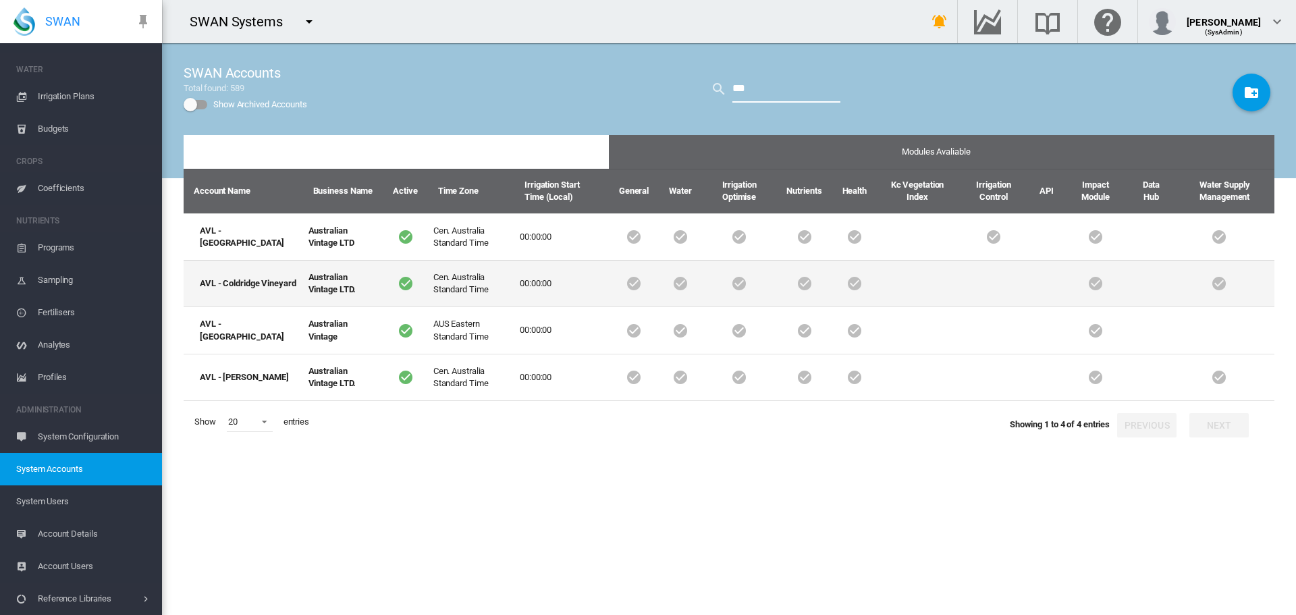
type input "***"
click at [303, 277] on td "Australian Vintage LTD." at bounding box center [343, 283] width 80 height 47
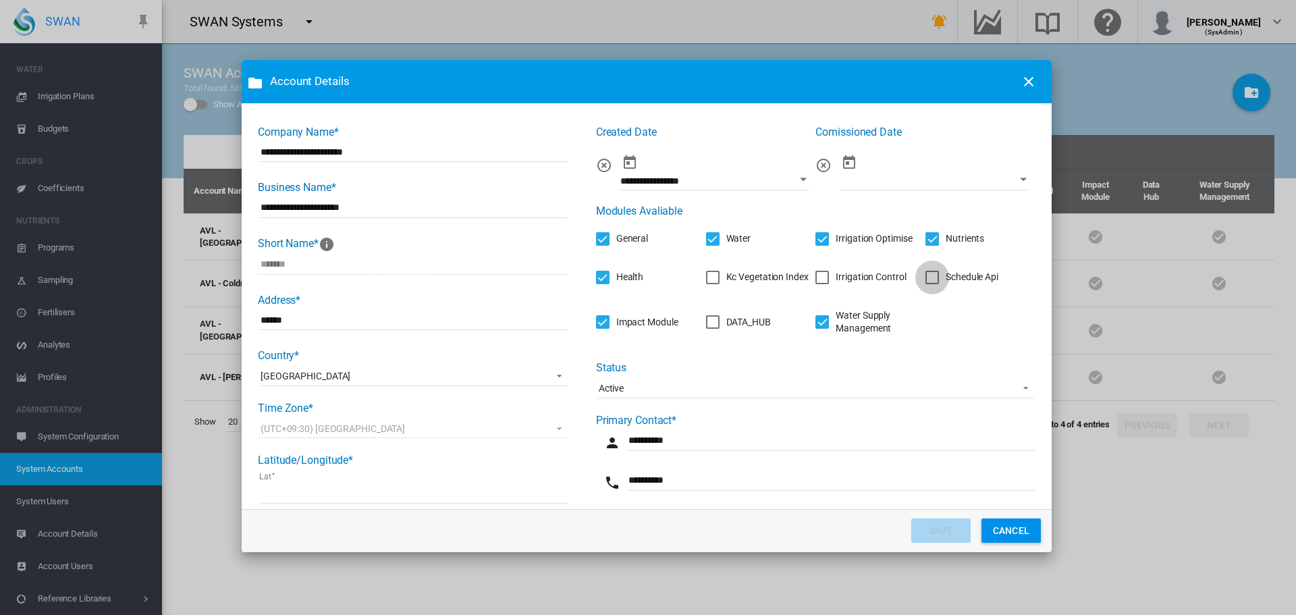
click at [926, 271] on div "Schedule Api" at bounding box center [933, 278] width 14 height 14
click at [937, 531] on button "SAVE" at bounding box center [940, 531] width 59 height 24
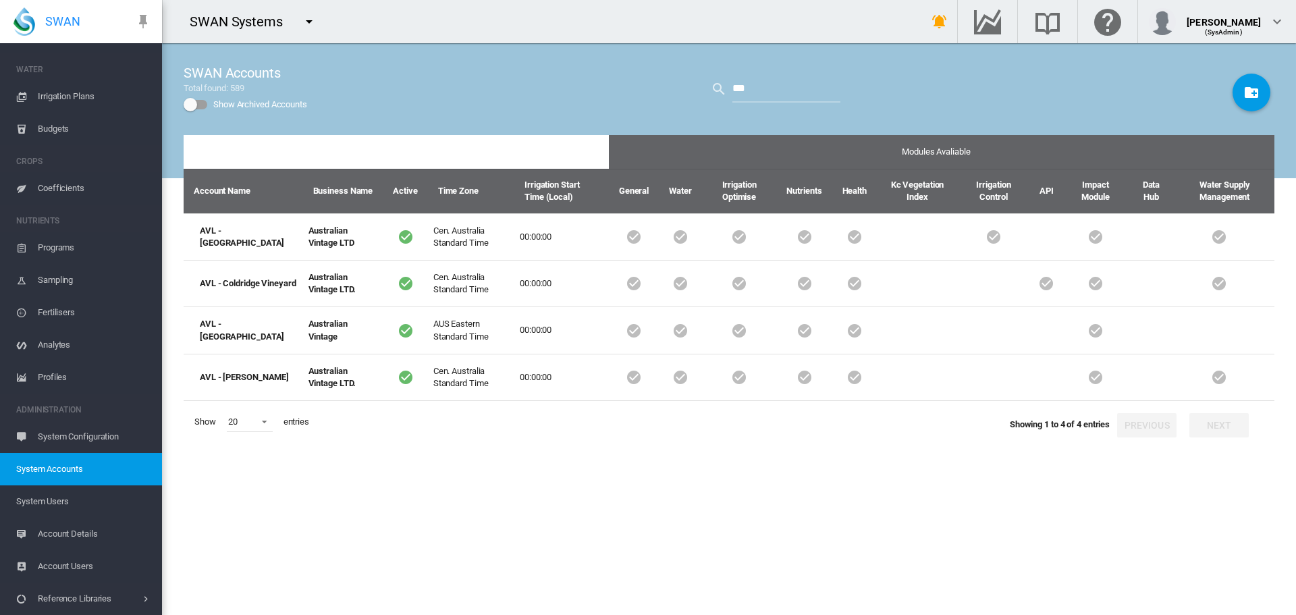
drag, startPoint x: 859, startPoint y: 508, endPoint x: 839, endPoint y: 490, distance: 27.2
click at [859, 508] on div "Modules Avaliable Account Name Business Name Active Time Zone Irrigation Start …" at bounding box center [729, 375] width 1091 height 480
click at [313, 26] on md-icon "icon-menu-down" at bounding box center [309, 22] width 16 height 16
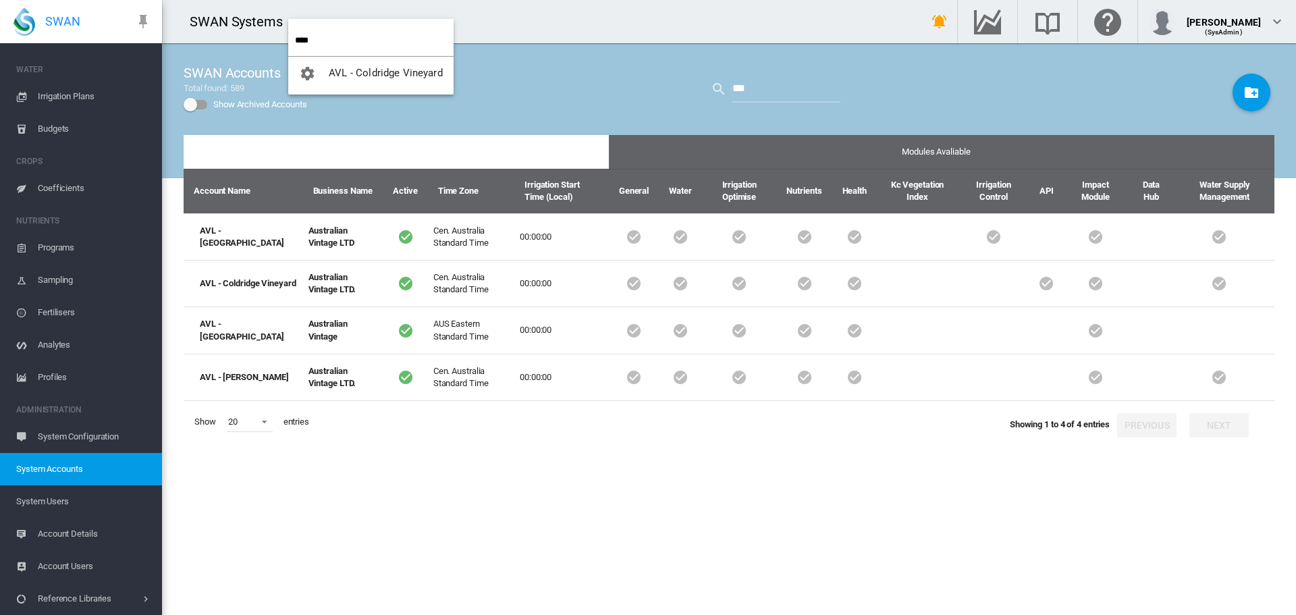
type input "****"
click at [356, 80] on button "AVL - Coldridge Vineyard" at bounding box center [370, 73] width 165 height 32
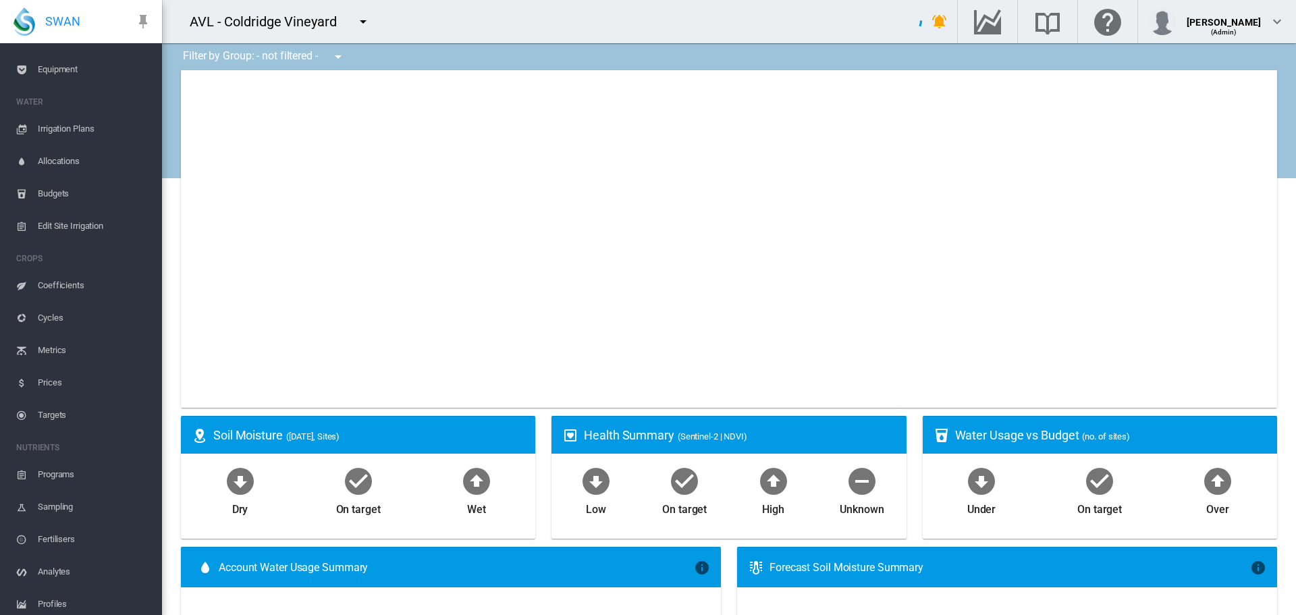
scroll to position [179, 0]
